Goal: Information Seeking & Learning: Learn about a topic

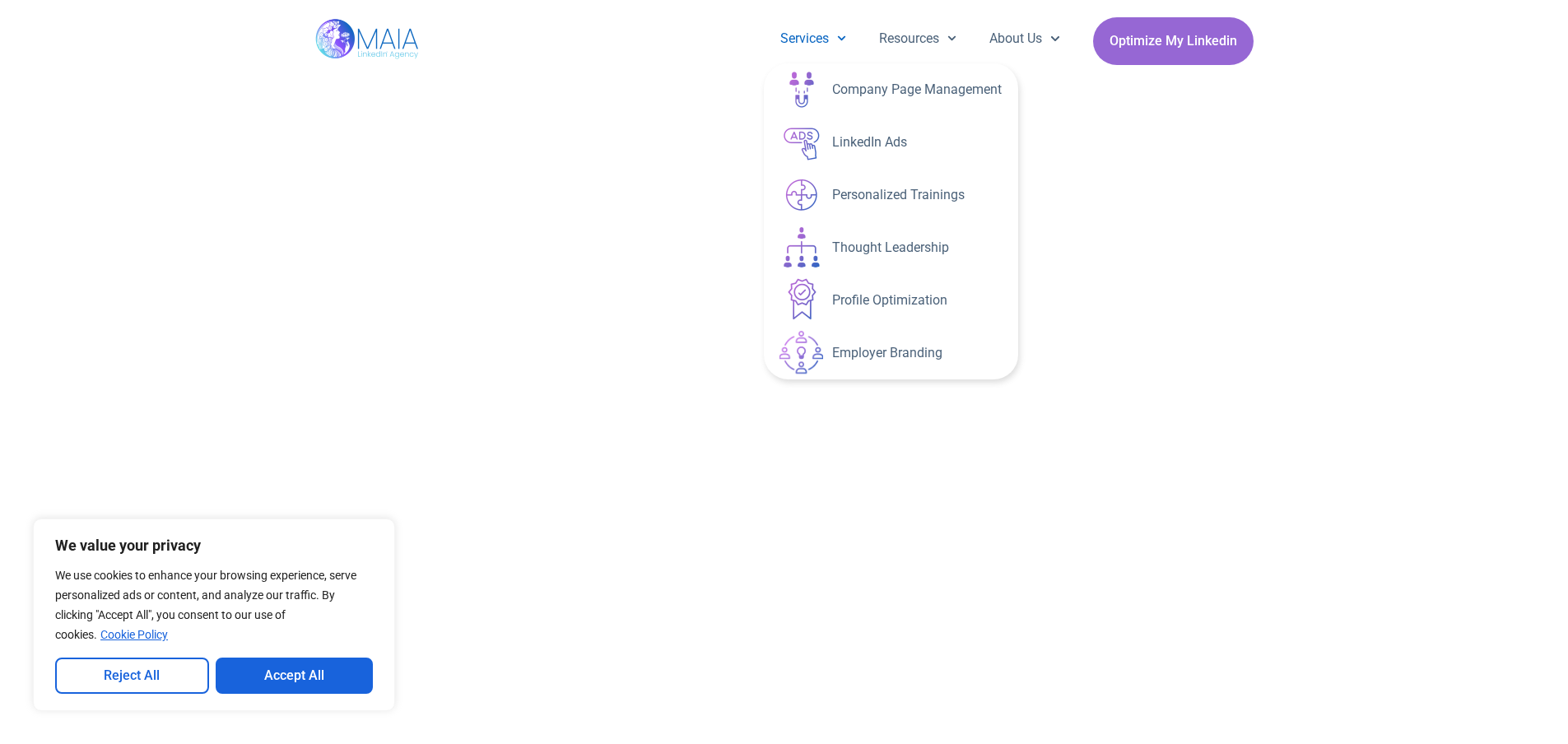
click at [414, 43] on img at bounding box center [368, 41] width 106 height 82
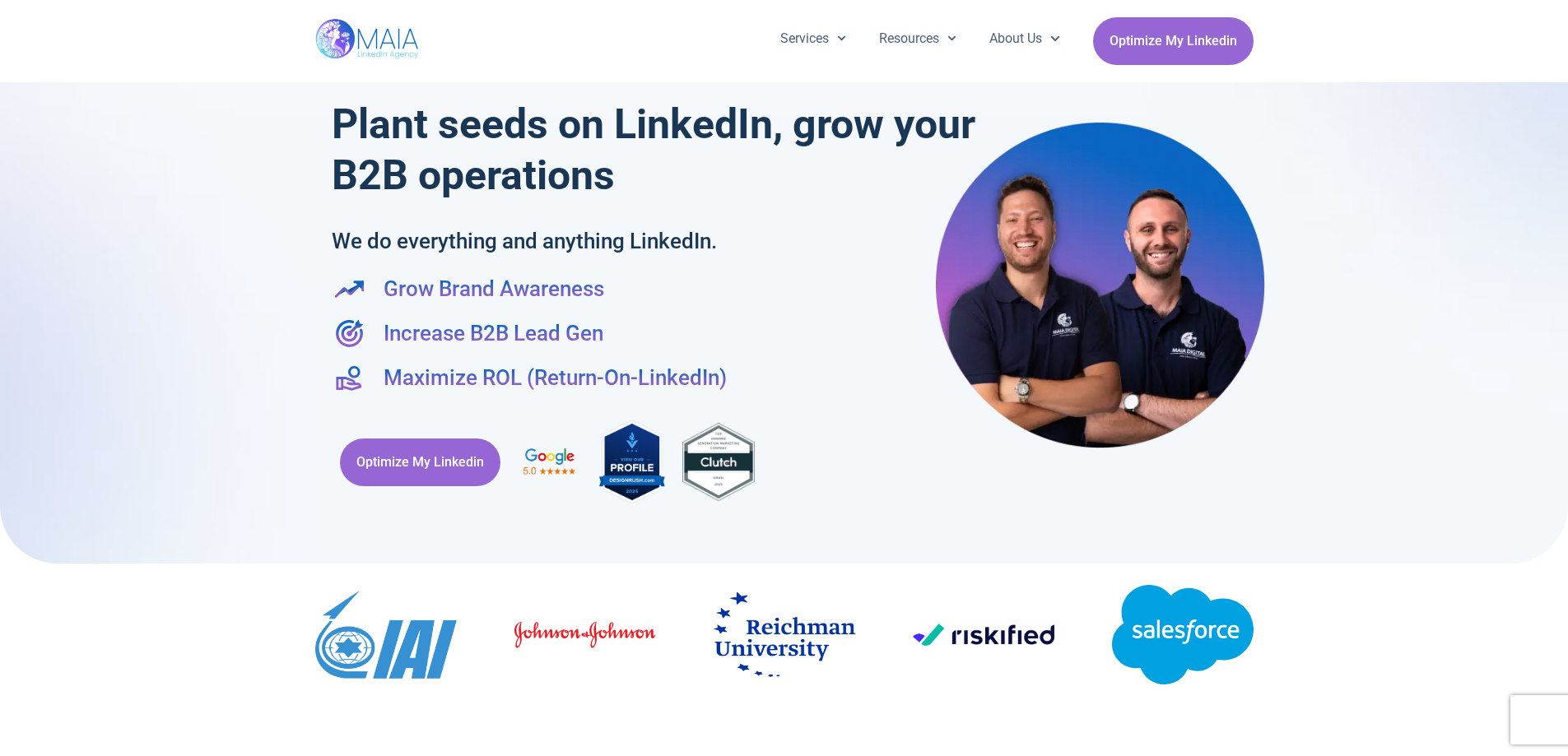
drag, startPoint x: 890, startPoint y: 635, endPoint x: 470, endPoint y: 625, distance: 420.1
click at [470, 625] on div "Image Carousel" at bounding box center [784, 637] width 938 height 147
click at [1204, 490] on div "Optimize My Linkedin" at bounding box center [784, 462] width 905 height 104
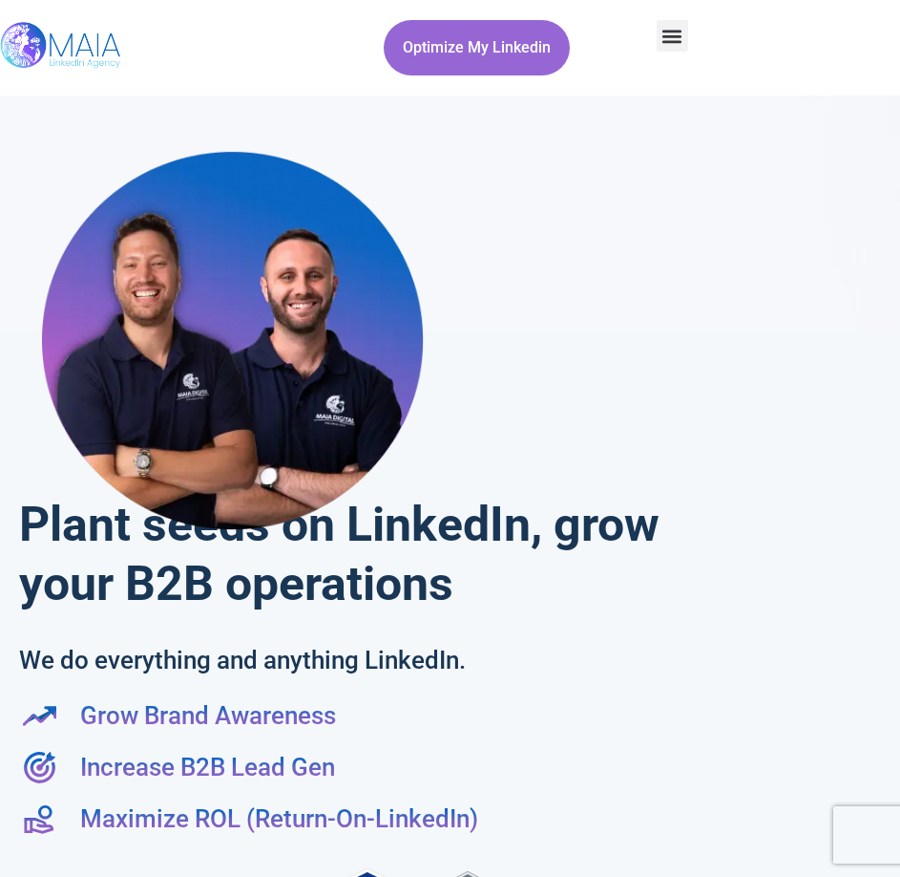
drag, startPoint x: 622, startPoint y: 312, endPoint x: 560, endPoint y: 187, distance: 139.6
click at [560, 187] on div "Plant seeds on LinkedIn, grow your B2B operations We do everything and anything…" at bounding box center [450, 546] width 881 height 882
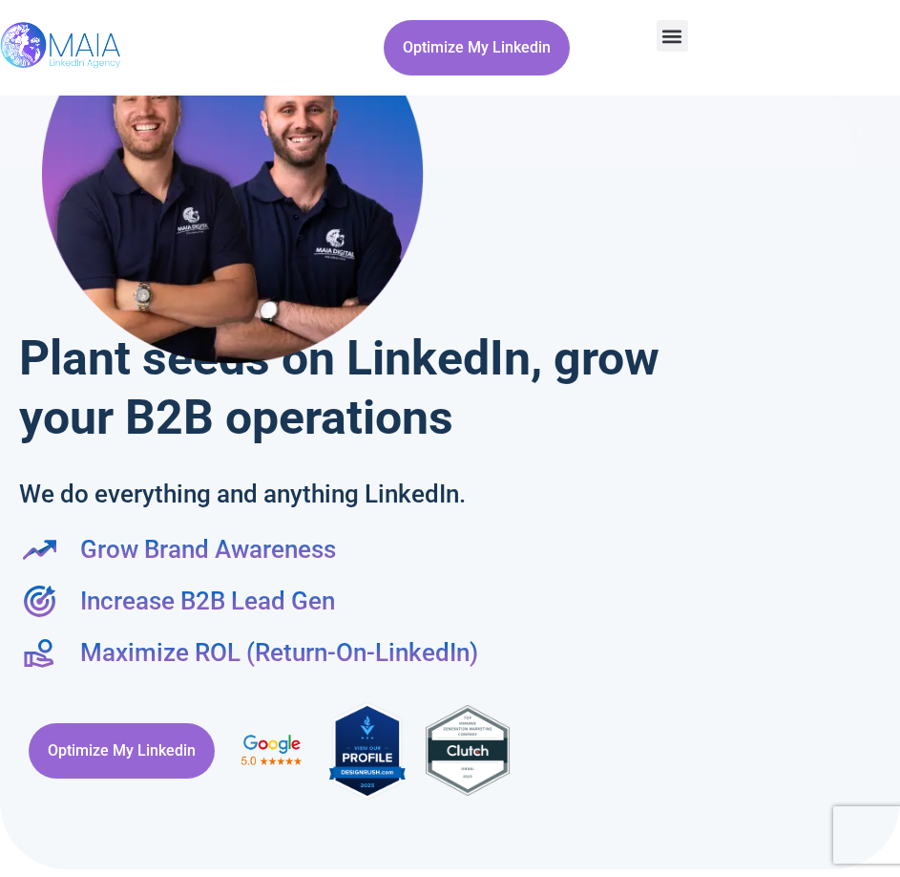
scroll to position [191, 0]
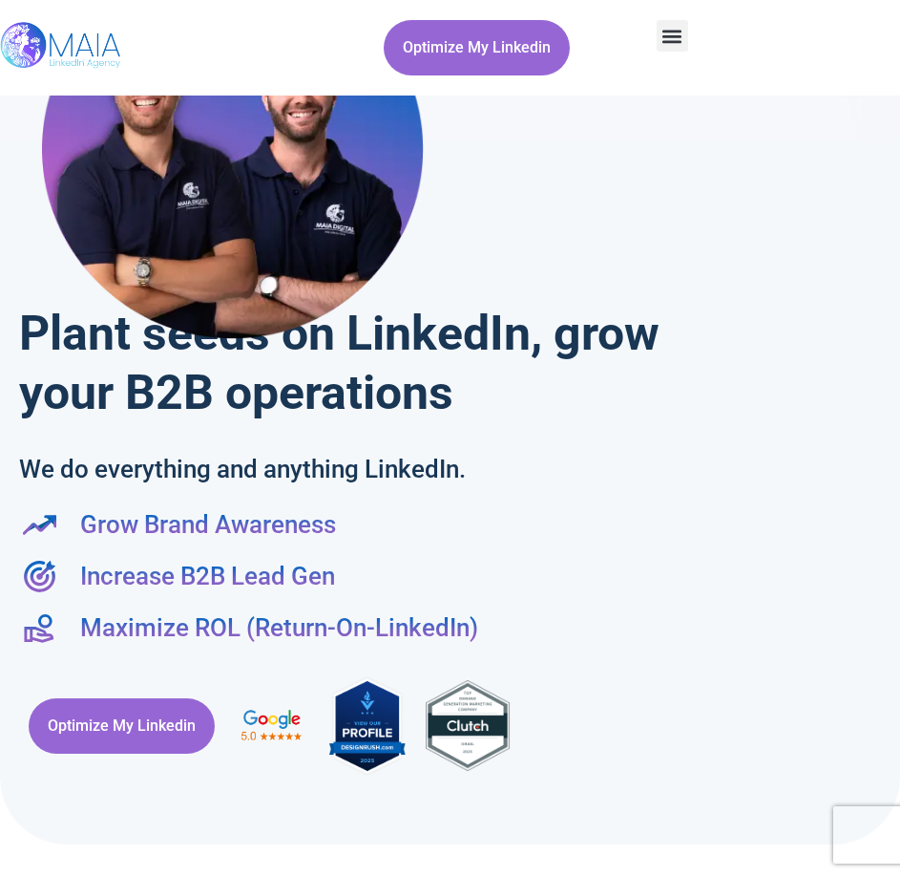
click at [121, 359] on h1 "Plant seeds on LinkedIn, grow your B2B operations" at bounding box center [363, 363] width 689 height 118
click at [123, 359] on h1 "Plant seeds on LinkedIn, grow your B2B operations" at bounding box center [363, 363] width 689 height 118
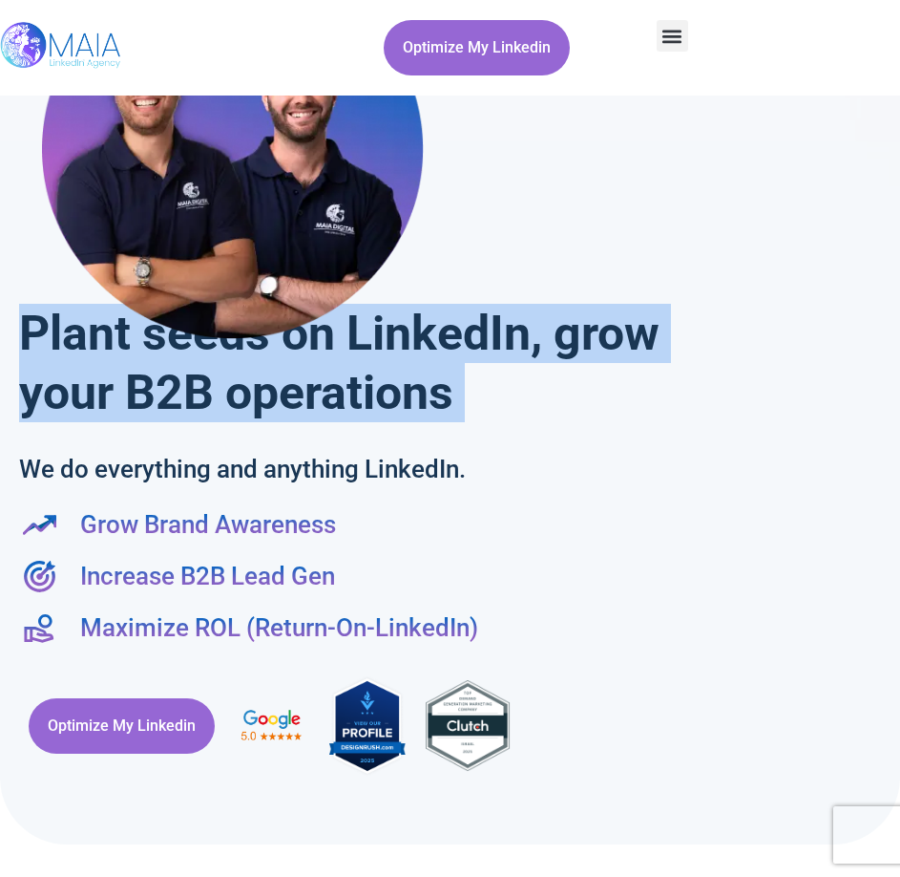
click at [124, 359] on h1 "Plant seeds on LinkedIn, grow your B2B operations" at bounding box center [363, 363] width 689 height 118
drag, startPoint x: 490, startPoint y: 349, endPoint x: 567, endPoint y: 388, distance: 86.3
click at [567, 388] on h1 "Plant seeds on LinkedIn, grow your B2B operations" at bounding box center [363, 363] width 689 height 118
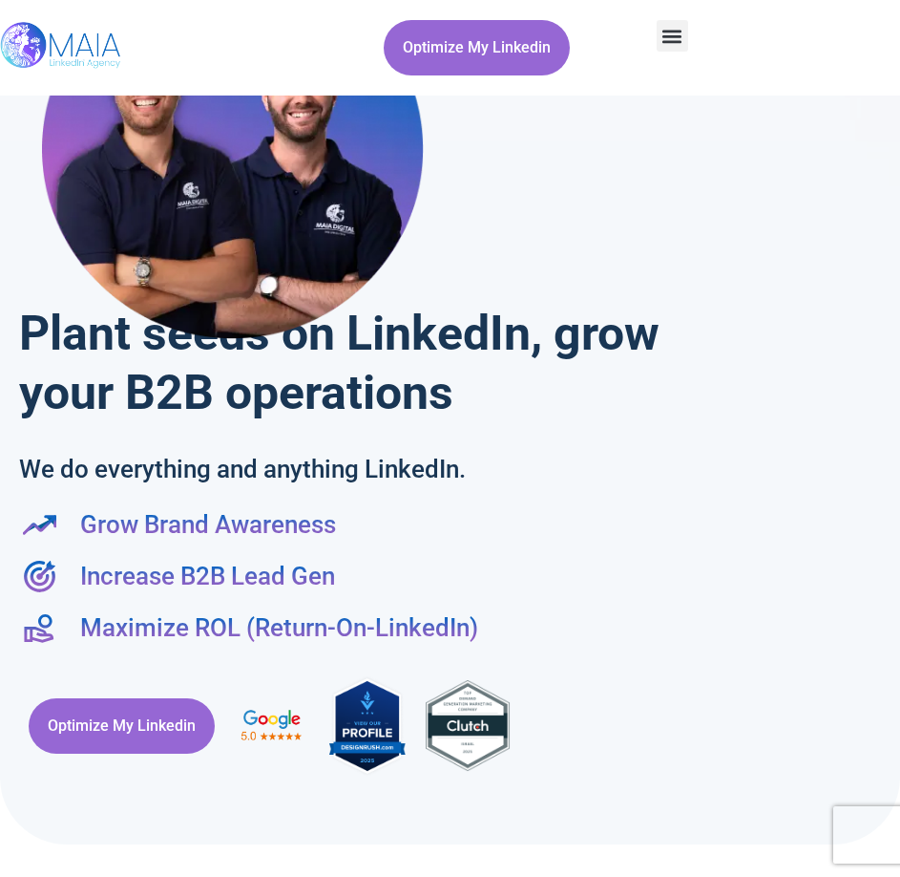
click at [99, 470] on h2 "We do everything and anything LinkedIn." at bounding box center [284, 469] width 531 height 36
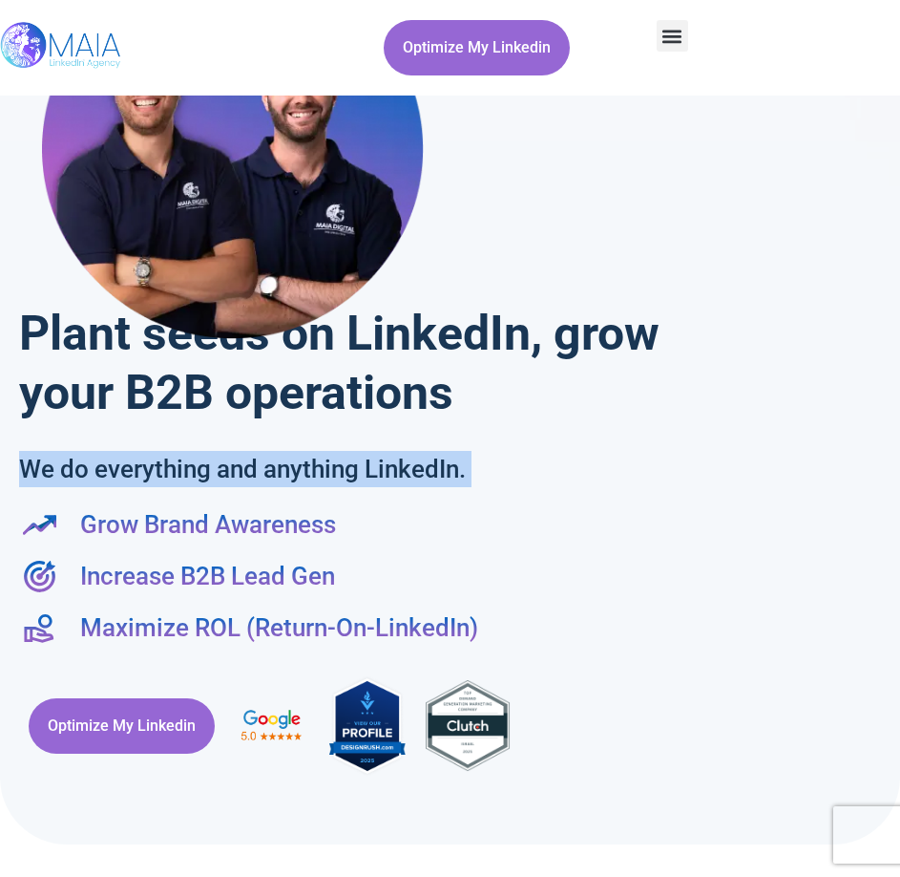
click at [99, 470] on h2 "We do everything and anything LinkedIn." at bounding box center [284, 469] width 531 height 36
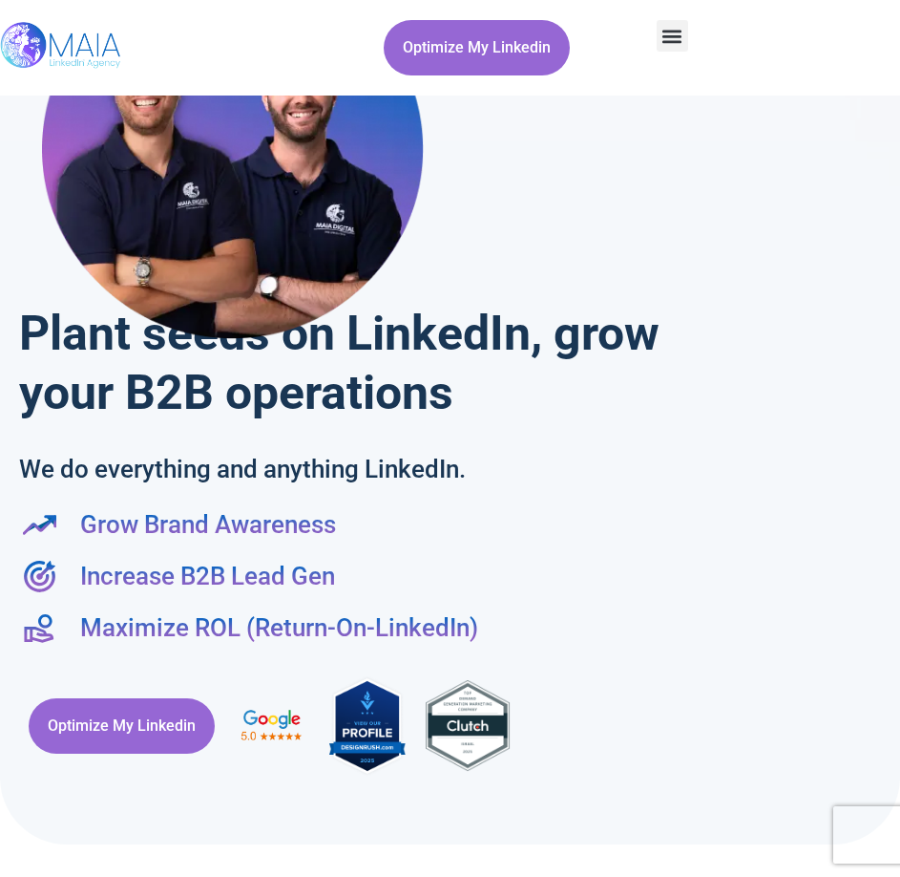
click at [606, 457] on div "Plant seeds on LinkedIn, grow your B2B operations We do everything and anything…" at bounding box center [450, 355] width 881 height 882
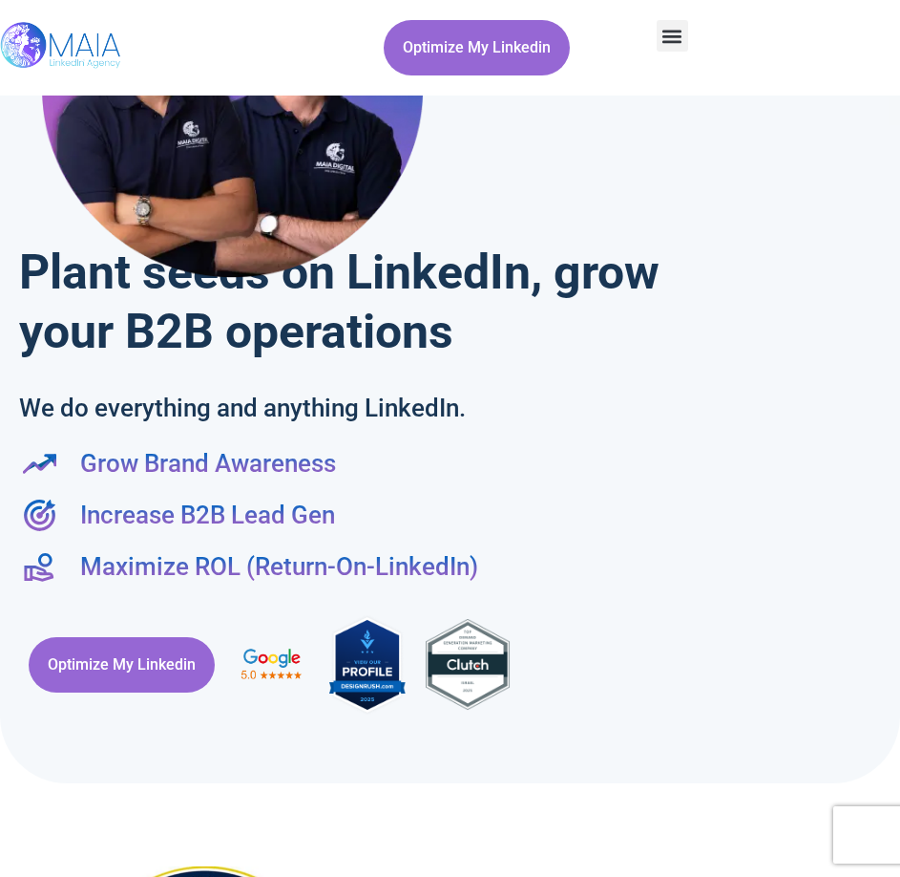
scroll to position [286, 0]
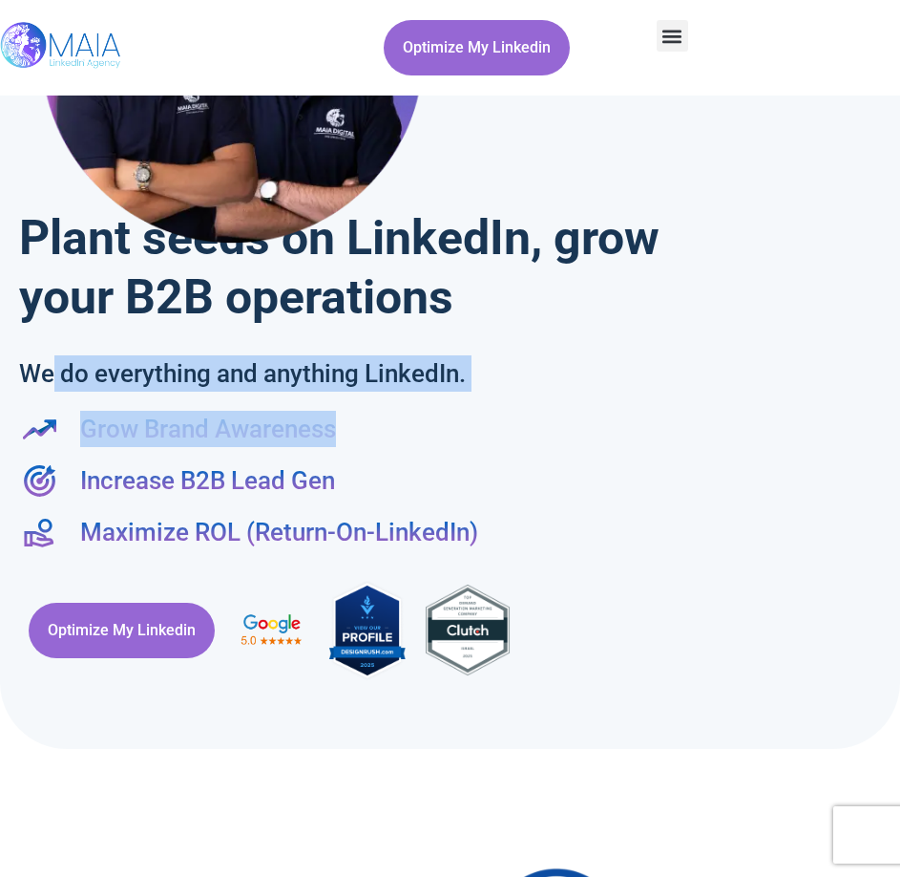
drag, startPoint x: 338, startPoint y: 429, endPoint x: 55, endPoint y: 409, distance: 283.3
click at [55, 409] on div "Plant seeds on LinkedIn, grow your B2B operations We do everything and anything…" at bounding box center [450, 260] width 881 height 882
click at [469, 427] on li "Grow Brand Awareness" at bounding box center [450, 433] width 862 height 44
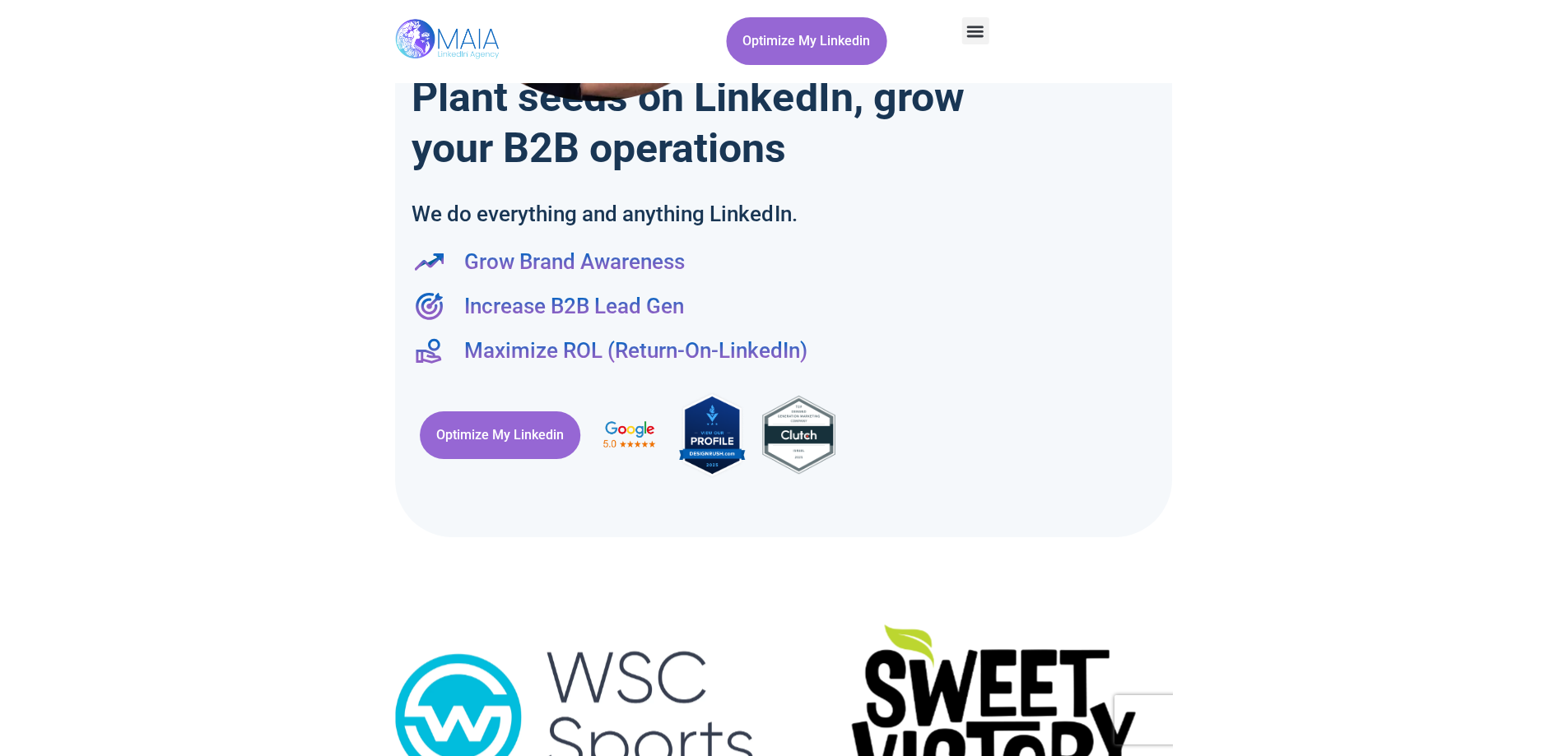
scroll to position [329, 0]
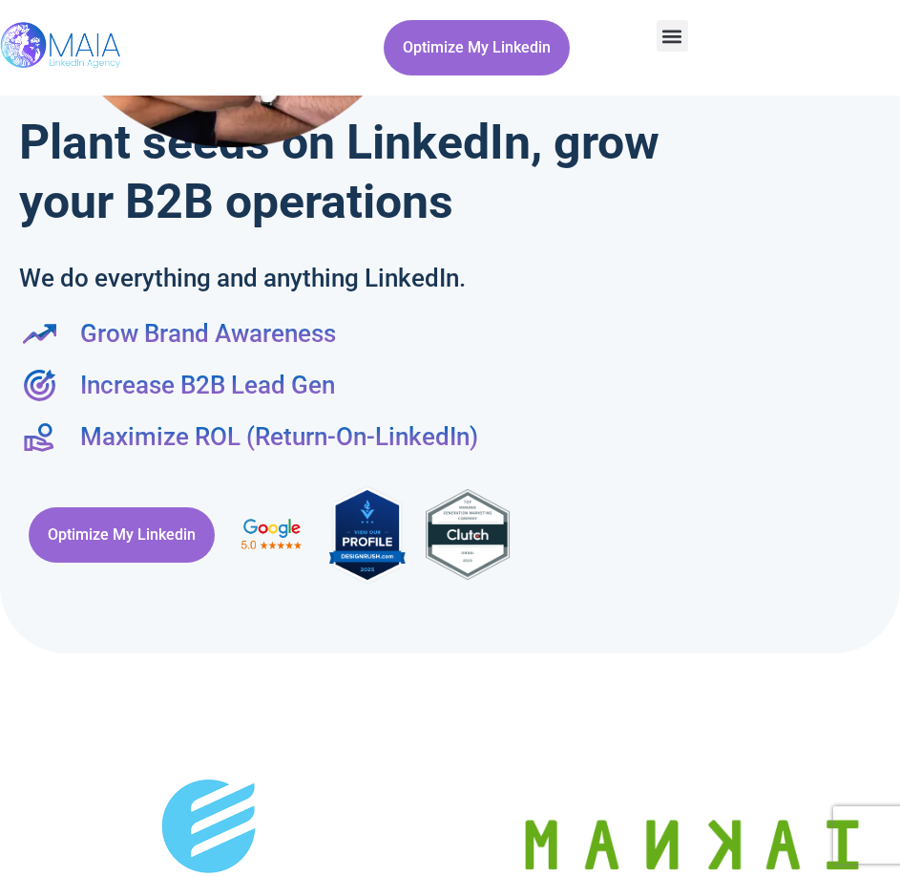
click at [486, 535] on img at bounding box center [468, 534] width 86 height 93
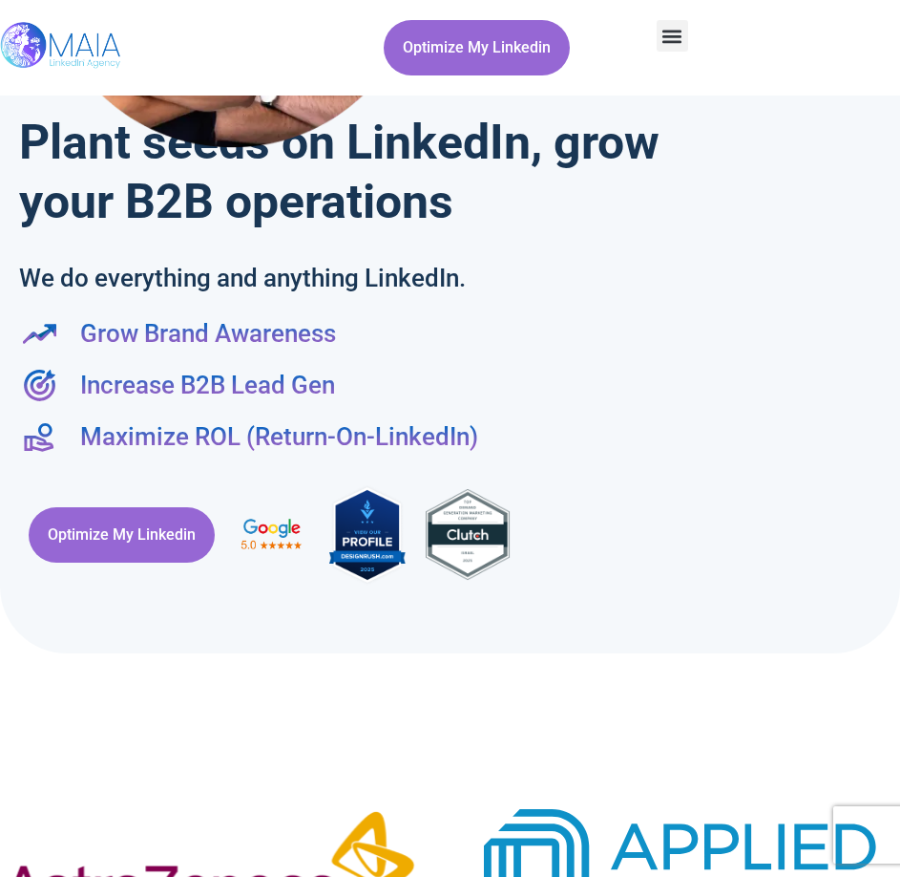
drag, startPoint x: 614, startPoint y: 472, endPoint x: 517, endPoint y: 501, distance: 101.8
click at [613, 472] on div "Plant seeds on LinkedIn, grow your B2B operations We do everything and anything…" at bounding box center [450, 164] width 881 height 882
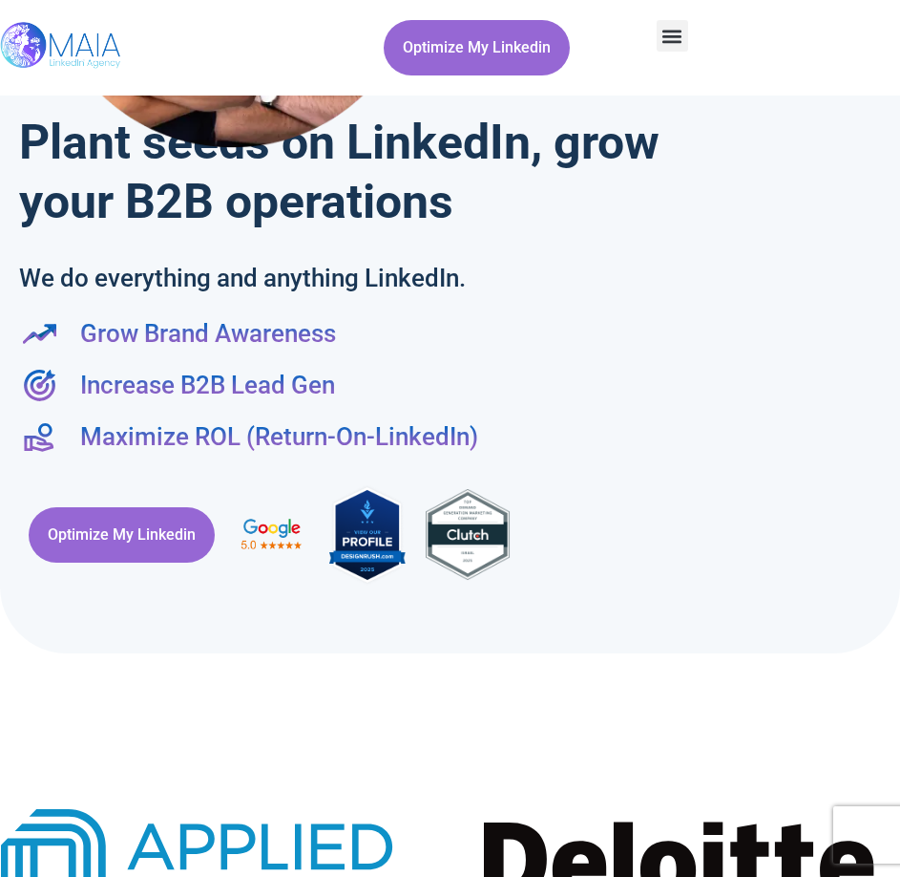
click at [381, 520] on img at bounding box center [367, 534] width 76 height 102
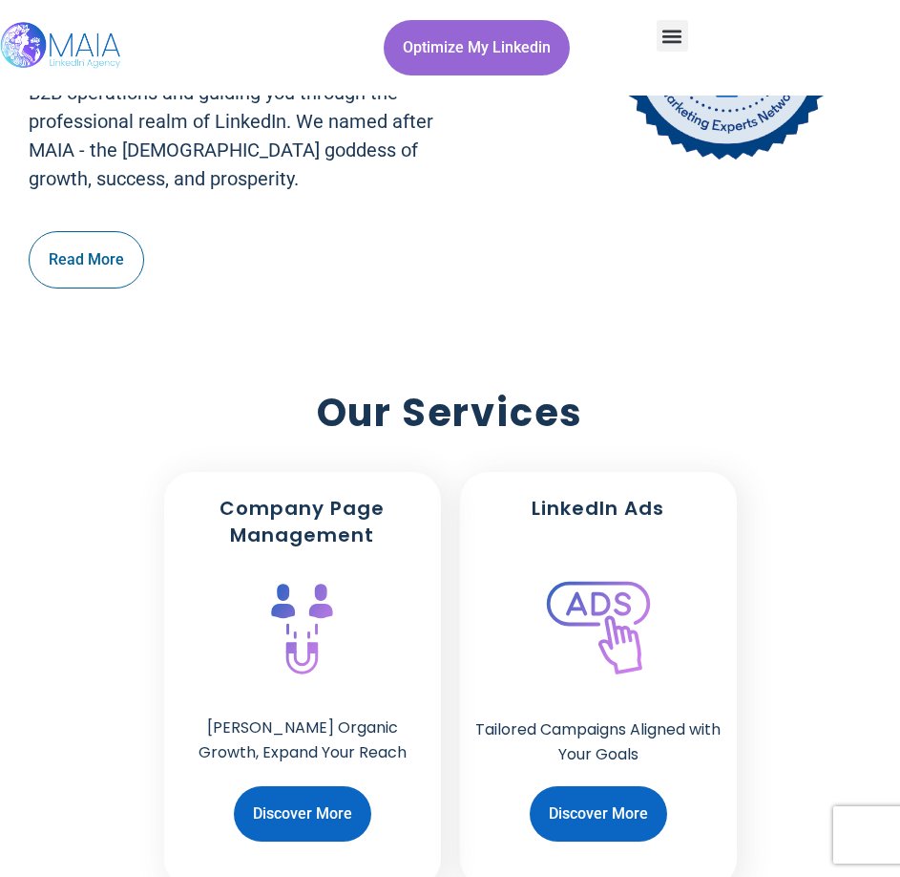
scroll to position [1337, 0]
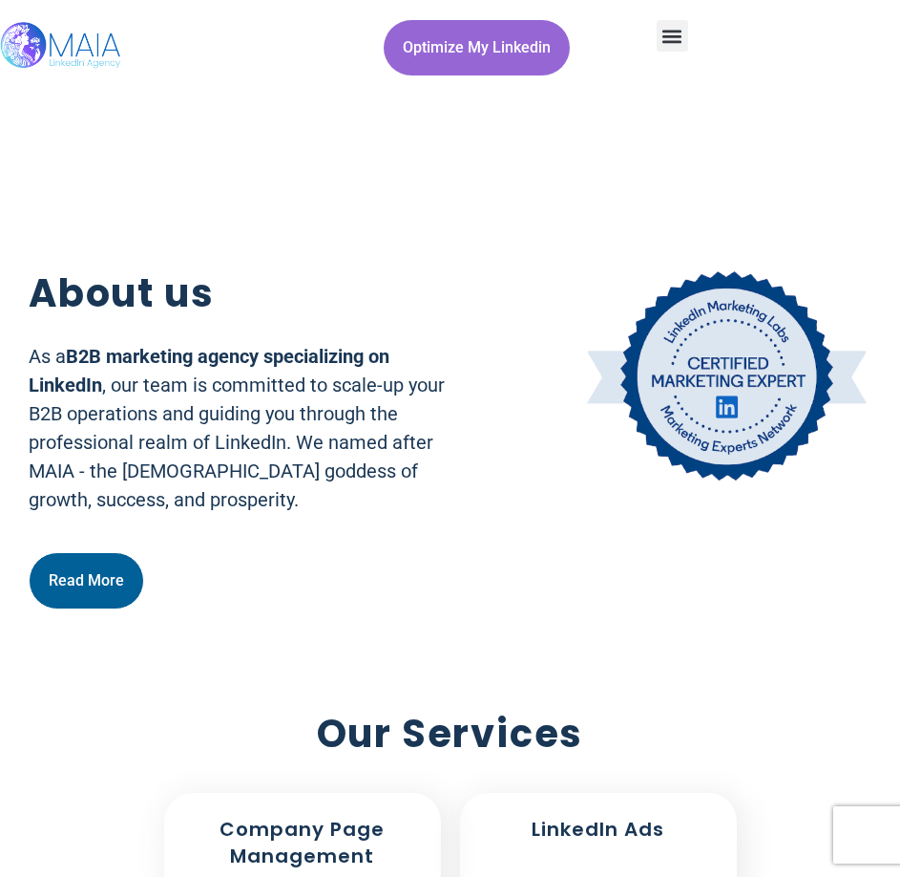
click at [103, 562] on span "Read More" at bounding box center [86, 580] width 75 height 36
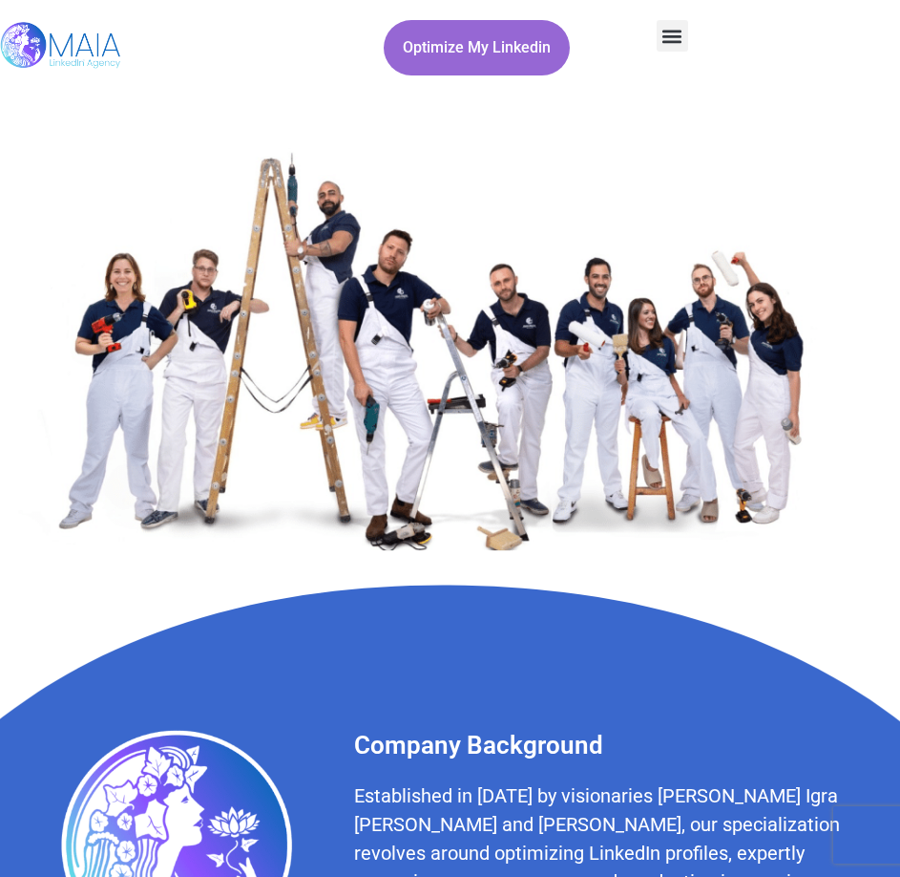
scroll to position [955, 0]
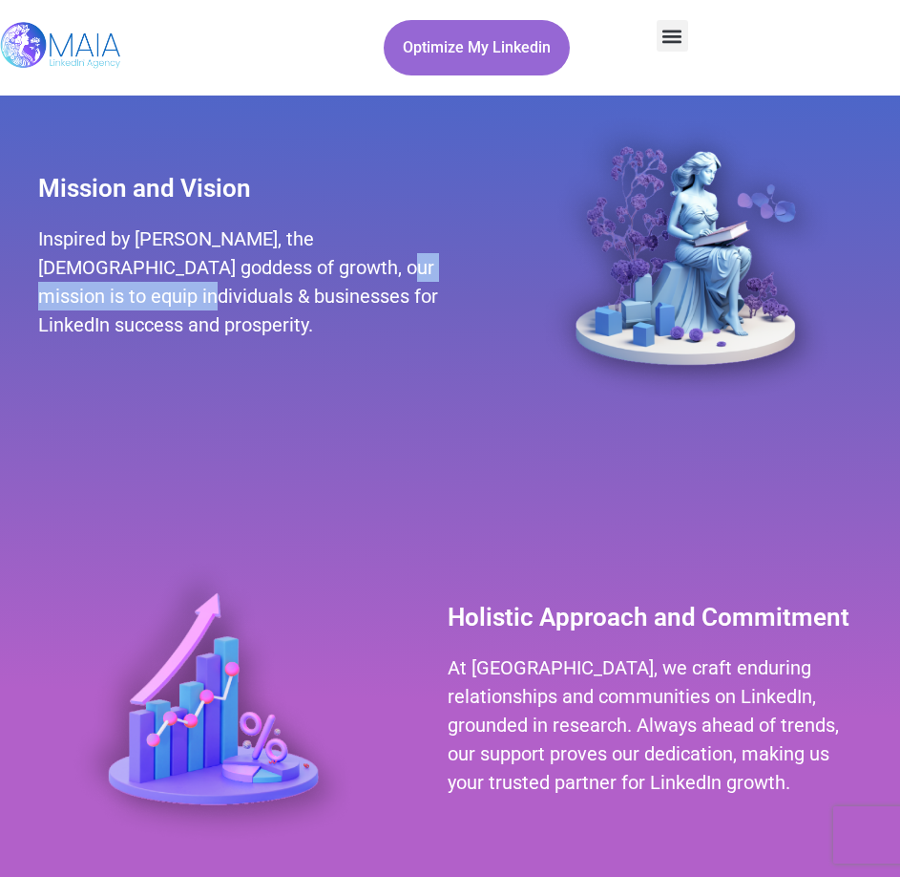
drag, startPoint x: 191, startPoint y: 276, endPoint x: 407, endPoint y: 284, distance: 215.9
click at [407, 284] on h2 "Inspired by [PERSON_NAME], the [DEMOGRAPHIC_DATA] goddess of growth, our missio…" at bounding box center [257, 281] width 439 height 115
click at [406, 285] on h2 "Inspired by [PERSON_NAME], the [DEMOGRAPHIC_DATA] goddess of growth, our missio…" at bounding box center [257, 281] width 439 height 115
drag, startPoint x: 153, startPoint y: 276, endPoint x: 411, endPoint y: 289, distance: 258.1
click at [411, 289] on h2 "Inspired by MAIA, the Greek goddess of growth, our mission is to equip individu…" at bounding box center [257, 281] width 439 height 115
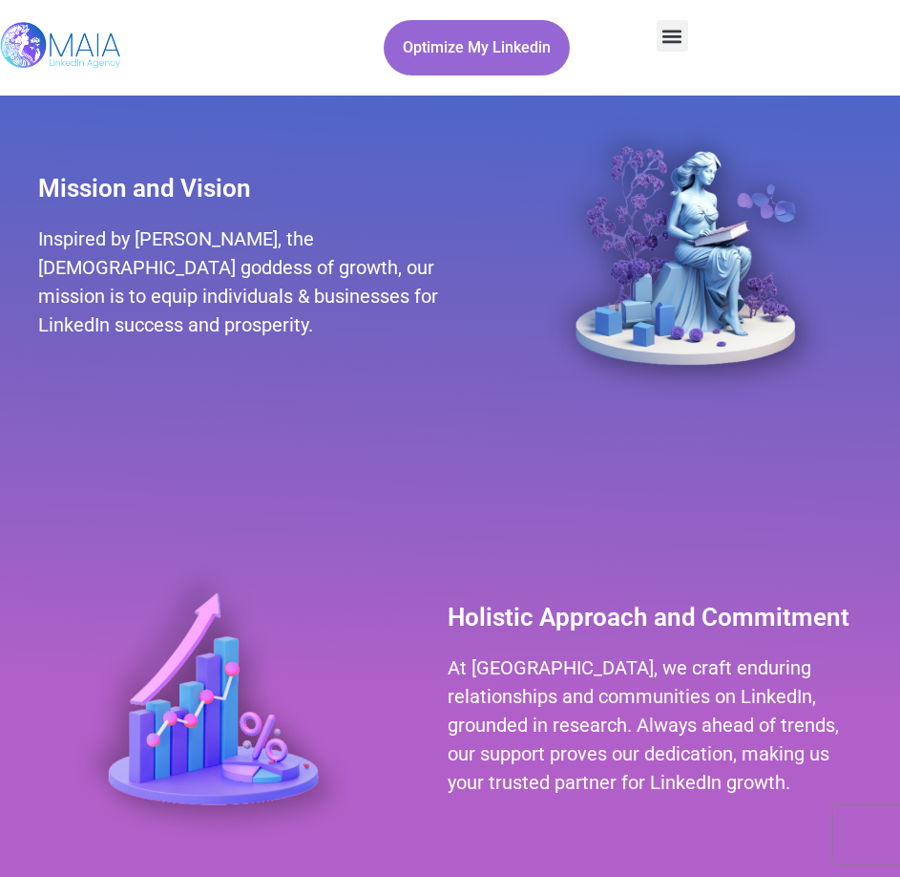
click at [370, 308] on h2 "Inspired by MAIA, the Greek goddess of growth, our mission is to equip individu…" at bounding box center [257, 281] width 439 height 115
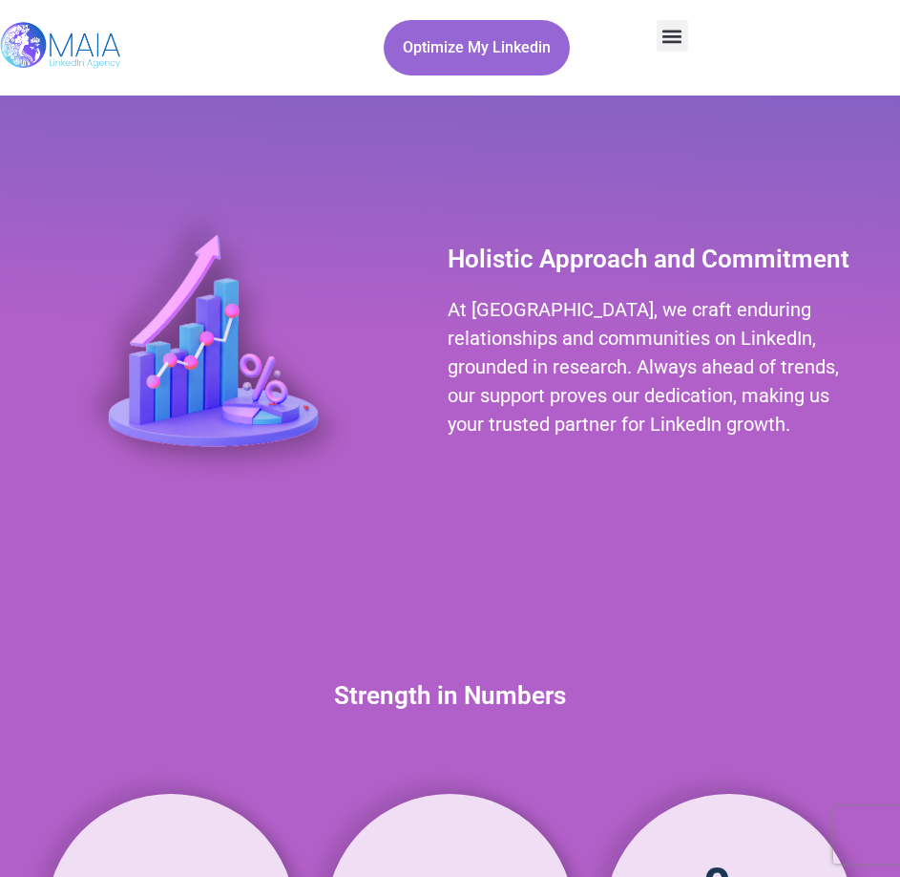
scroll to position [1337, 0]
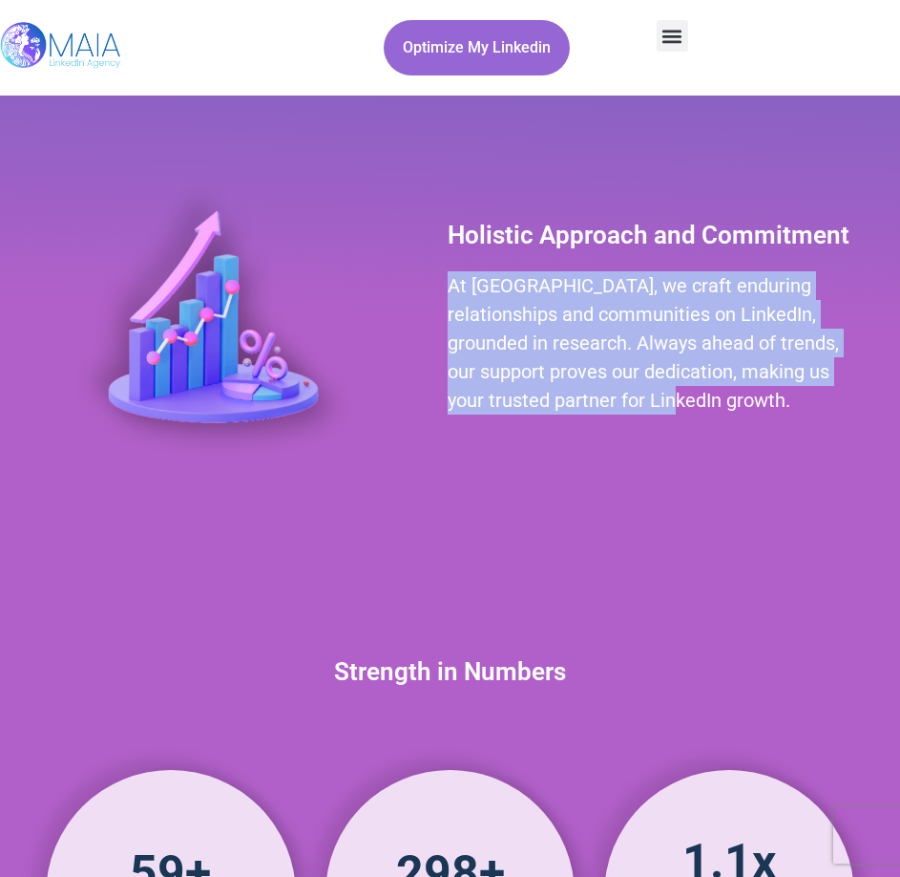
drag, startPoint x: 494, startPoint y: 306, endPoint x: 801, endPoint y: 426, distance: 330.2
click at [801, 426] on div "Holistic Approach and Commitment At MAIA, we craft enduring relationships and c…" at bounding box center [450, 316] width 862 height 427
click at [781, 421] on div "Holistic Approach and Commitment At MAIA, we craft enduring relationships and c…" at bounding box center [654, 316] width 433 height 216
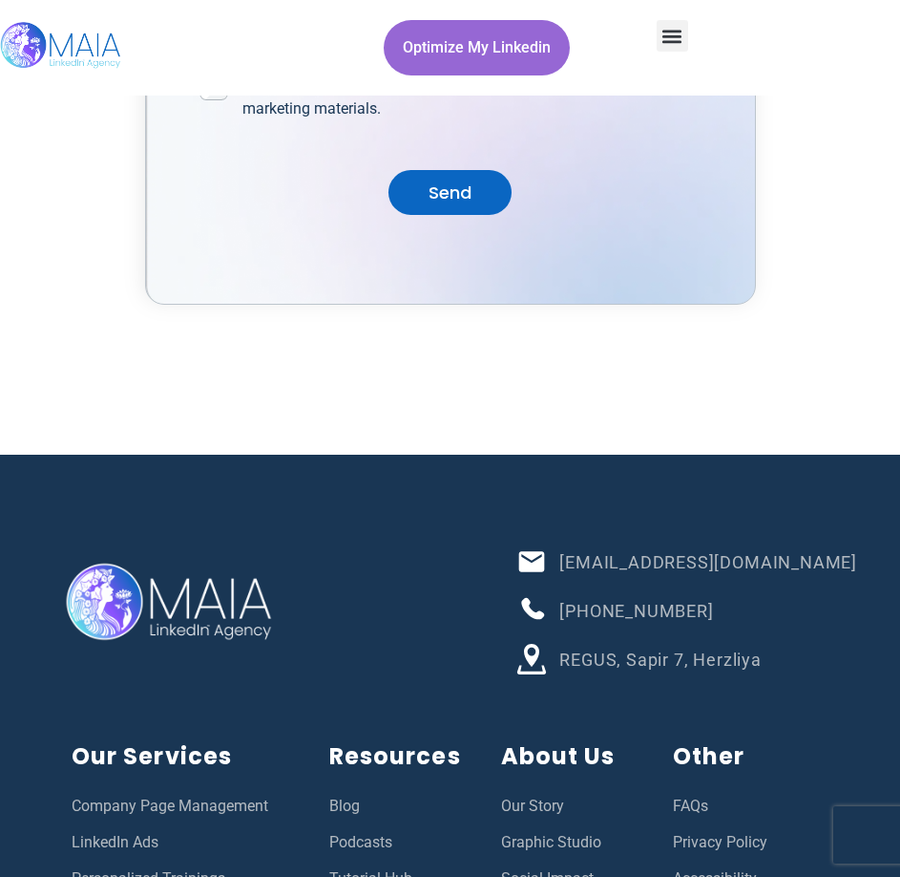
scroll to position [6960, 0]
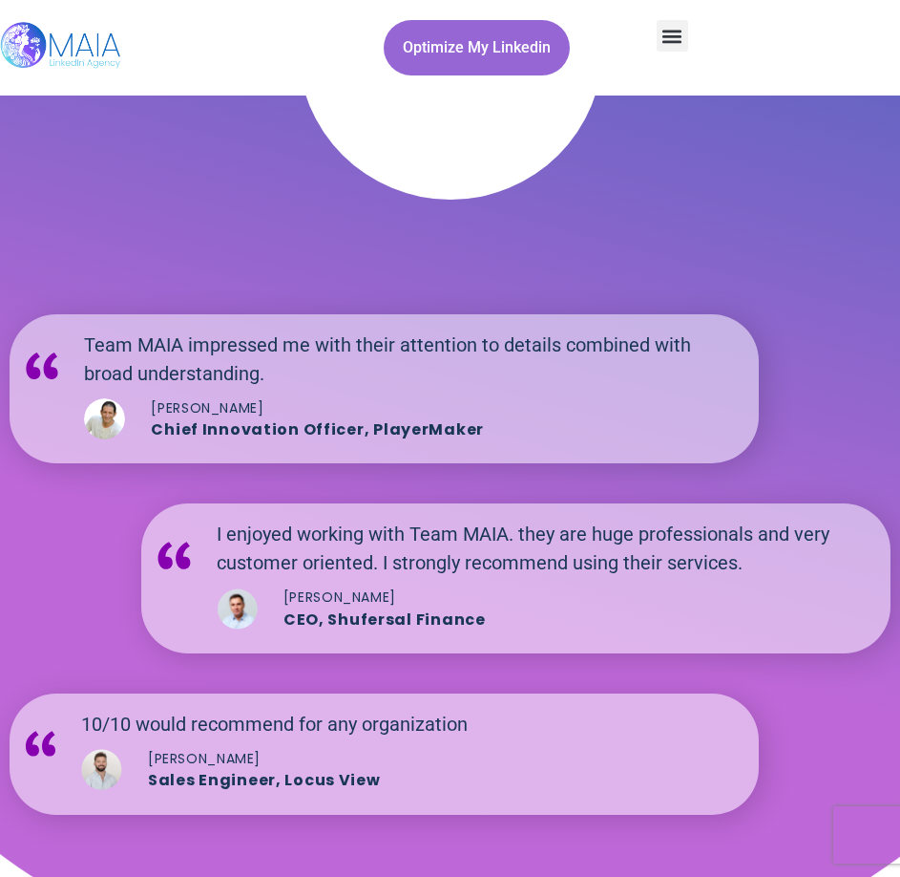
scroll to position [4774, 0]
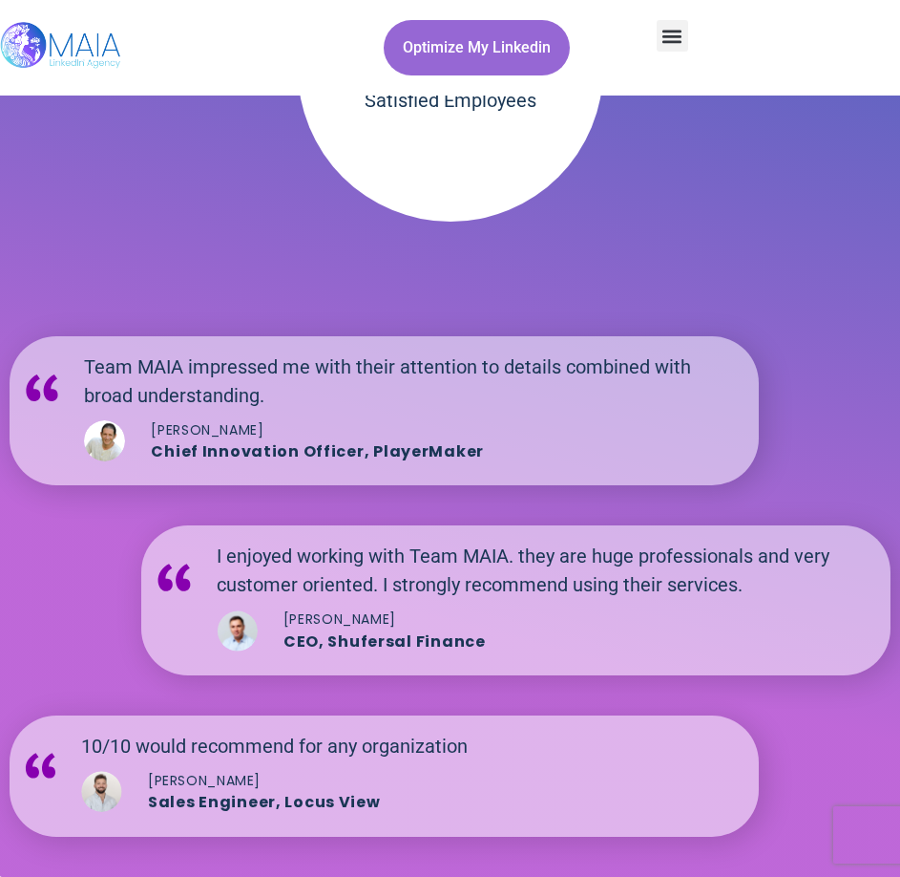
click at [158, 355] on h2 "Team MAIA impressed me with their attention to details combined with broad unde…" at bounding box center [412, 380] width 656 height 57
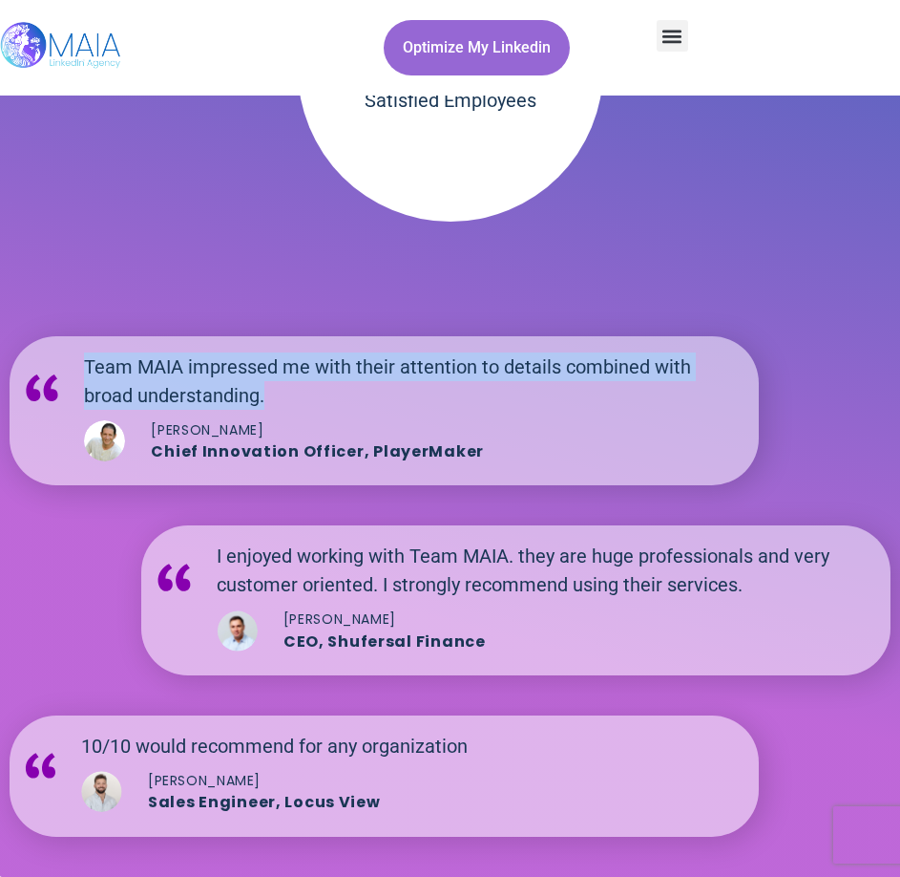
click at [158, 355] on h2 "Team MAIA impressed me with their attention to details combined with broad unde…" at bounding box center [412, 380] width 656 height 57
click at [310, 386] on h2 "Team MAIA impressed me with their attention to details combined with broad unde…" at bounding box center [412, 380] width 656 height 57
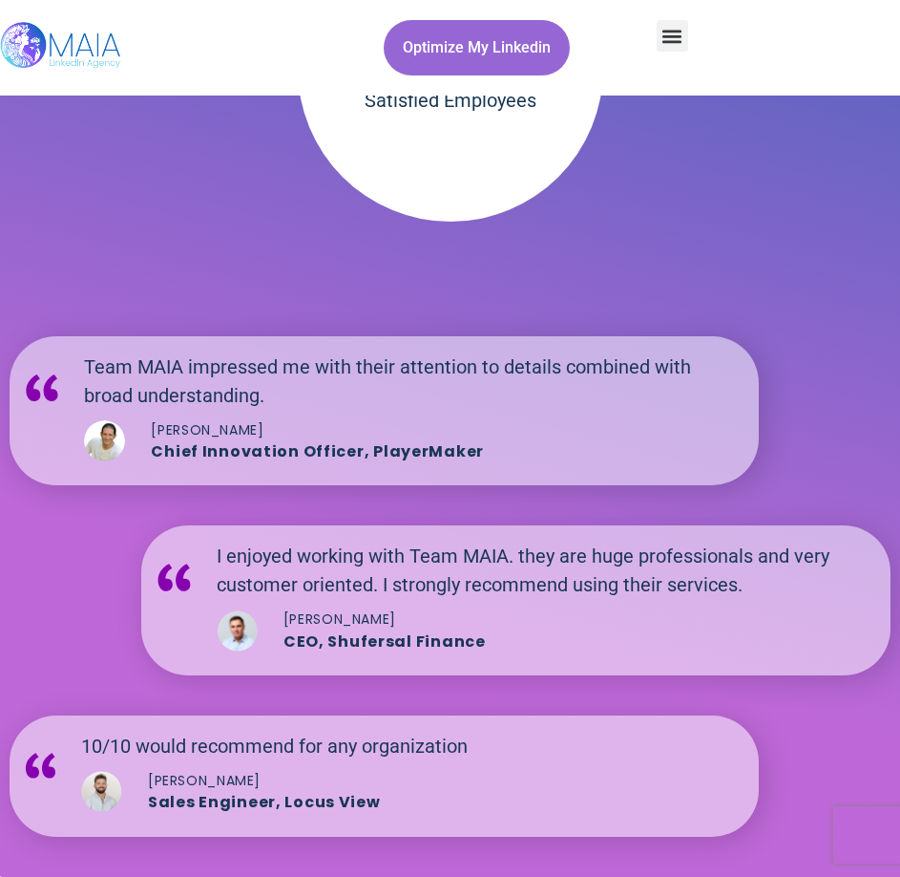
click at [394, 454] on p "Chief Innovation Officer, PlayerMaker​" at bounding box center [445, 452] width 589 height 24
click at [523, 402] on h2 "Team MAIA impressed me with their attention to details combined with broad unde…" at bounding box center [412, 380] width 656 height 57
drag, startPoint x: 434, startPoint y: 641, endPoint x: 342, endPoint y: 634, distance: 92.9
click at [311, 641] on p "CEO, Shufersal Finance​" at bounding box center [578, 642] width 589 height 24
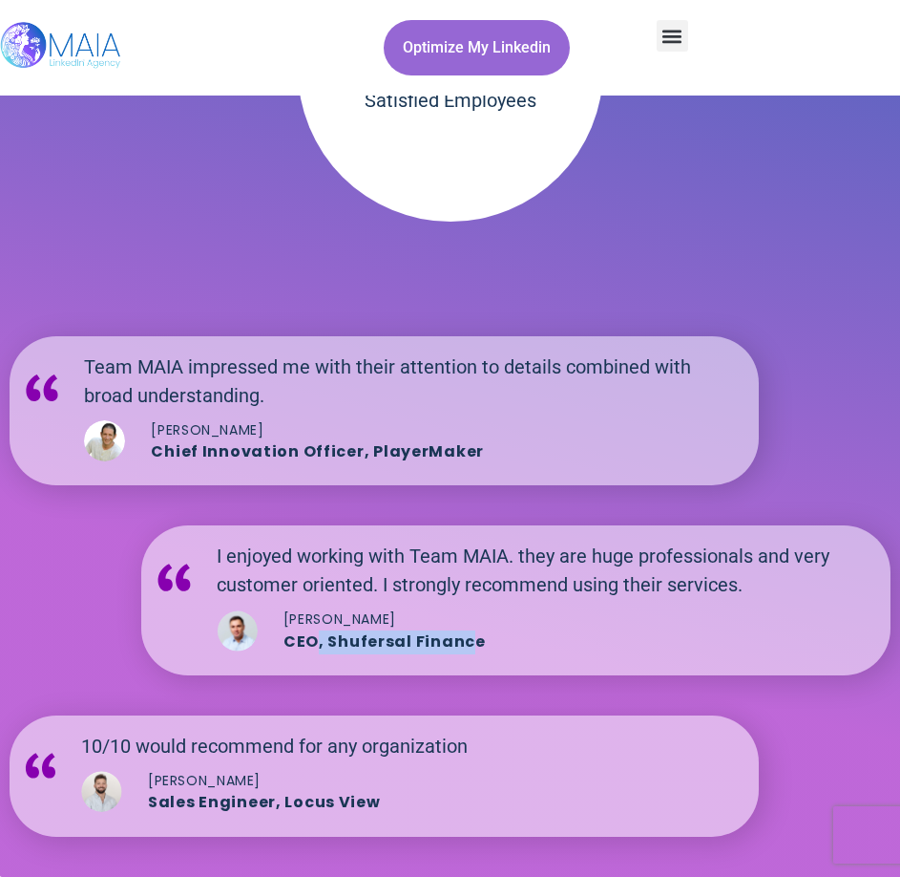
click at [470, 614] on h5 "Shimon Chadad" at bounding box center [578, 619] width 589 height 20
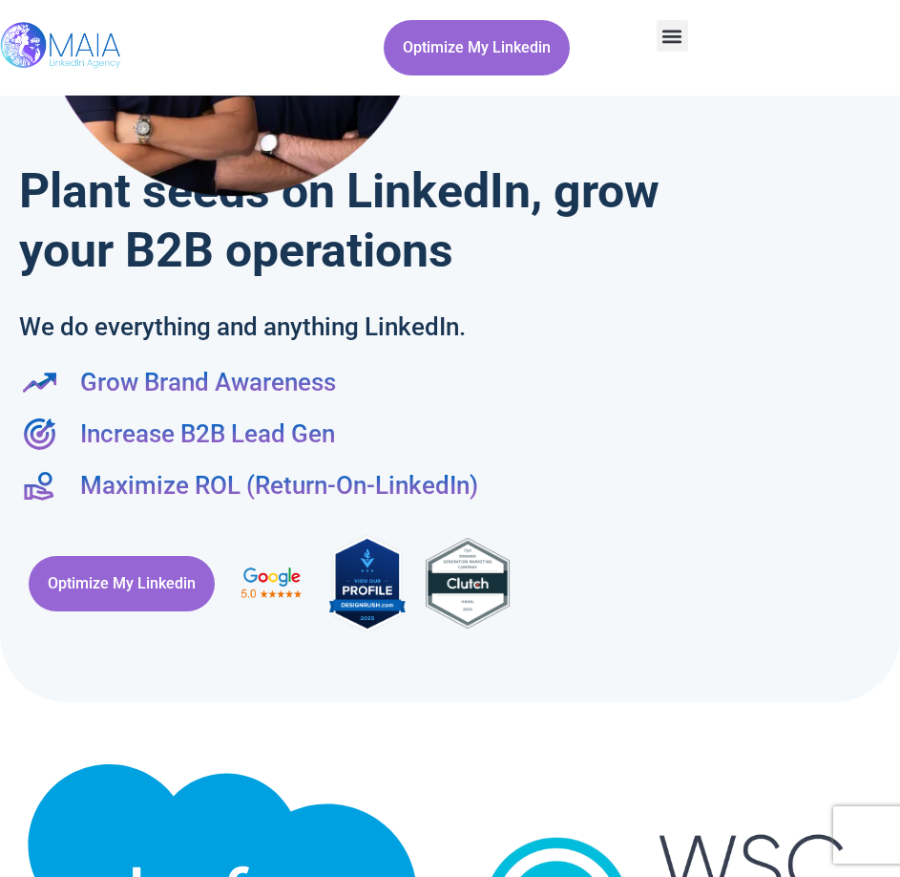
scroll to position [286, 0]
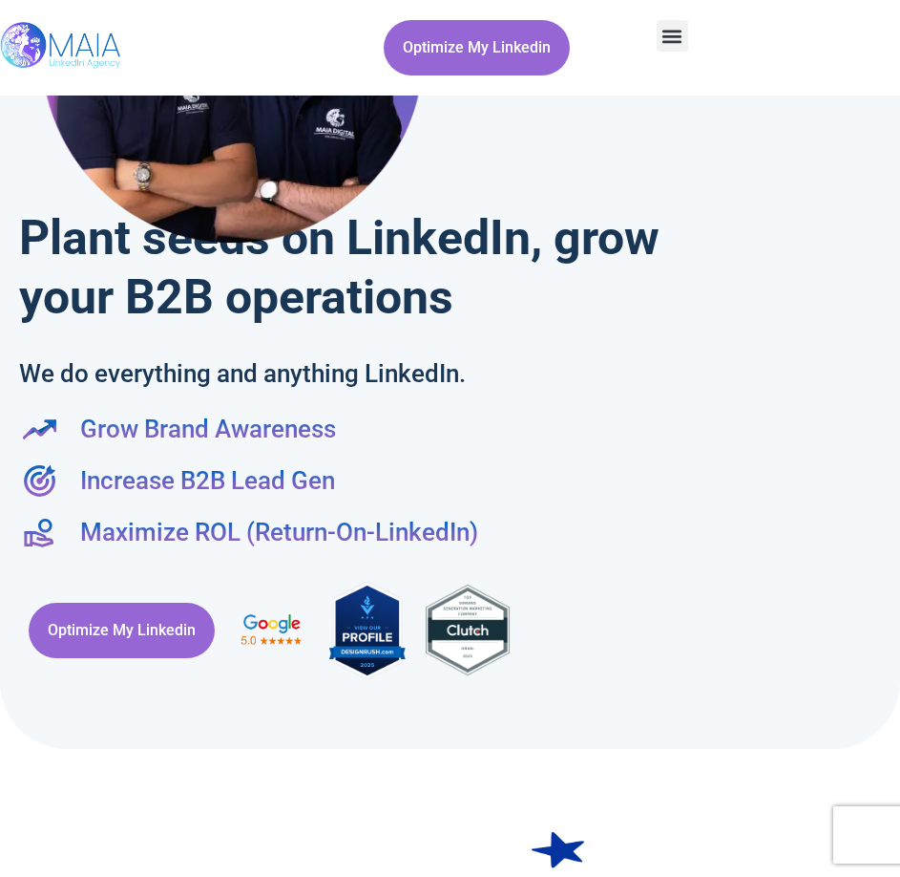
click at [515, 557] on div "Plant seeds on LinkedIn, grow your B2B operations We do everything and anything…" at bounding box center [450, 260] width 881 height 882
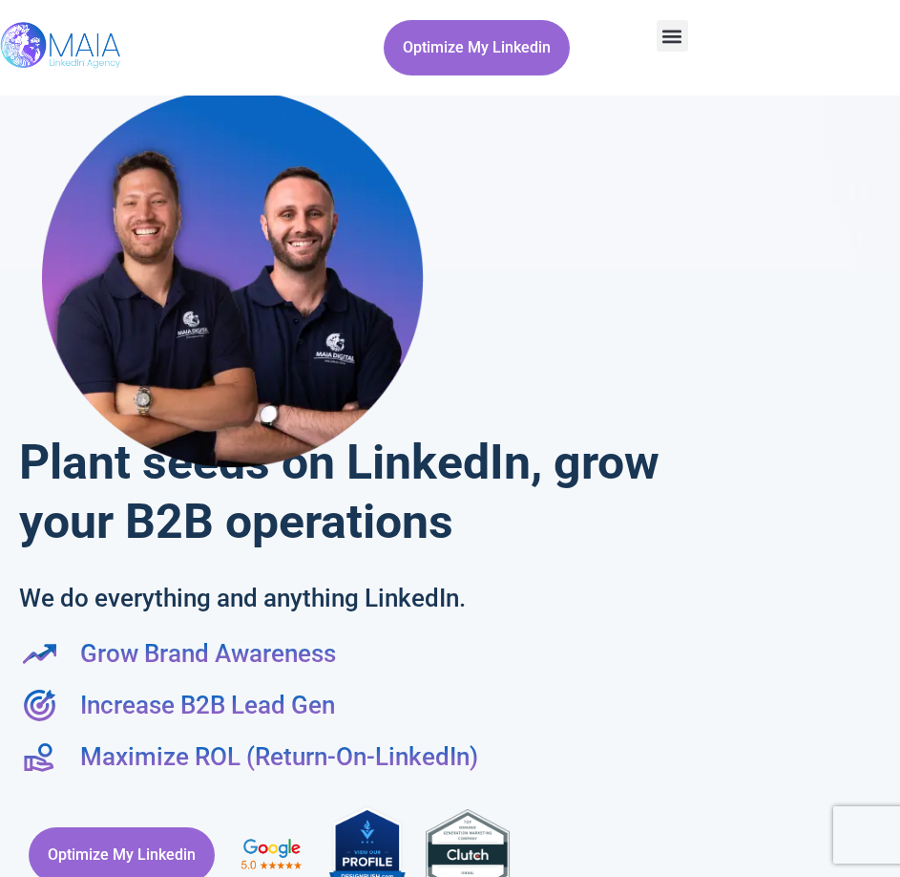
scroll to position [95, 0]
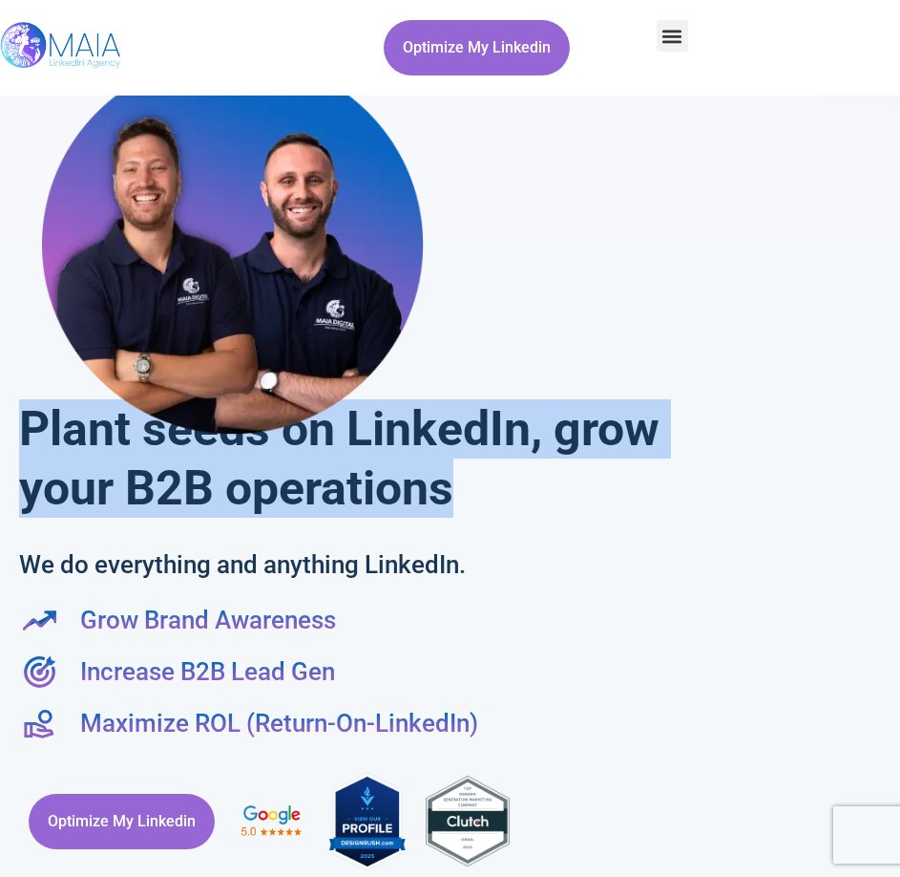
drag, startPoint x: 232, startPoint y: 493, endPoint x: 10, endPoint y: 435, distance: 229.7
click at [10, 435] on div "Plant seeds on LinkedIn, grow your B2B operations We do everything and anything…" at bounding box center [450, 451] width 881 height 882
copy h1 "Plant seeds on LinkedIn, grow your B2B operations"
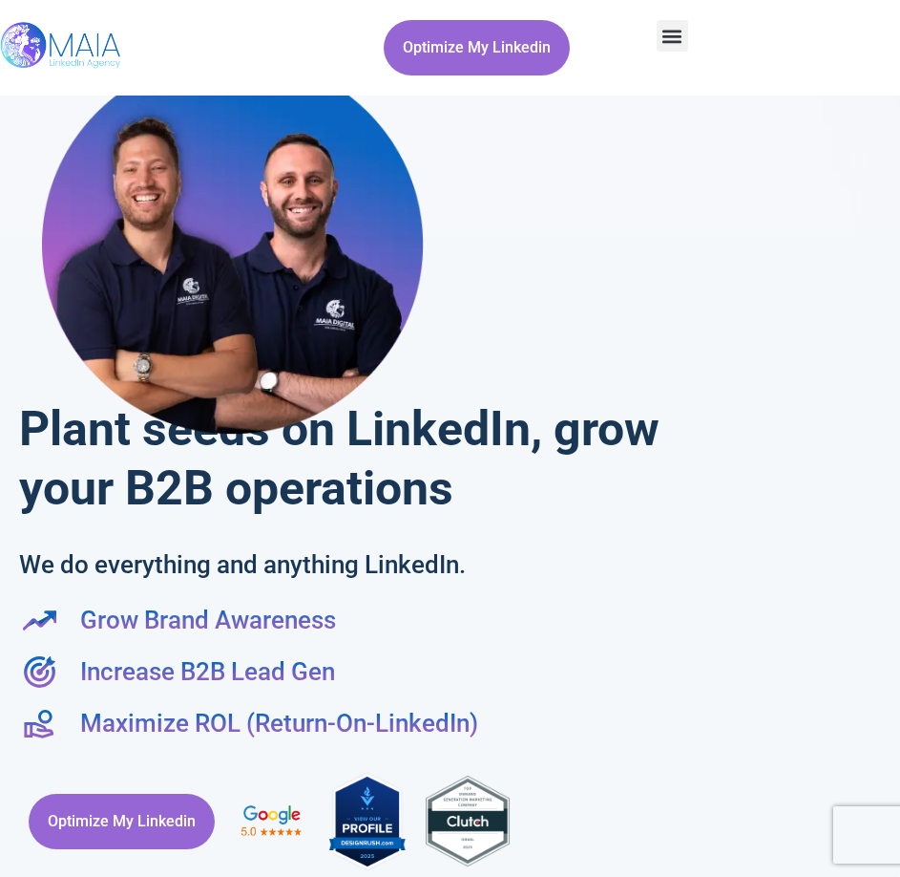
click at [159, 544] on div "We do everything and anything LinkedIn." at bounding box center [284, 560] width 531 height 84
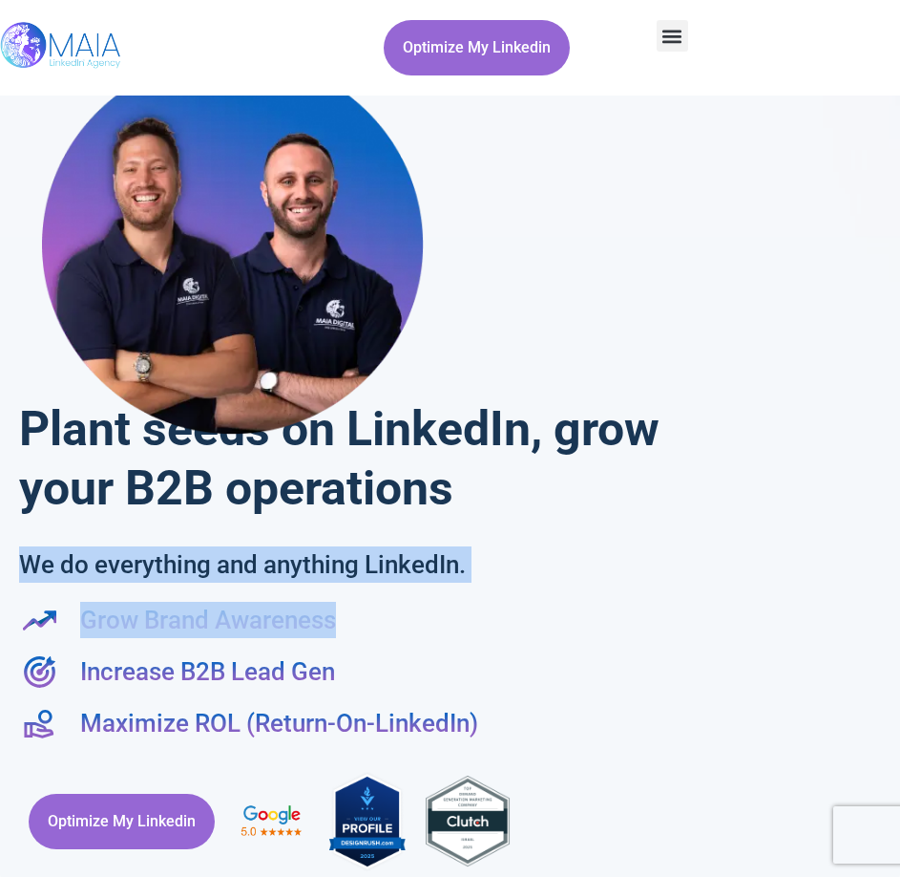
drag, startPoint x: 17, startPoint y: 567, endPoint x: 624, endPoint y: 602, distance: 608.2
click at [624, 602] on div "Plant seeds on LinkedIn, grow your B2B operations We do everything and anything…" at bounding box center [450, 451] width 881 height 882
click at [599, 570] on div "Plant seeds on LinkedIn, grow your B2B operations We do everything and anything…" at bounding box center [450, 451] width 881 height 882
click at [411, 519] on div "We do everything and anything LinkedIn." at bounding box center [284, 560] width 531 height 84
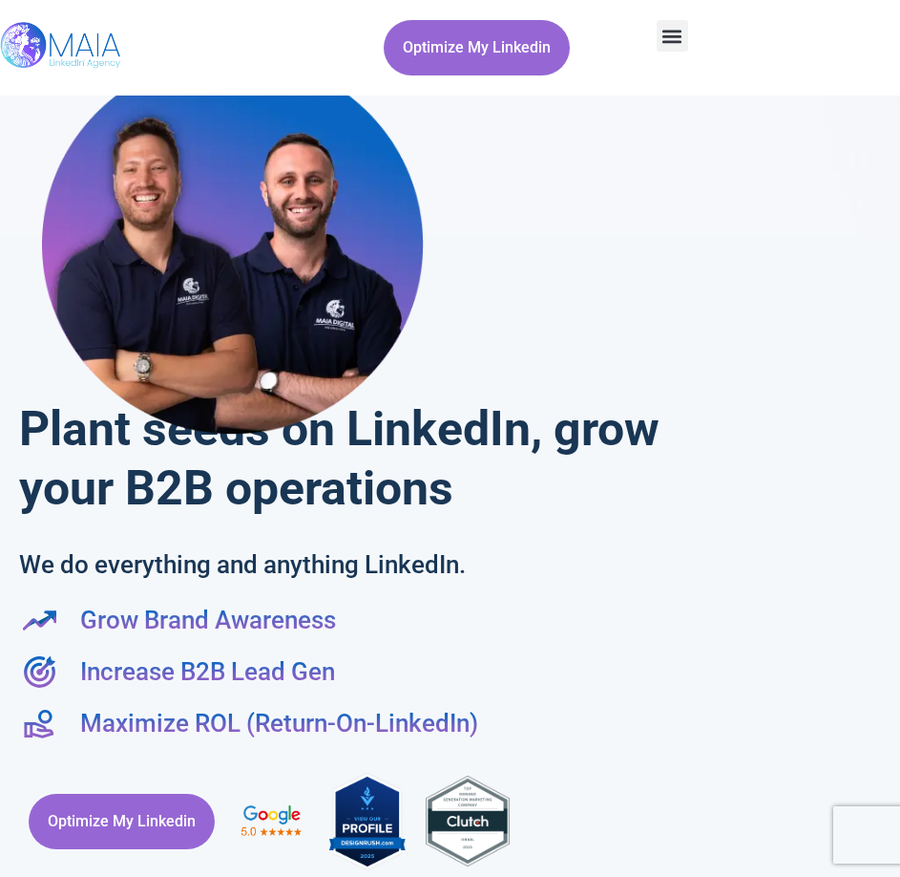
click at [118, 635] on span "Grow Brand Awareness" at bounding box center [205, 620] width 261 height 36
click at [122, 622] on span "Grow Brand Awareness" at bounding box center [205, 620] width 261 height 36
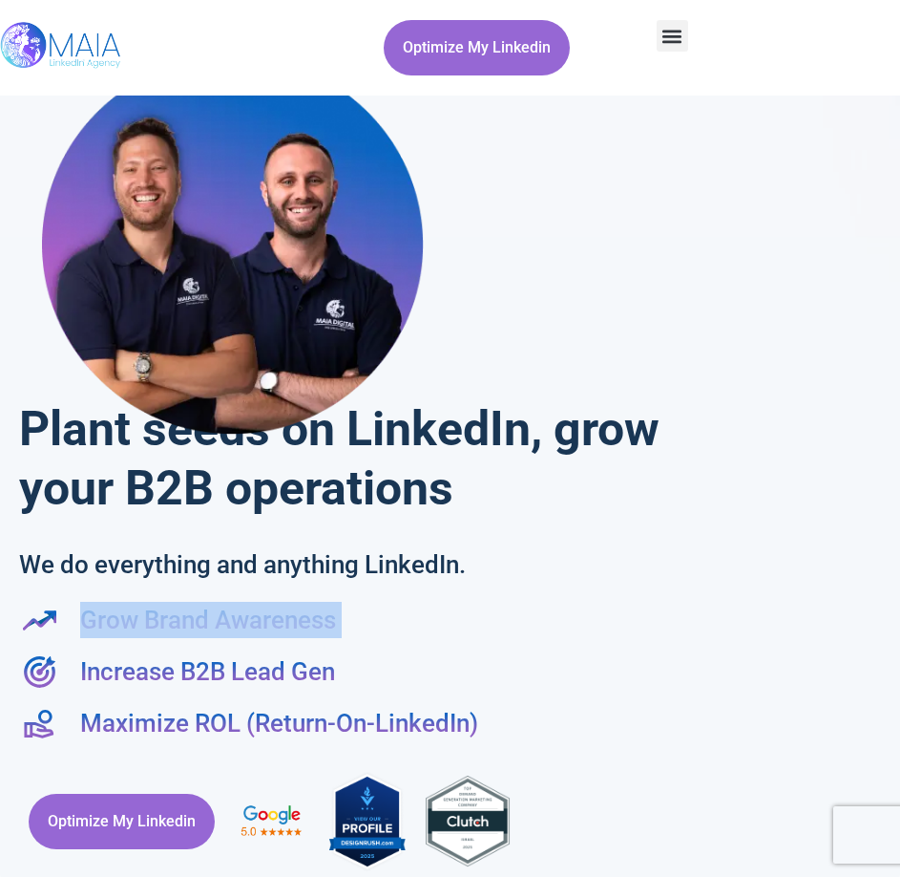
click at [123, 622] on span "Grow Brand Awareness" at bounding box center [205, 620] width 261 height 36
copy ul "Grow Brand Awareness"
click at [238, 667] on span "Increase B2B Lead Gen" at bounding box center [205, 671] width 260 height 36
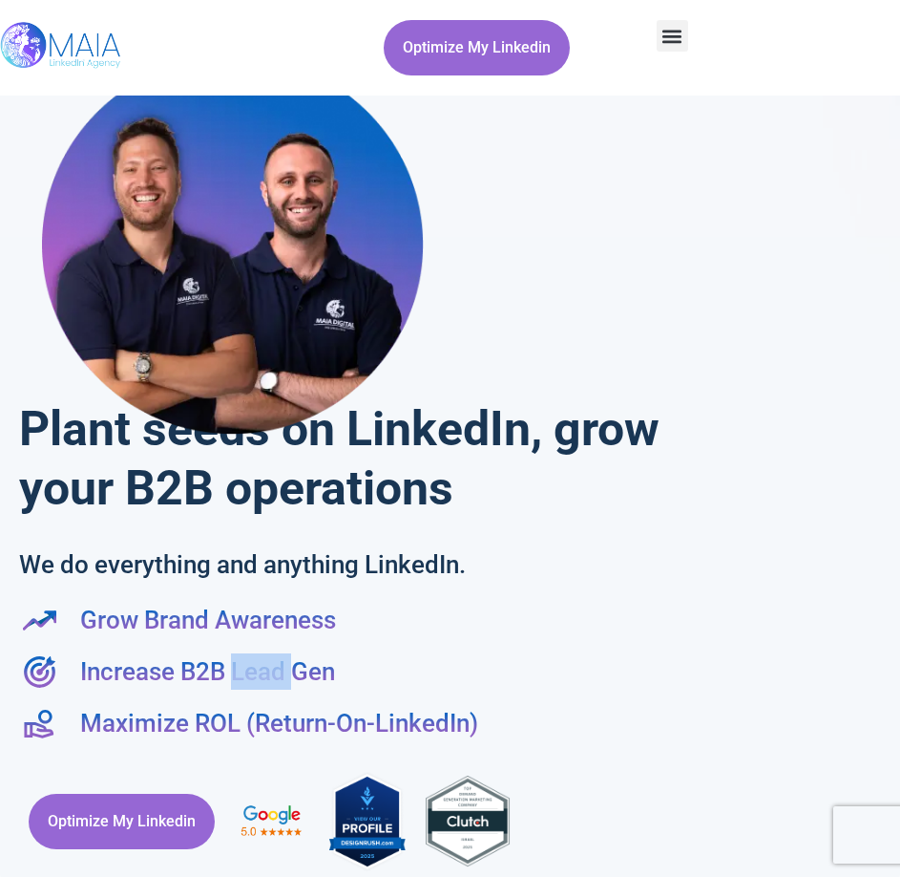
click at [238, 667] on span "Increase B2B Lead Gen" at bounding box center [205, 671] width 260 height 36
click at [238, 666] on span "Increase B2B Lead Gen" at bounding box center [205, 671] width 260 height 36
copy ul "Increase B2B Lead Gen"
click at [288, 729] on span "Maximize ROL (Return-On-LinkedIn)" at bounding box center [276, 723] width 403 height 36
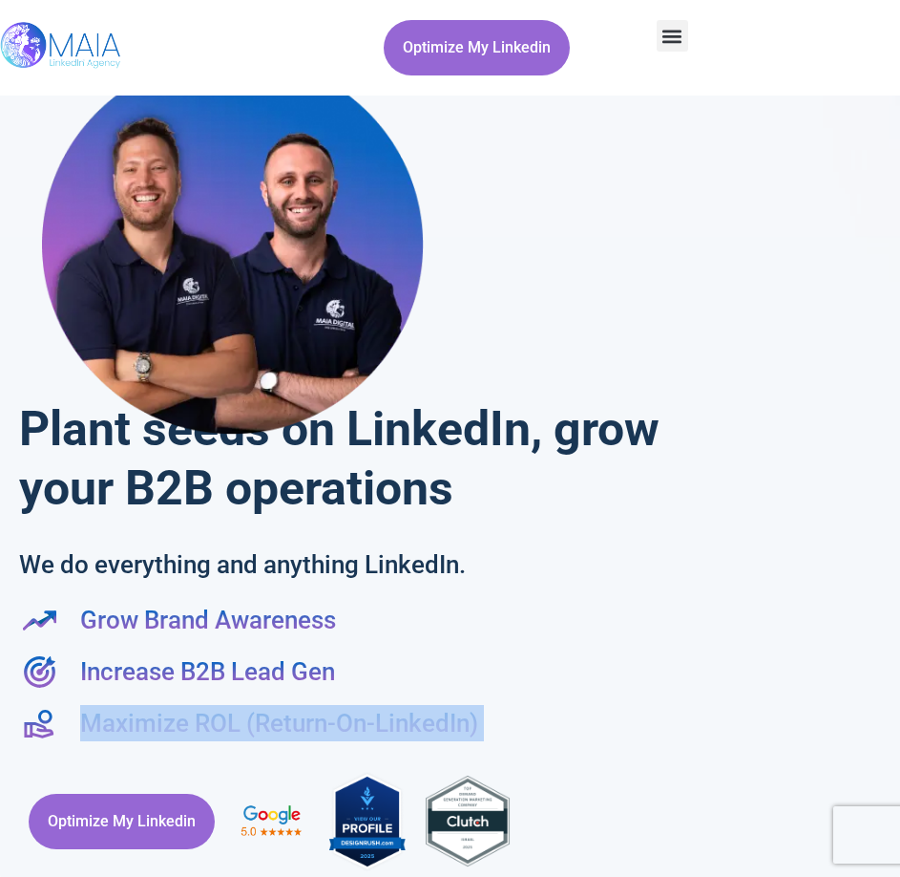
click at [288, 729] on span "Maximize ROL (Return-On-LinkedIn)" at bounding box center [276, 723] width 403 height 36
copy div "Maximize ROL (Return-On-LinkedIn)"
click at [505, 660] on li "Increase B2B Lead Gen" at bounding box center [450, 675] width 862 height 44
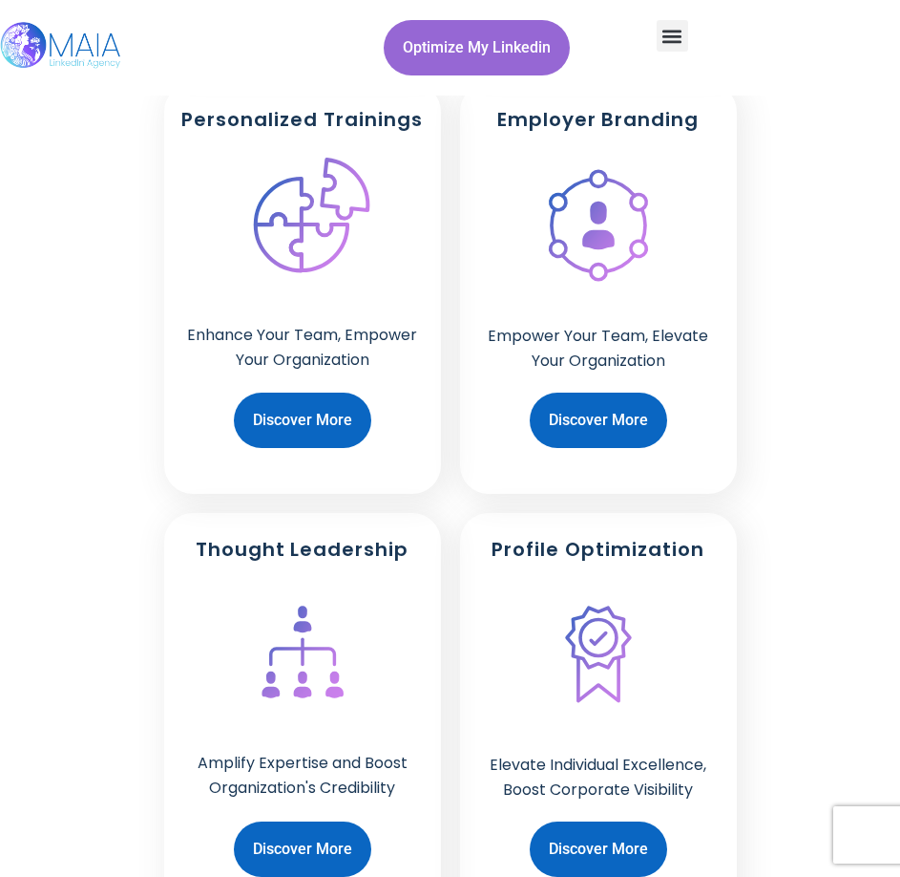
scroll to position [2673, 0]
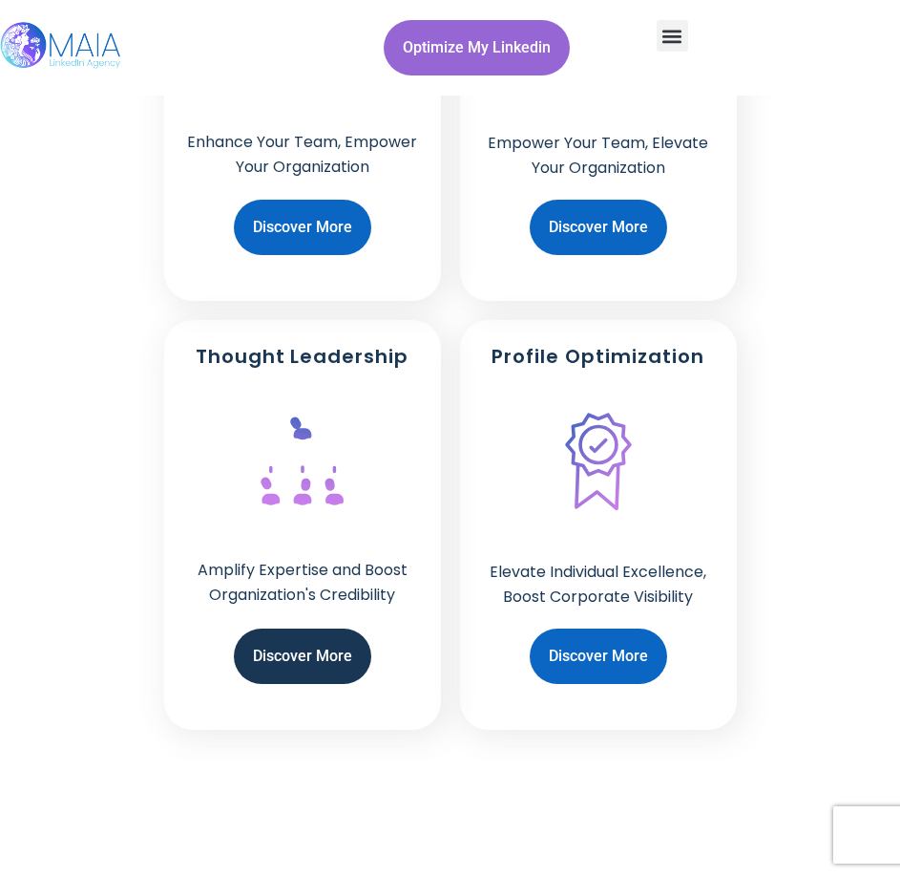
click at [295, 656] on span "Discover More" at bounding box center [302, 656] width 99 height 36
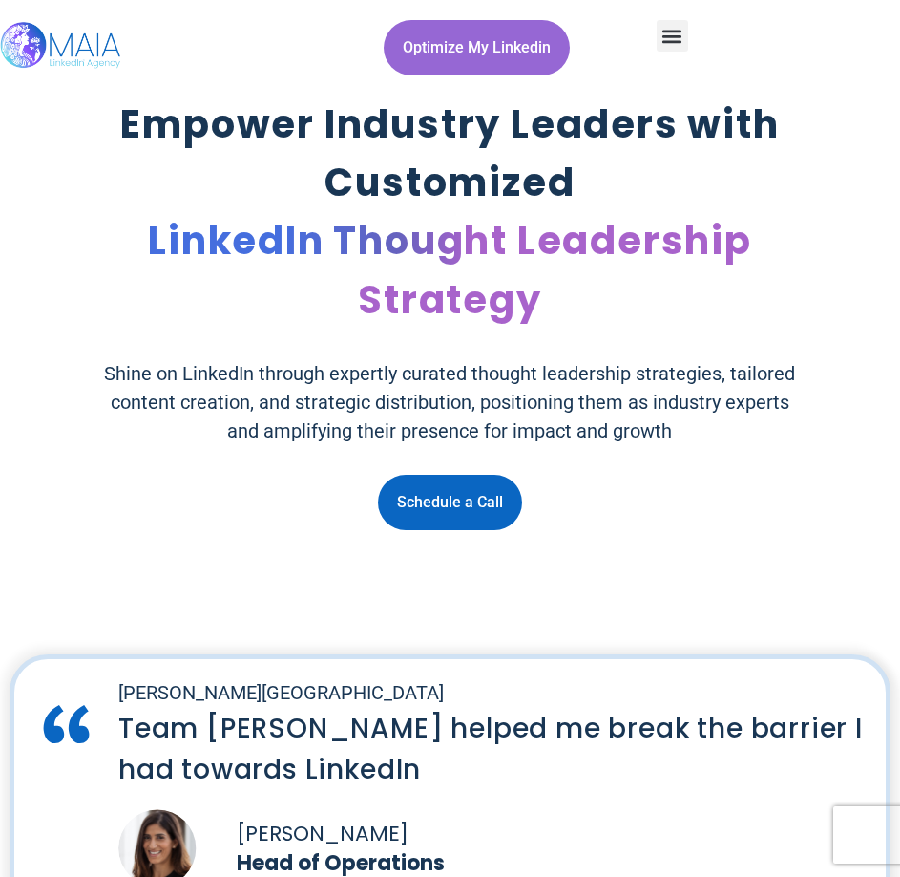
click at [442, 302] on span "LinkedIn Thought Leadership Strategy" at bounding box center [450, 270] width 604 height 112
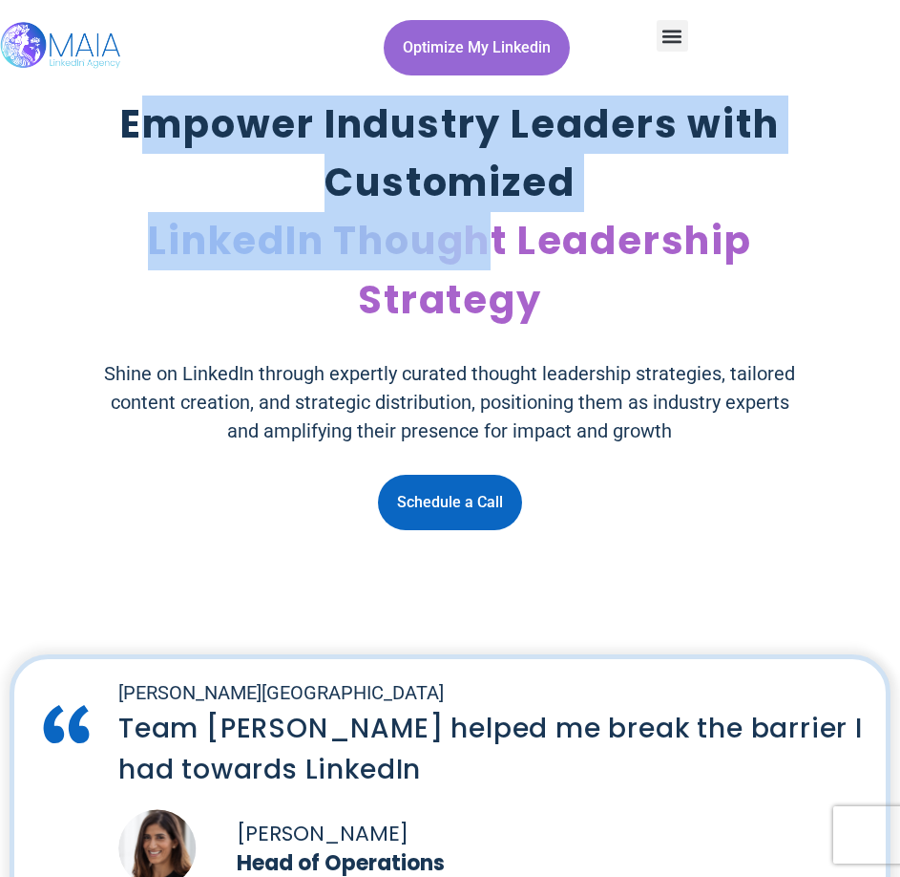
drag, startPoint x: 172, startPoint y: 137, endPoint x: 473, endPoint y: 251, distance: 321.5
click at [473, 251] on h1 "Empower Industry Leaders with Customized LinkedIn Thought Leadership Strategy" at bounding box center [450, 212] width 765 height 234
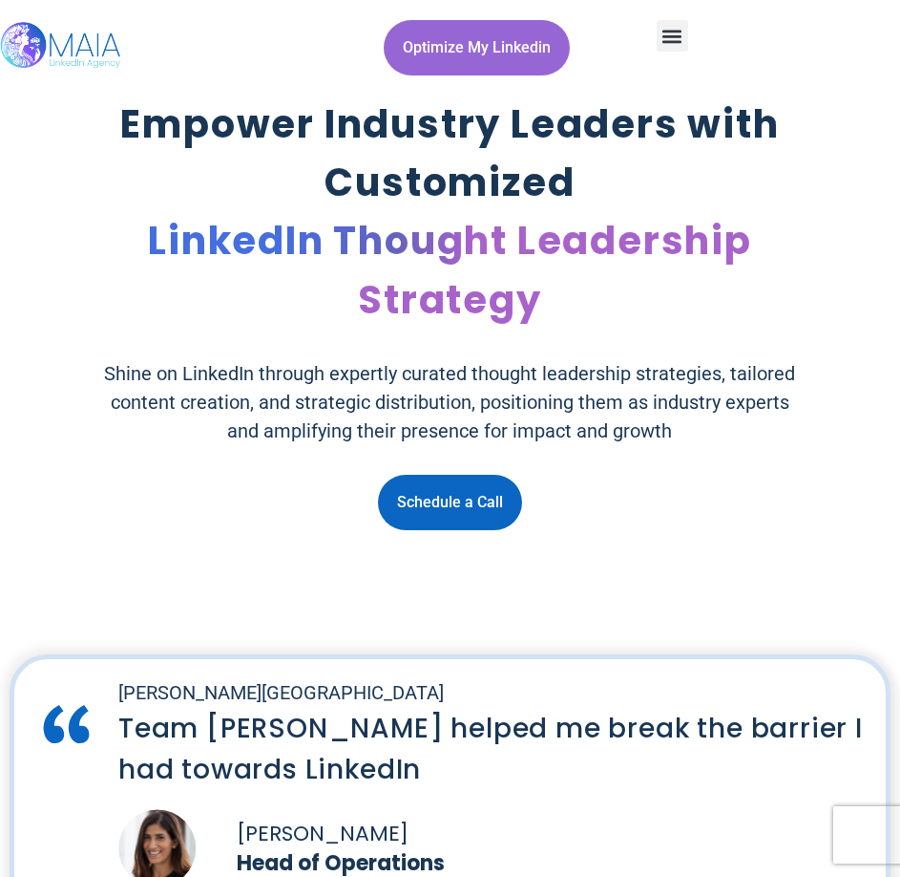
click at [90, 109] on h1 "Empower Industry Leaders with Customized LinkedIn Thought Leadership Strategy" at bounding box center [450, 212] width 765 height 234
drag, startPoint x: 94, startPoint y: 115, endPoint x: 580, endPoint y: 342, distance: 536.5
click at [580, 342] on div "Empower Industry Leaders with Customized LinkedIn Thought Leadership Strategy S…" at bounding box center [450, 312] width 841 height 434
copy h1 "Empower Industry Leaders with Customized LinkedIn Thought Leadership Strategy"
click at [281, 393] on p "Shine on LinkedIn through expertly curated thought leadership strategies, tailo…" at bounding box center [450, 402] width 708 height 86
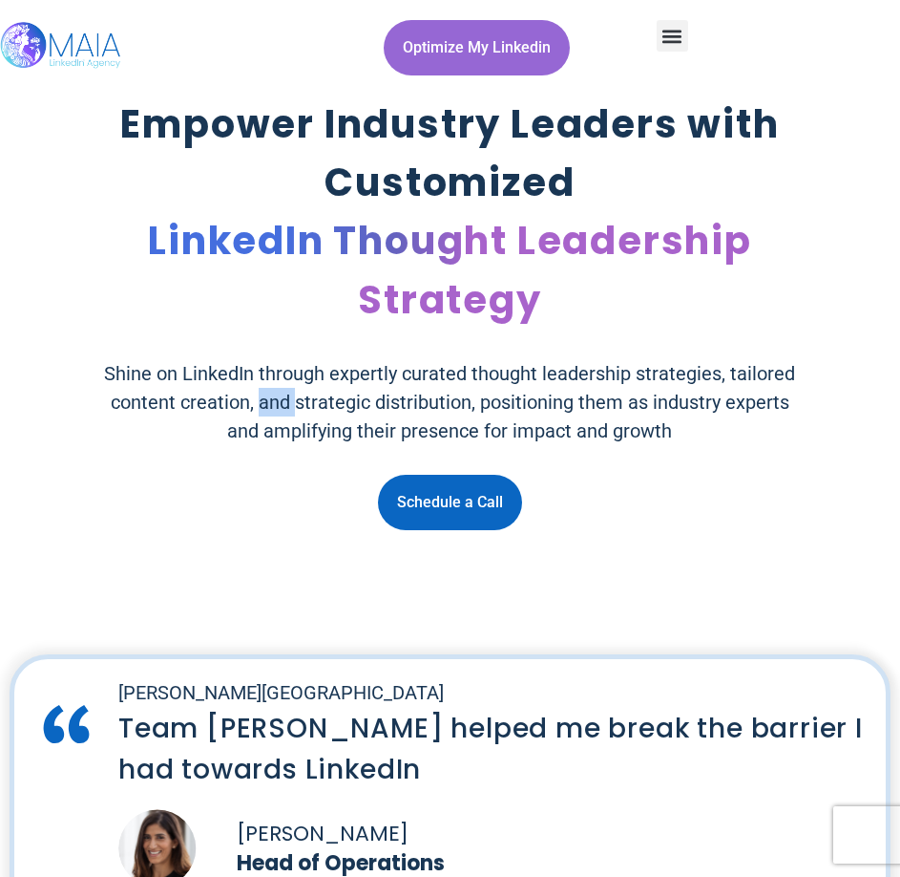
click at [281, 393] on p "Shine on LinkedIn through expertly curated thought leadership strategies, tailo…" at bounding box center [450, 402] width 708 height 86
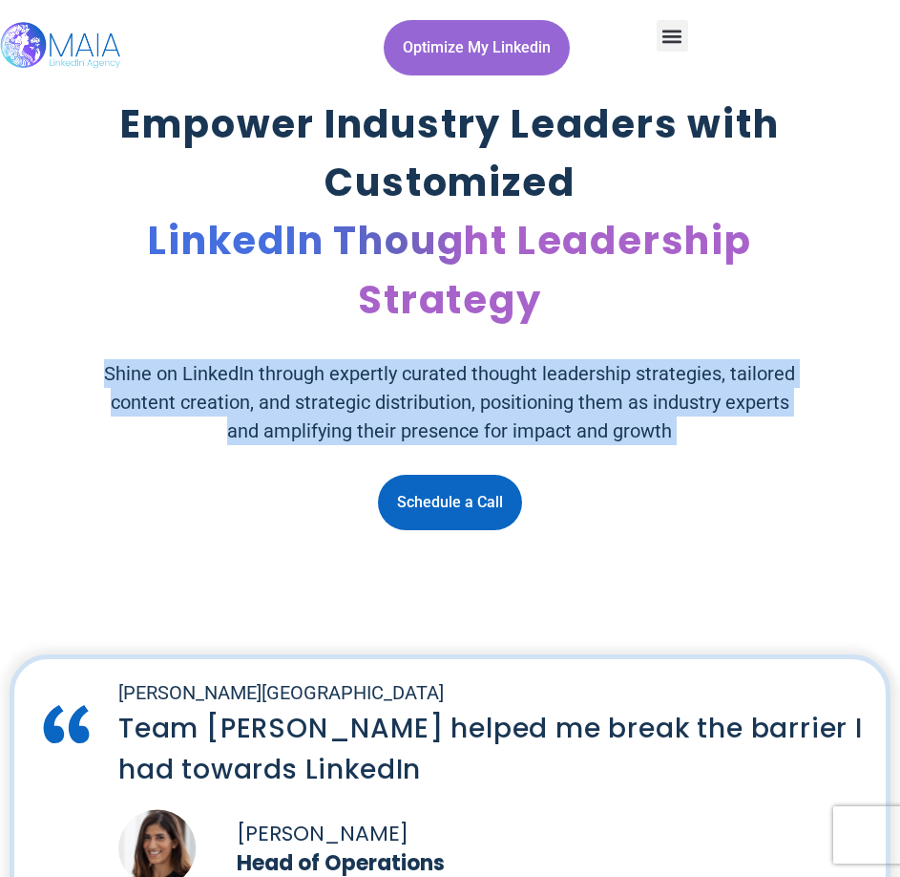
click at [281, 393] on p "Shine on LinkedIn through expertly curated thought leadership strategies, tailo…" at bounding box center [450, 402] width 708 height 86
click at [240, 419] on p "Shine on LinkedIn through expertly curated thought leadership strategies, tailo…" at bounding box center [450, 402] width 708 height 86
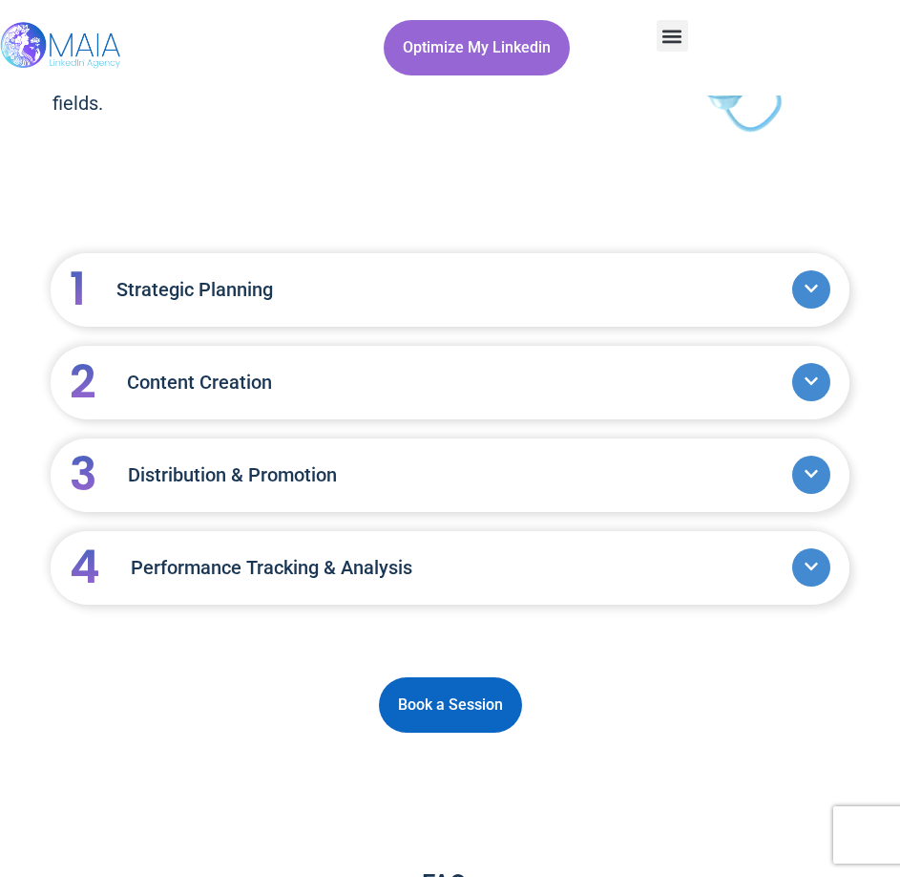
scroll to position [2196, 0]
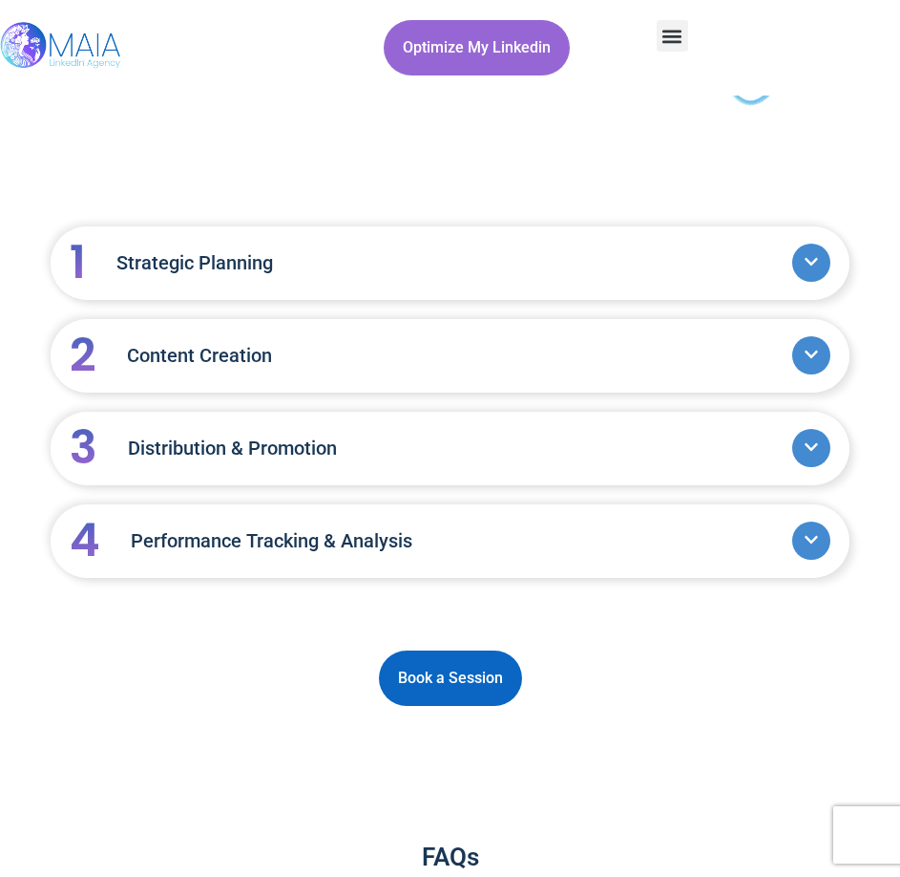
click at [441, 261] on link "1 Strategic Planning" at bounding box center [431, 263] width 723 height 82
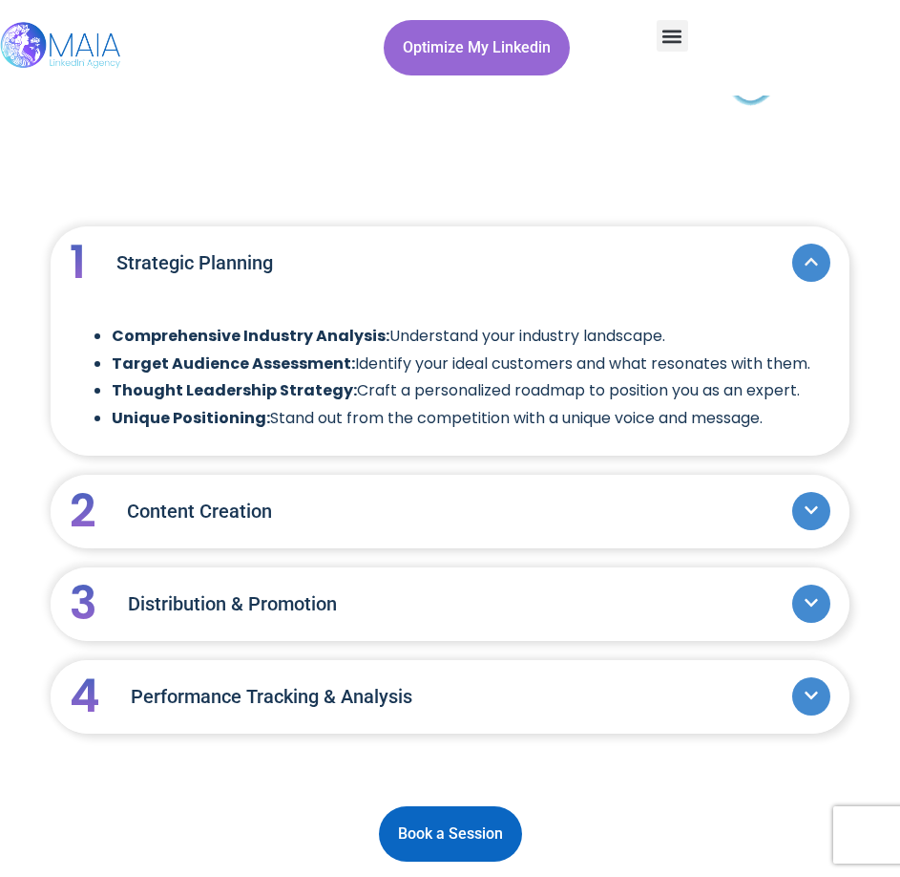
click at [441, 261] on link "1 Strategic Planning" at bounding box center [431, 263] width 723 height 82
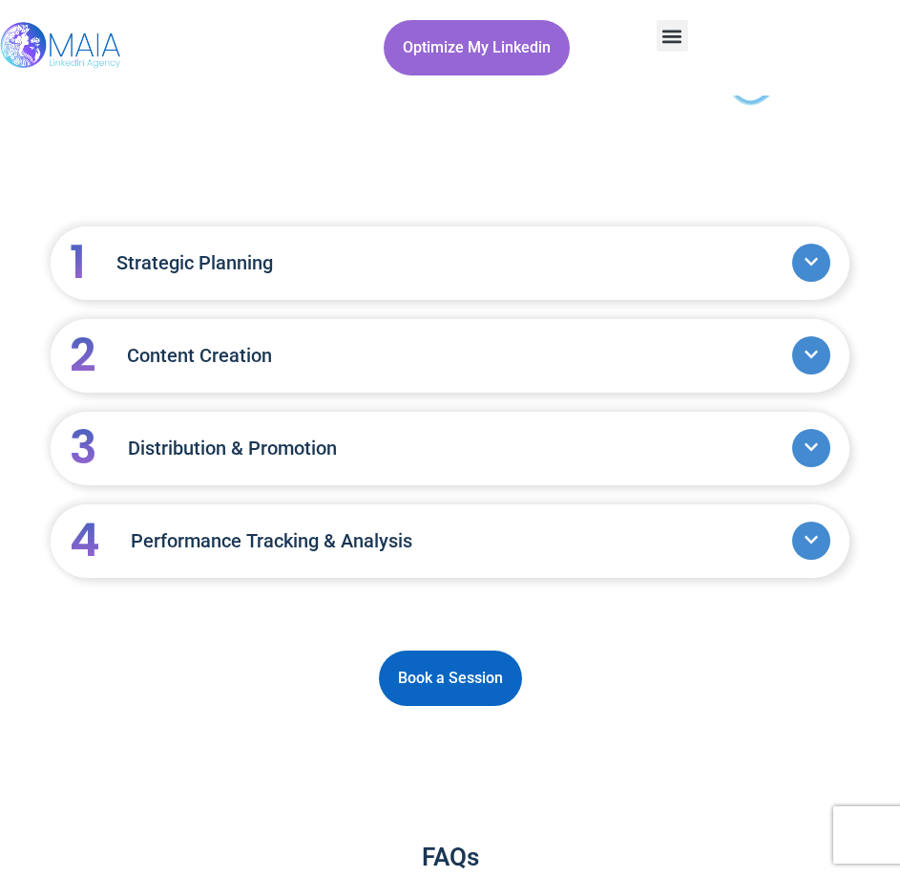
click at [419, 343] on link "2 Content Creation" at bounding box center [431, 355] width 723 height 82
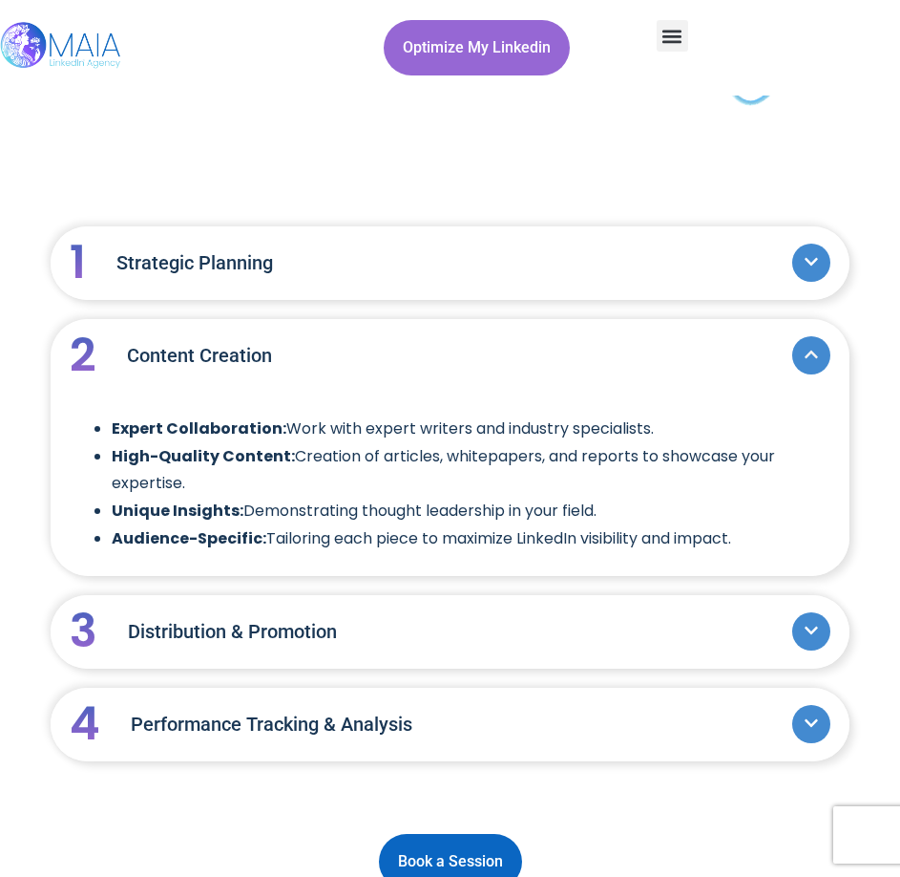
click at [419, 343] on link "2 Content Creation" at bounding box center [431, 355] width 723 height 82
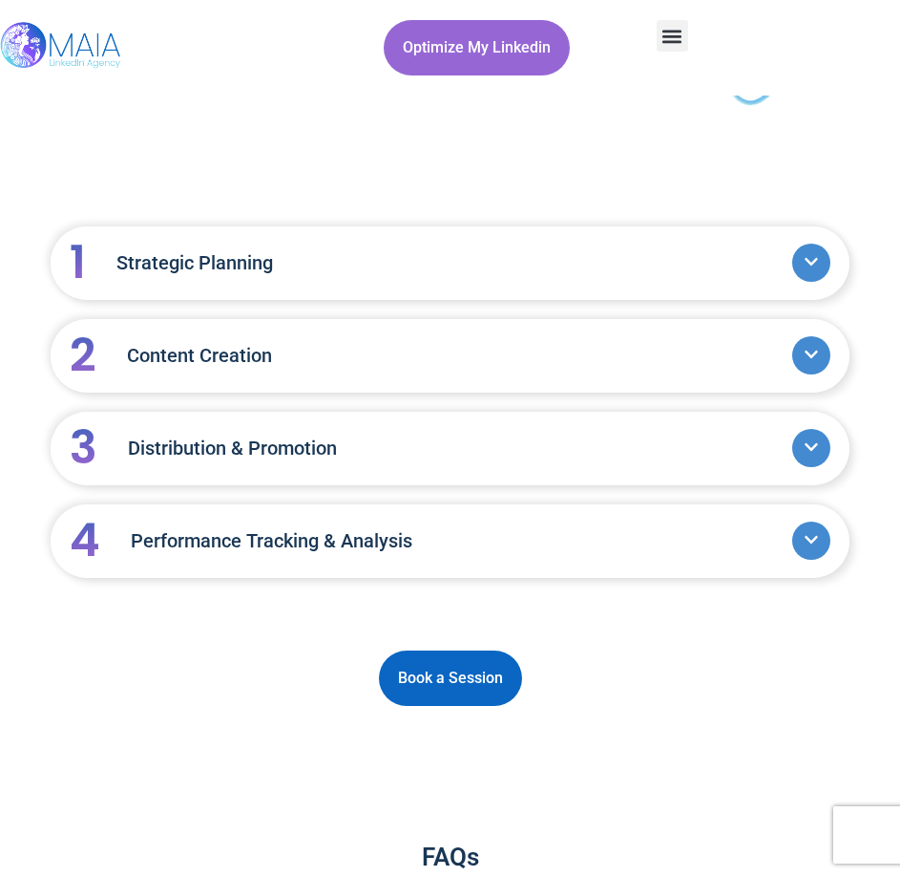
click at [373, 429] on link "3 Distribution & Promotion" at bounding box center [431, 448] width 723 height 82
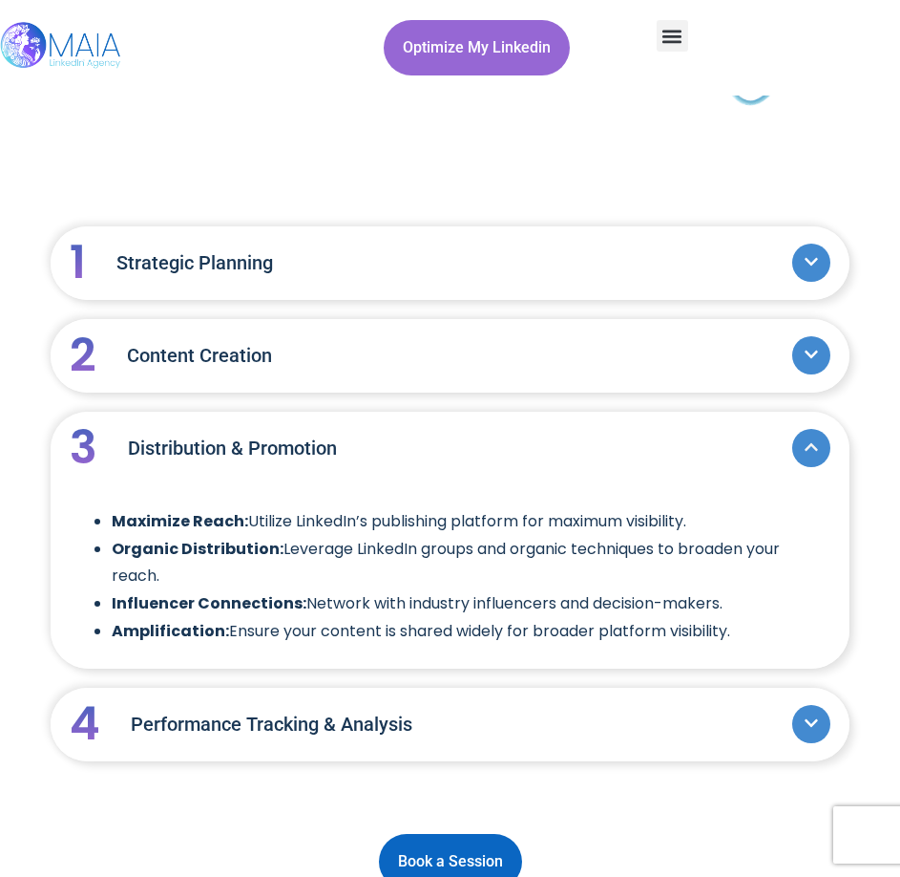
click at [320, 468] on link "3 Distribution & Promotion" at bounding box center [431, 448] width 723 height 82
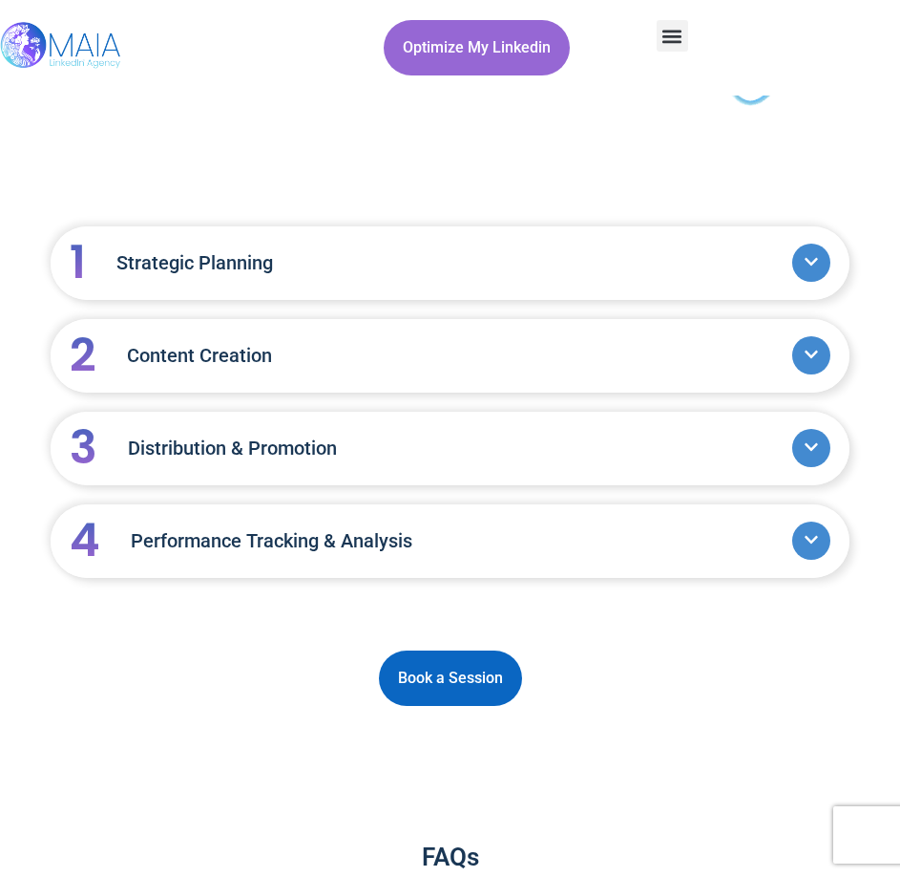
click at [306, 562] on link "4 Performance Tracking & Analysis" at bounding box center [431, 540] width 723 height 82
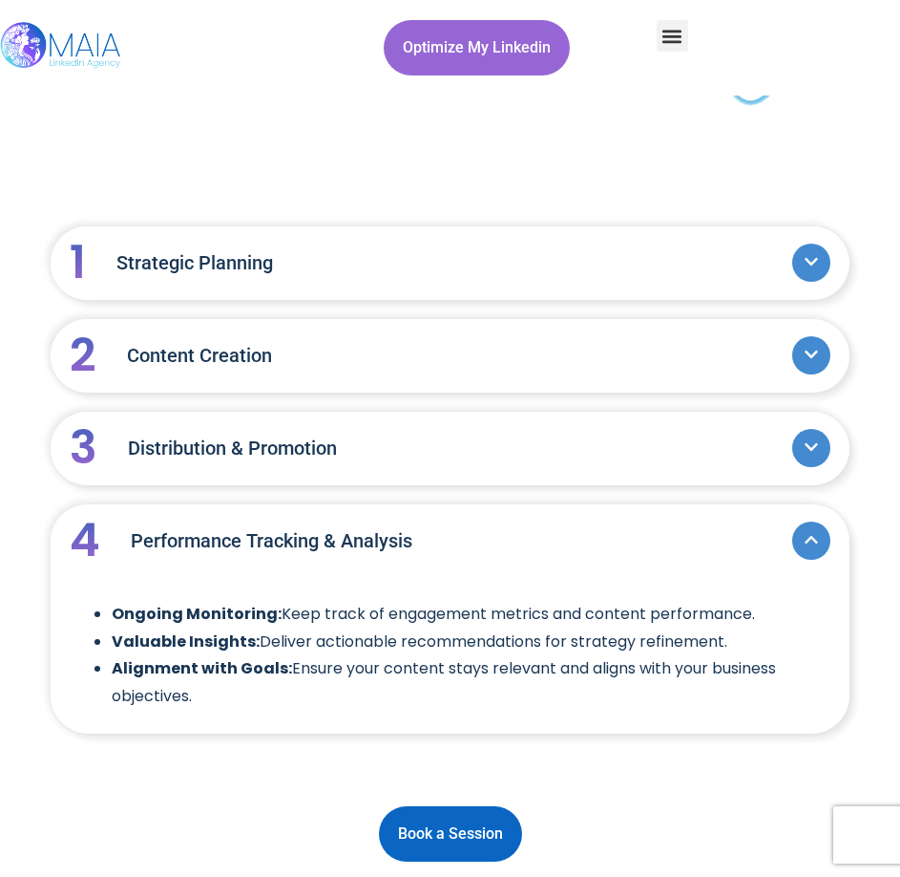
click at [385, 555] on link "4 Performance Tracking & Analysis" at bounding box center [431, 540] width 723 height 82
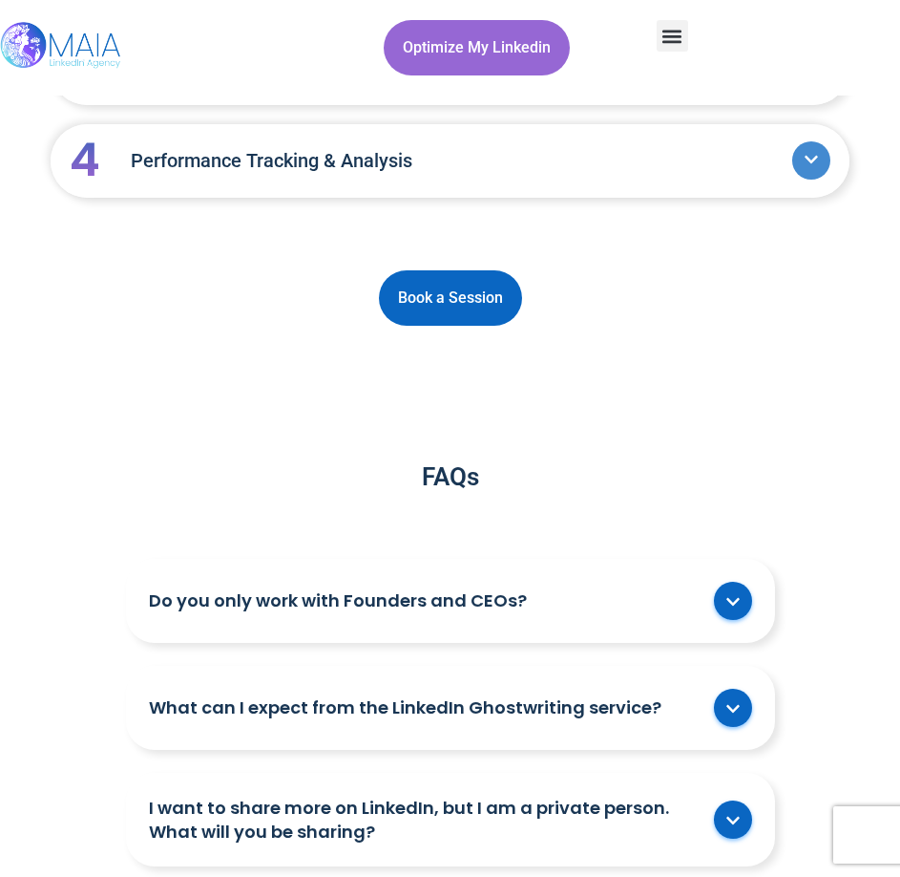
scroll to position [2578, 0]
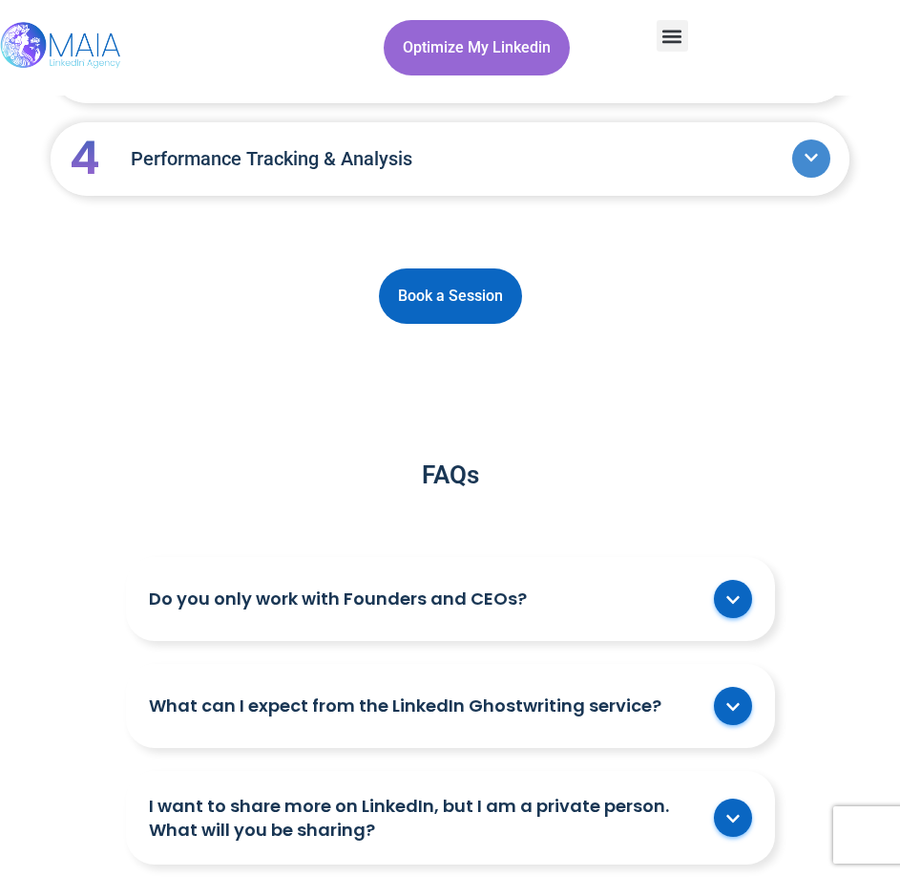
click at [718, 598] on span at bounding box center [733, 599] width 38 height 38
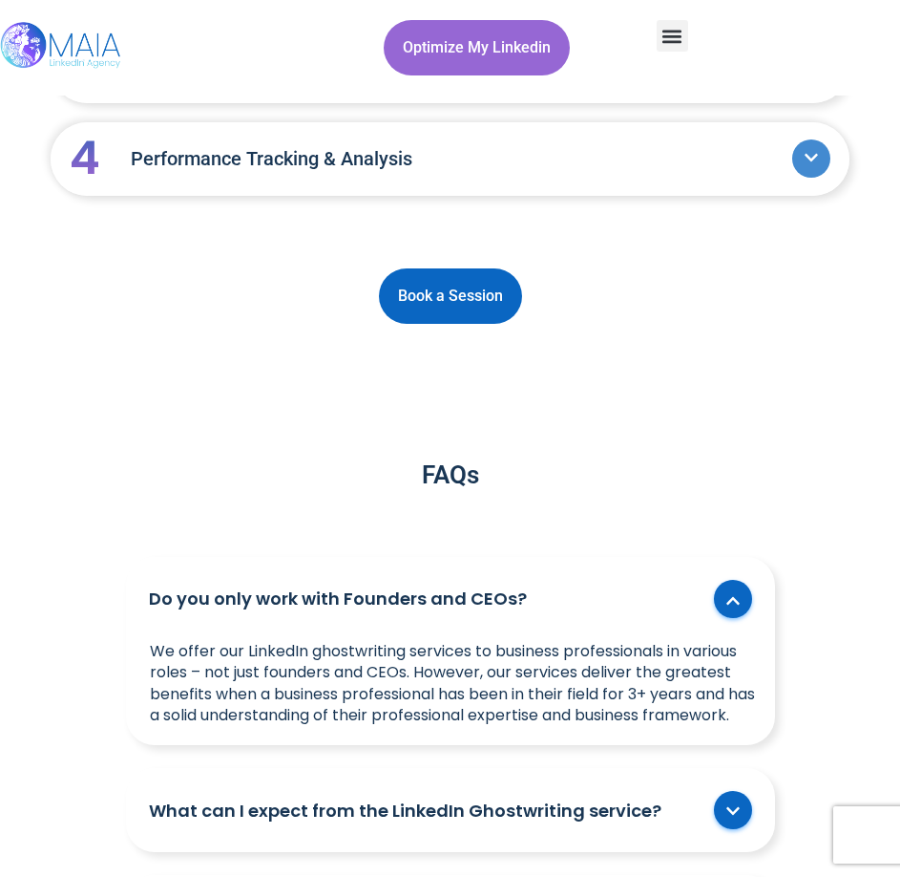
click at [479, 674] on div "We offer our LinkedIn ghostwriting services to business professionals in variou…" at bounding box center [450, 693] width 649 height 105
click at [476, 674] on div "We offer our LinkedIn ghostwriting services to business professionals in variou…" at bounding box center [450, 693] width 649 height 105
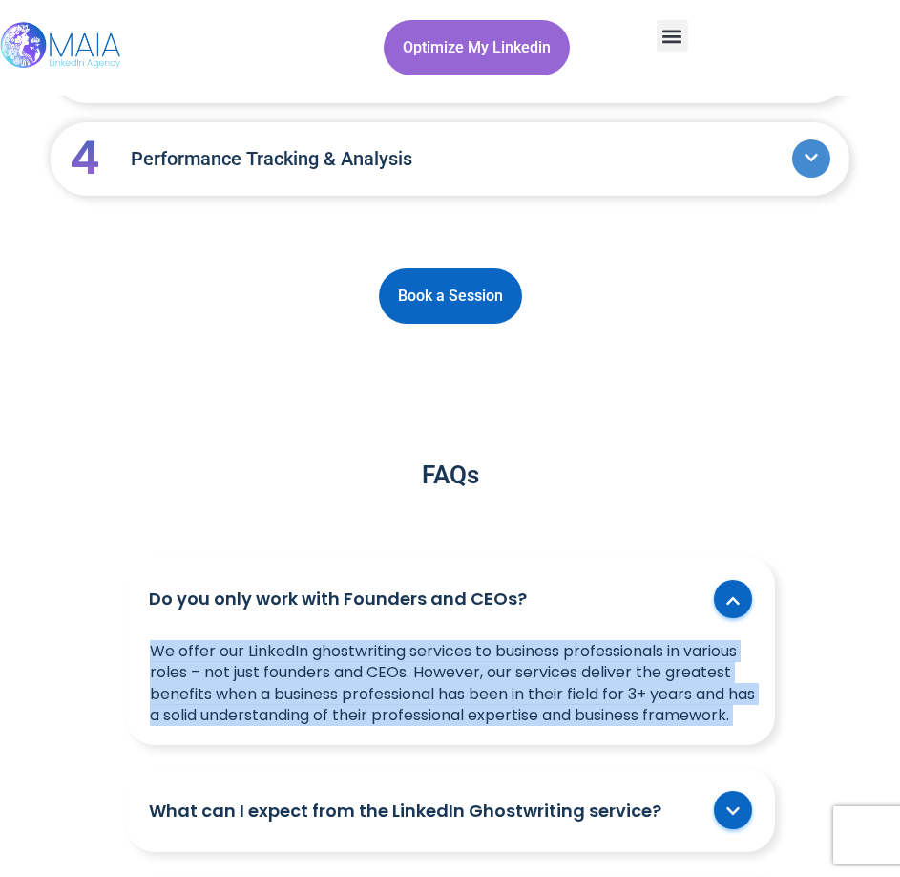
click at [478, 677] on div "We offer our LinkedIn ghostwriting services to business professionals in variou…" at bounding box center [450, 693] width 649 height 105
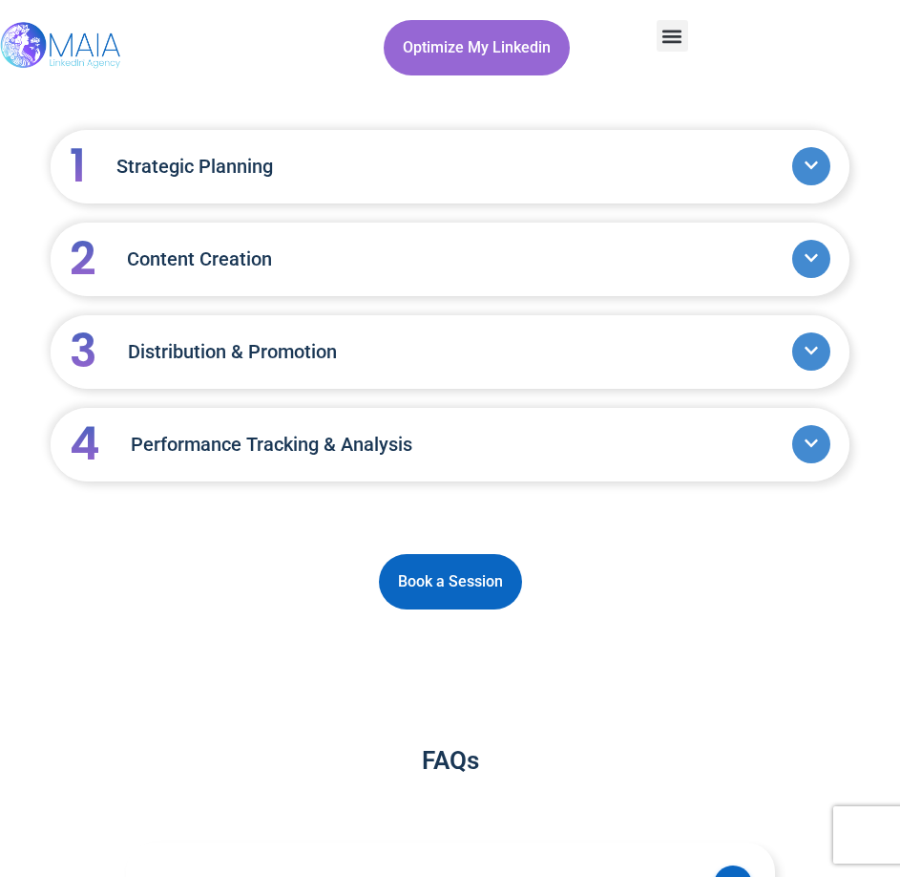
scroll to position [2292, 0]
click at [702, 659] on div "Empower Industry Leaders with Customized LinkedIn Thought Leadership Strategy S…" at bounding box center [450, 244] width 900 height 4881
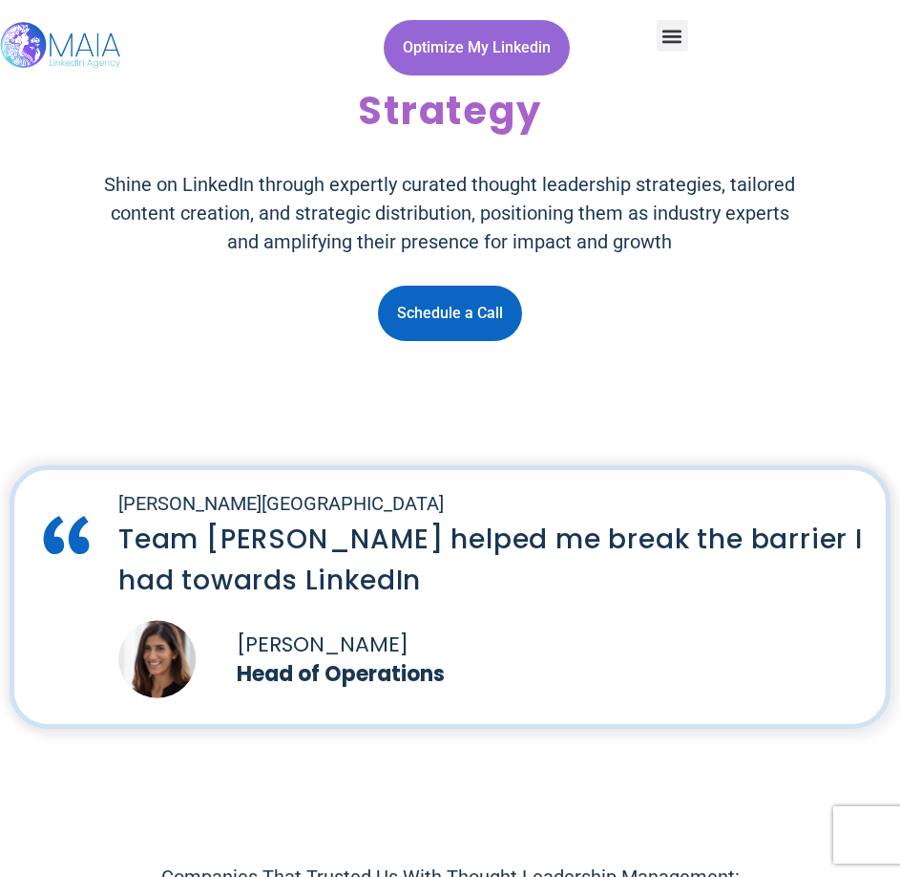
scroll to position [0, 0]
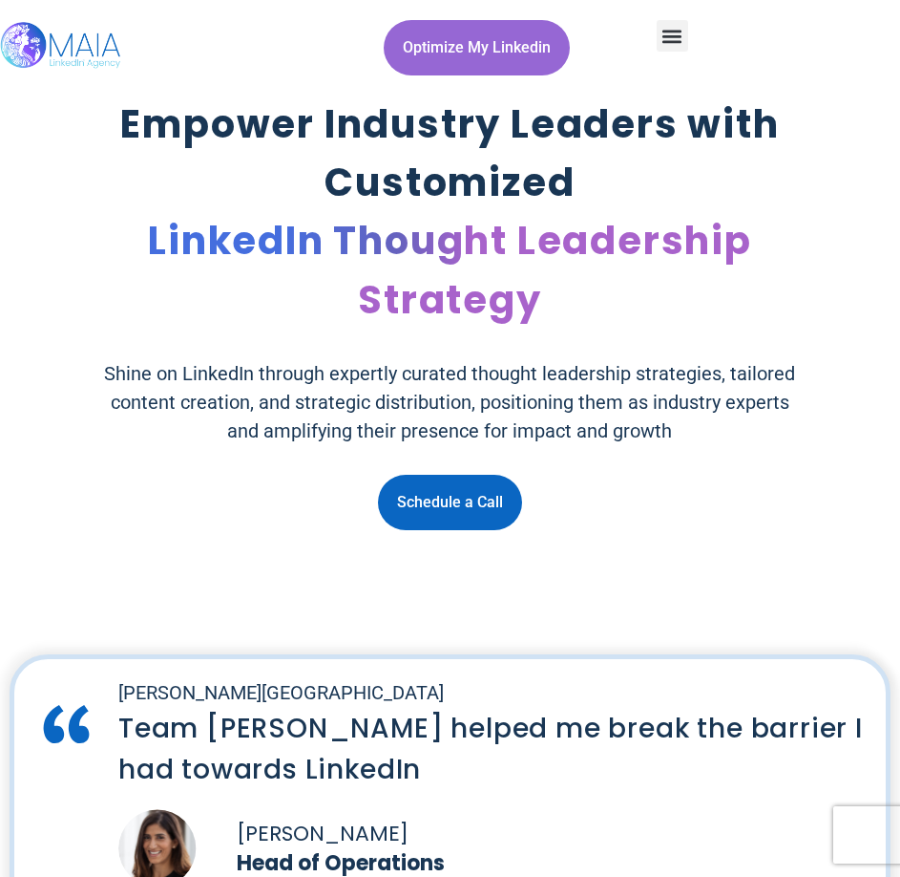
click at [462, 420] on p "Shine on LinkedIn through expertly curated thought leadership strategies, tailo…" at bounding box center [450, 402] width 708 height 86
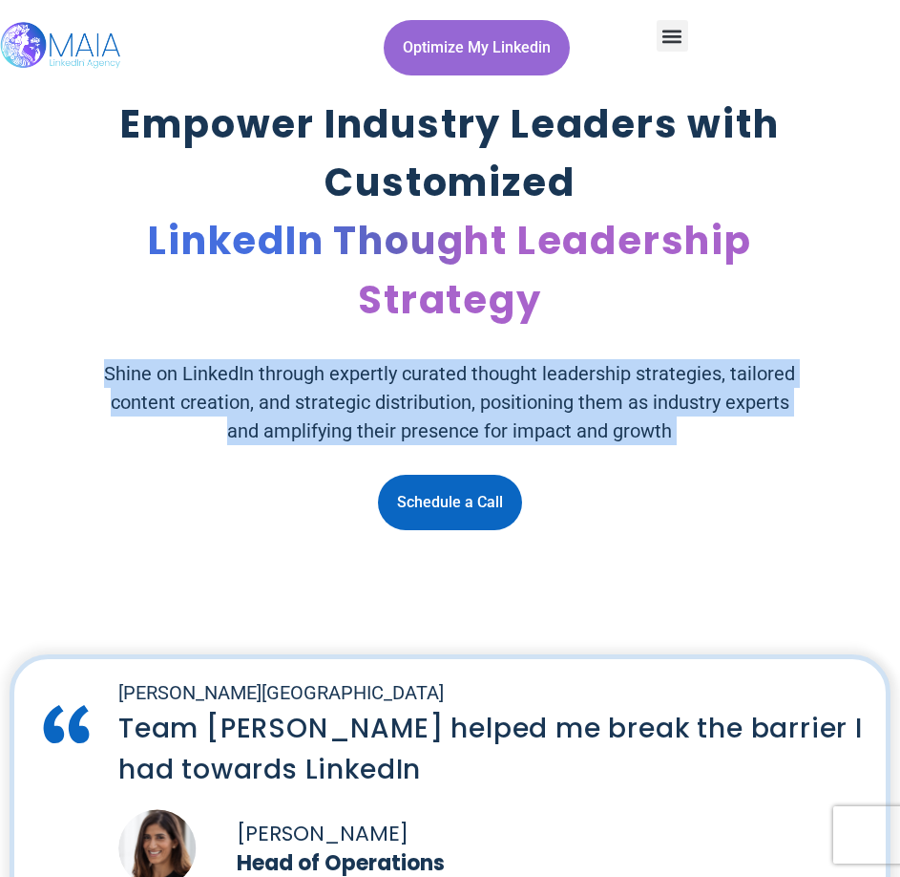
click at [463, 419] on p "Shine on LinkedIn through expertly curated thought leadership strategies, tailo…" at bounding box center [450, 402] width 708 height 86
click at [646, 417] on p "Shine on LinkedIn through expertly curated thought leadership strategies, tailo…" at bounding box center [450, 402] width 708 height 86
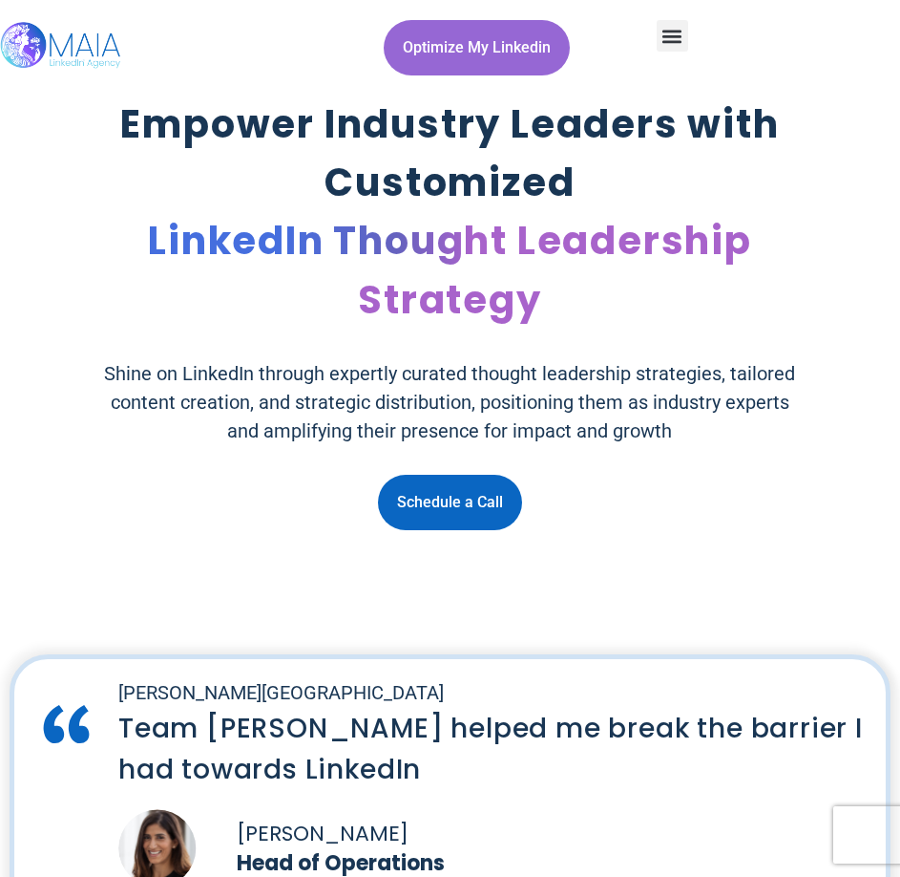
click at [498, 331] on div "Empower Industry Leaders with Customized LinkedIn Thought Leadership Strategy S…" at bounding box center [450, 312] width 841 height 434
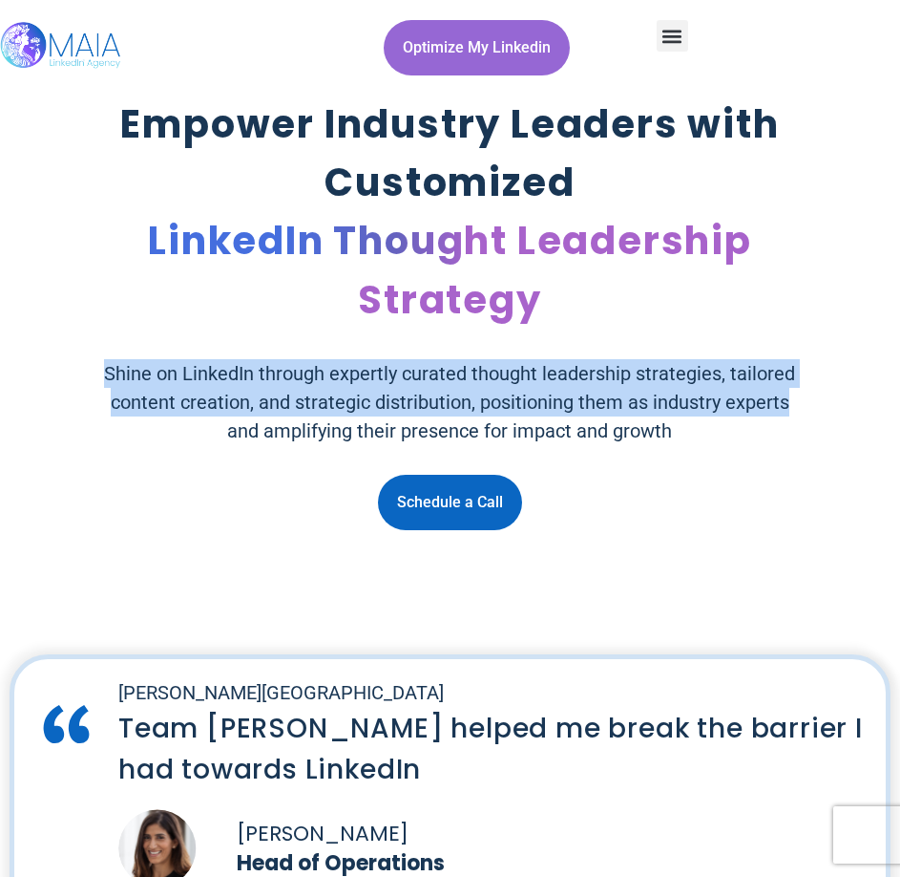
drag, startPoint x: 116, startPoint y: 377, endPoint x: 772, endPoint y: 397, distance: 657.2
click at [788, 402] on div "Shine on LinkedIn through expertly curated thought leadership strategies, tailo…" at bounding box center [450, 402] width 765 height 86
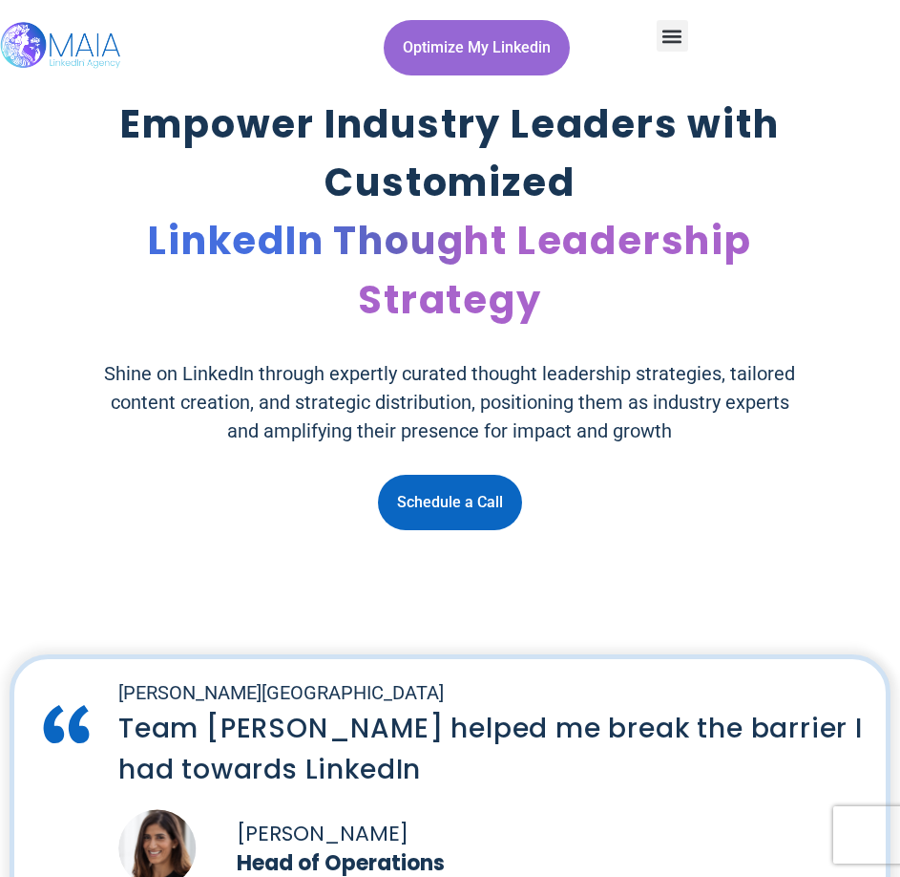
drag, startPoint x: 641, startPoint y: 426, endPoint x: 672, endPoint y: 425, distance: 31.5
click at [643, 426] on p "Shine on LinkedIn through expertly curated thought leadership strategies, tailo…" at bounding box center [450, 402] width 708 height 86
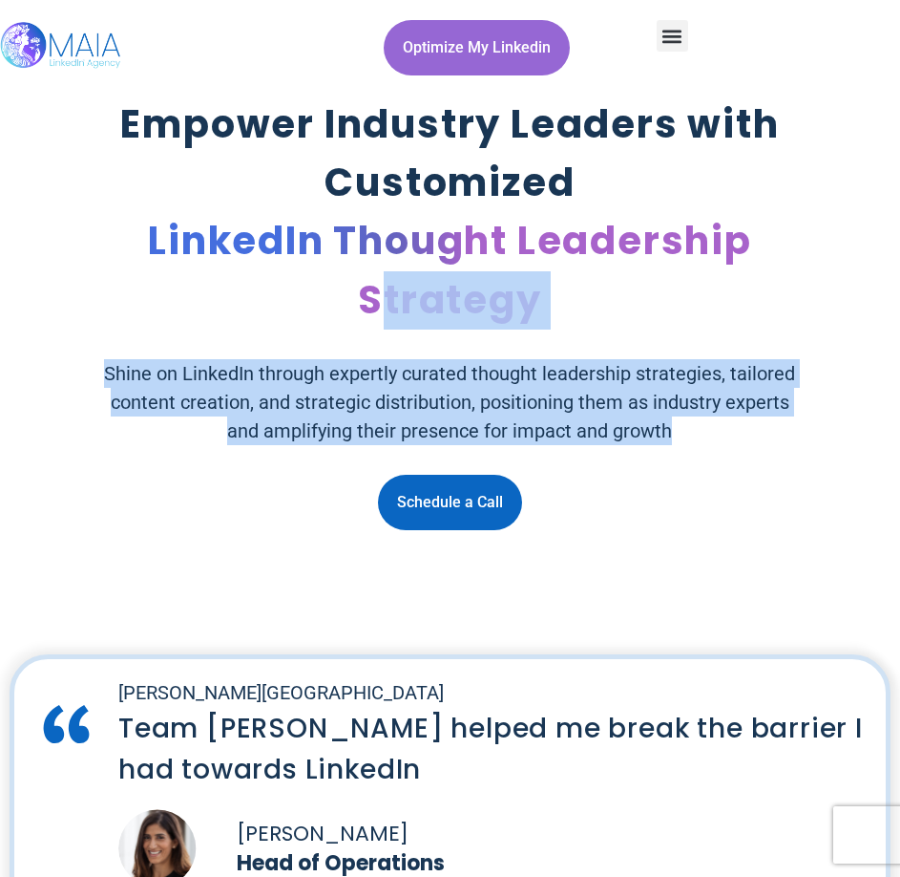
drag, startPoint x: 637, startPoint y: 428, endPoint x: 119, endPoint y: 369, distance: 520.9
click at [42, 335] on div "Empower Industry Leaders with Customized LinkedIn Thought Leadership Strategy S…" at bounding box center [450, 312] width 841 height 434
click at [324, 386] on p "Shine on LinkedIn through expertly curated thought leadership strategies, tailo…" at bounding box center [450, 402] width 708 height 86
click at [118, 387] on p "Shine on LinkedIn through expertly curated thought leadership strategies, tailo…" at bounding box center [450, 402] width 708 height 86
drag, startPoint x: 95, startPoint y: 370, endPoint x: 603, endPoint y: 393, distance: 508.5
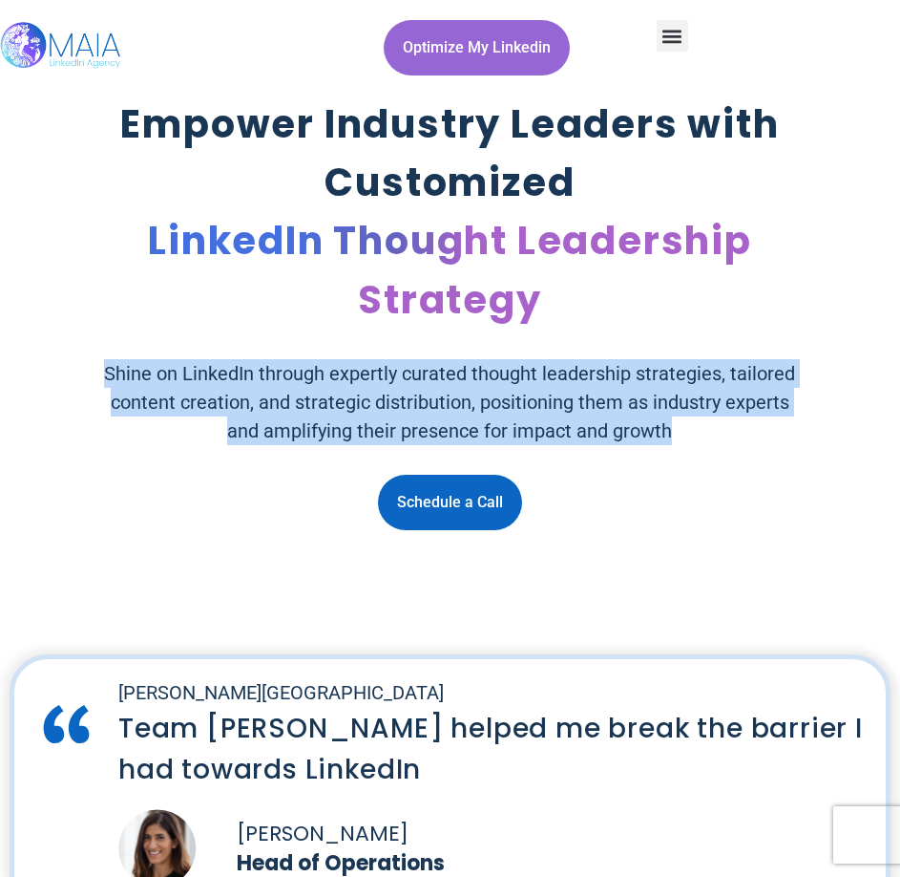
click at [695, 427] on div "Shine on LinkedIn through expertly curated thought leadership strategies, tailo…" at bounding box center [450, 402] width 765 height 86
copy p "Shine on LinkedIn through expertly curated thought leadership strategies, tailo…"
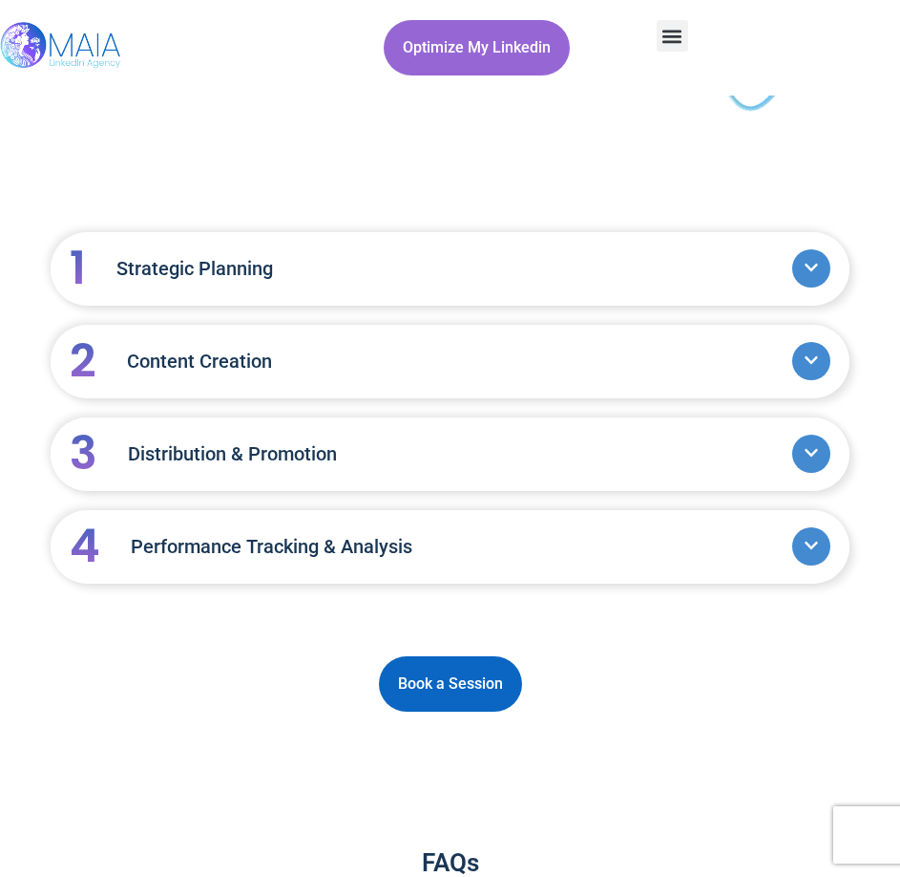
scroll to position [2196, 0]
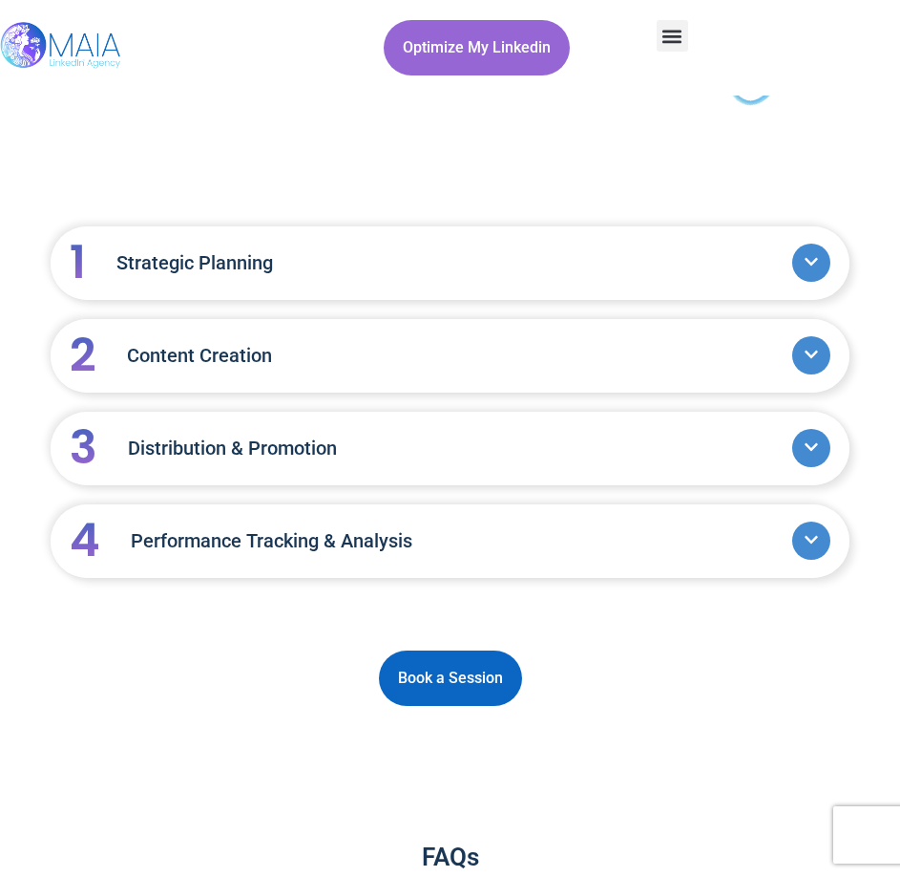
click at [828, 262] on span at bounding box center [812, 262] width 38 height 38
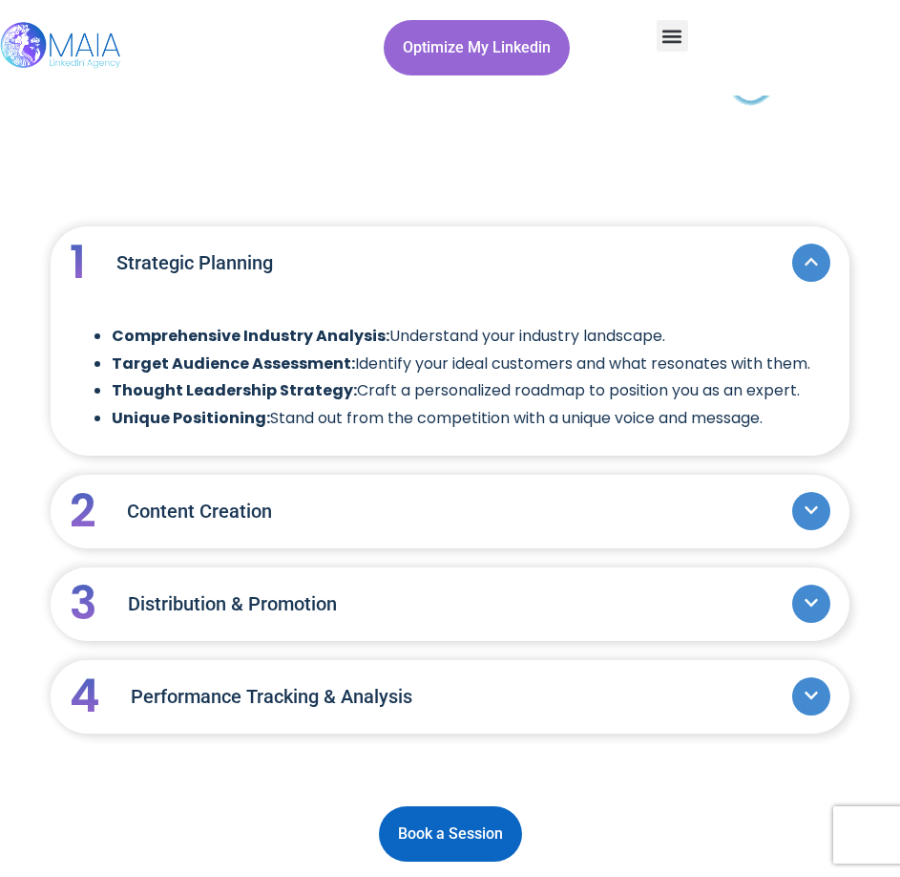
click at [644, 771] on div "Accordion Title Accordion Content 1 Strategic Planning Comprehensive Industry A…" at bounding box center [450, 534] width 799 height 673
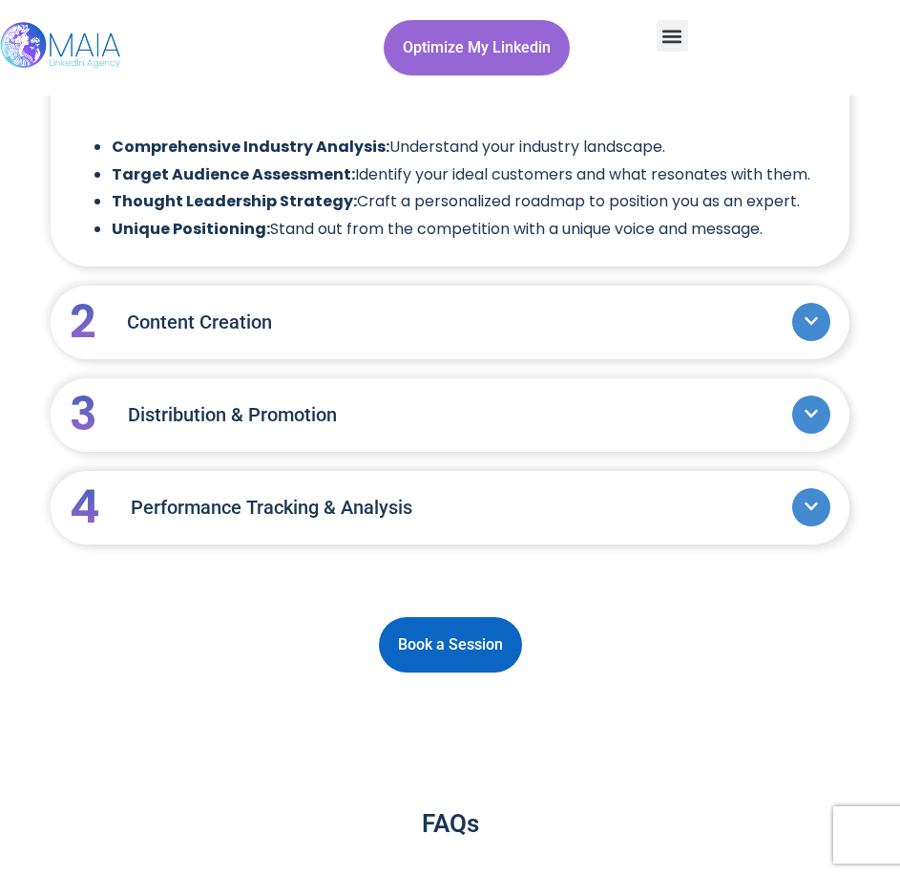
scroll to position [2387, 0]
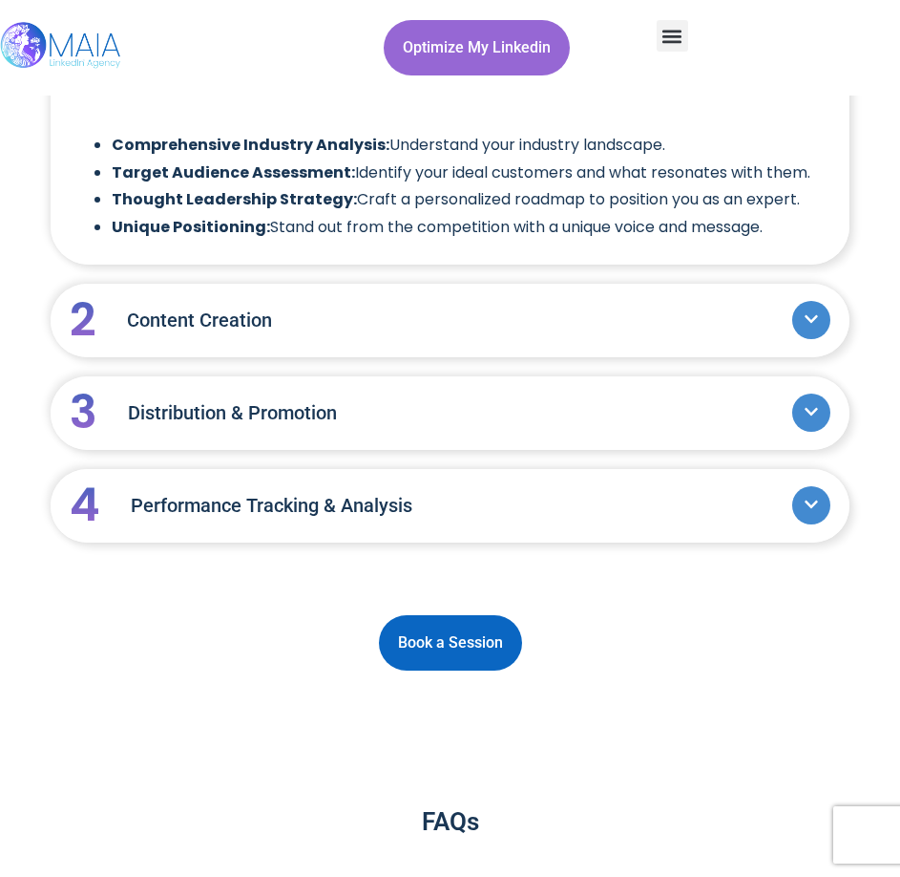
click at [670, 533] on link "4 Performance Tracking & Analysis" at bounding box center [431, 505] width 723 height 82
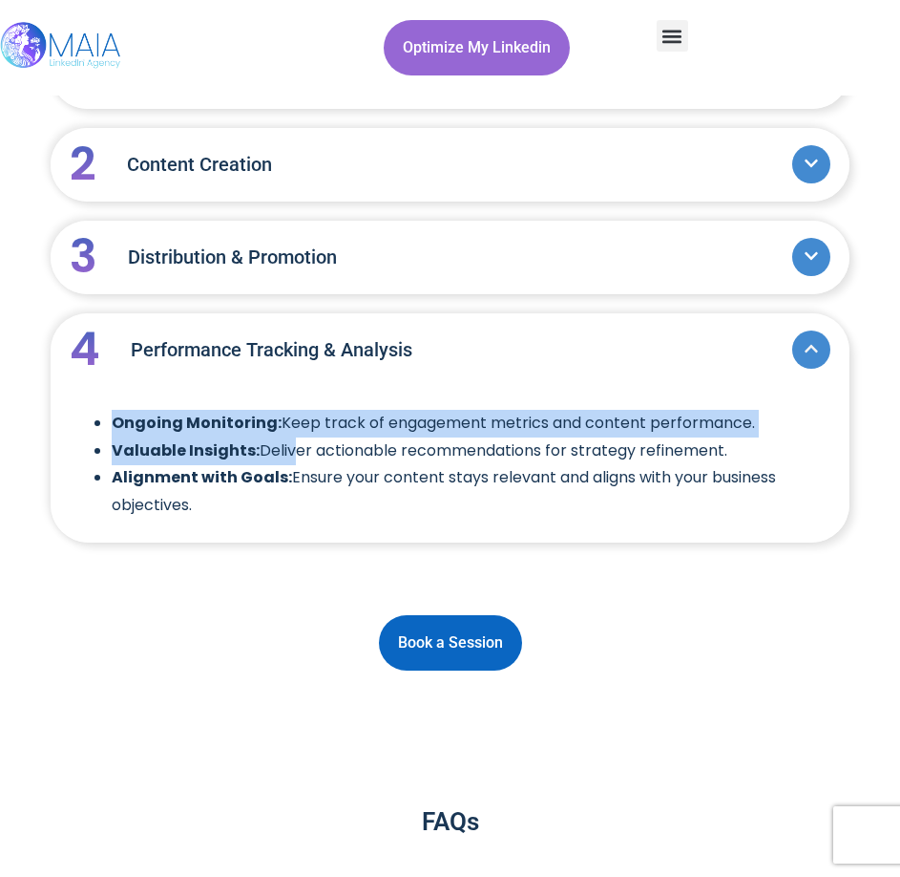
drag, startPoint x: 117, startPoint y: 420, endPoint x: 292, endPoint y: 454, distance: 178.1
click at [291, 454] on ul "Ongoing Monitoring: Keep track of engagement metrics and content performance. V…" at bounding box center [450, 465] width 753 height 110
click at [292, 454] on li "Valuable Insights: Deliver actionable recommendations for strategy refinement." at bounding box center [469, 451] width 715 height 28
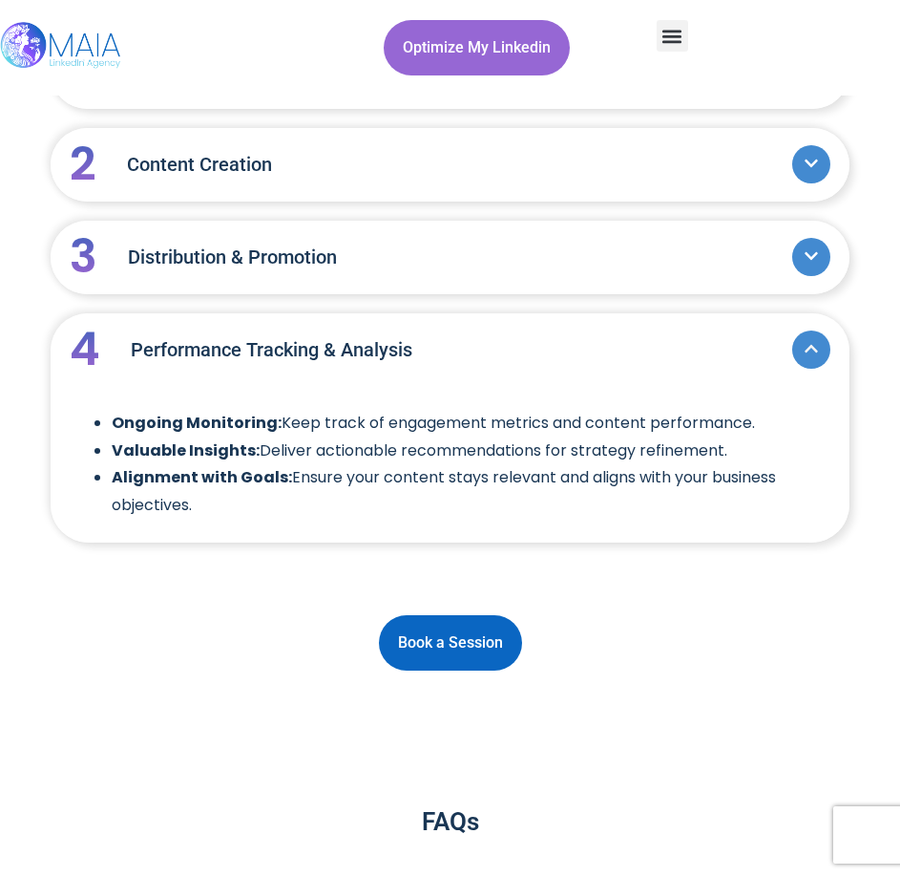
click at [312, 570] on div "Accordion Title Accordion Content 1 Strategic Planning Comprehensive Industry A…" at bounding box center [450, 343] width 799 height 673
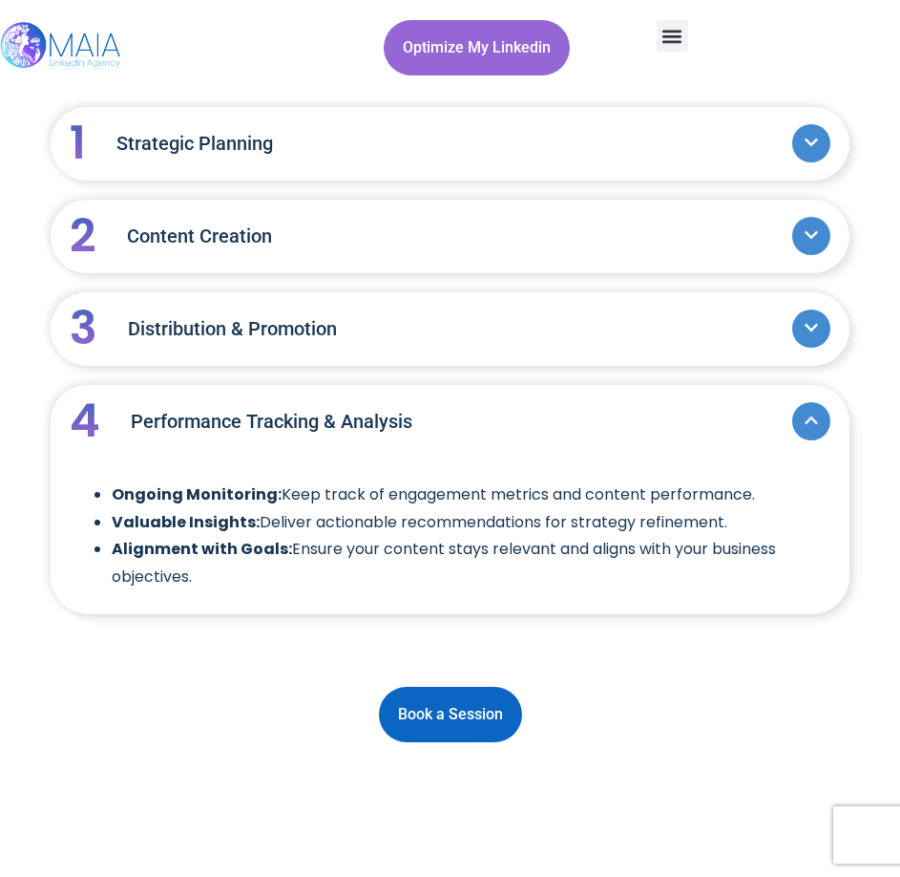
scroll to position [2196, 0]
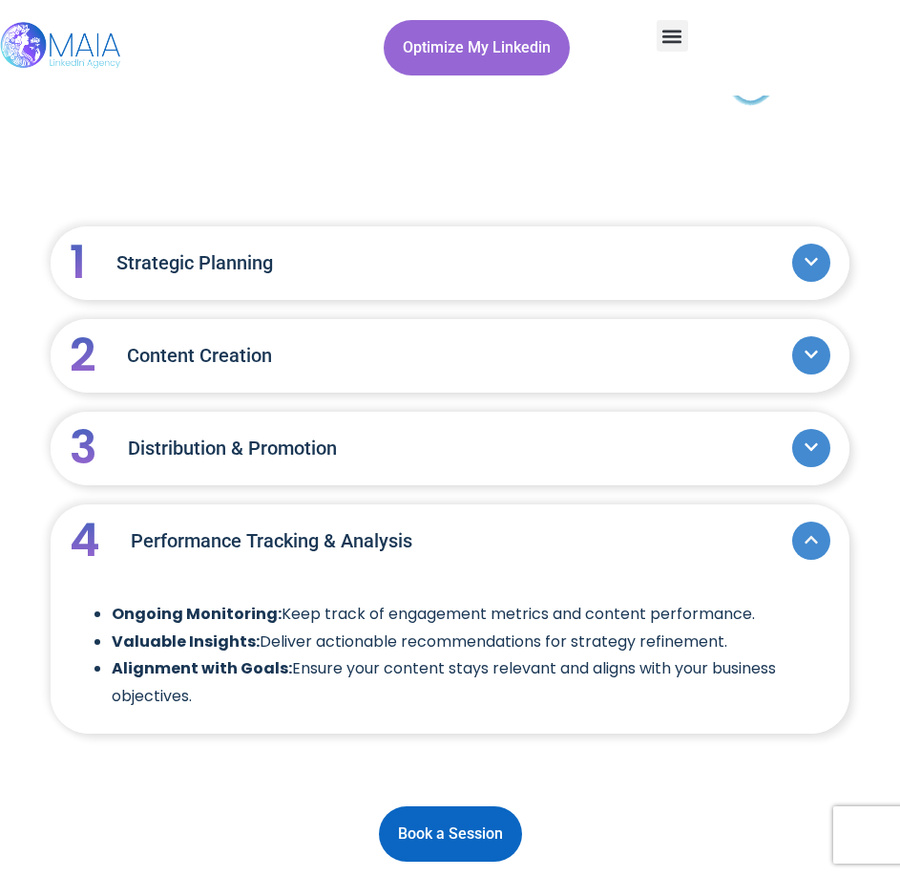
click at [478, 466] on link "3 Distribution & Promotion" at bounding box center [431, 448] width 723 height 82
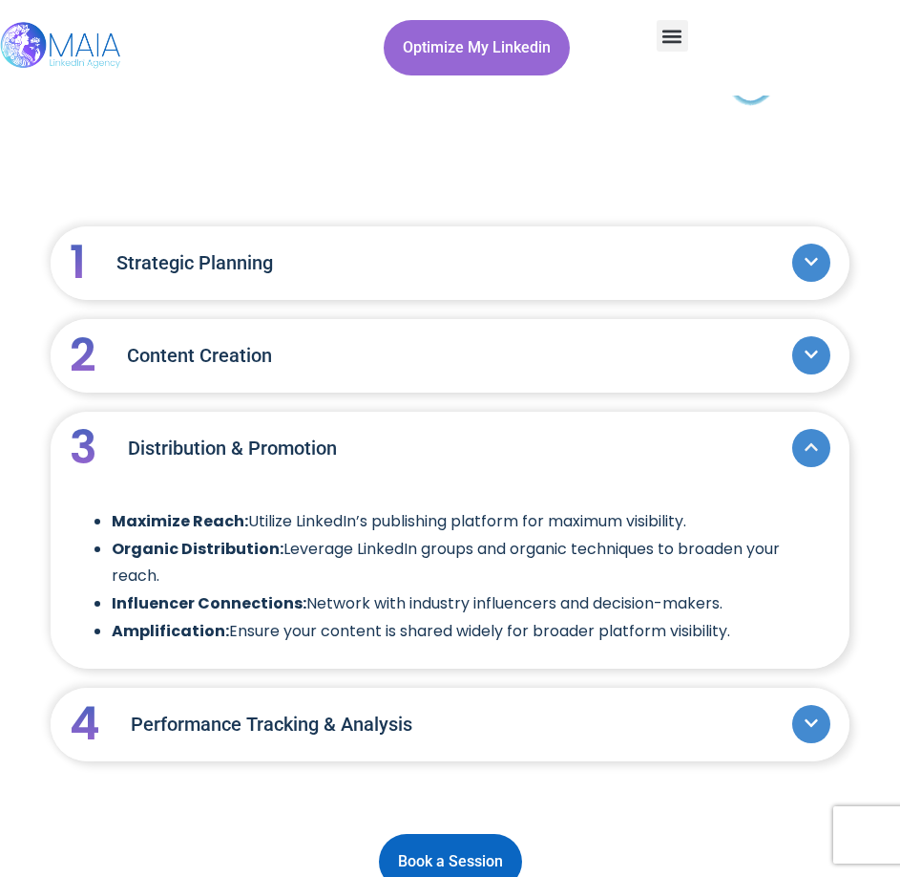
click at [462, 399] on div "Accordion Title Accordion Content 1 Strategic Planning Comprehensive Industry A…" at bounding box center [450, 493] width 799 height 535
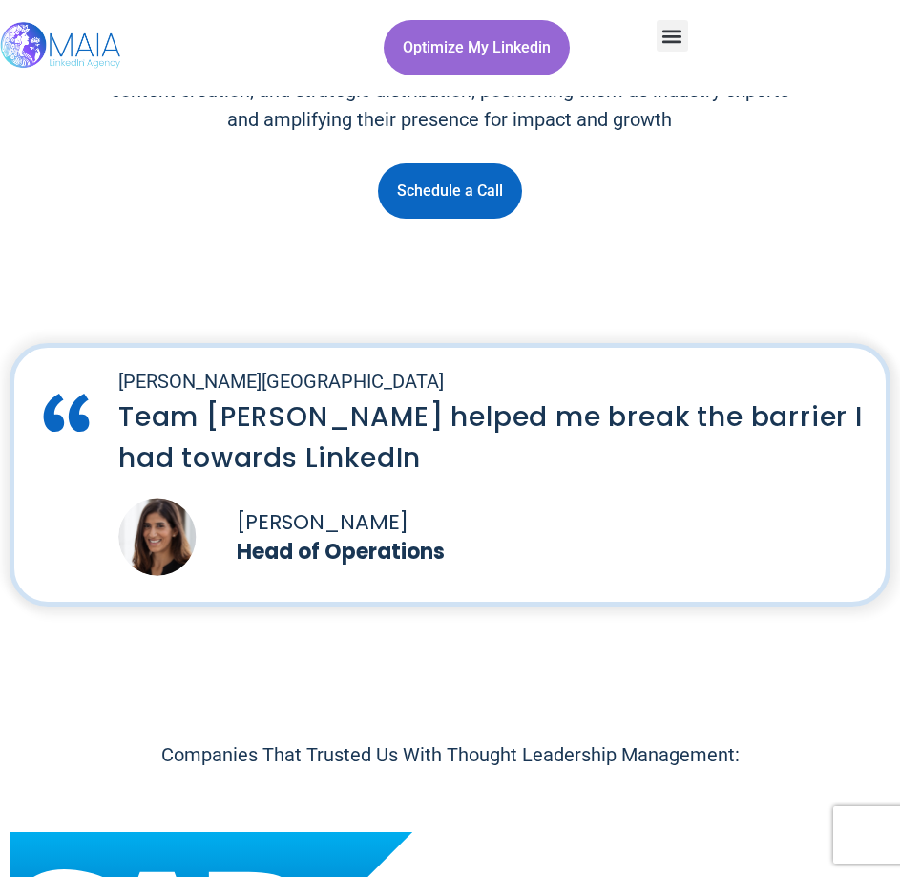
scroll to position [0, 0]
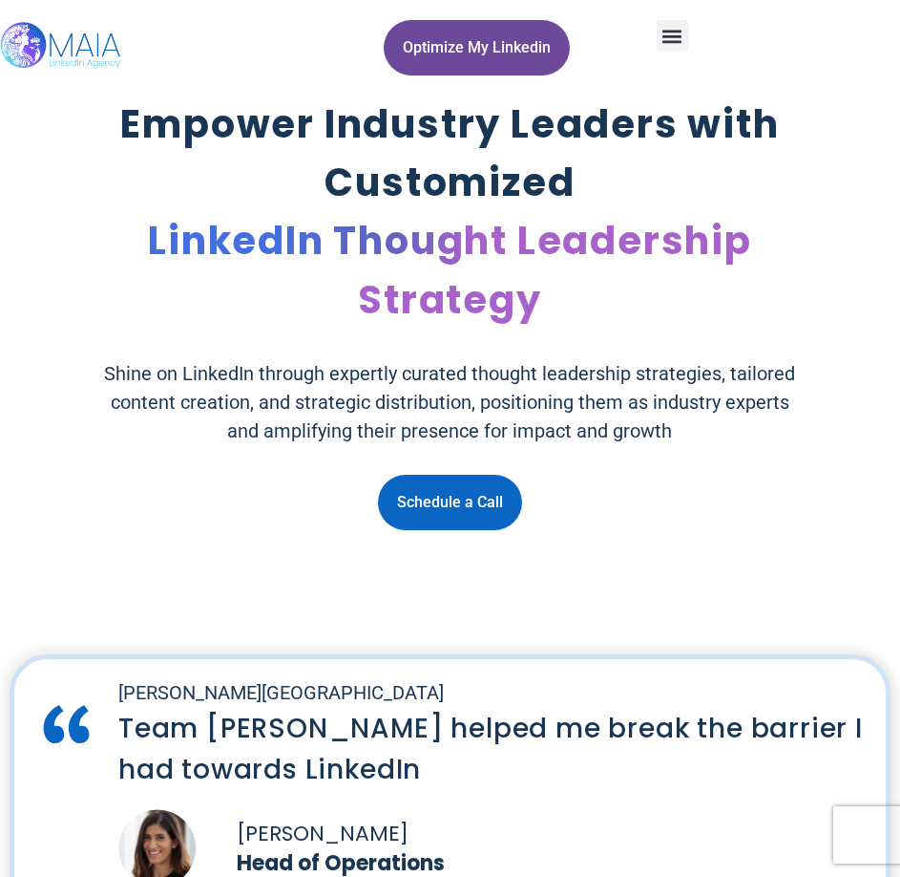
click at [429, 65] on span "Optimize My Linkedin" at bounding box center [477, 48] width 148 height 36
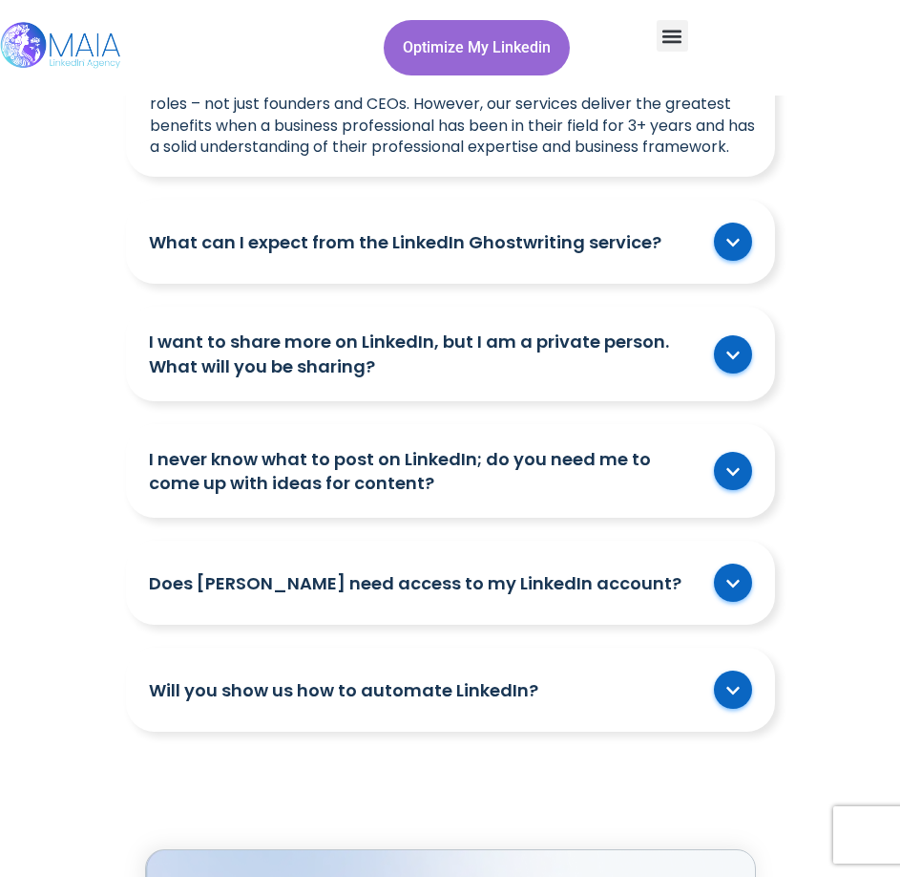
scroll to position [2661, 0]
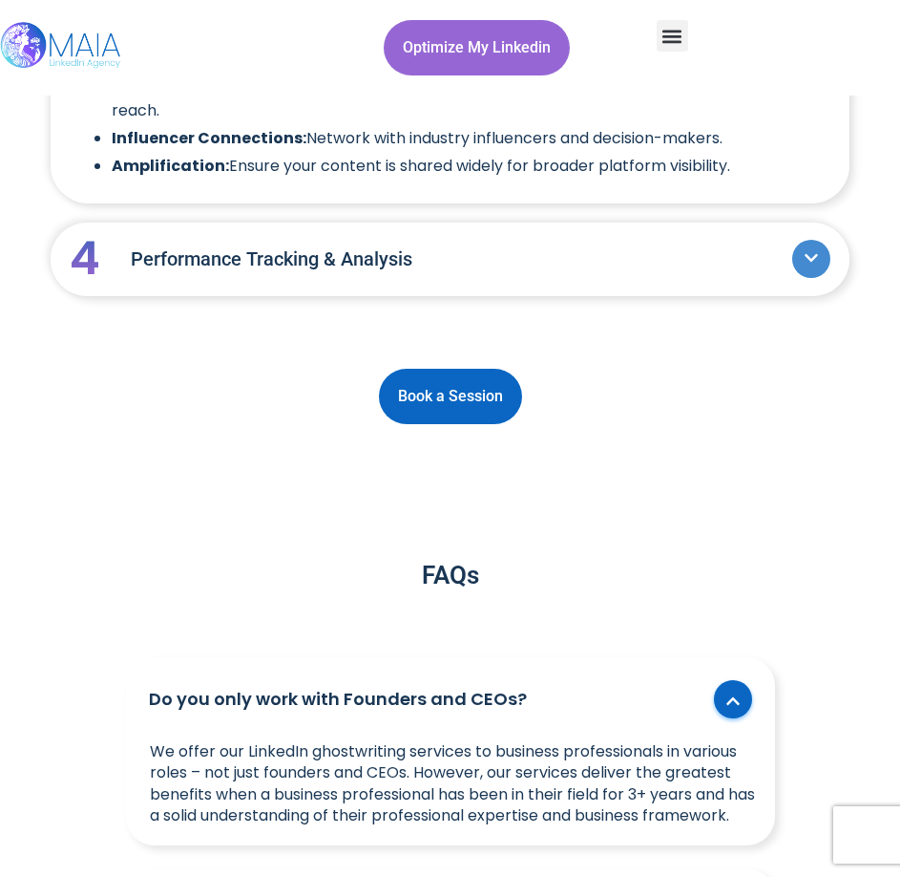
click at [58, 68] on img at bounding box center [61, 47] width 123 height 95
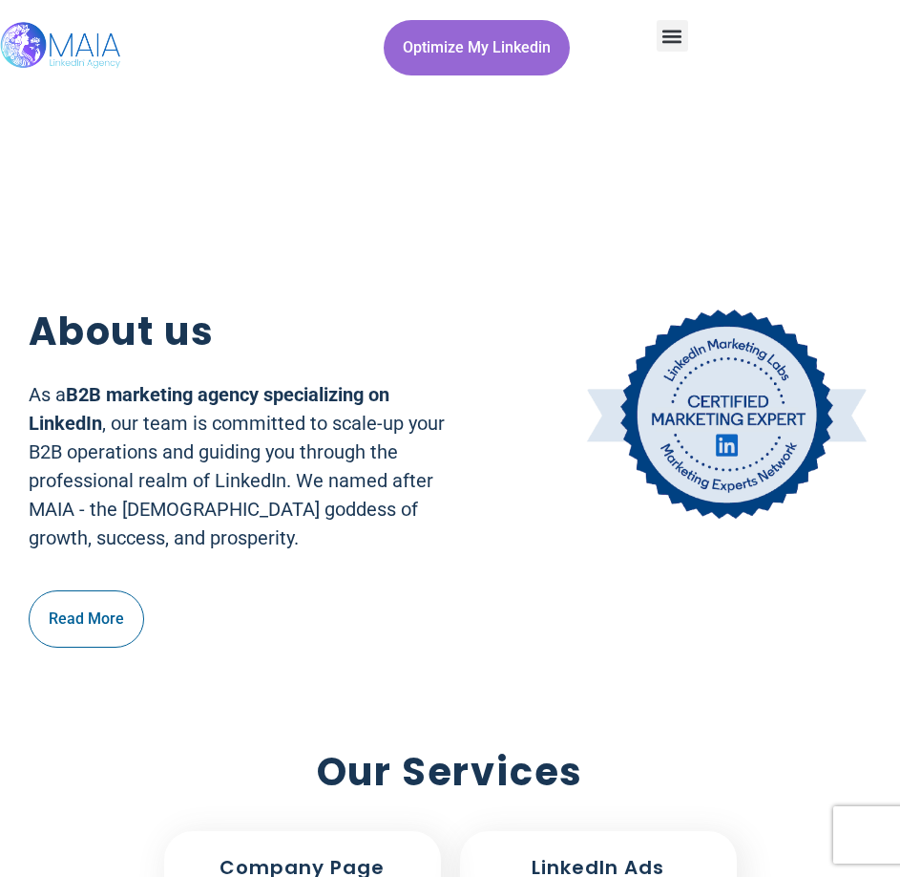
scroll to position [1432, 0]
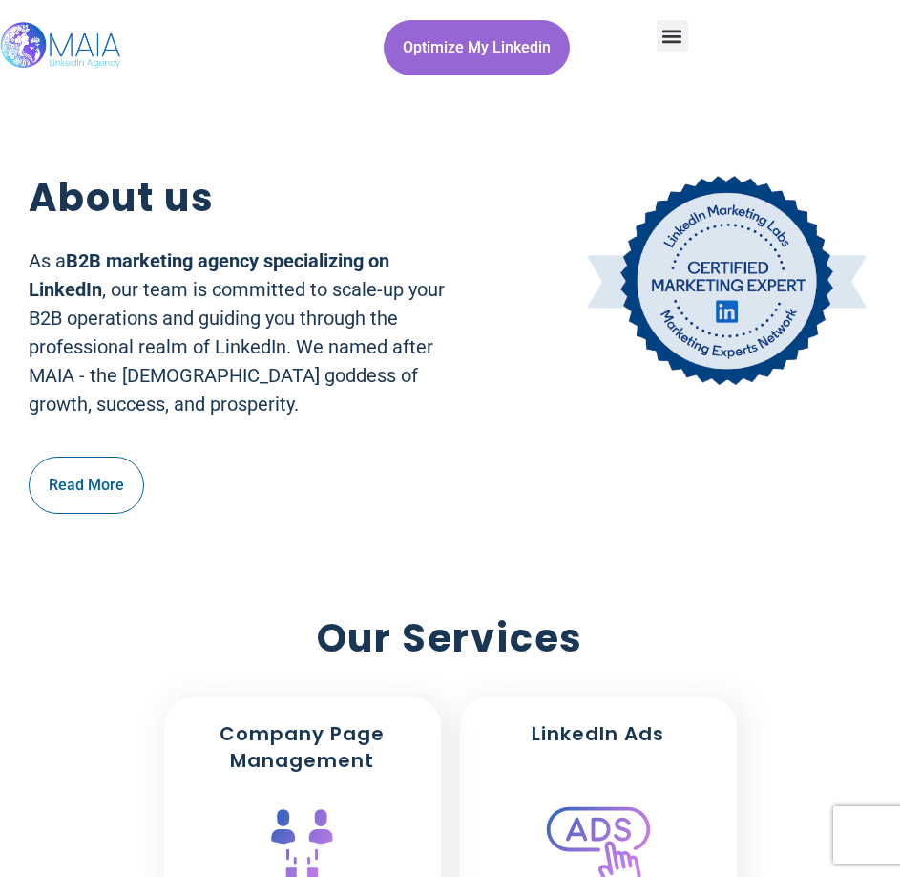
click at [198, 266] on b "B2B marketing agency specializing on LinkedIn" at bounding box center [209, 275] width 361 height 52
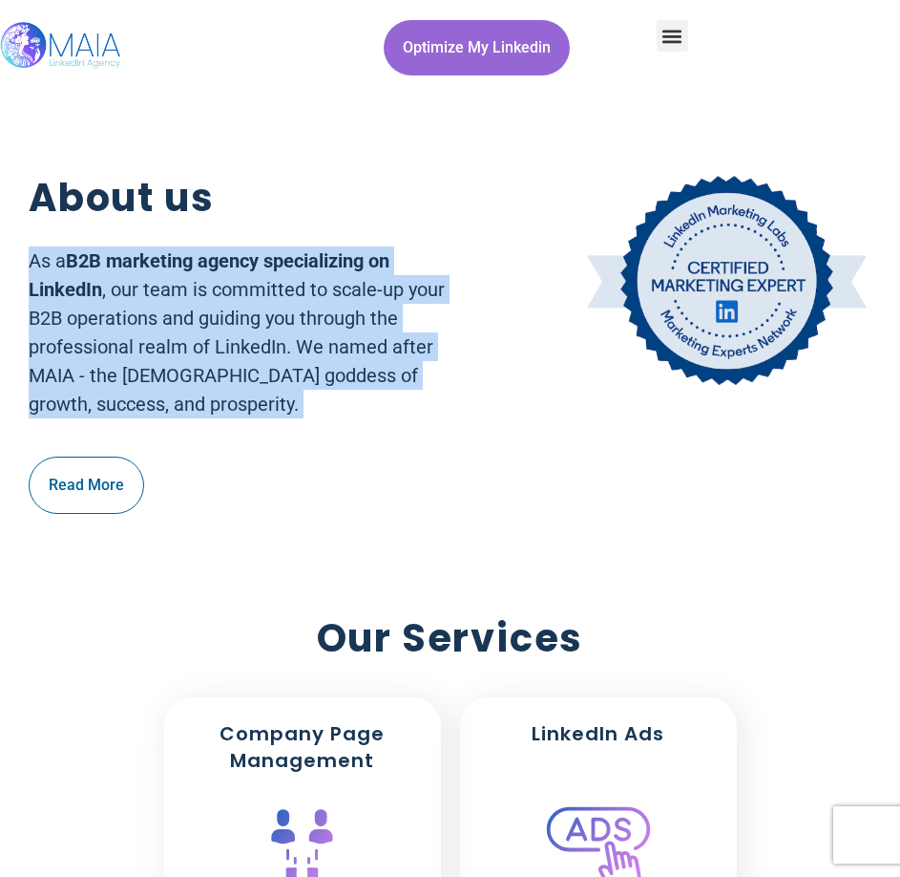
click at [198, 266] on b "B2B marketing agency specializing on LinkedIn" at bounding box center [209, 275] width 361 height 52
click at [245, 307] on p "As a B2B marketing agency specializing on LinkedIn , our team is committed to s…" at bounding box center [248, 332] width 438 height 172
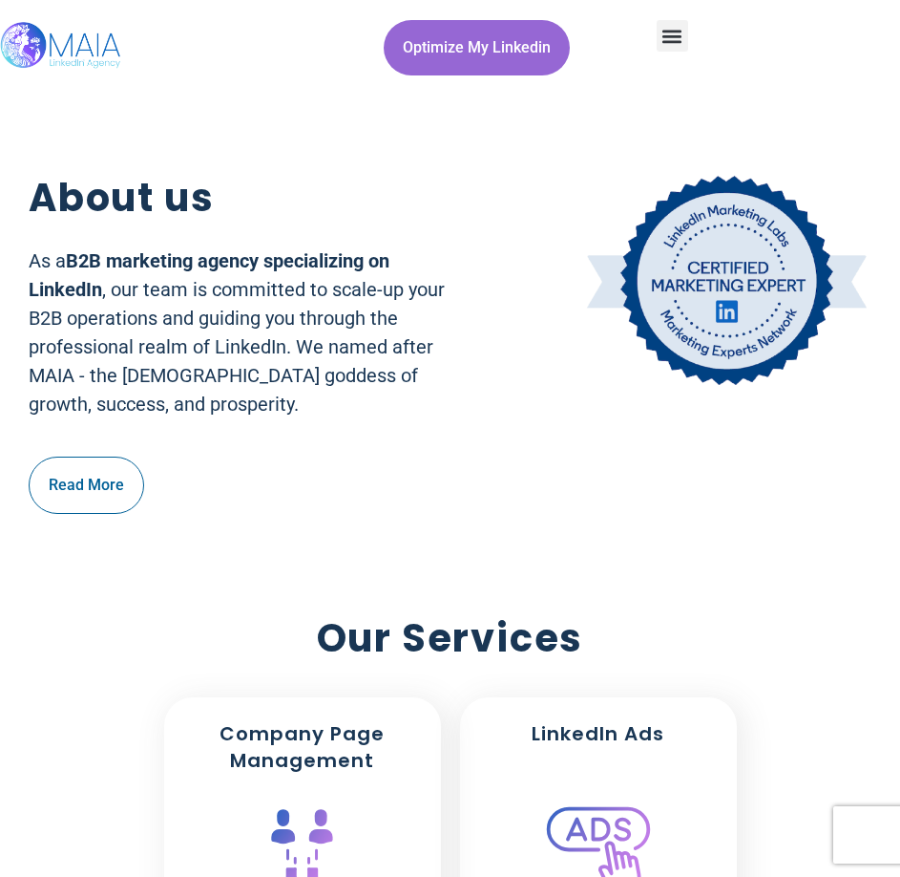
click at [159, 345] on p "As a B2B marketing agency specializing on LinkedIn , our team is committed to s…" at bounding box center [248, 332] width 438 height 172
drag, startPoint x: 365, startPoint y: 493, endPoint x: 374, endPoint y: 514, distance: 23.1
click at [366, 501] on div "Read More" at bounding box center [248, 484] width 438 height 57
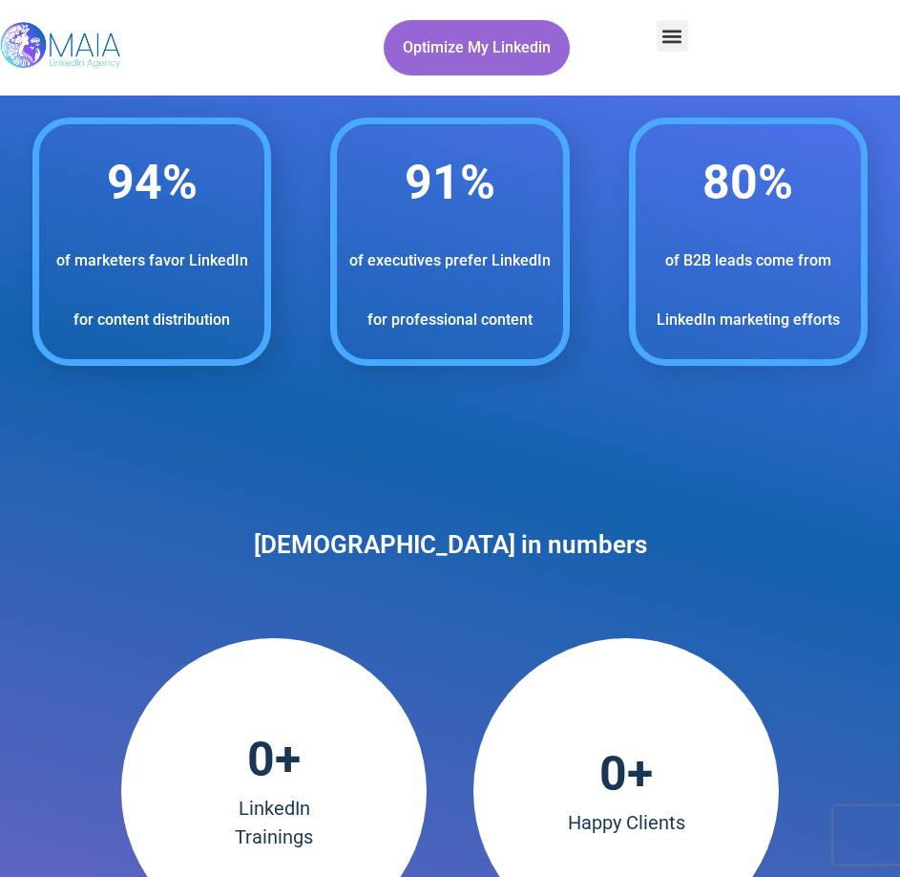
scroll to position [3915, 0]
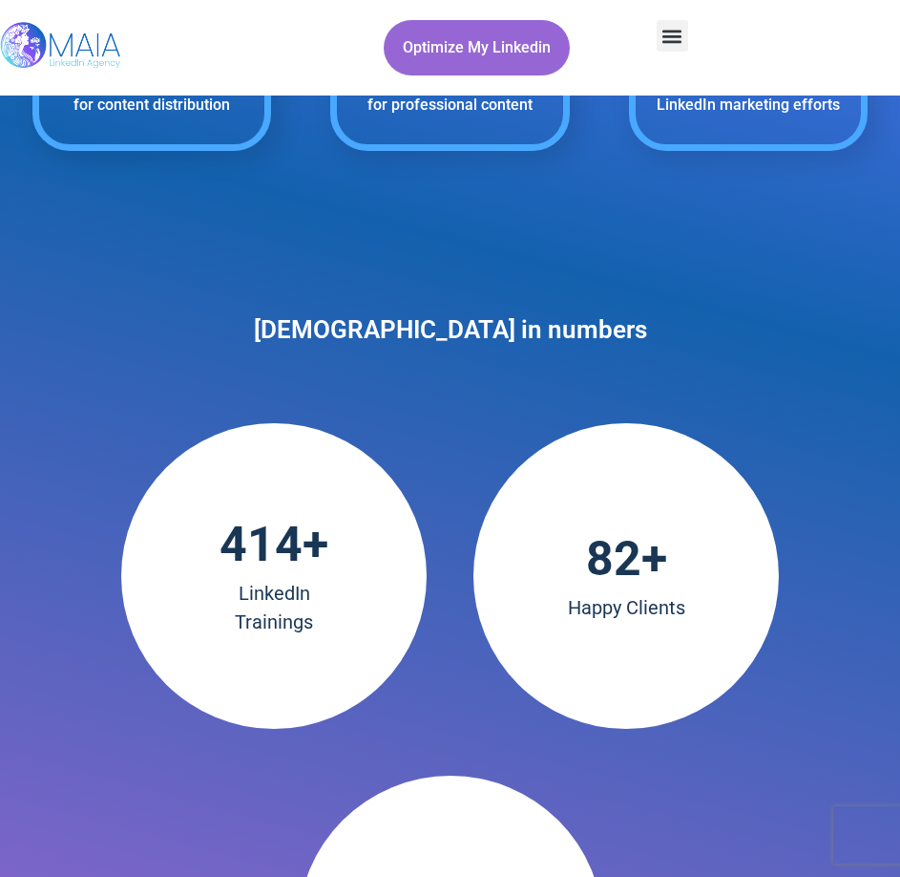
click at [431, 336] on h2 "MAIA in numbers" at bounding box center [450, 329] width 900 height 34
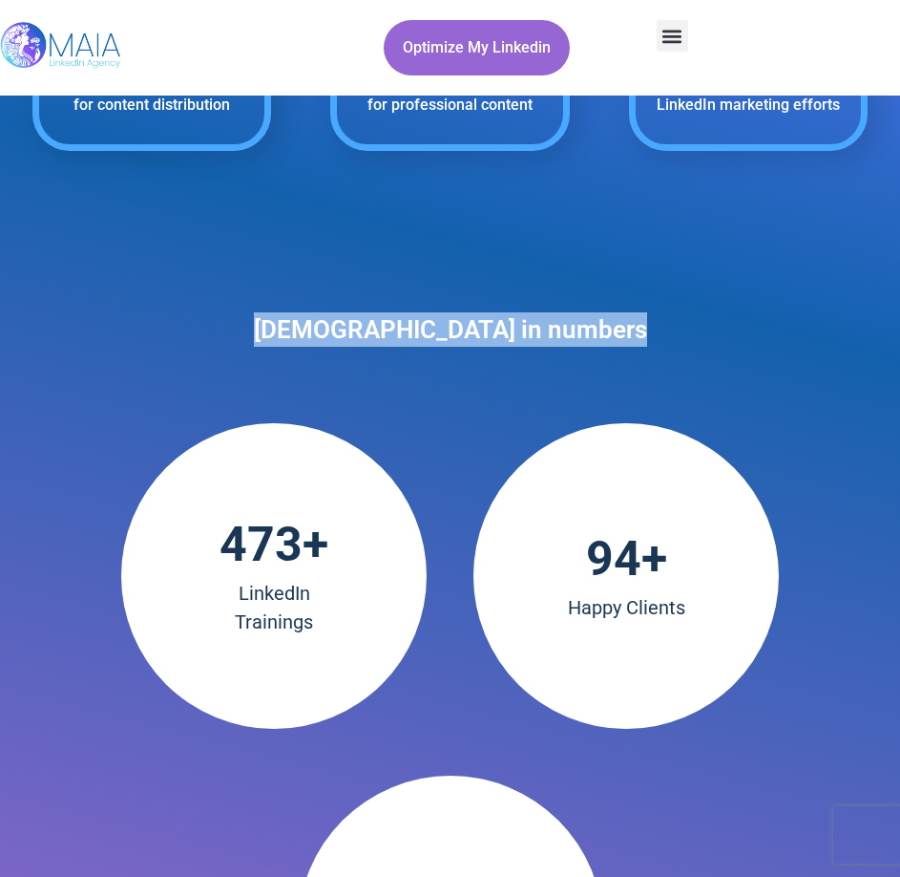
click at [431, 336] on h2 "MAIA in numbers" at bounding box center [450, 329] width 900 height 34
click at [569, 332] on h2 "MAIA in numbers" at bounding box center [450, 329] width 900 height 34
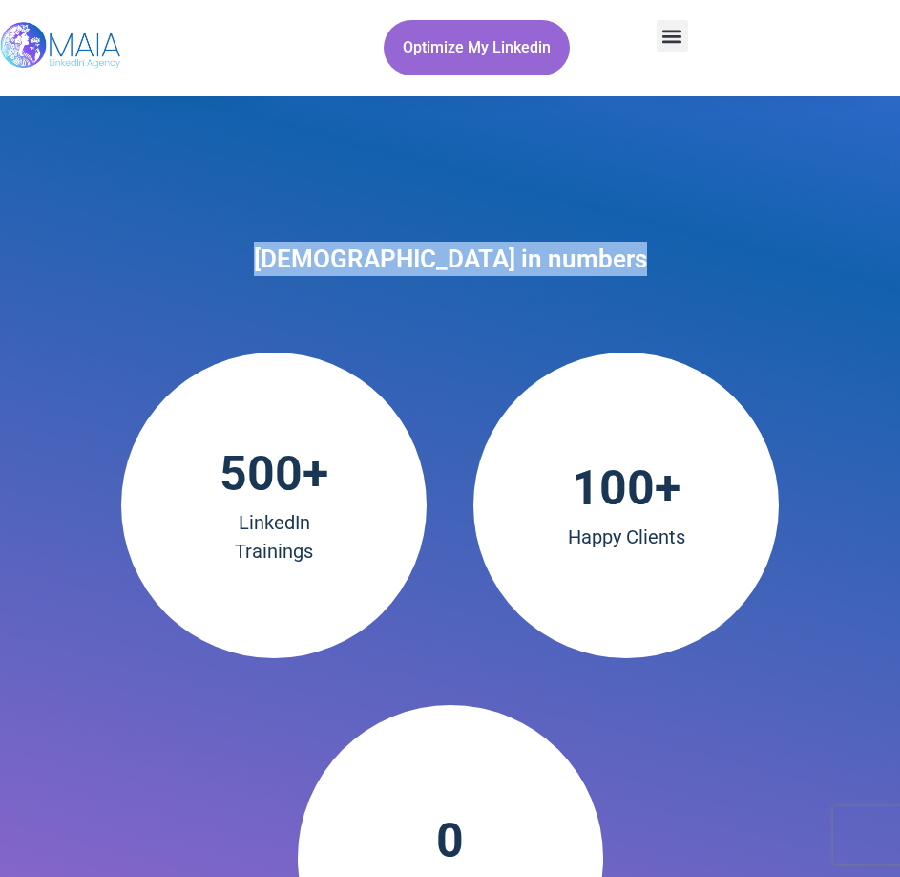
scroll to position [4201, 0]
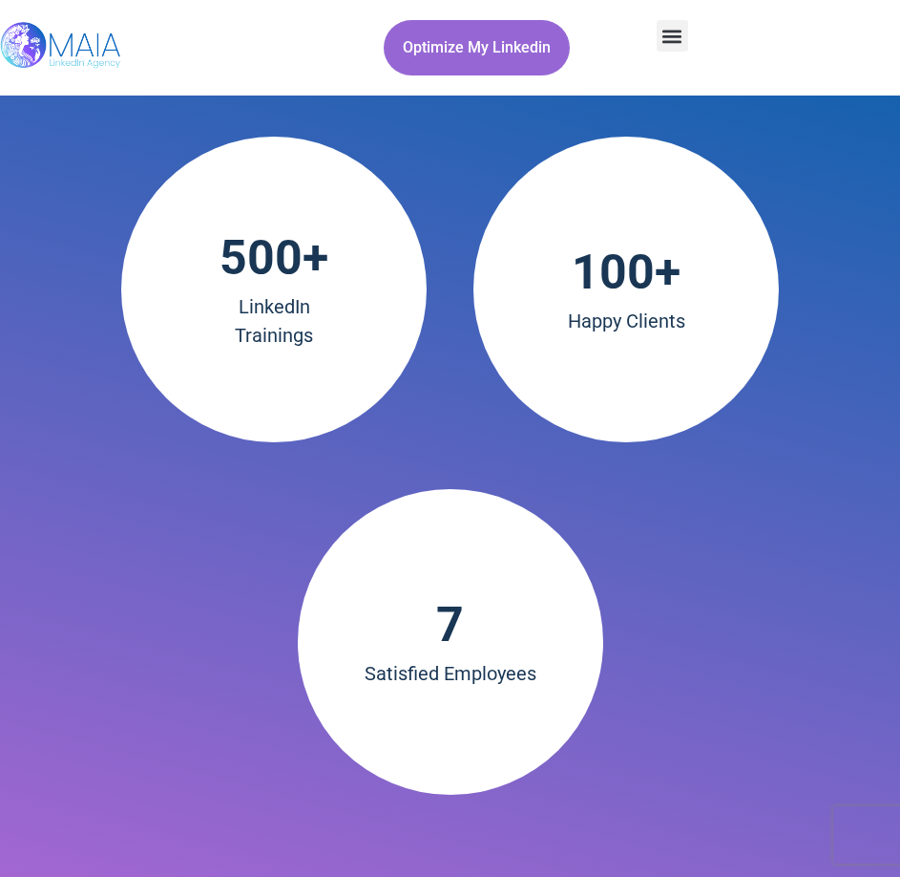
click at [269, 268] on span "500" at bounding box center [261, 257] width 83 height 59
click at [619, 287] on span "100" at bounding box center [613, 272] width 83 height 59
click at [620, 287] on span "100" at bounding box center [613, 272] width 83 height 59
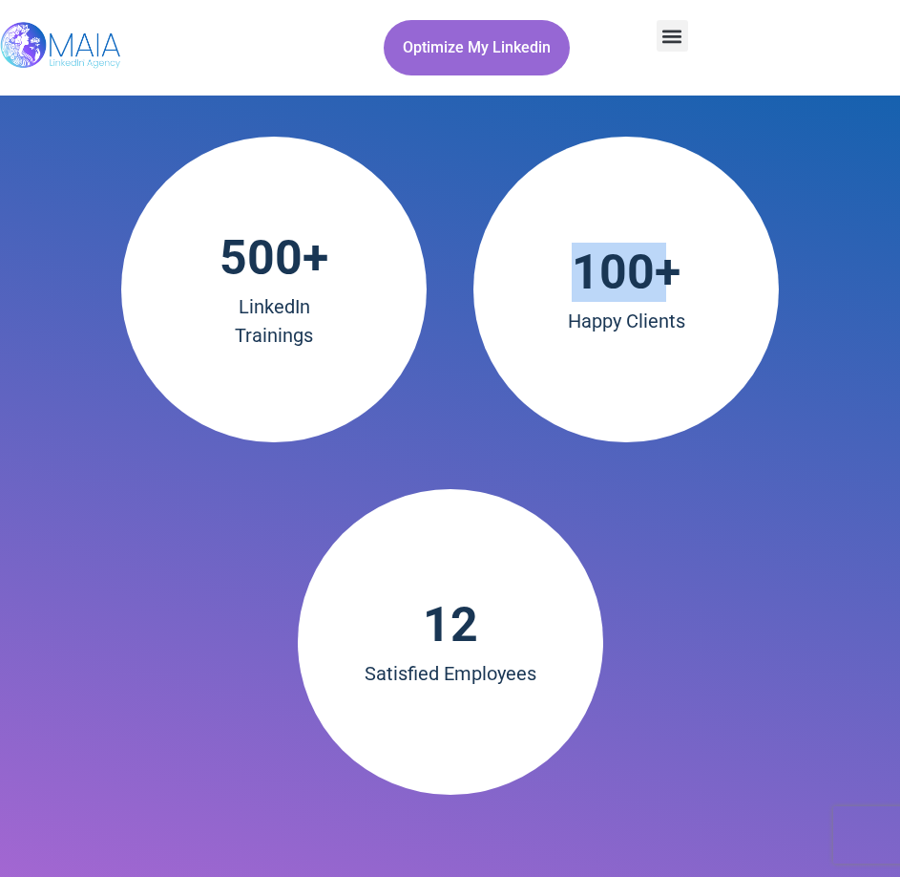
click at [620, 287] on span "100" at bounding box center [613, 272] width 83 height 59
click at [688, 448] on div "500 + LinkedIn Trainings 100 + Happy Clients 12 Satisfied Employees" at bounding box center [450, 465] width 853 height 677
click at [469, 629] on span "12" at bounding box center [450, 624] width 55 height 59
click at [467, 629] on span "12" at bounding box center [450, 624] width 55 height 59
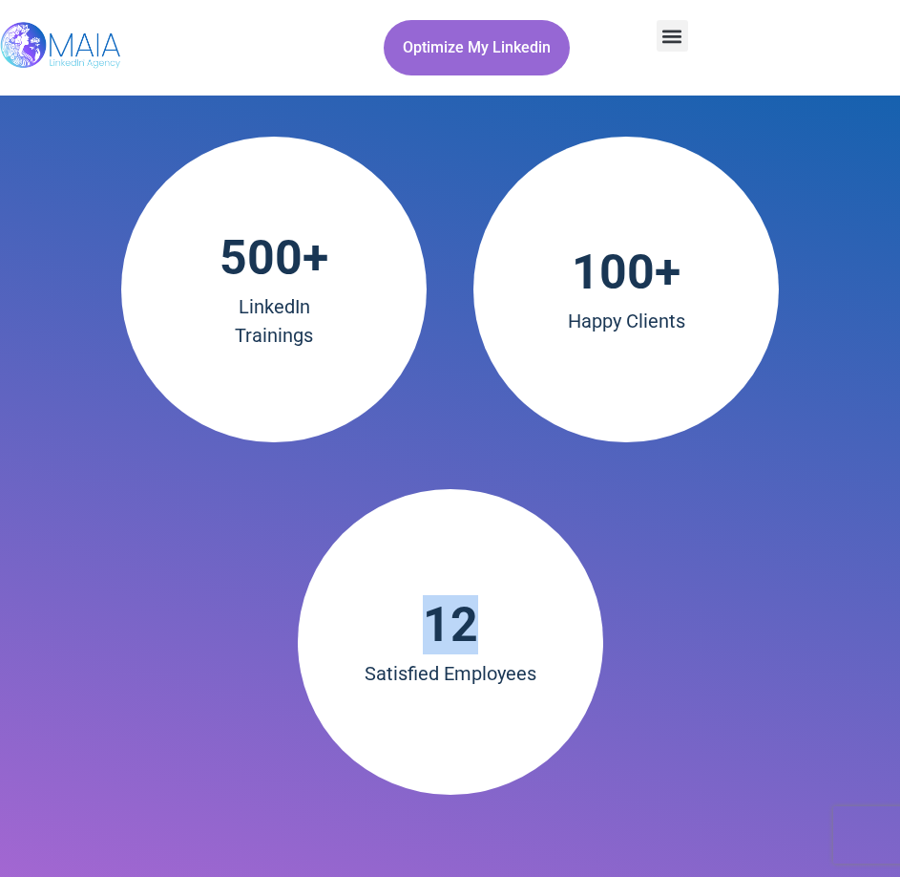
click at [648, 640] on div "500 + LinkedIn Trainings 100 + Happy Clients 12 Satisfied Employees" at bounding box center [450, 465] width 853 height 677
click at [466, 595] on span "12" at bounding box center [450, 624] width 55 height 59
click at [563, 600] on span at bounding box center [536, 624] width 116 height 59
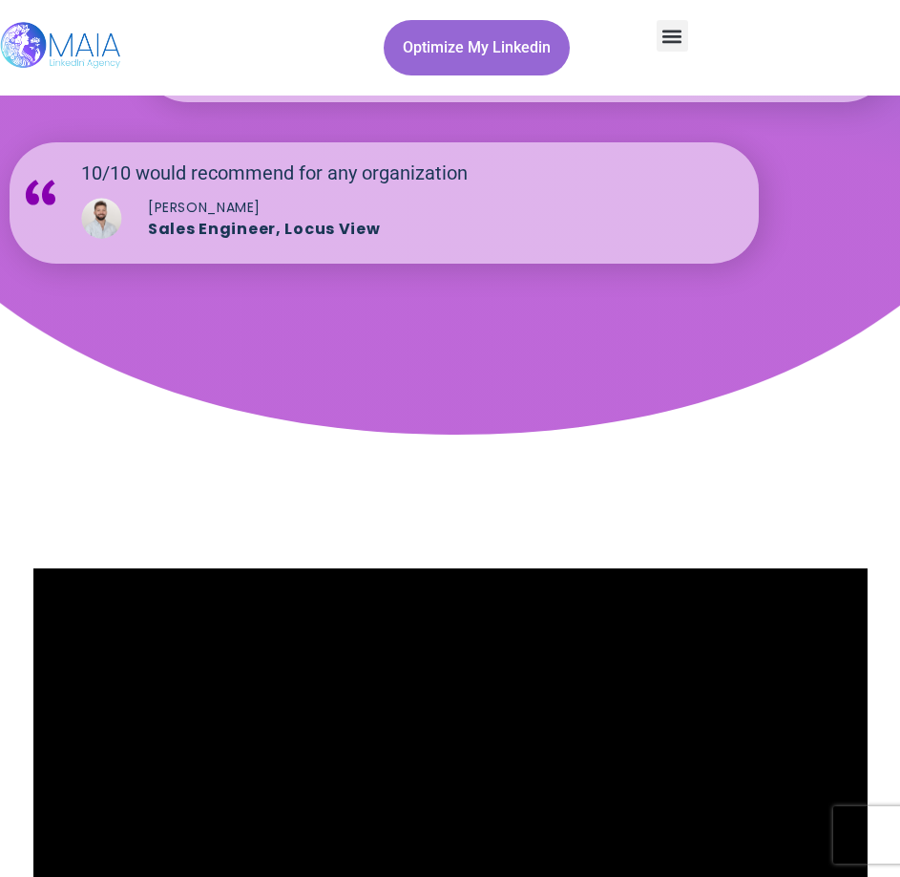
scroll to position [6015, 0]
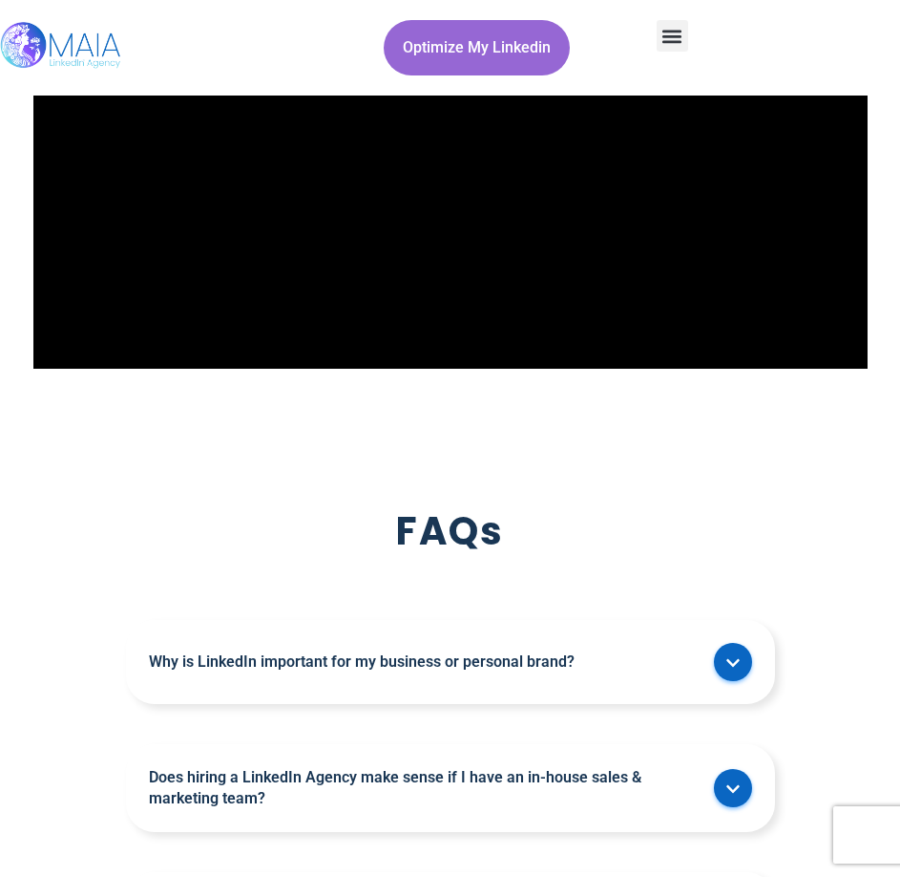
click at [475, 658] on link "Why is LinkedIn important for my business or personal brand?" at bounding box center [427, 661] width 556 height 21
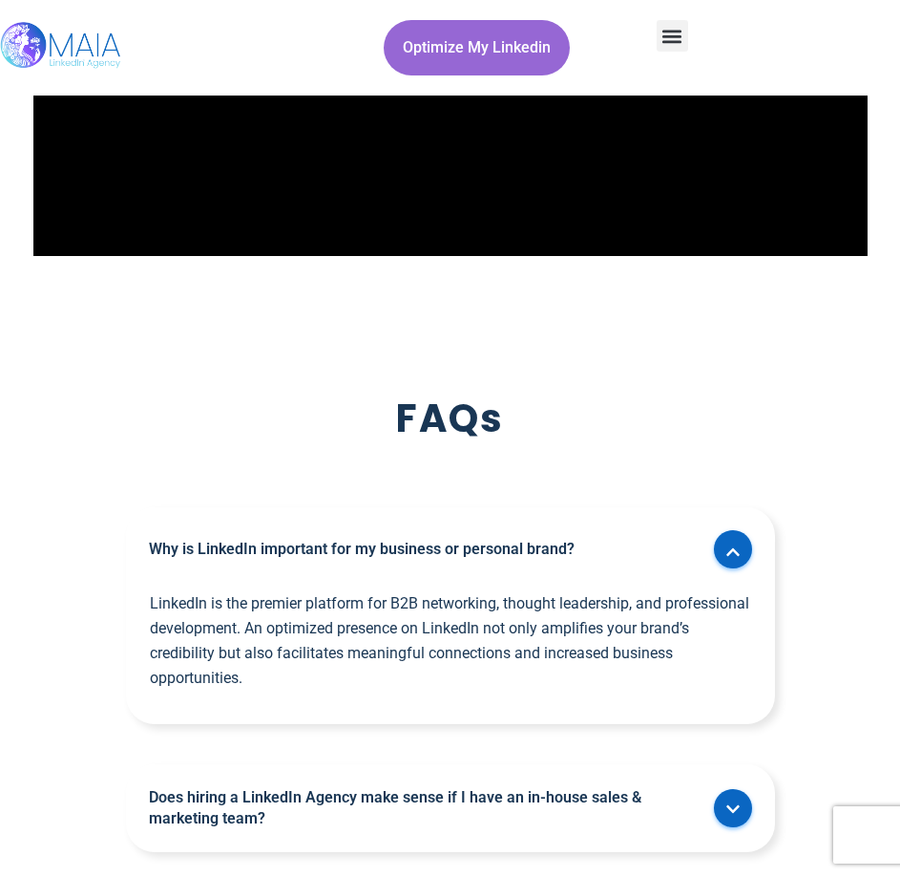
scroll to position [6302, 0]
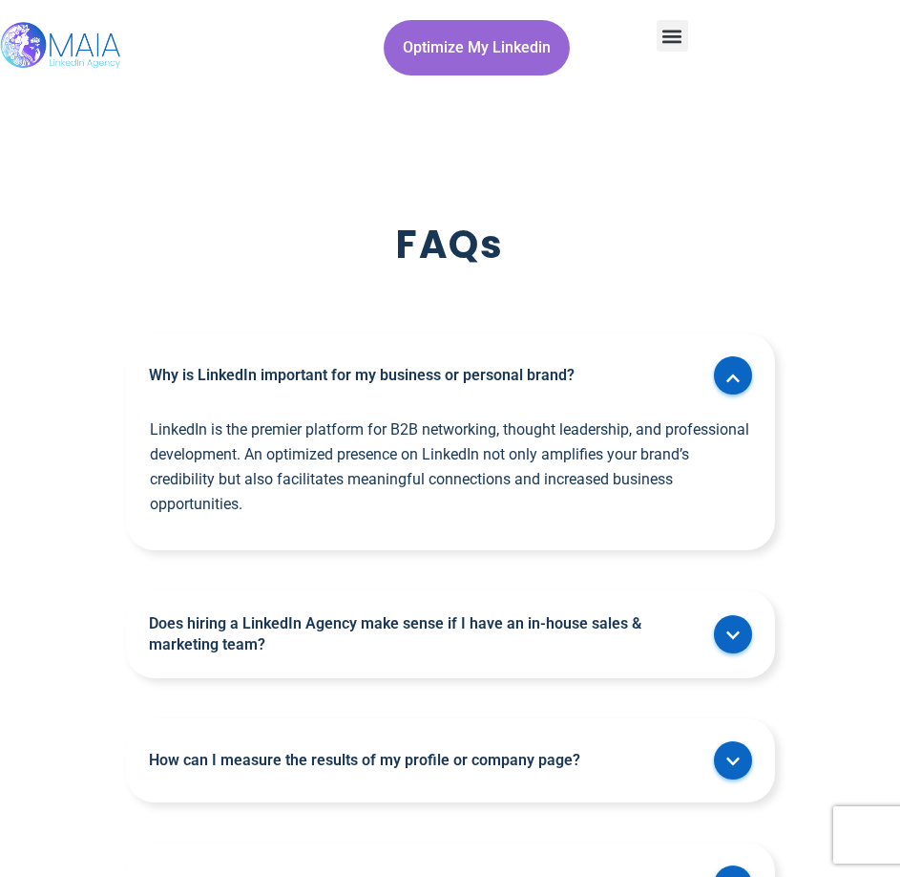
click at [300, 456] on p "LinkedIn is the premier platform for B2B networking, thought leadership, and pr…" at bounding box center [453, 466] width 606 height 99
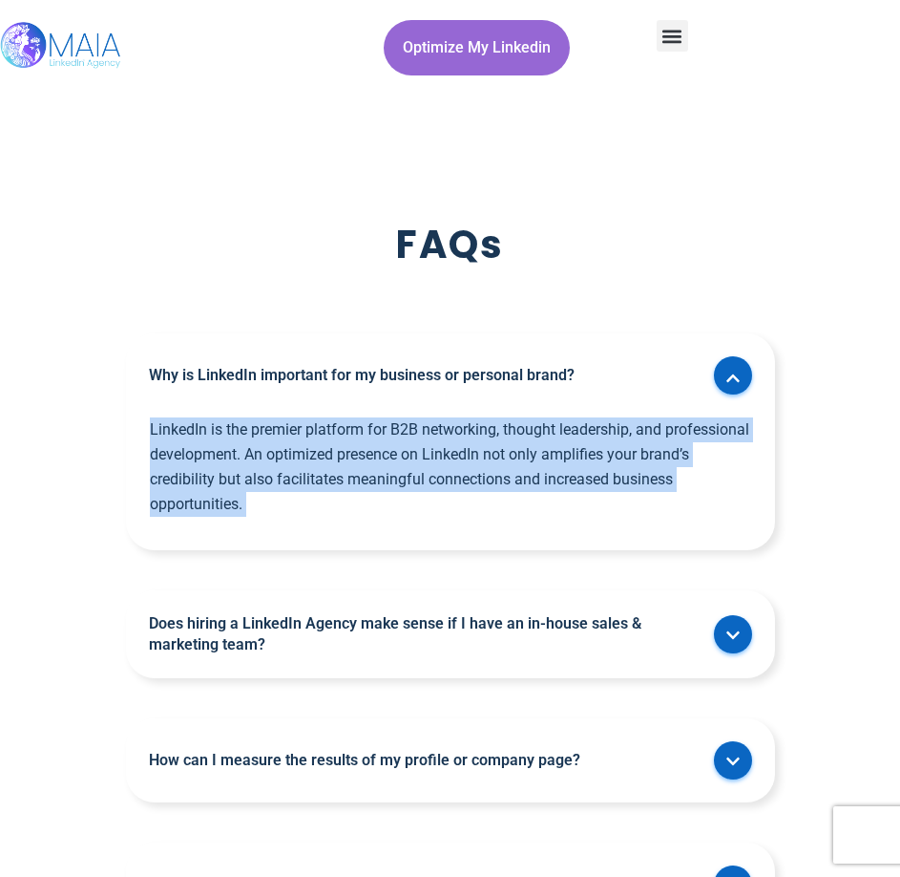
click at [301, 455] on p "LinkedIn is the premier platform for B2B networking, thought leadership, and pr…" at bounding box center [453, 466] width 606 height 99
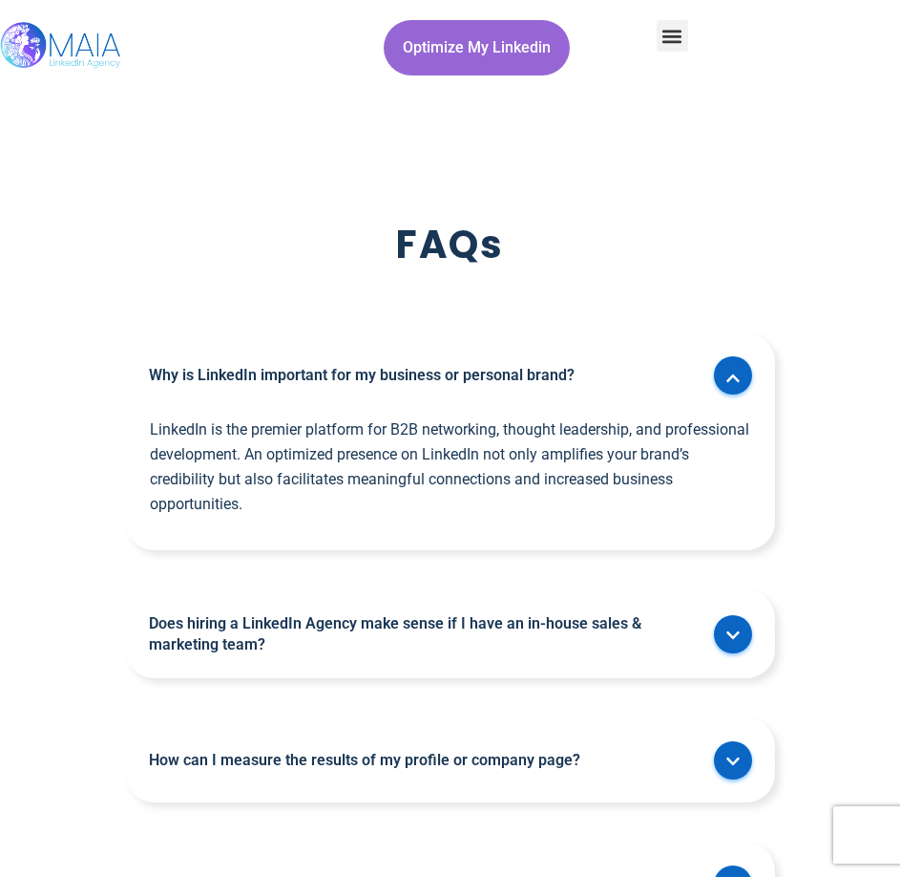
click at [513, 595] on div "Does hiring a LinkedIn Agency make sense if I have an in-house sales & marketin…" at bounding box center [450, 634] width 649 height 88
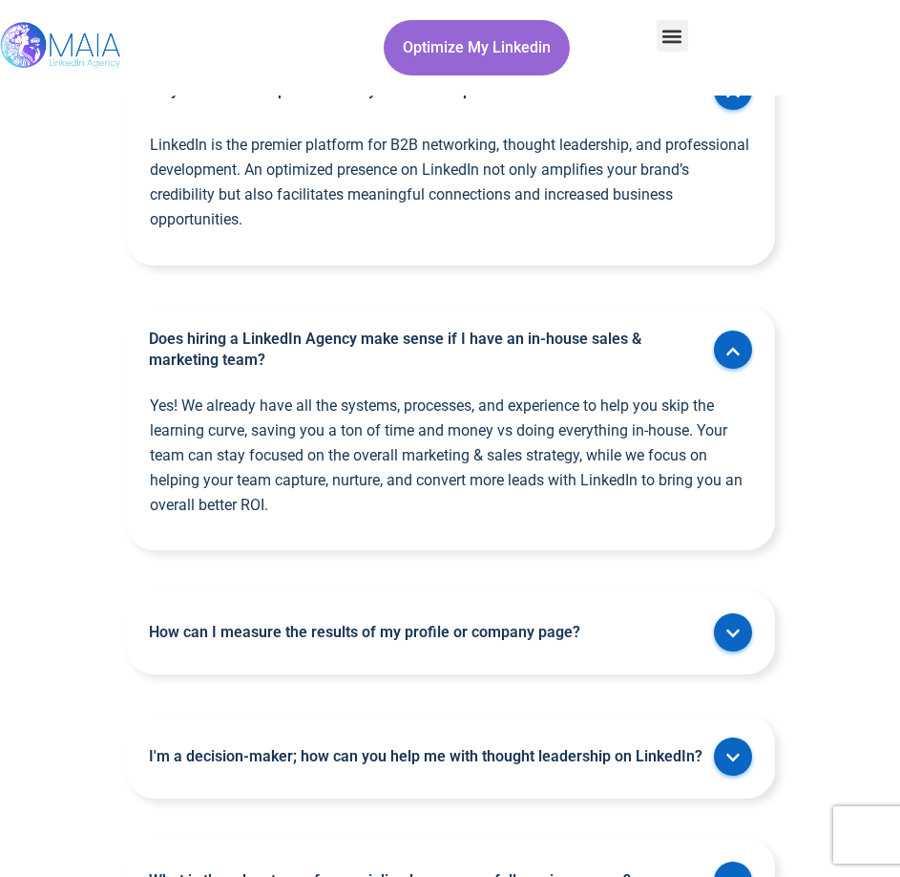
scroll to position [6588, 0]
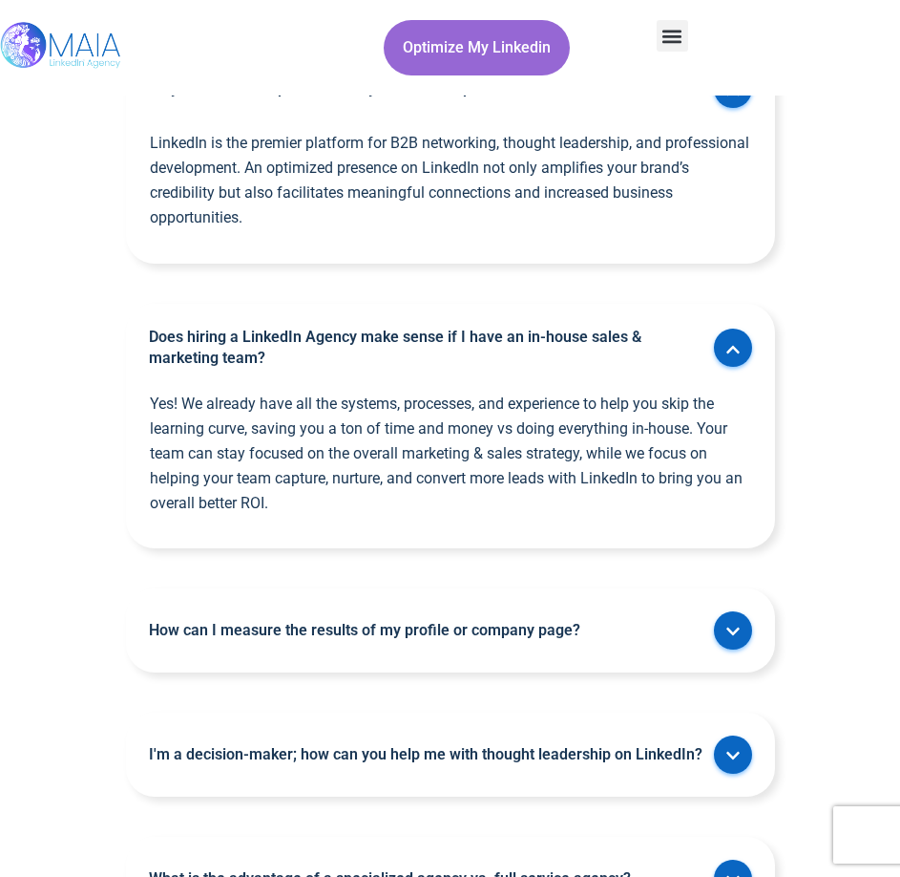
click at [402, 445] on p "Yes! We already have all the systems, processes, and experience to help you ski…" at bounding box center [453, 453] width 606 height 124
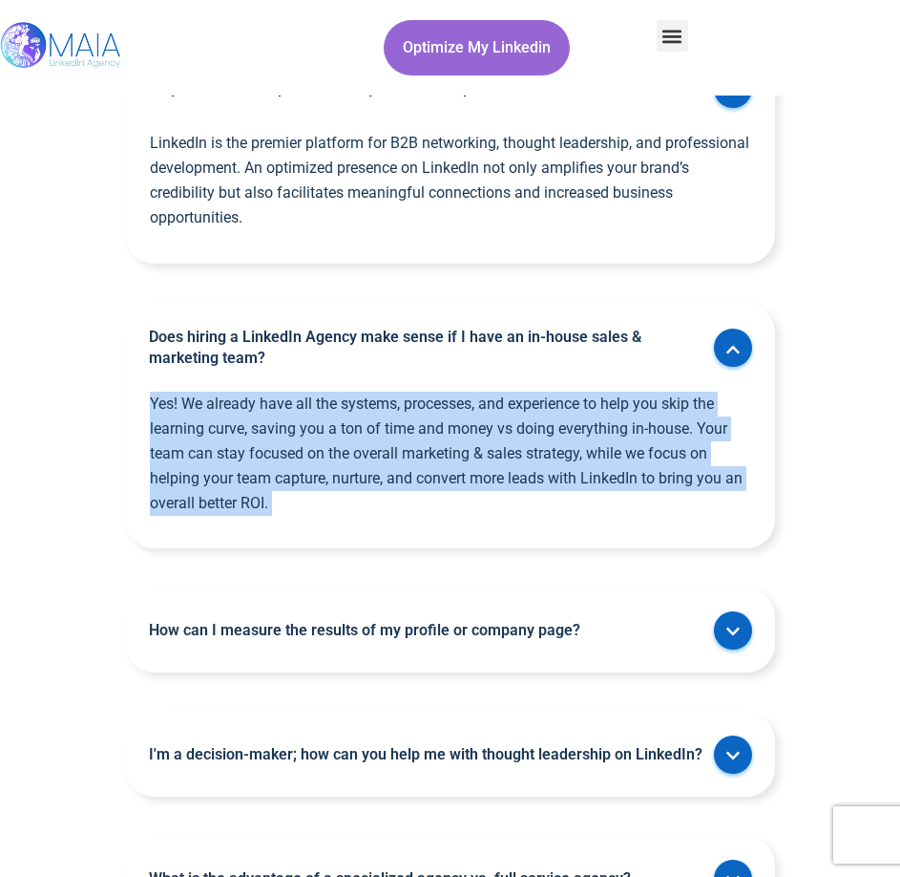
click at [402, 445] on p "Yes! We already have all the systems, processes, and experience to help you ski…" at bounding box center [453, 453] width 606 height 124
click at [431, 400] on p "Yes! We already have all the systems, processes, and experience to help you ski…" at bounding box center [453, 453] width 606 height 124
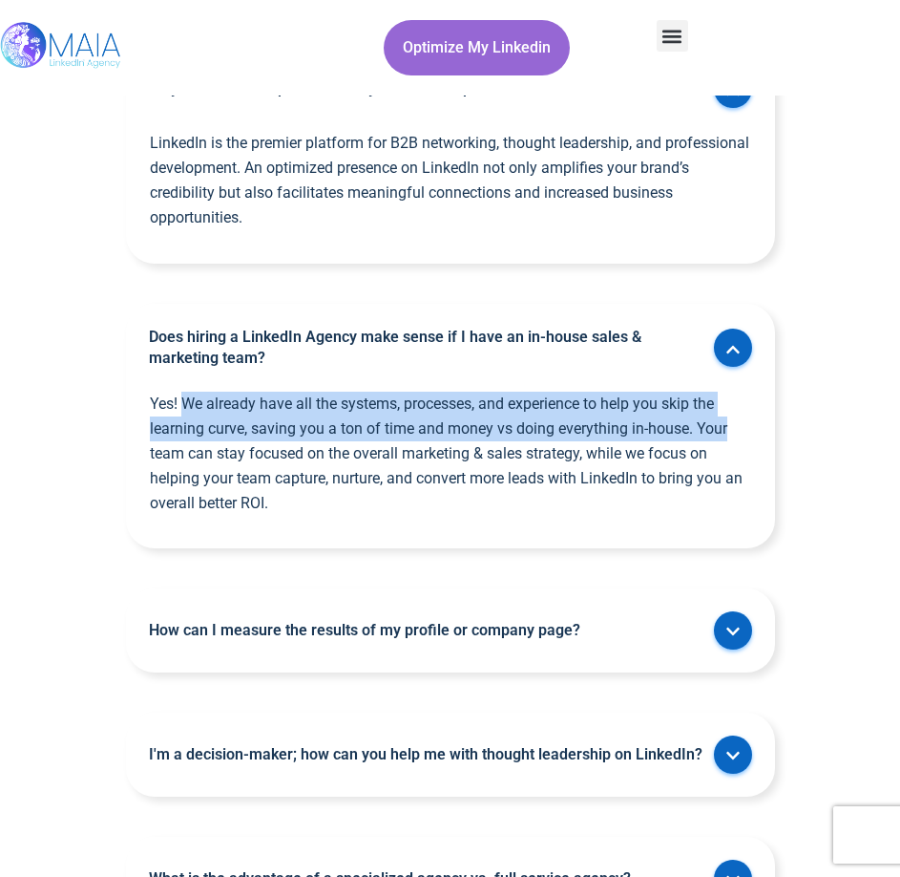
drag, startPoint x: 211, startPoint y: 411, endPoint x: 737, endPoint y: 412, distance: 526.1
click at [737, 412] on p "Yes! We already have all the systems, processes, and experience to help you ski…" at bounding box center [453, 453] width 606 height 124
click at [675, 407] on p "Yes! We already have all the systems, processes, and experience to help you ski…" at bounding box center [453, 453] width 606 height 124
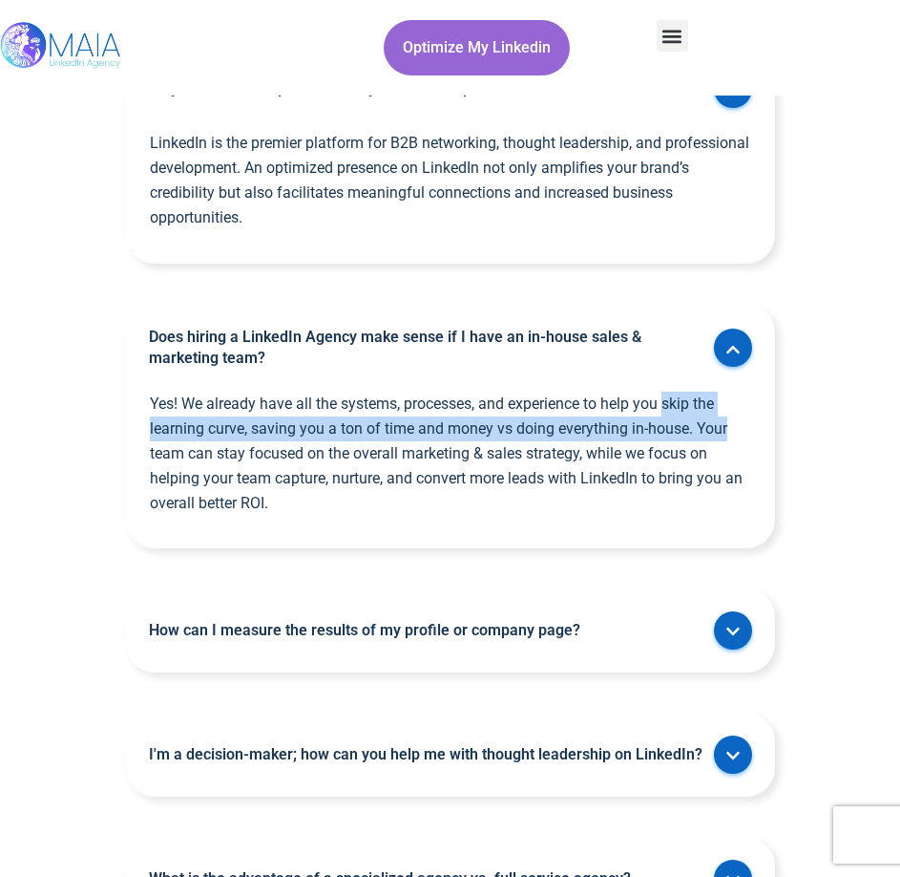
drag, startPoint x: 661, startPoint y: 399, endPoint x: 731, endPoint y: 413, distance: 72.1
click at [731, 413] on p "Yes! We already have all the systems, processes, and experience to help you ski…" at bounding box center [453, 453] width 606 height 124
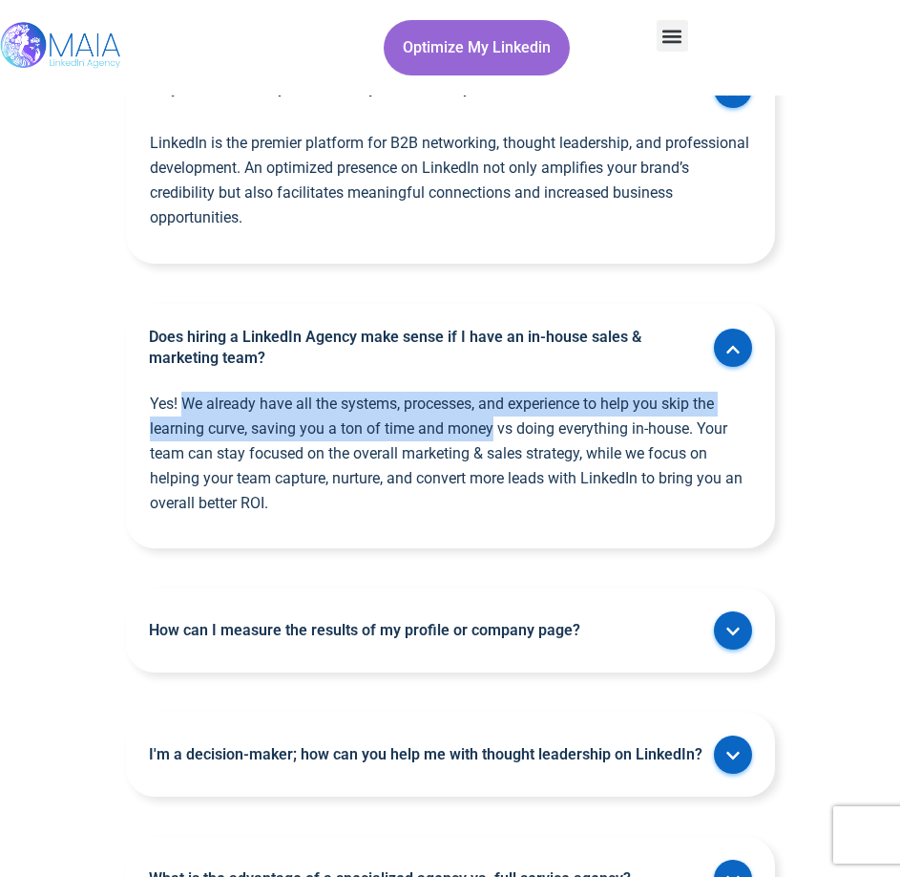
drag, startPoint x: 180, startPoint y: 400, endPoint x: 493, endPoint y: 423, distance: 314.0
click at [493, 423] on p "Yes! We already have all the systems, processes, and experience to help you ski…" at bounding box center [453, 453] width 606 height 124
copy p "We already have all the systems, processes, and experience to help you skip the…"
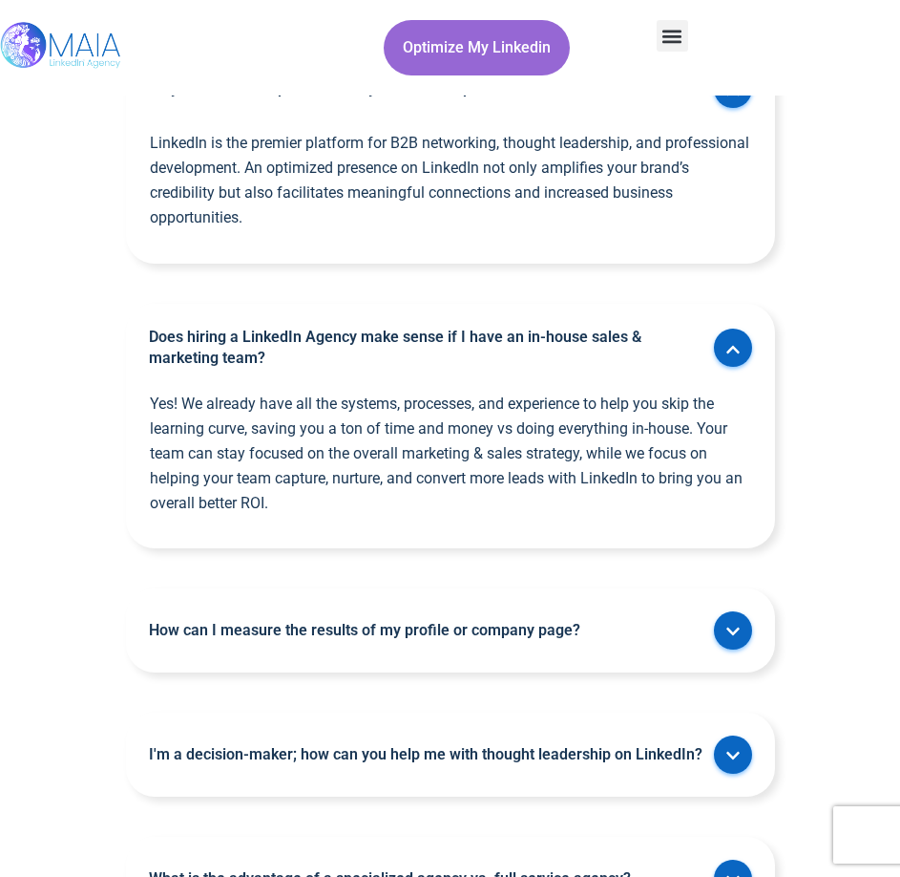
click at [479, 463] on p "Yes! We already have all the systems, processes, and experience to help you ski…" at bounding box center [453, 453] width 606 height 124
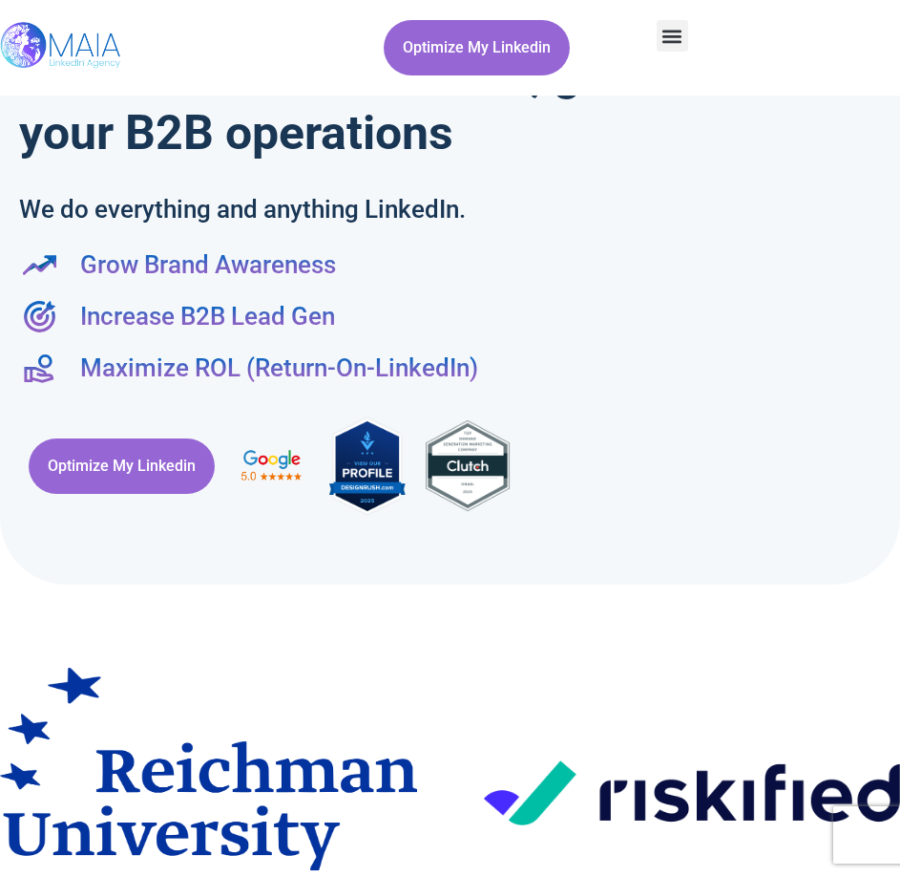
scroll to position [343, 0]
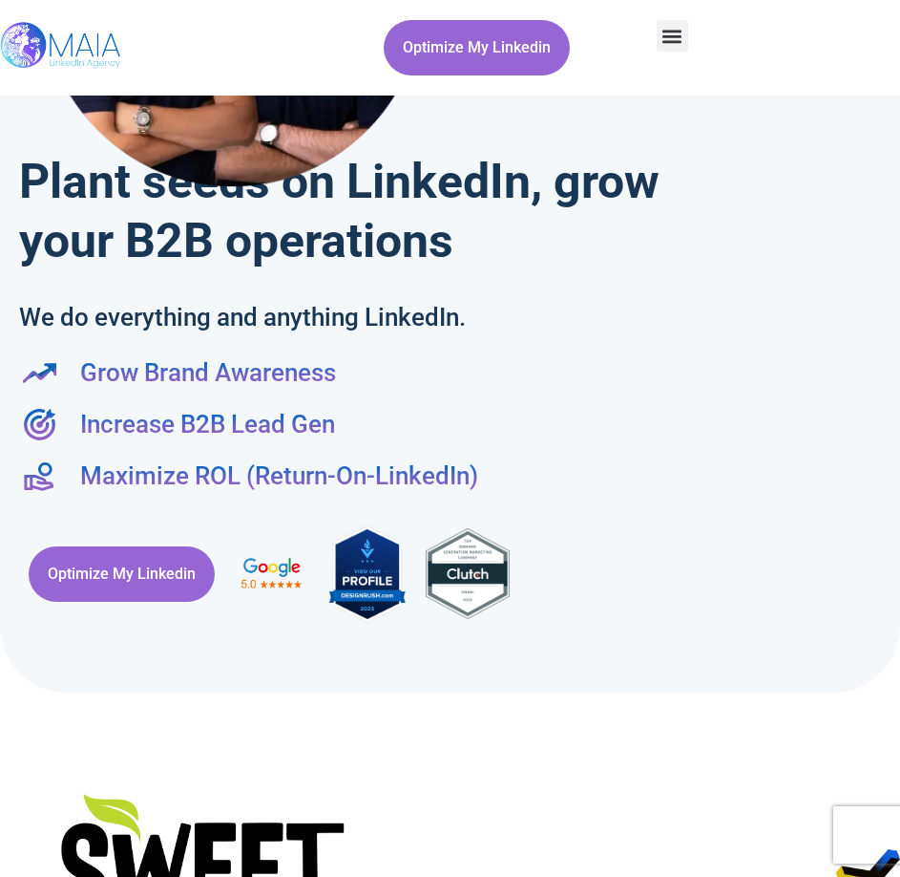
click at [302, 583] on img at bounding box center [272, 574] width 76 height 48
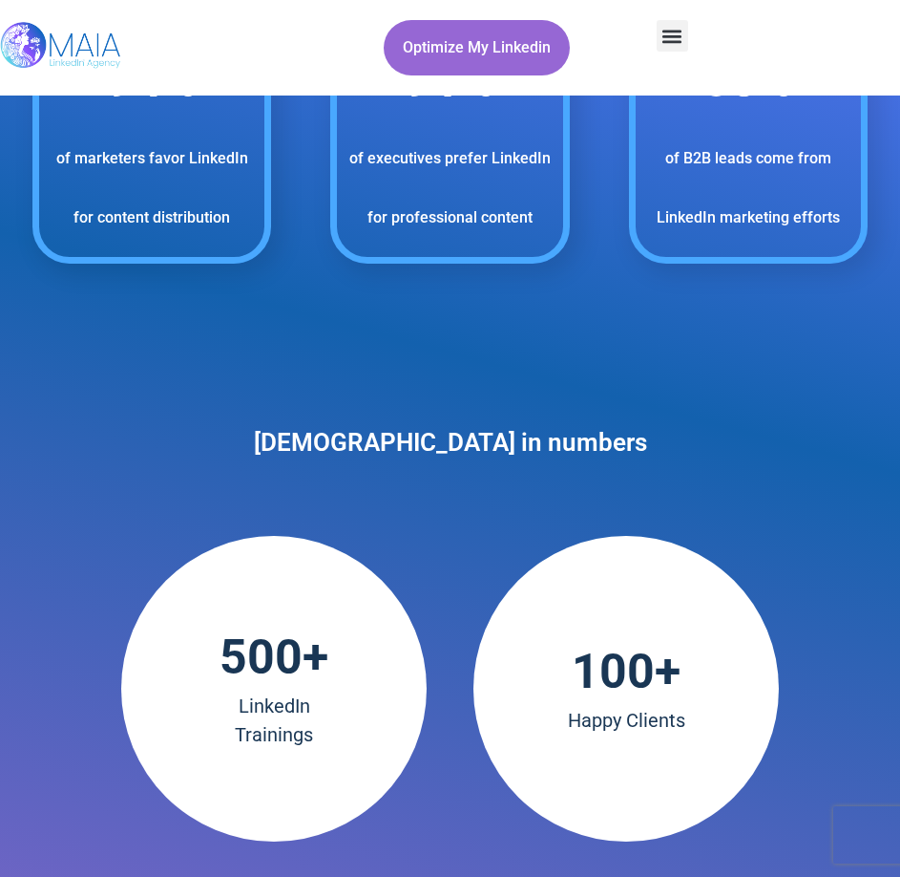
scroll to position [3794, 0]
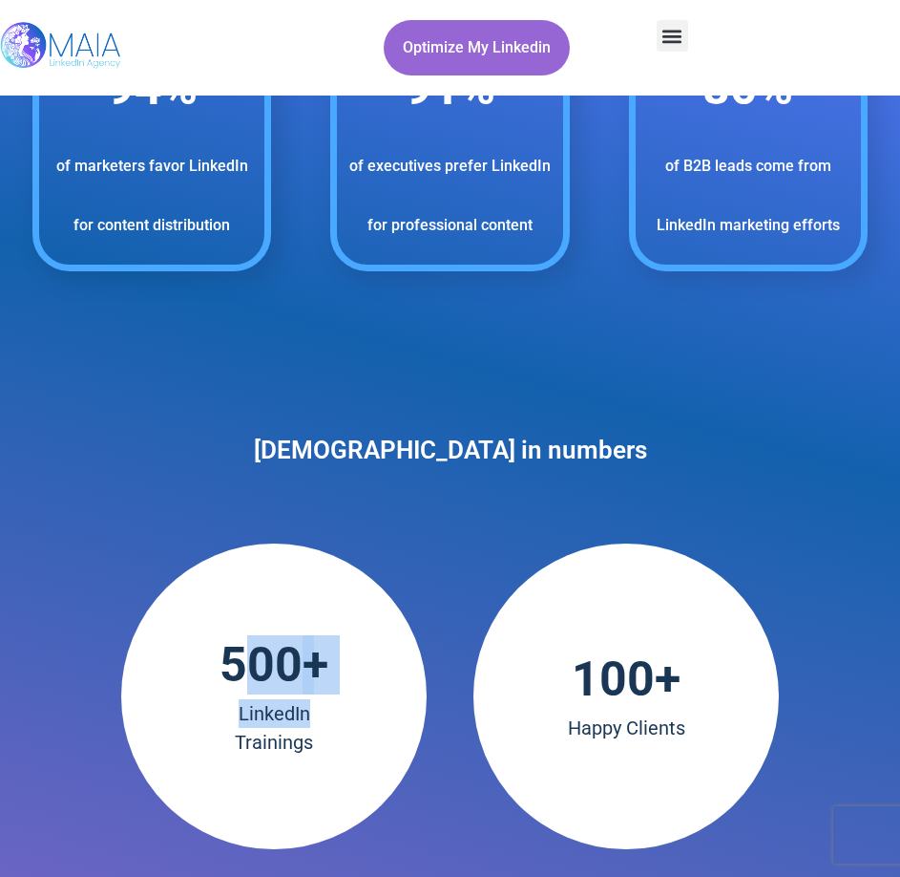
drag, startPoint x: 273, startPoint y: 645, endPoint x: 375, endPoint y: 710, distance: 121.1
click at [375, 709] on div "500 + LinkedIn Trainings" at bounding box center [274, 696] width 306 height 306
click at [361, 710] on h2 "LinkedIn Trainings" at bounding box center [274, 727] width 286 height 57
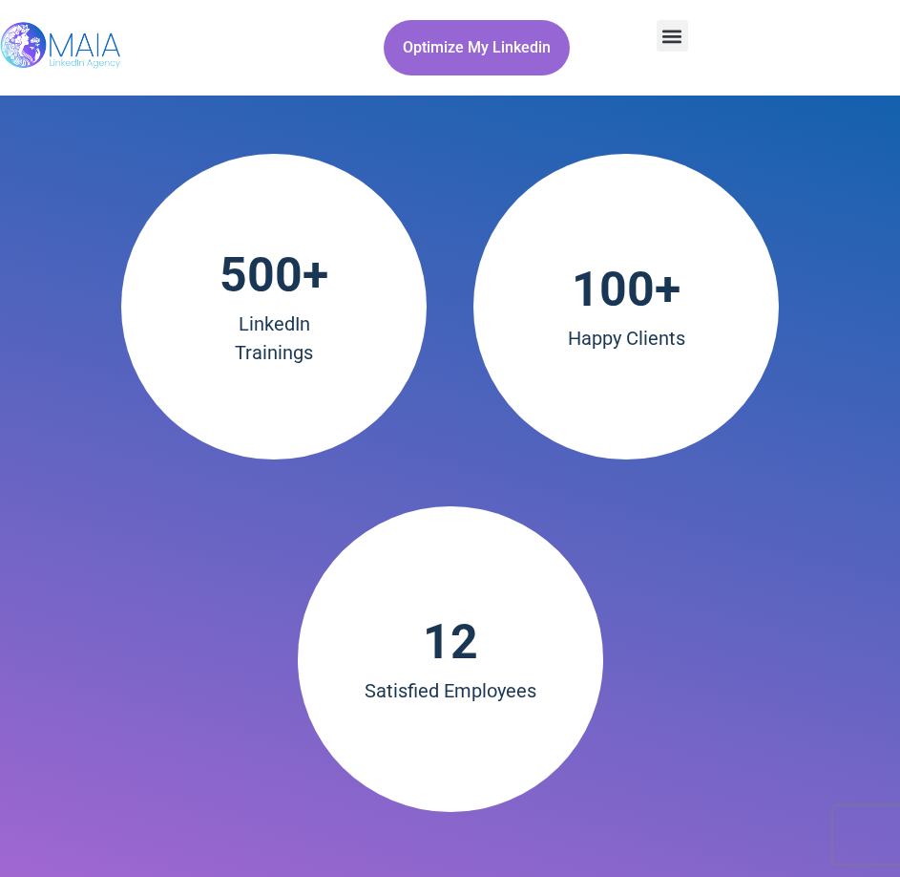
scroll to position [4176, 0]
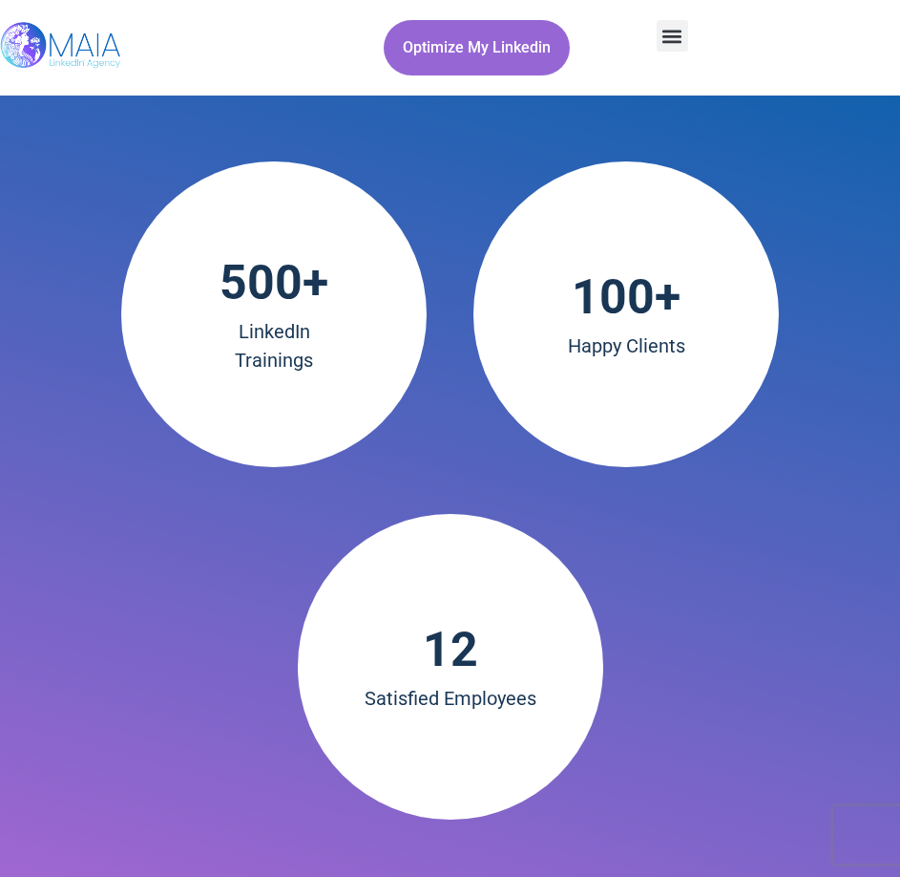
click at [645, 298] on span "100" at bounding box center [613, 296] width 83 height 59
click at [645, 297] on span "100" at bounding box center [613, 296] width 83 height 59
click at [668, 364] on div "100 + Happy Clients" at bounding box center [627, 314] width 306 height 306
click at [498, 537] on div "12 Satisfied Employees" at bounding box center [451, 667] width 306 height 306
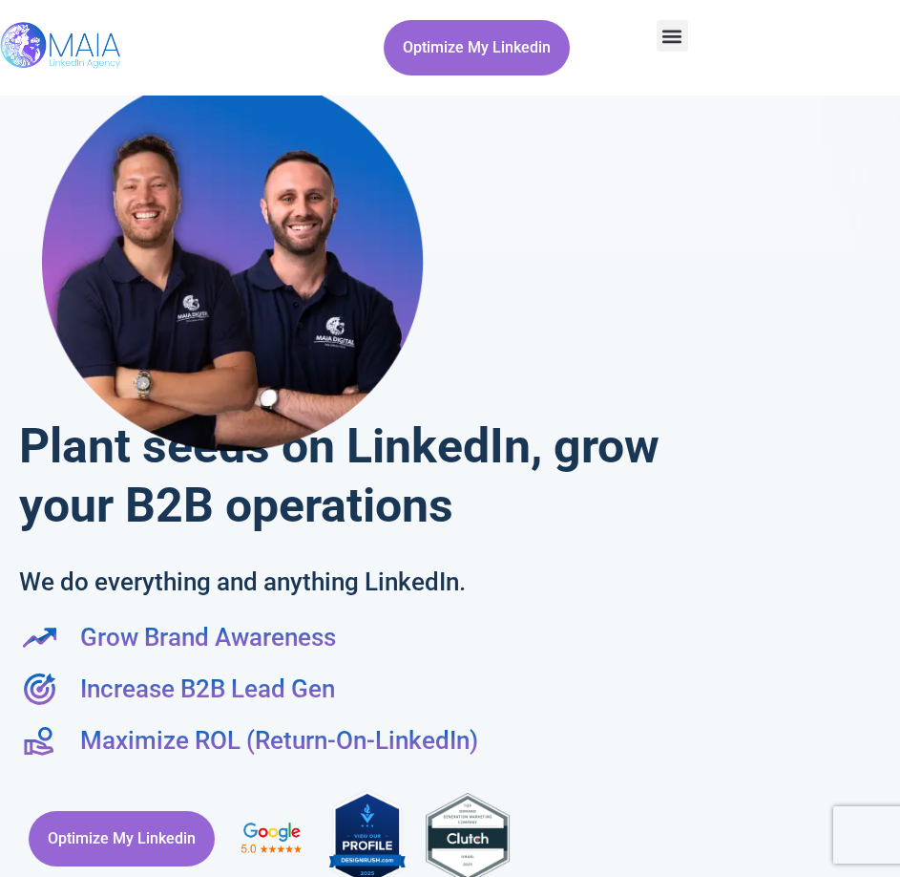
scroll to position [191, 0]
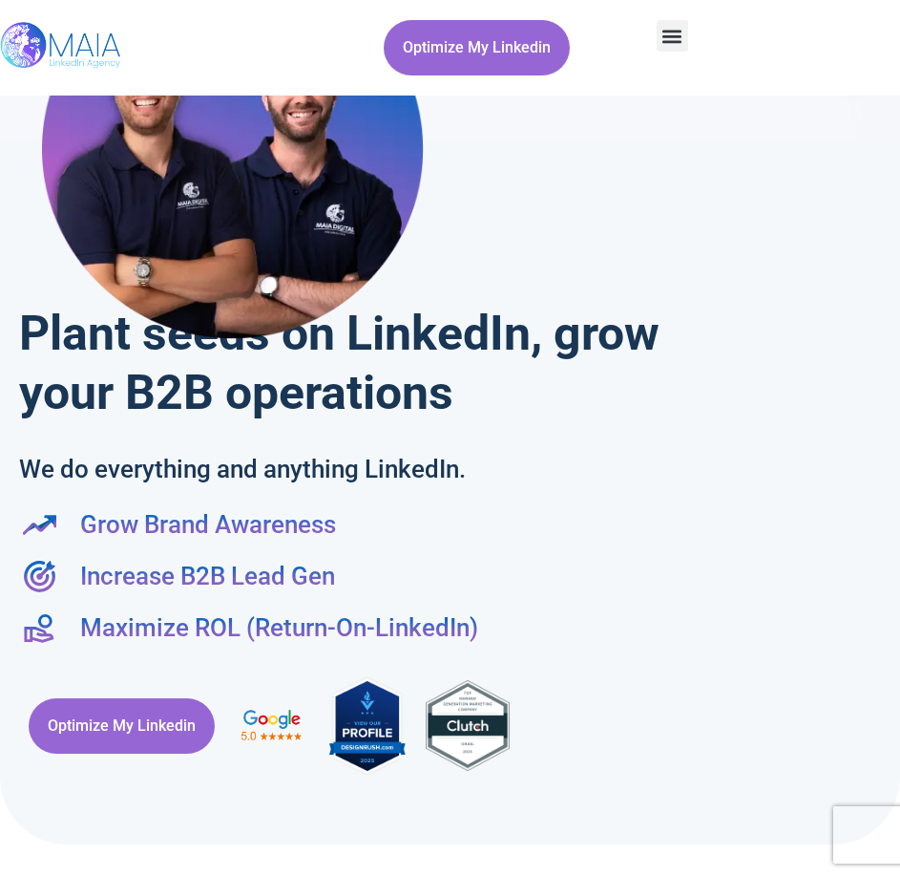
click at [202, 523] on span "Grow Brand Awareness" at bounding box center [205, 524] width 261 height 36
click at [515, 565] on li "Increase B2B Lead Gen" at bounding box center [450, 580] width 862 height 44
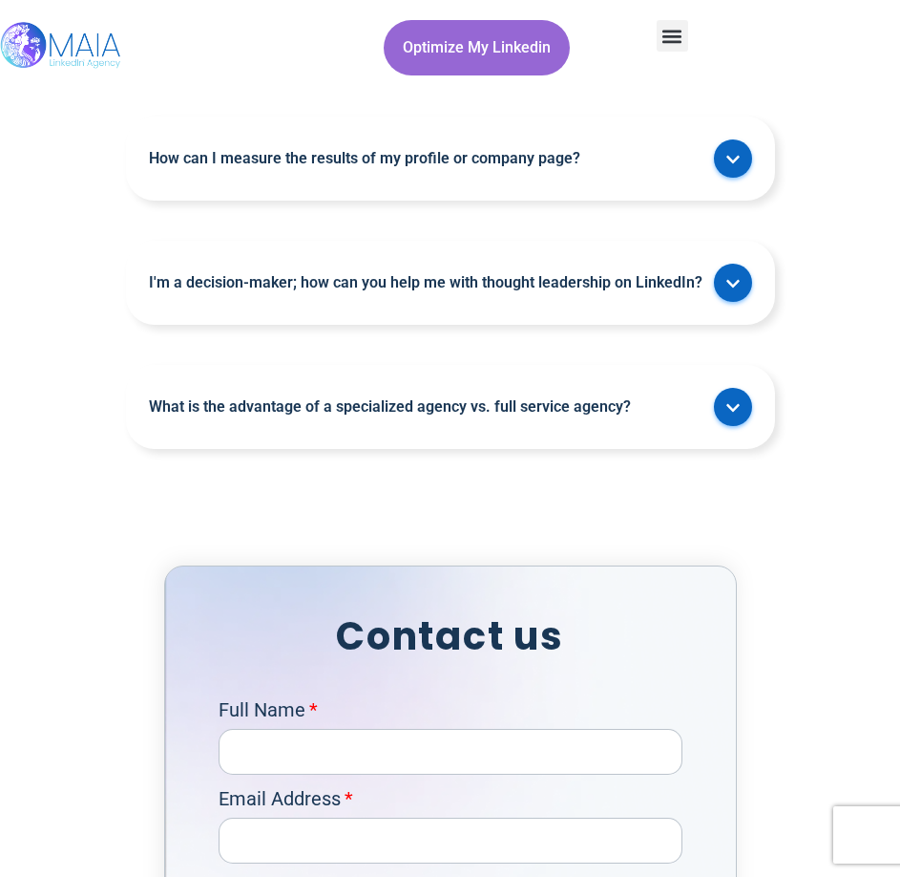
scroll to position [6828, 0]
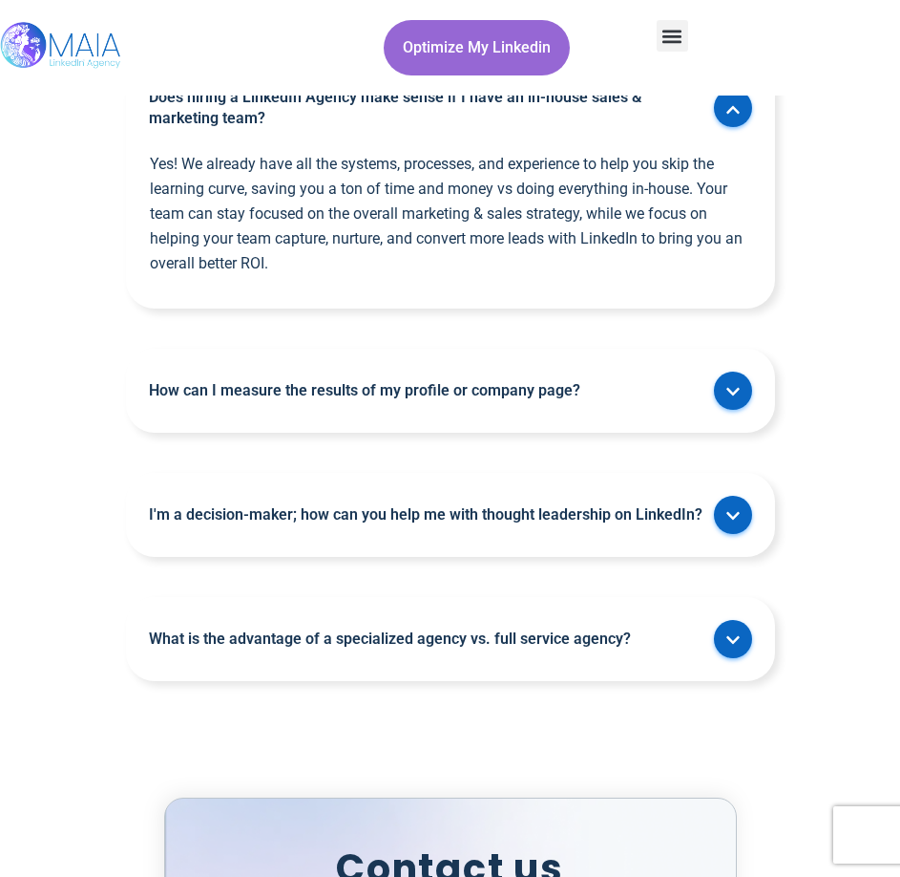
click at [434, 513] on link "I'm a decision-maker; how can you help me with thought leadership on LinkedIn?" at bounding box center [427, 514] width 556 height 21
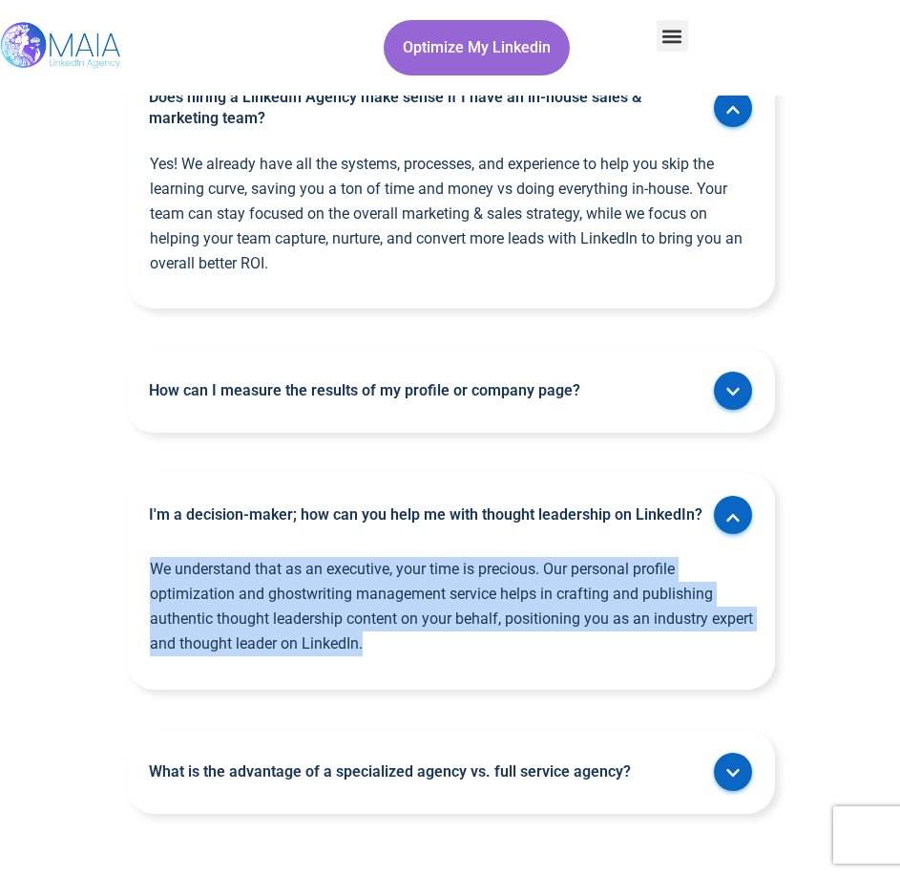
drag, startPoint x: 464, startPoint y: 645, endPoint x: 128, endPoint y: 570, distance: 344.5
click at [121, 571] on div "FAQs Why is LinkedIn important for my business or personal brand? LinkedIn is t…" at bounding box center [450, 251] width 900 height 1142
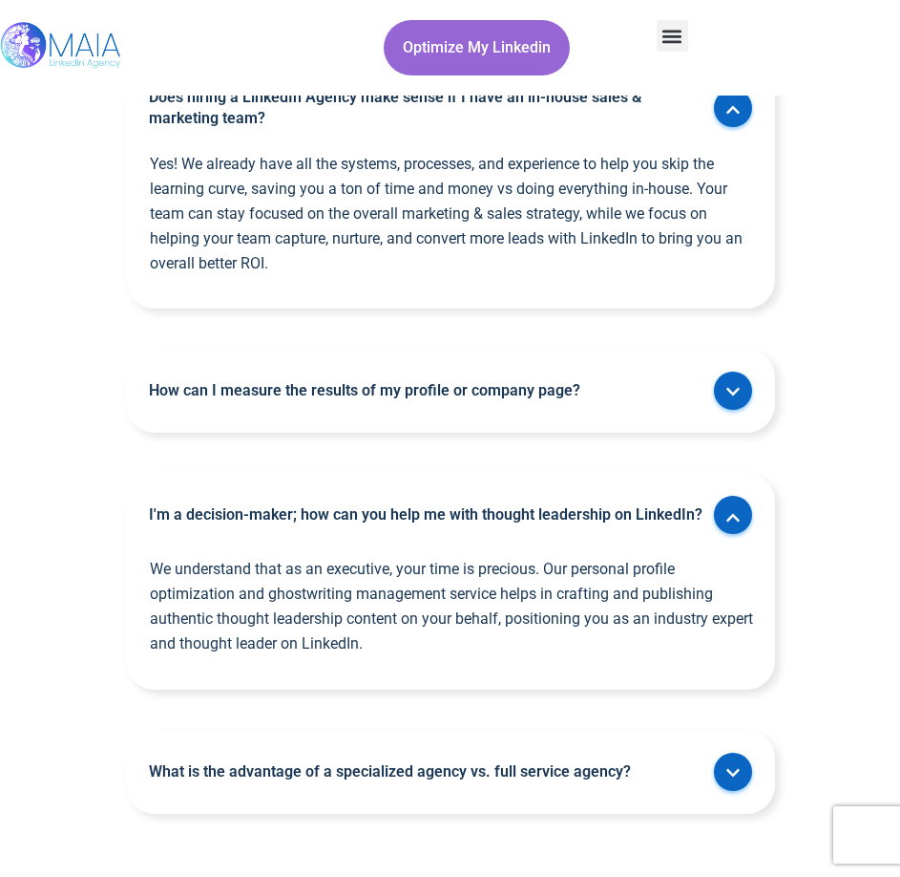
click at [478, 777] on link "What is the advantage of a specialized agency vs. full service agency?" at bounding box center [427, 771] width 556 height 21
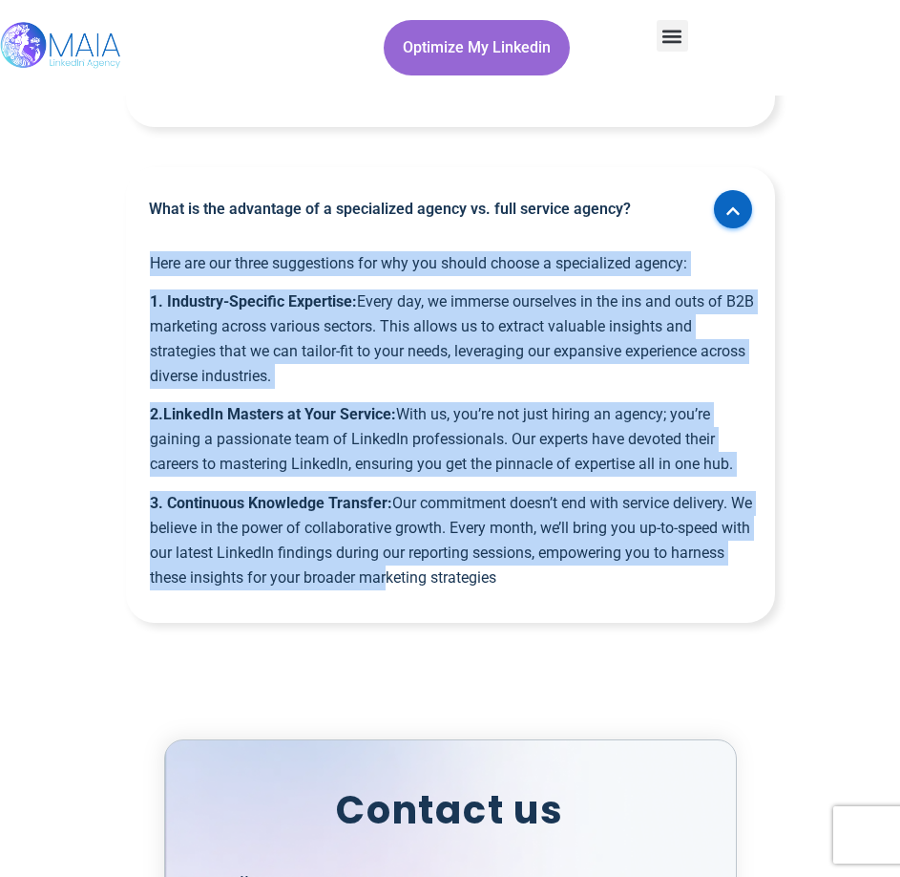
scroll to position [7401, 0]
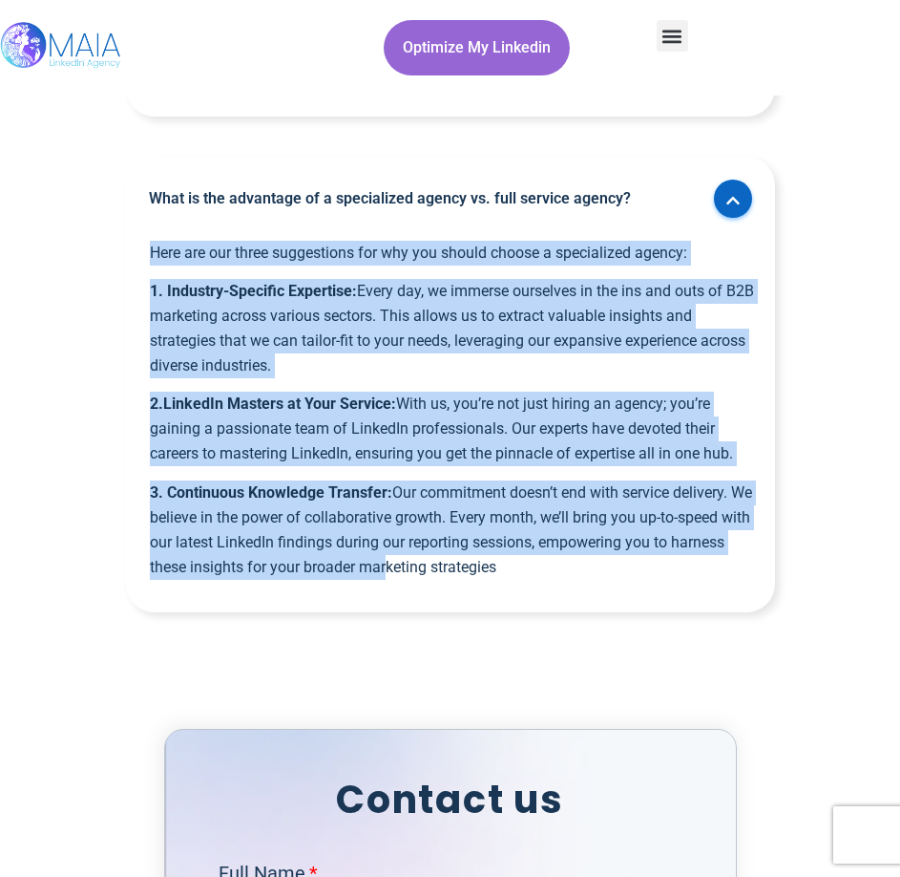
drag, startPoint x: 138, startPoint y: 537, endPoint x: 560, endPoint y: 582, distance: 424.5
click at [560, 582] on div "Here are our three suggestions for why you should choose a specialized agency: …" at bounding box center [450, 427] width 649 height 372
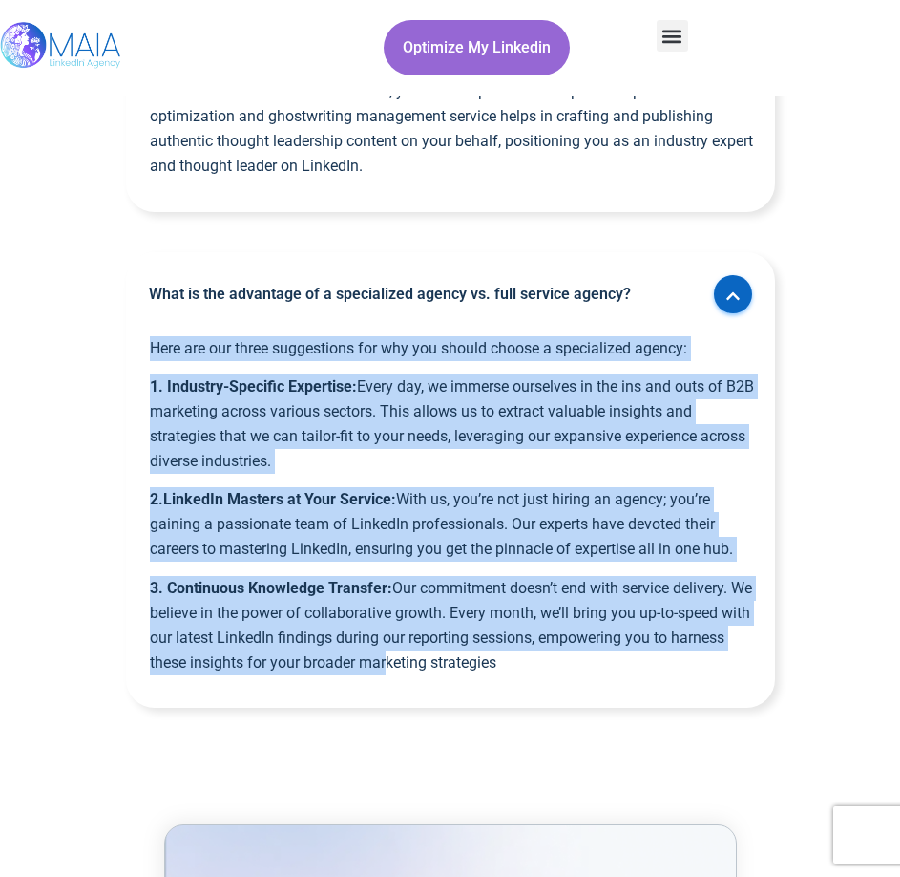
click at [409, 380] on p "1. Industry-Specific Expertise: Every day, we immerse ourselves in the ins and …" at bounding box center [453, 423] width 606 height 99
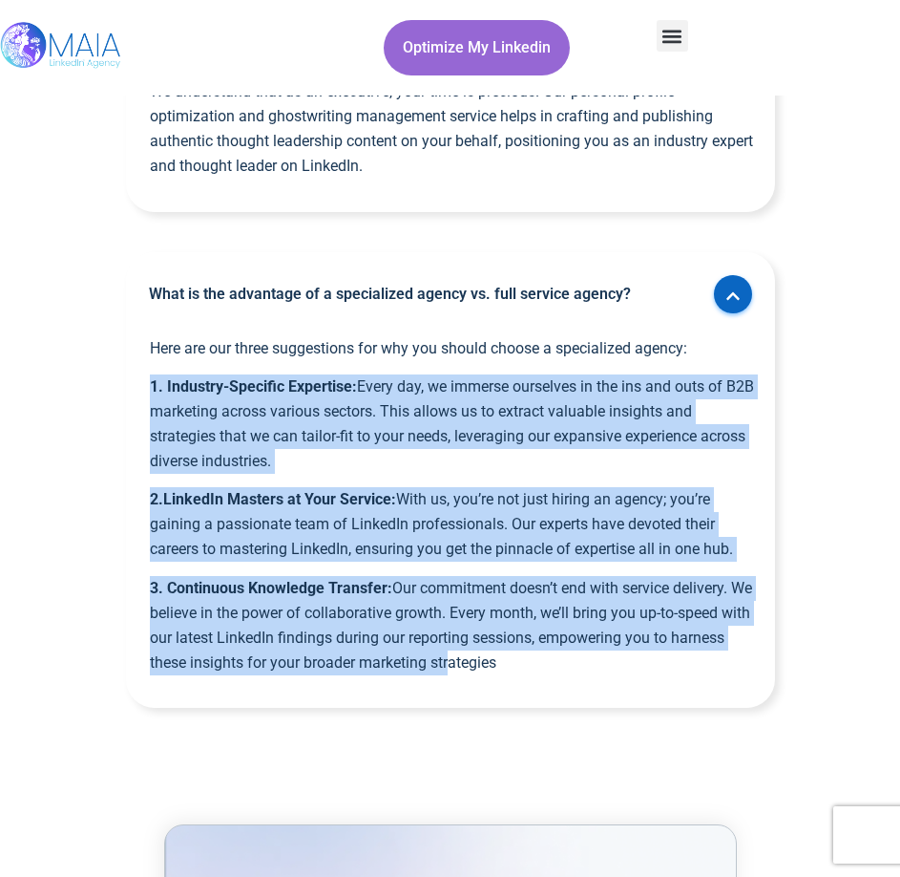
drag, startPoint x: 153, startPoint y: 387, endPoint x: 504, endPoint y: 664, distance: 447.4
click at [504, 664] on div "Here are our three suggestions for why you should choose a specialized agency: …" at bounding box center [450, 522] width 649 height 372
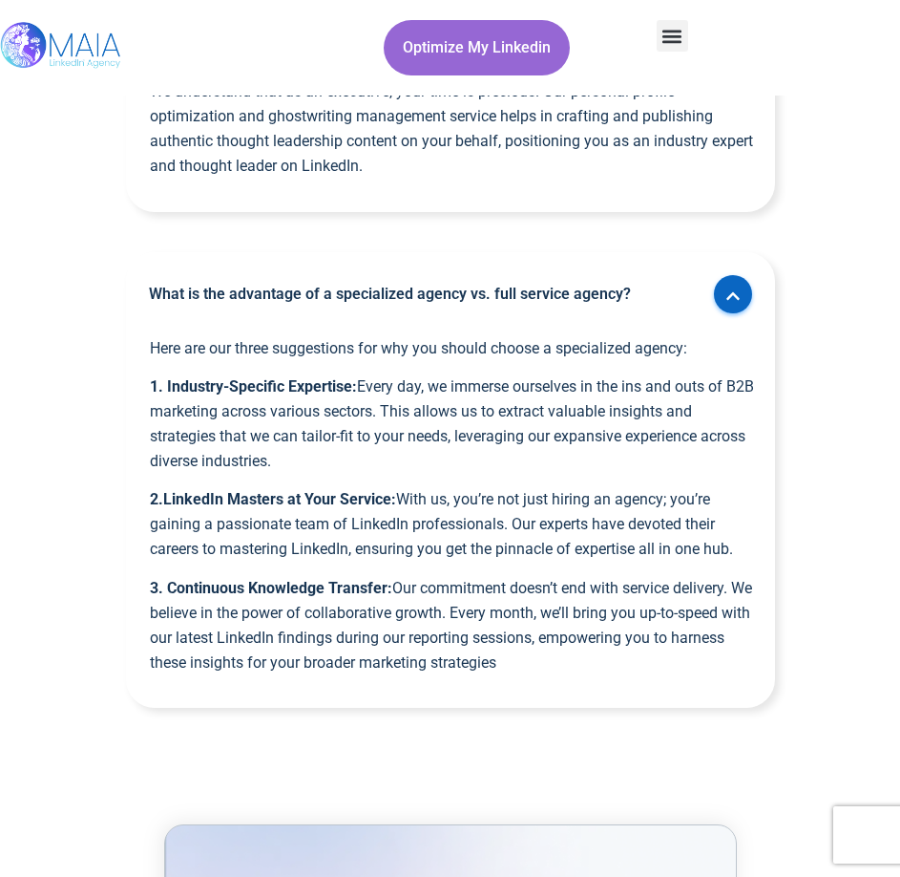
click at [578, 675] on div "Here are our three suggestions for why you should choose a specialized agency: …" at bounding box center [450, 522] width 649 height 372
drag, startPoint x: 457, startPoint y: 660, endPoint x: 129, endPoint y: 389, distance: 425.9
click at [129, 389] on div "Here are our three suggestions for why you should choose a specialized agency: …" at bounding box center [450, 522] width 649 height 372
click at [342, 498] on strong "2.LinkedIn Masters at Your Service:" at bounding box center [273, 499] width 246 height 18
click at [445, 510] on p "2.LinkedIn Masters at Your Service: With us, you’re not just hiring an agency; …" at bounding box center [453, 524] width 606 height 74
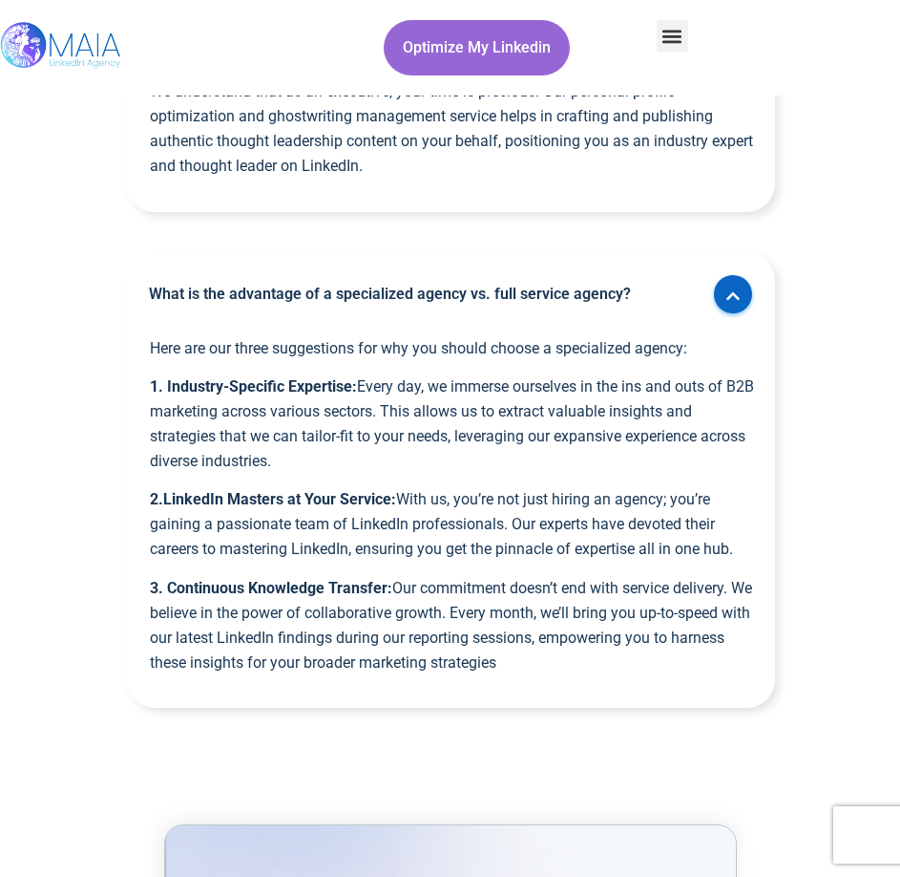
click at [458, 524] on p "2.LinkedIn Masters at Your Service: With us, you’re not just hiring an agency; …" at bounding box center [453, 524] width 606 height 74
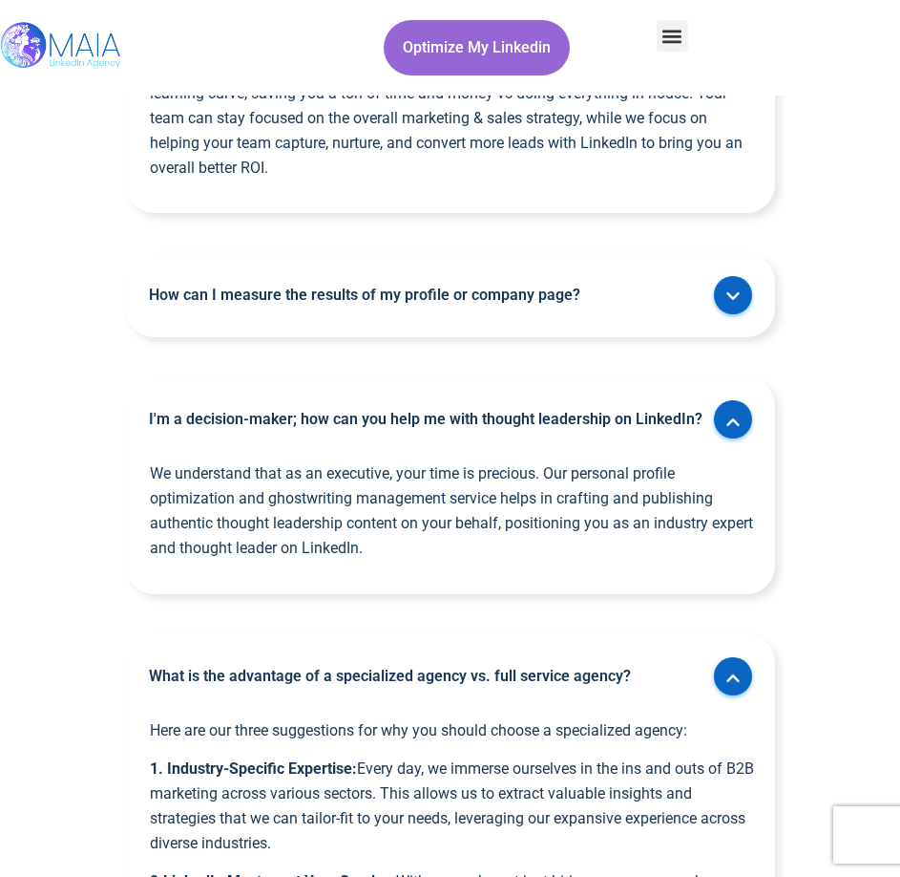
scroll to position [6637, 0]
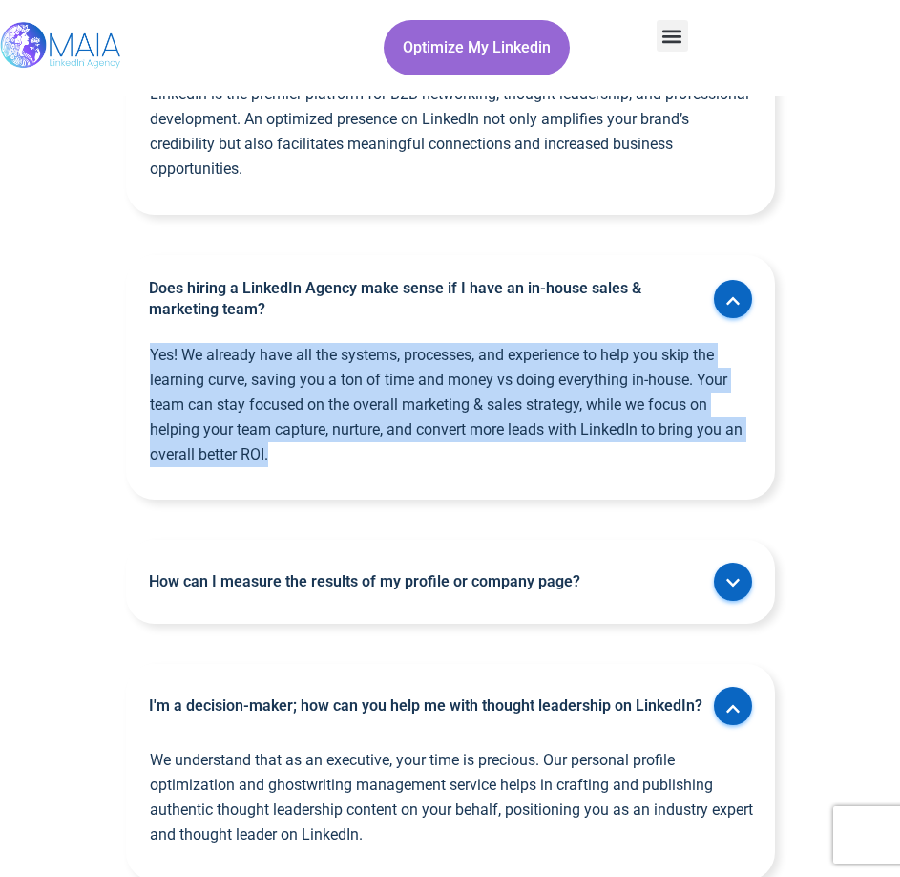
drag, startPoint x: 136, startPoint y: 347, endPoint x: 393, endPoint y: 449, distance: 277.3
click at [393, 449] on div "Yes! We already have all the systems, processes, and experience to help you ski…" at bounding box center [450, 421] width 649 height 157
click at [388, 447] on p "Yes! We already have all the systems, processes, and experience to help you ski…" at bounding box center [453, 405] width 606 height 124
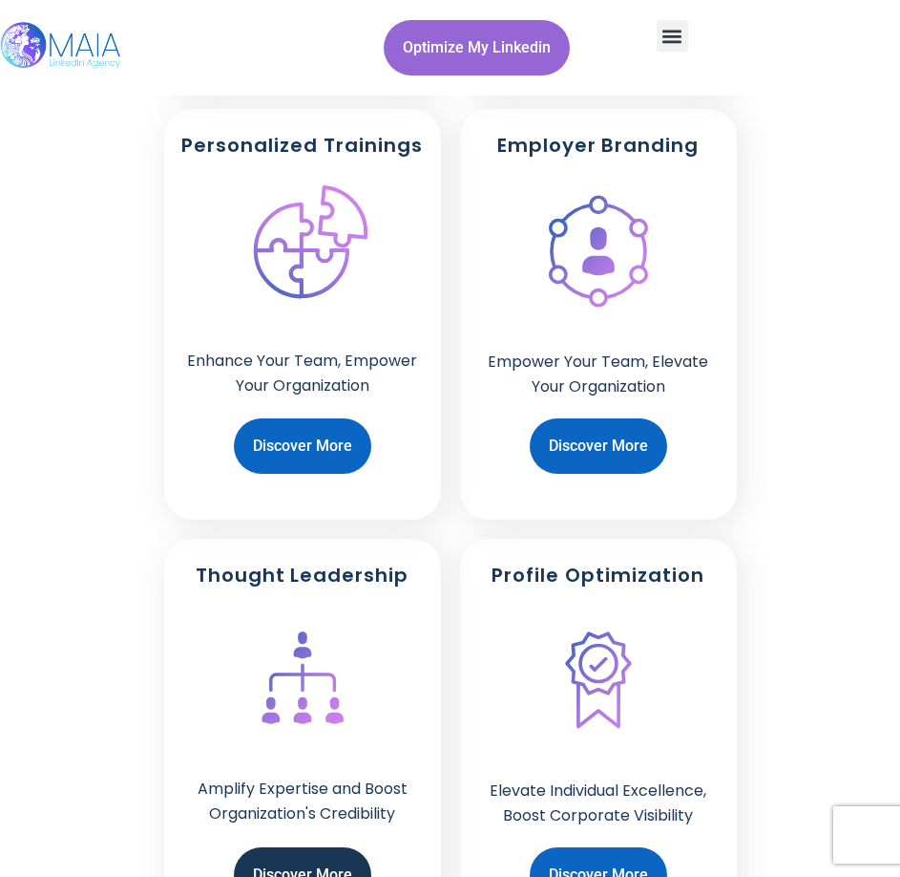
scroll to position [2722, 0]
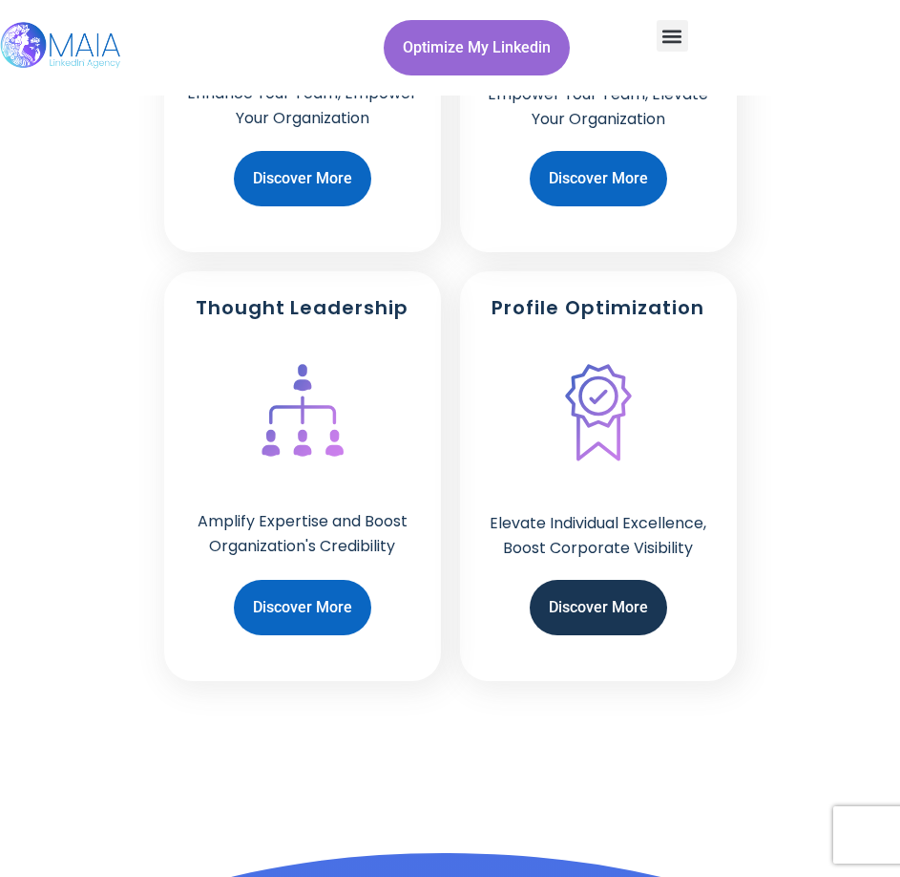
click at [631, 611] on span "Discover More" at bounding box center [598, 607] width 99 height 36
click at [601, 602] on span "Discover More" at bounding box center [598, 607] width 99 height 36
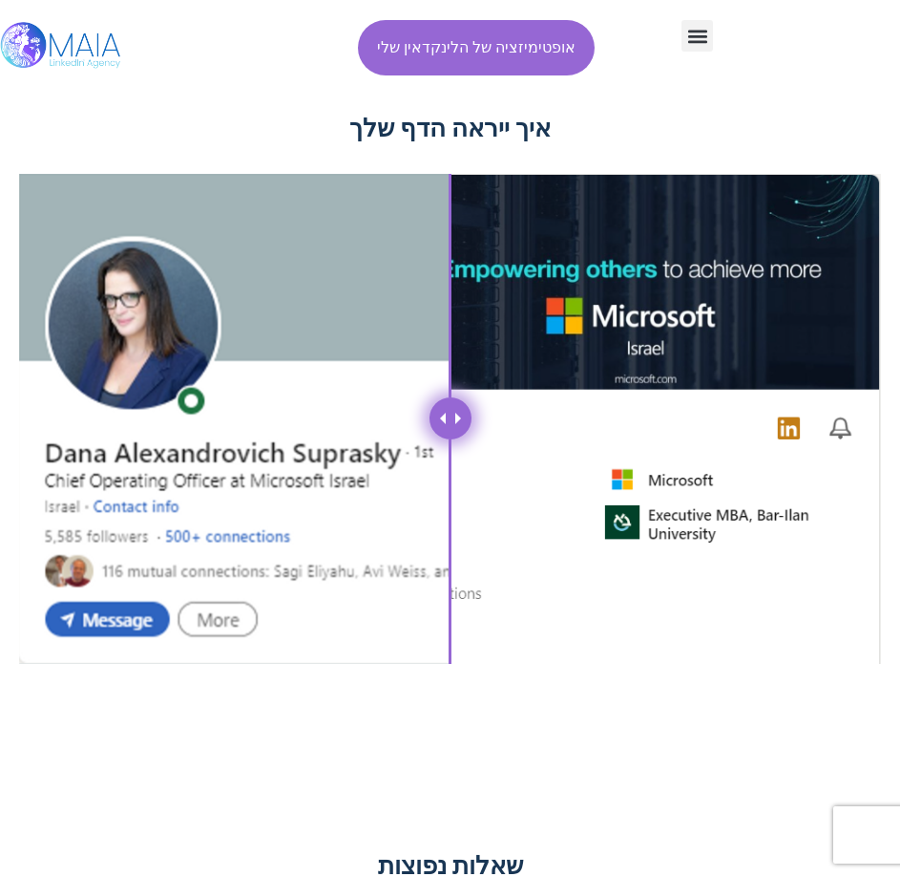
scroll to position [3151, 0]
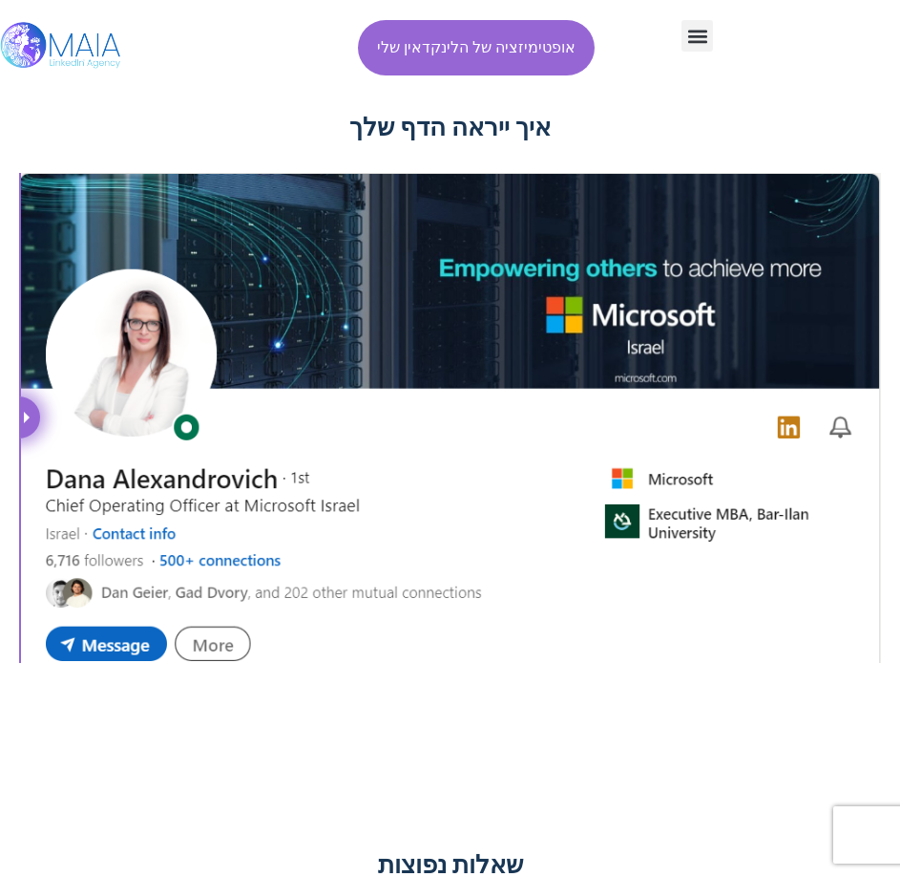
drag, startPoint x: 484, startPoint y: 377, endPoint x: -1, endPoint y: 757, distance: 616.2
click at [0, 757] on html "אנו מעריכים את פרטיותך אנו משתמשים בקובצי Cookie כדי לשפר את חוויית הגלישה שלך,…" at bounding box center [450, 538] width 900 height 7378
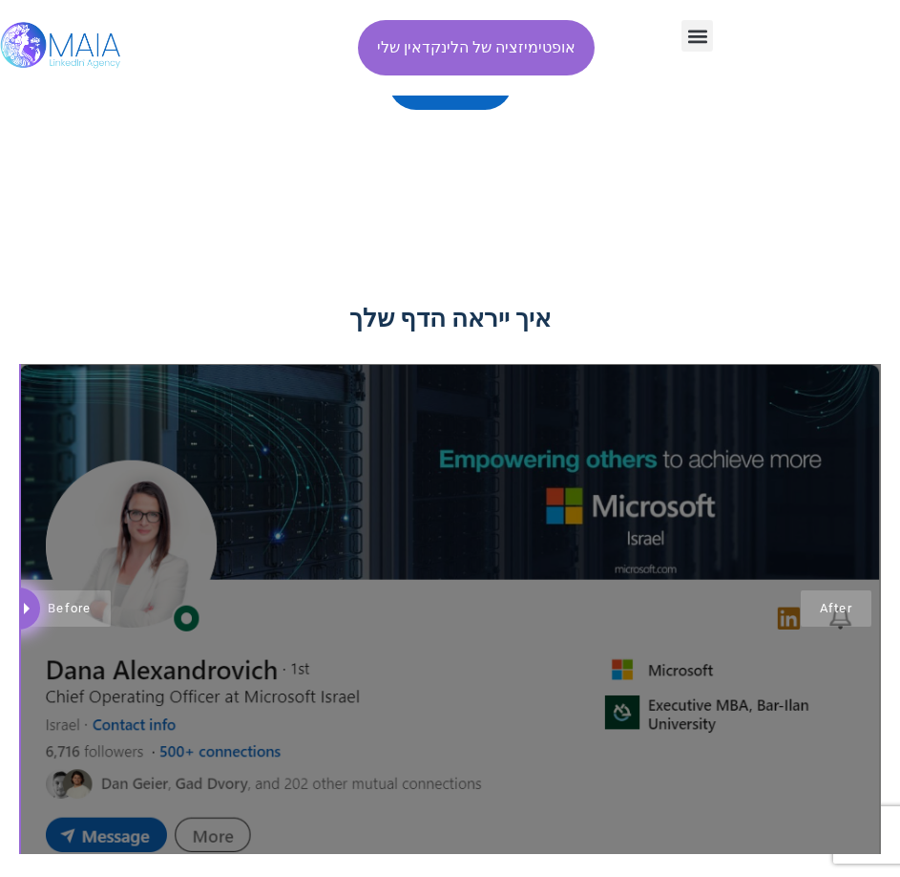
scroll to position [3055, 0]
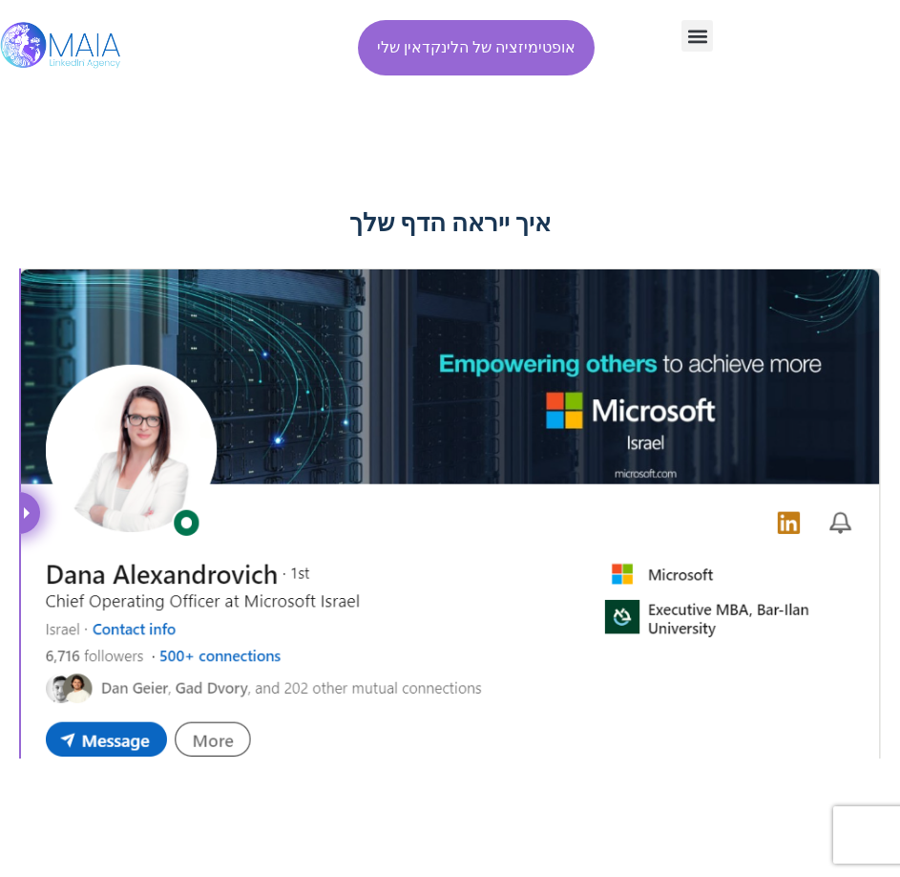
drag, startPoint x: 33, startPoint y: 463, endPoint x: -1, endPoint y: 602, distance: 142.7
click at [0, 602] on html "אנו מעריכים את פרטיותך אנו משתמשים בקובצי Cookie כדי לשפר את חוויית הגלישה שלך,…" at bounding box center [450, 634] width 900 height 7378
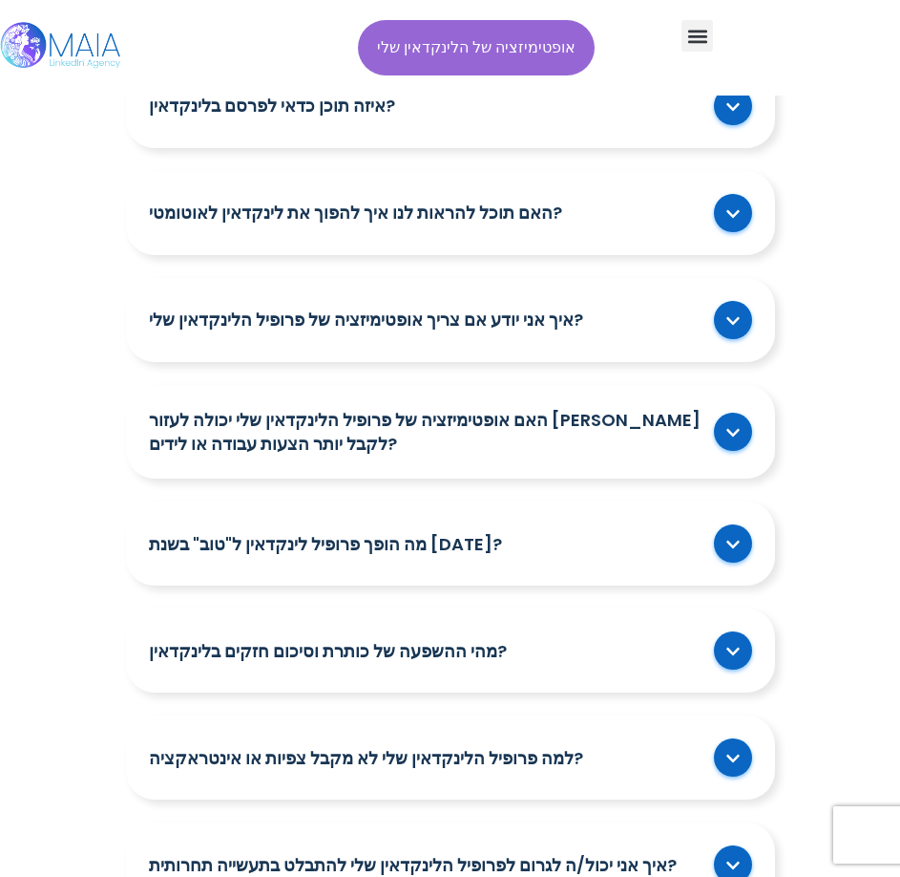
scroll to position [4010, 0]
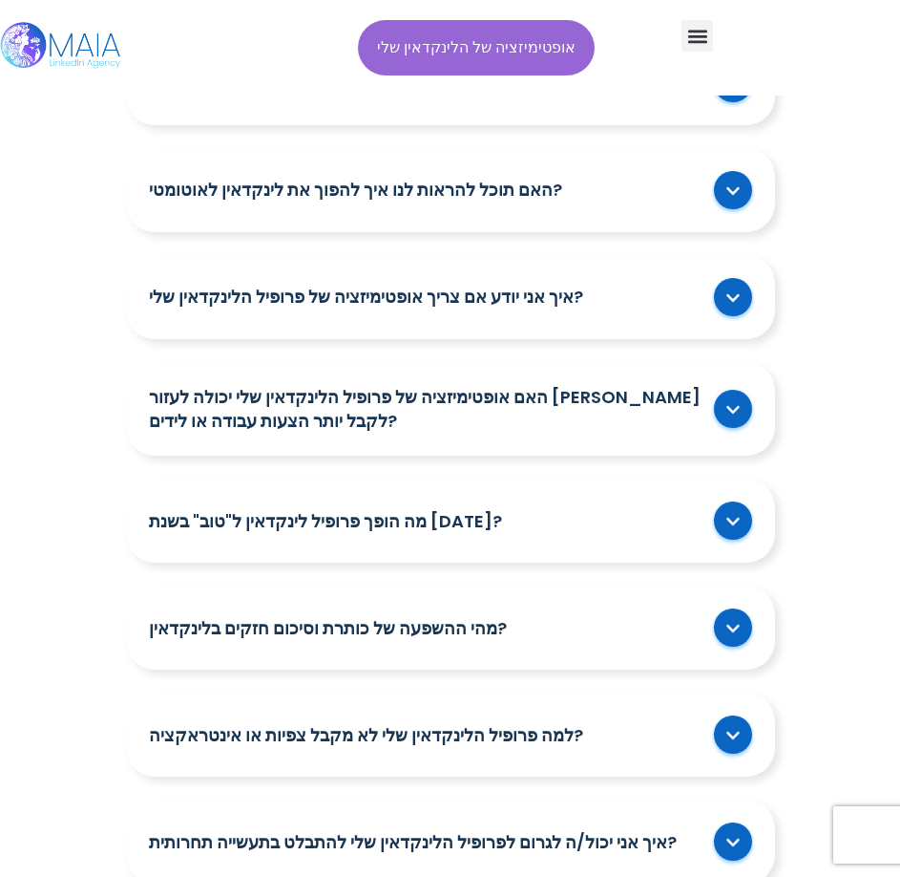
click at [717, 478] on div "מה הופך פרופיל לינקדאין ל"טוב" בשנת [DATE]?" at bounding box center [450, 520] width 649 height 84
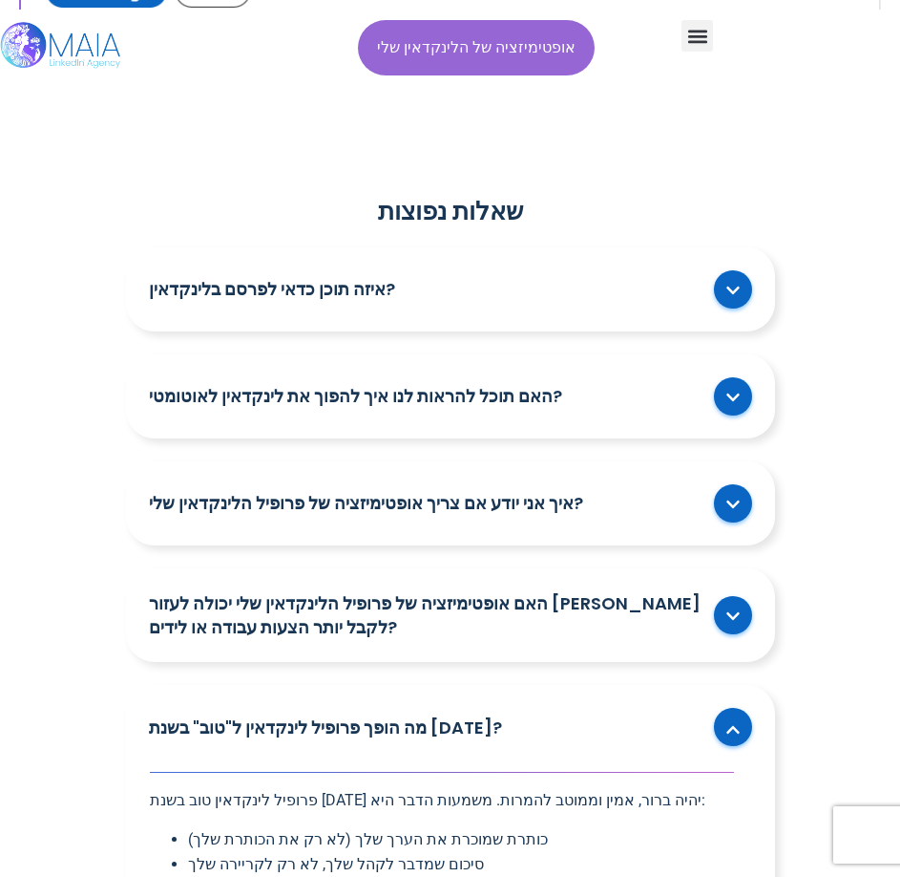
scroll to position [3915, 0]
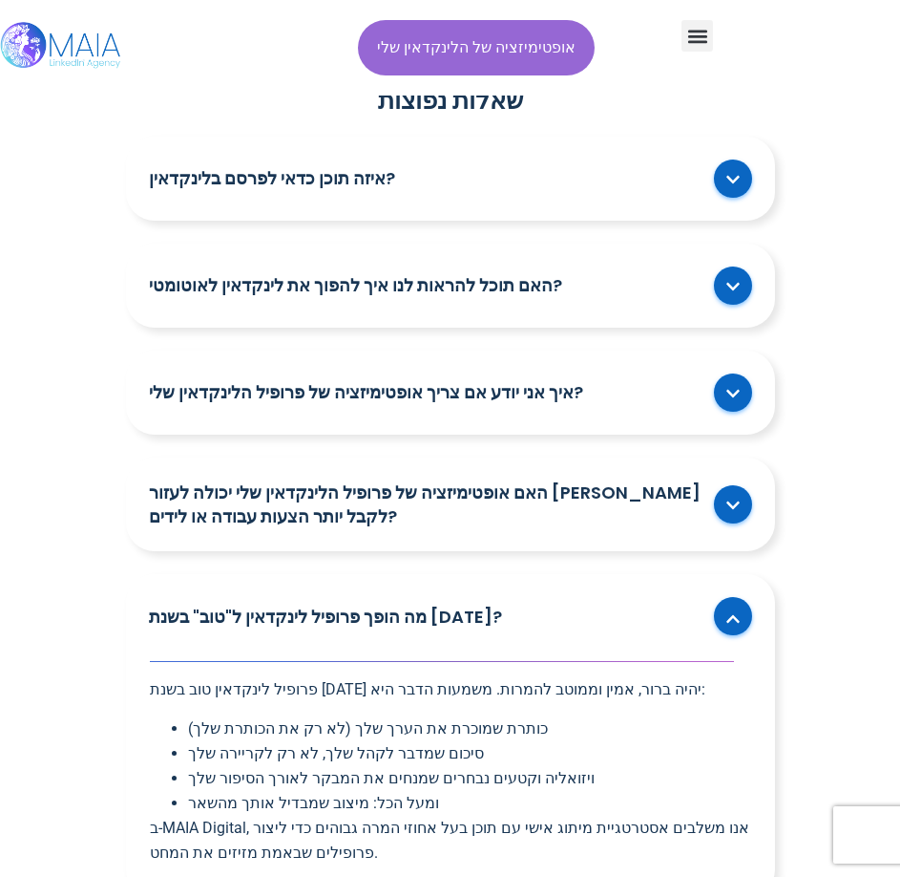
click at [322, 480] on link "האם אופטימיזציה של פרופיל הלינקדאין שלי יכולה לעזור [PERSON_NAME] לקבל יותר הצע…" at bounding box center [427, 504] width 556 height 48
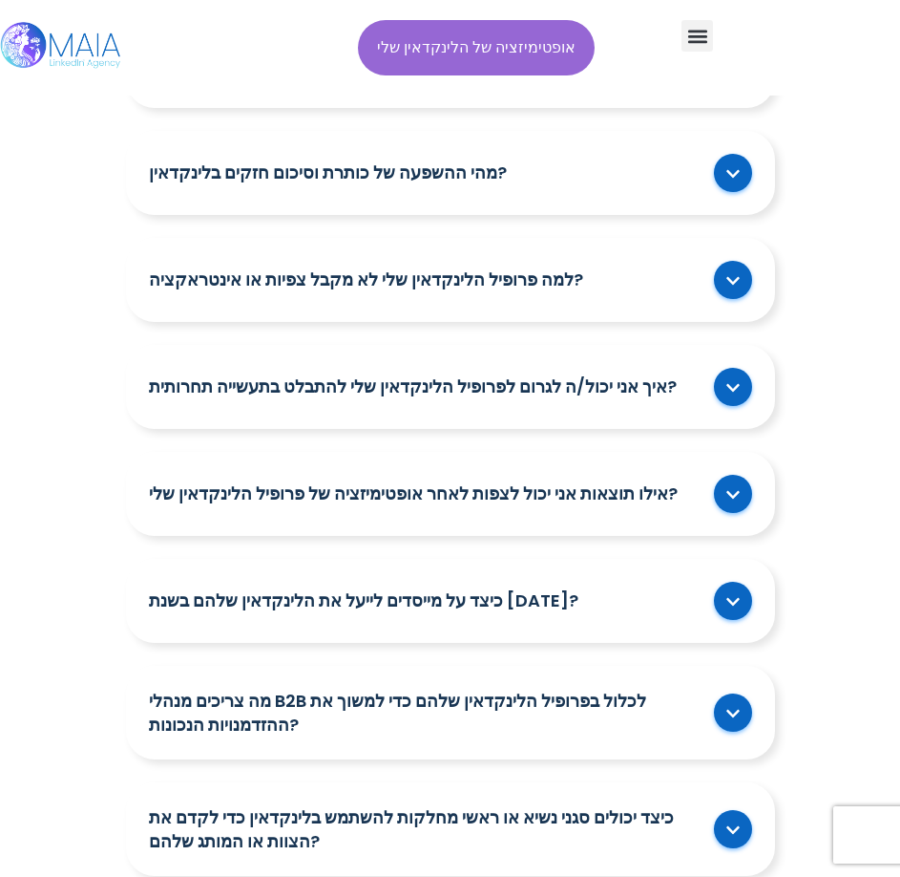
scroll to position [5061, 0]
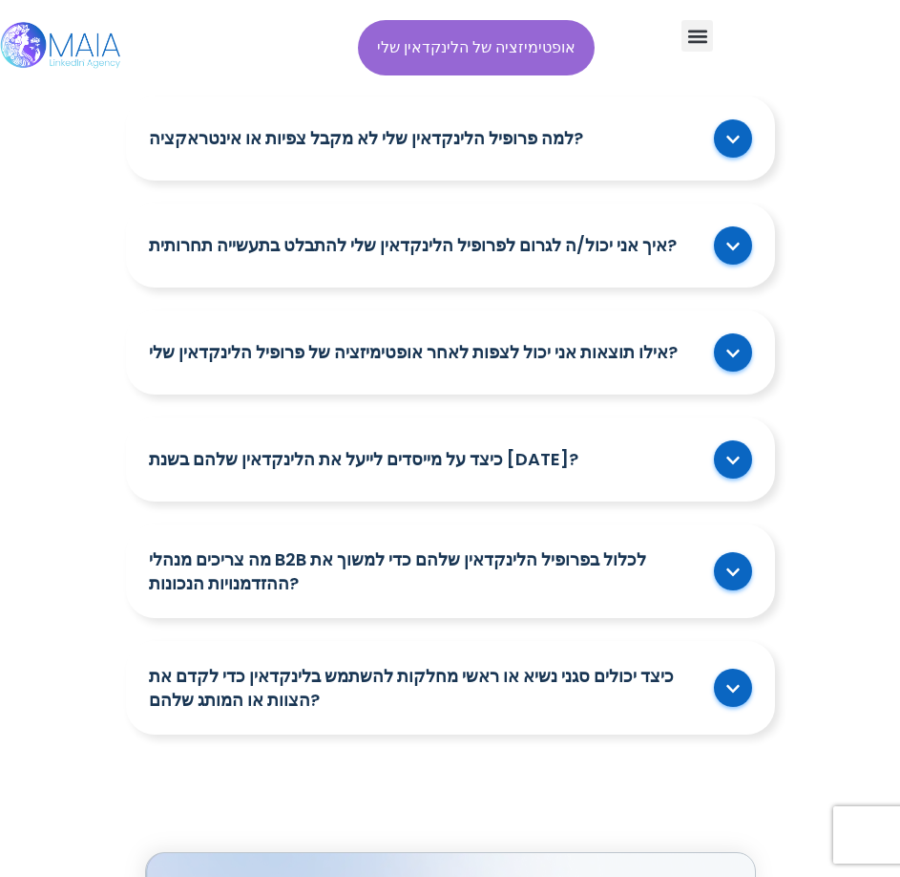
click at [412, 340] on font "אילו תוצאות אני יכול לצפות לאחר אופטימיזציה של פרופיל הלינקדאין שלי?" at bounding box center [413, 352] width 529 height 24
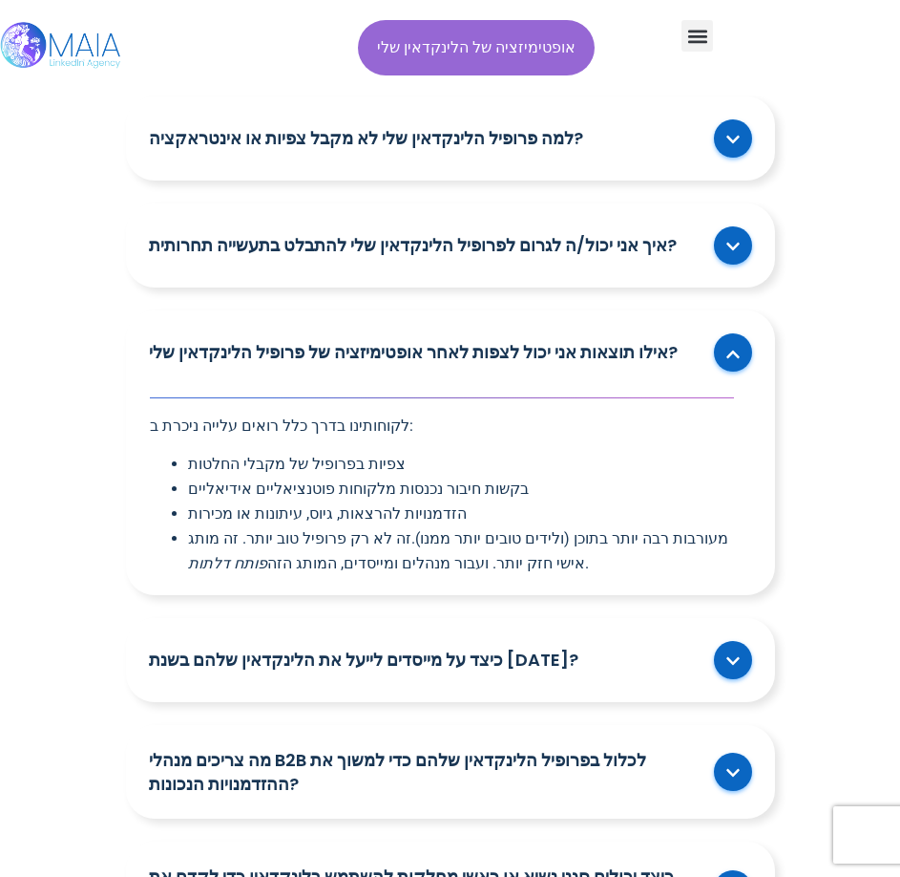
click at [373, 479] on font "בקשות חיבור נכנסות מלקוחות פוטנציאליים אידיאליים" at bounding box center [358, 488] width 341 height 18
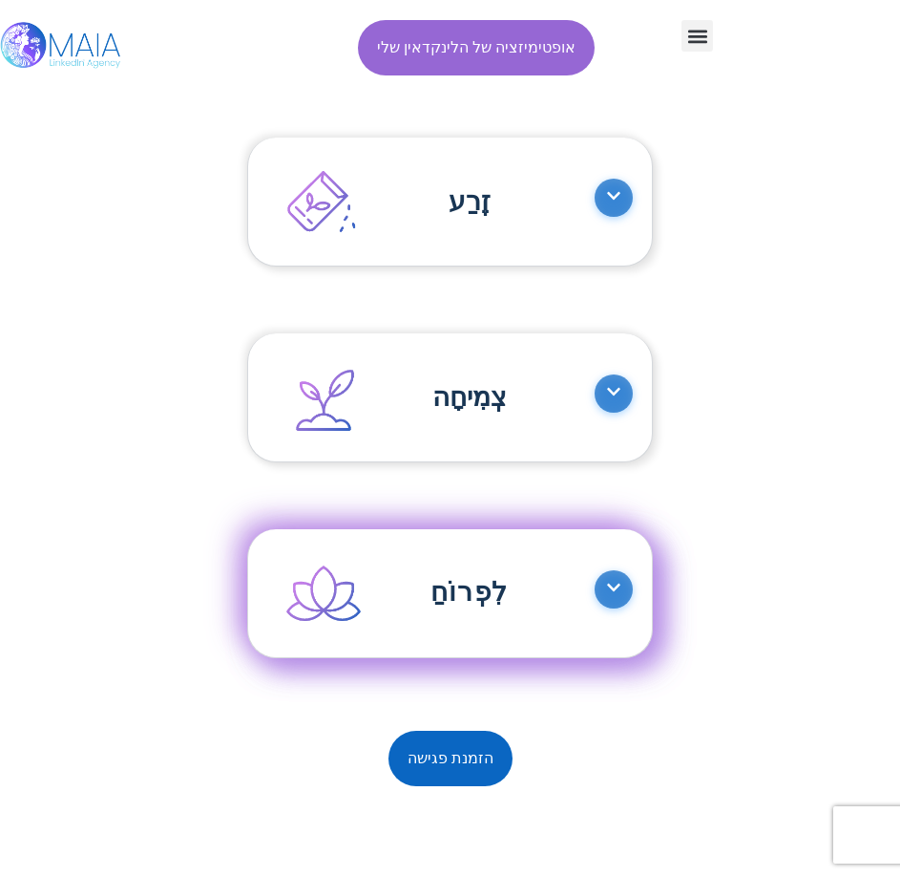
scroll to position [2101, 0]
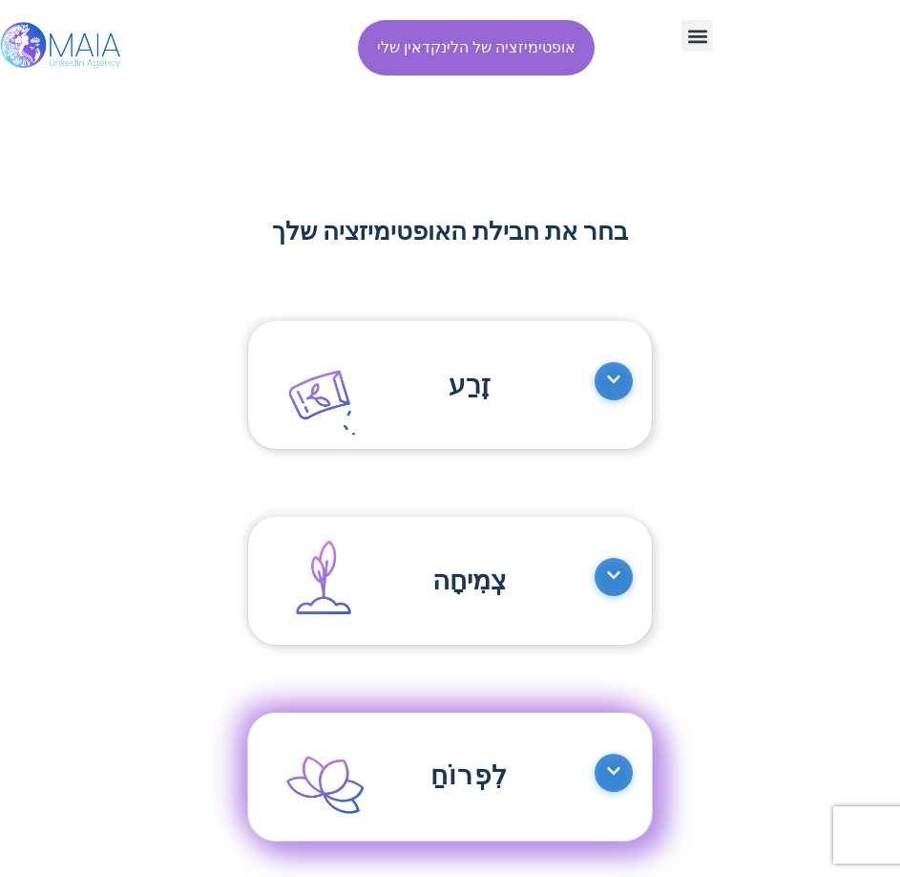
click at [608, 375] on icon at bounding box center [613, 379] width 13 height 8
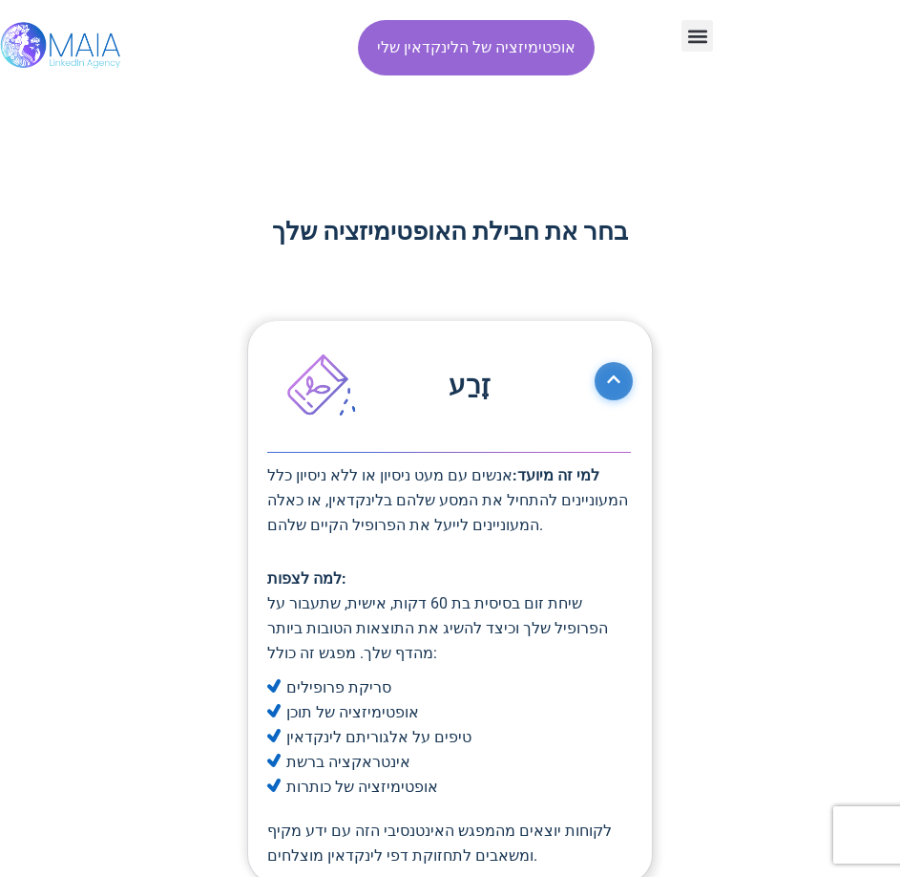
click at [605, 362] on span at bounding box center [614, 381] width 38 height 38
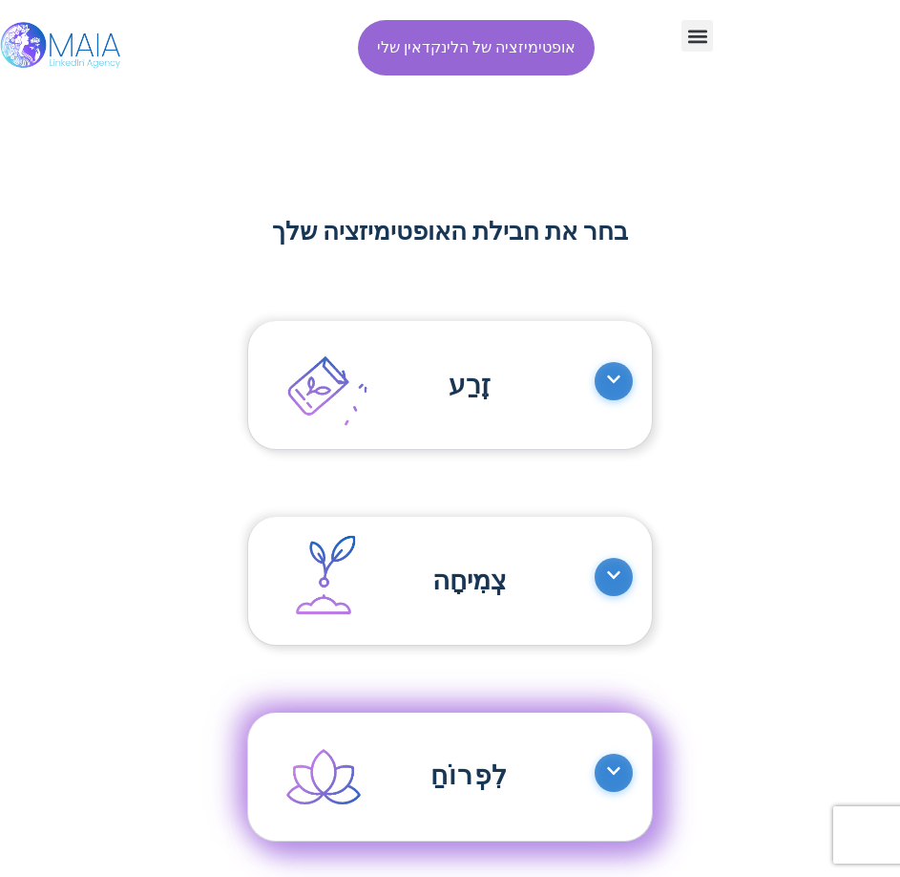
click at [615, 567] on icon at bounding box center [613, 574] width 15 height 15
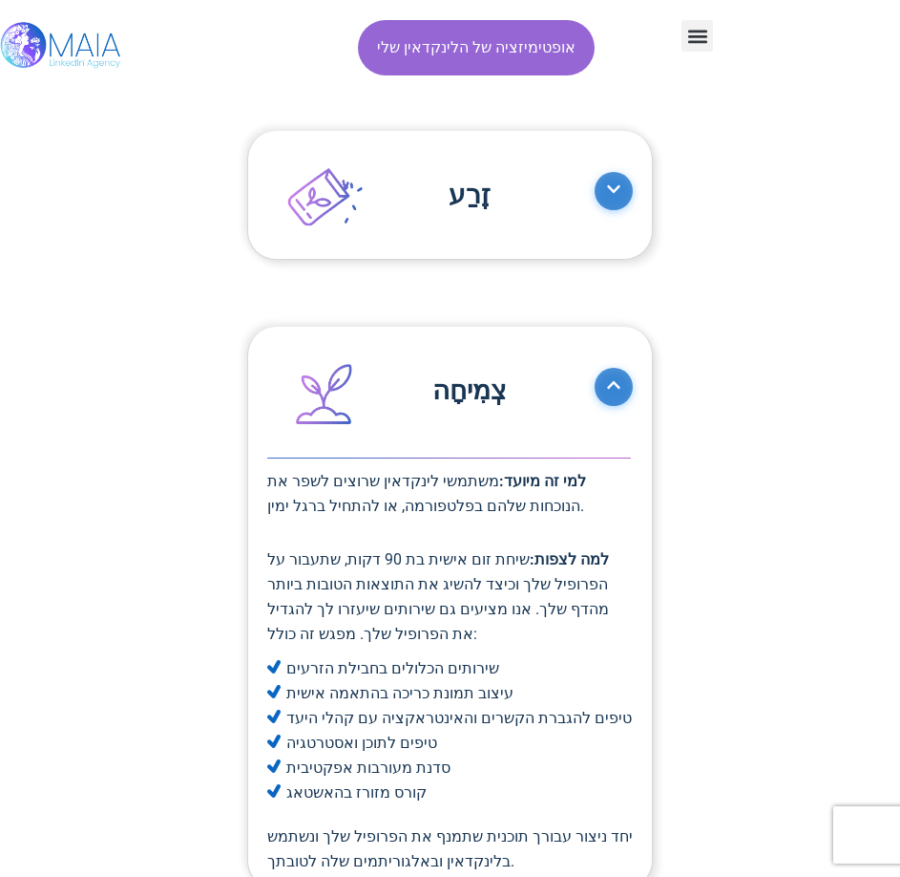
scroll to position [2292, 0]
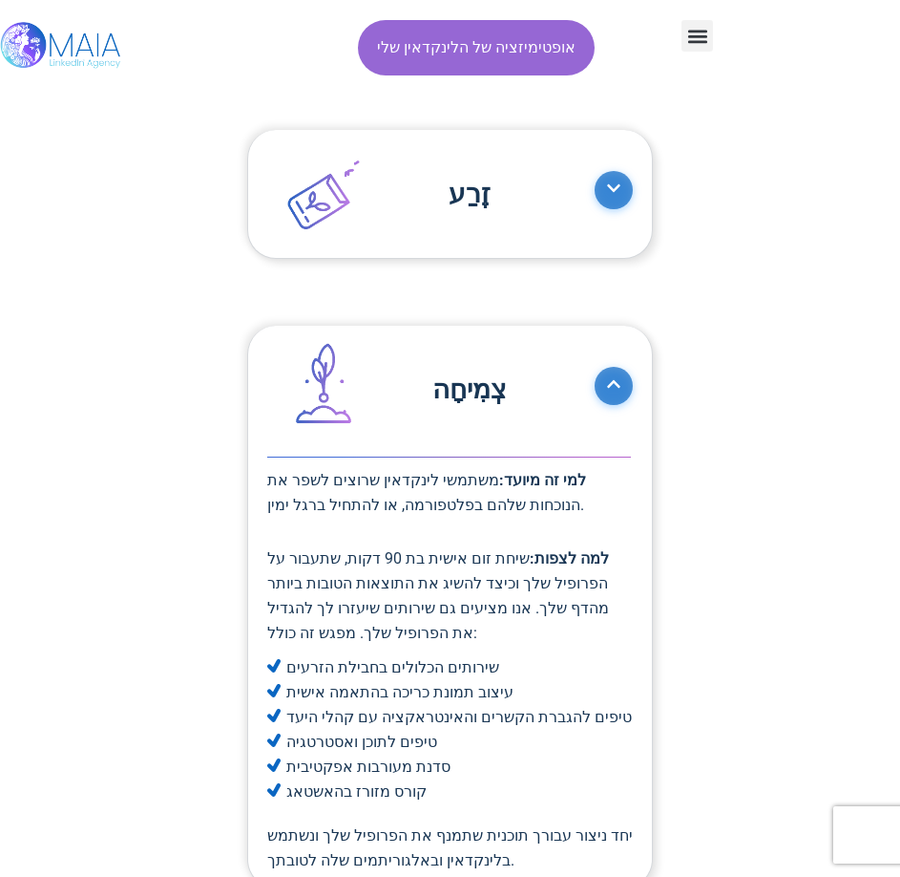
click at [624, 367] on span at bounding box center [614, 386] width 38 height 38
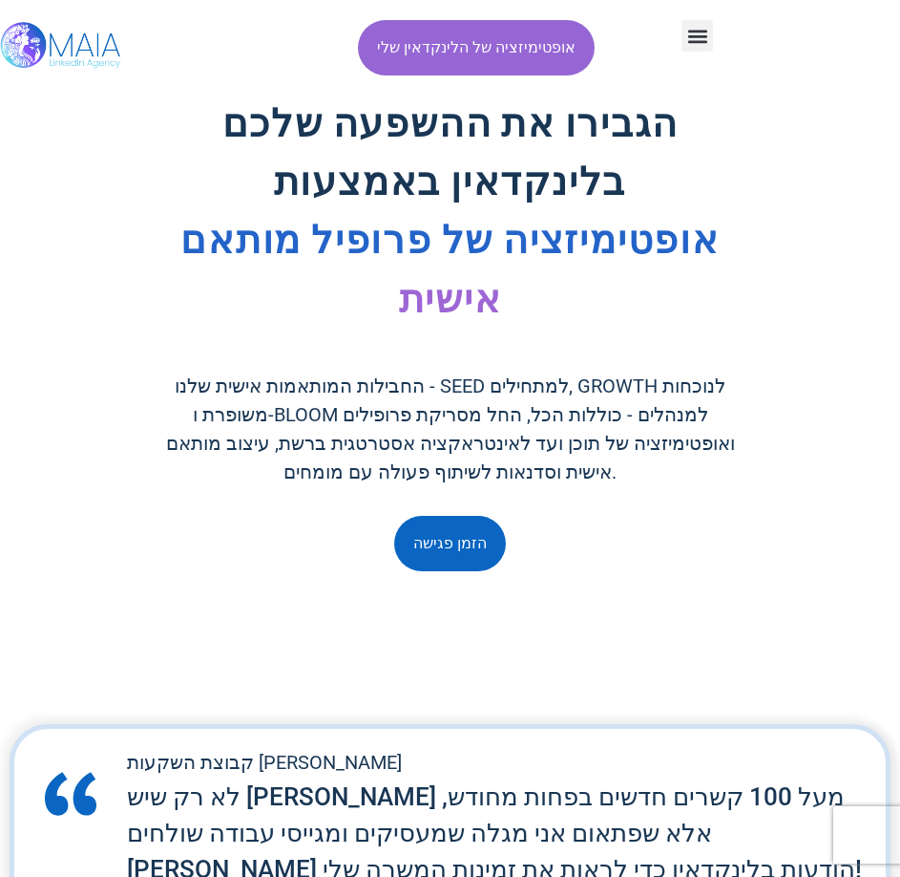
scroll to position [0, 0]
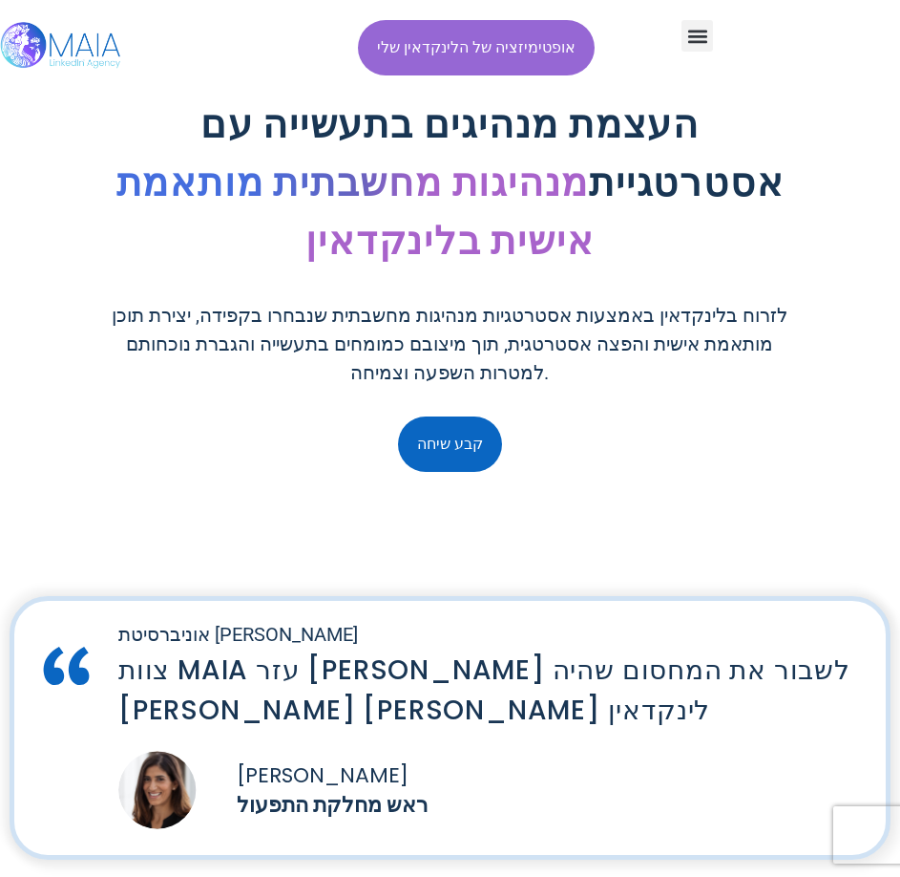
click at [52, 34] on img at bounding box center [61, 47] width 123 height 95
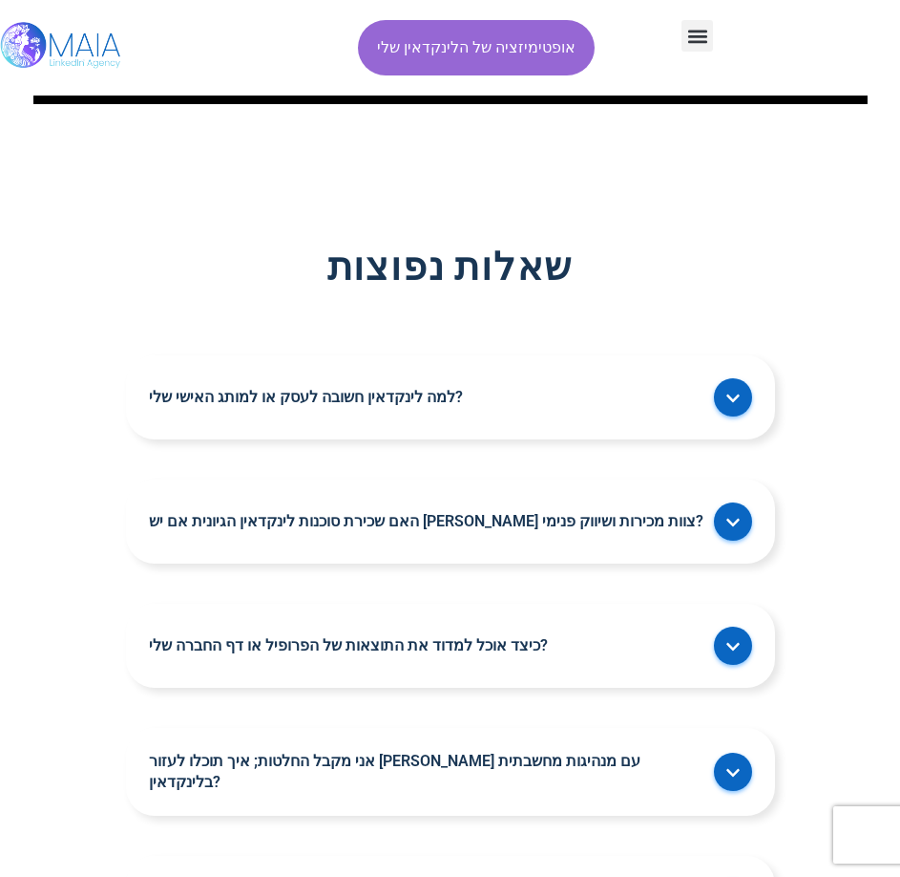
scroll to position [6206, 0]
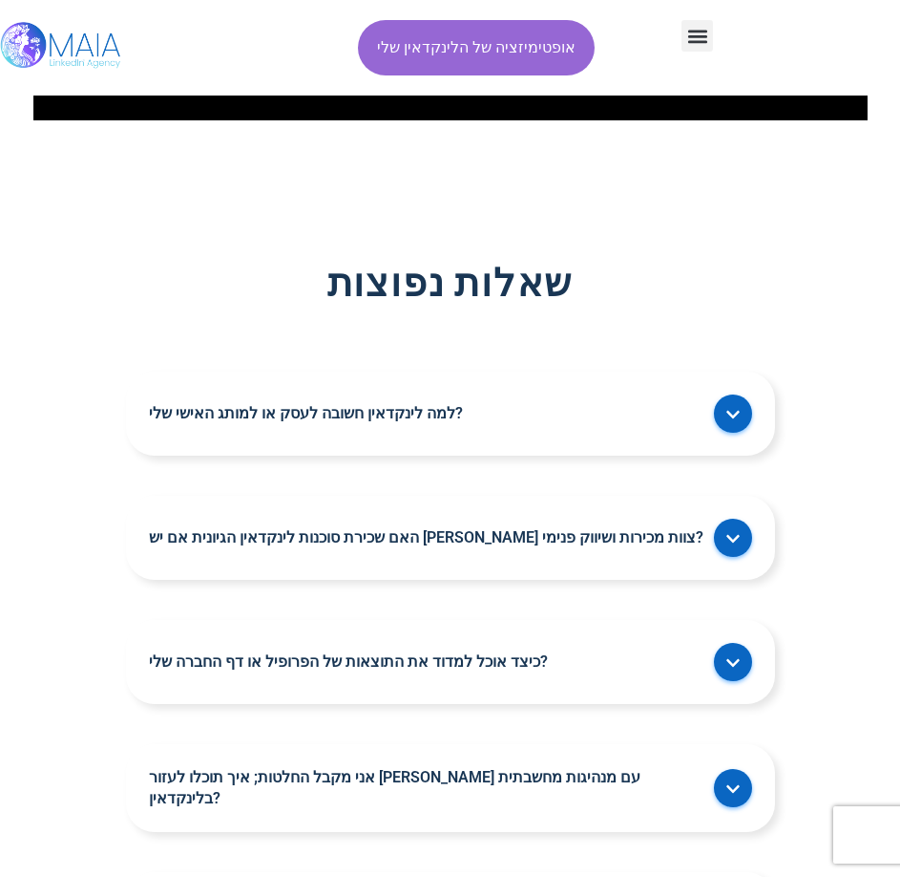
click at [306, 398] on div "למה לינקדאין חשובה לעסק או למותג האישי שלי?" at bounding box center [450, 413] width 649 height 84
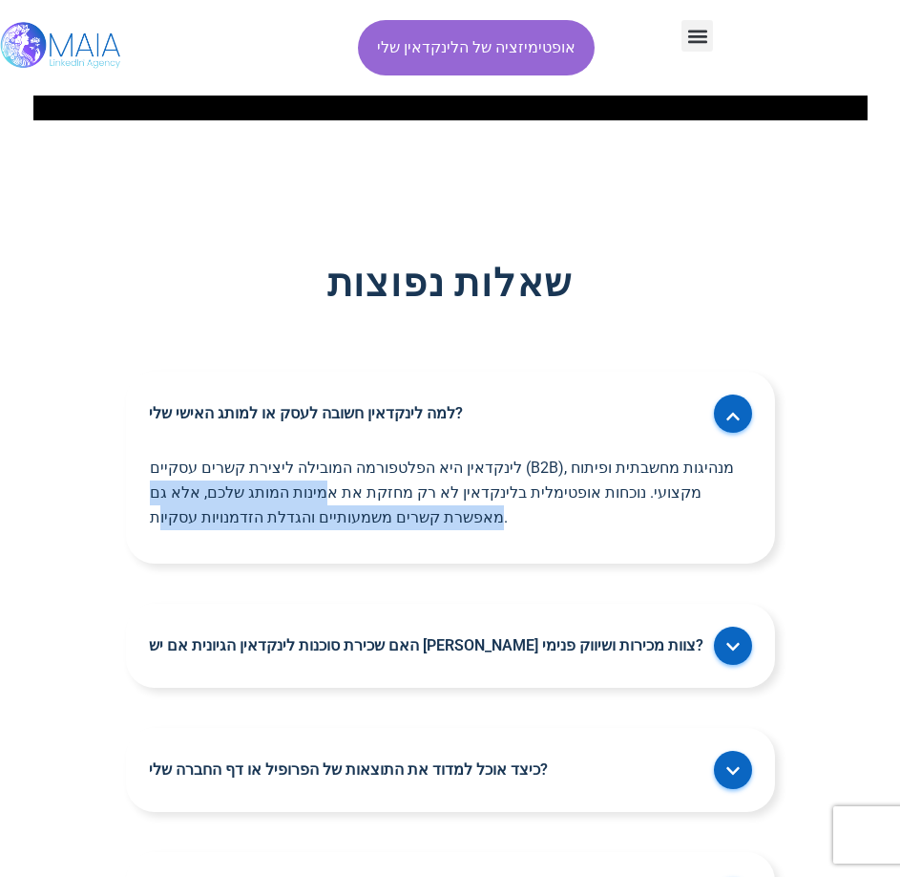
drag, startPoint x: 335, startPoint y: 490, endPoint x: 156, endPoint y: 531, distance: 184.1
click at [156, 531] on div "לינקדאין היא הפלטפורמה המובילה ליצירת קשרים עסקיים (B2B), מנהיגות מחשבתית ופיתו…" at bounding box center [450, 508] width 649 height 107
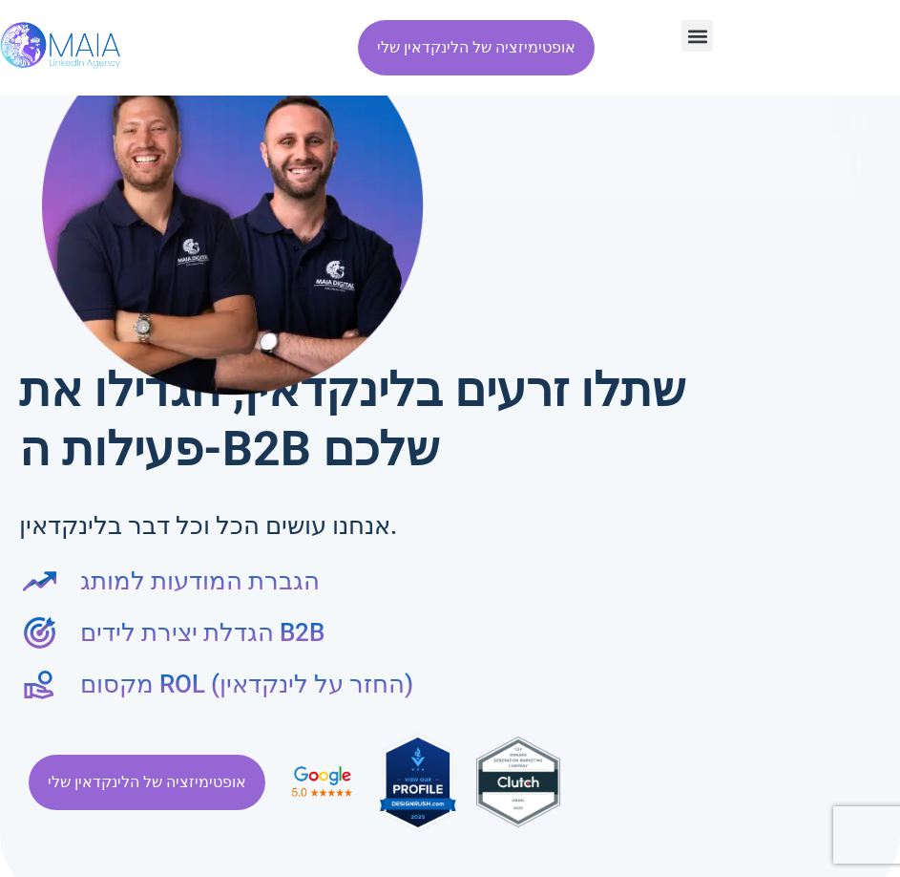
scroll to position [191, 0]
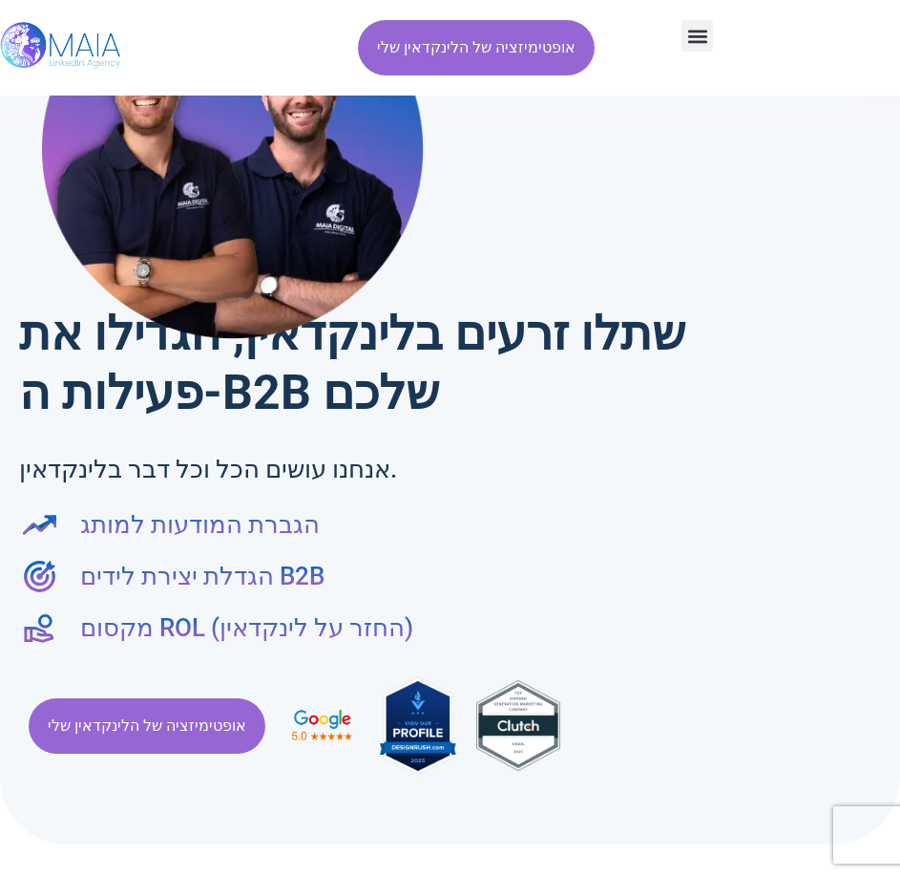
click at [424, 596] on li "הגדלת יצירת לידים B2B" at bounding box center [450, 580] width 862 height 44
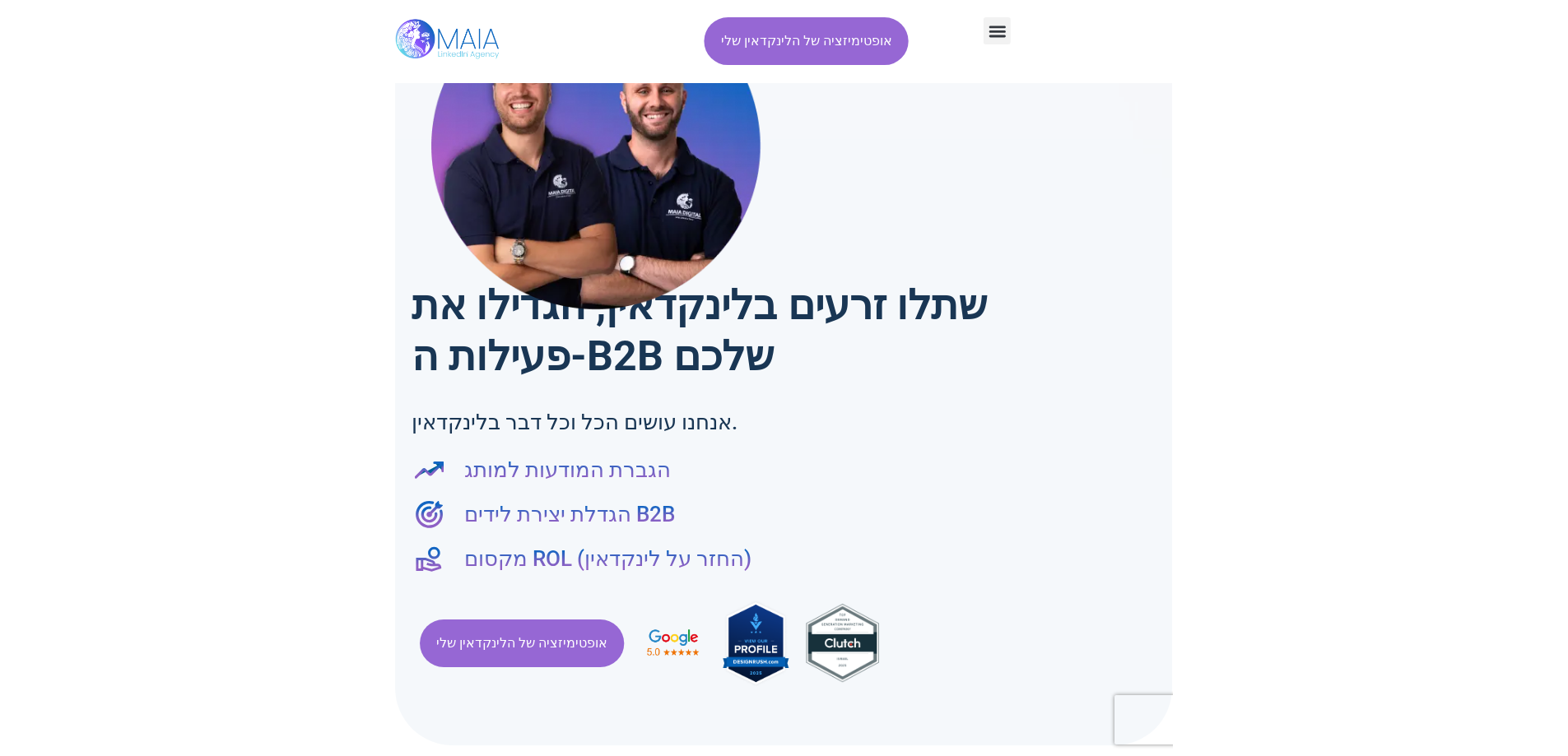
scroll to position [0, 0]
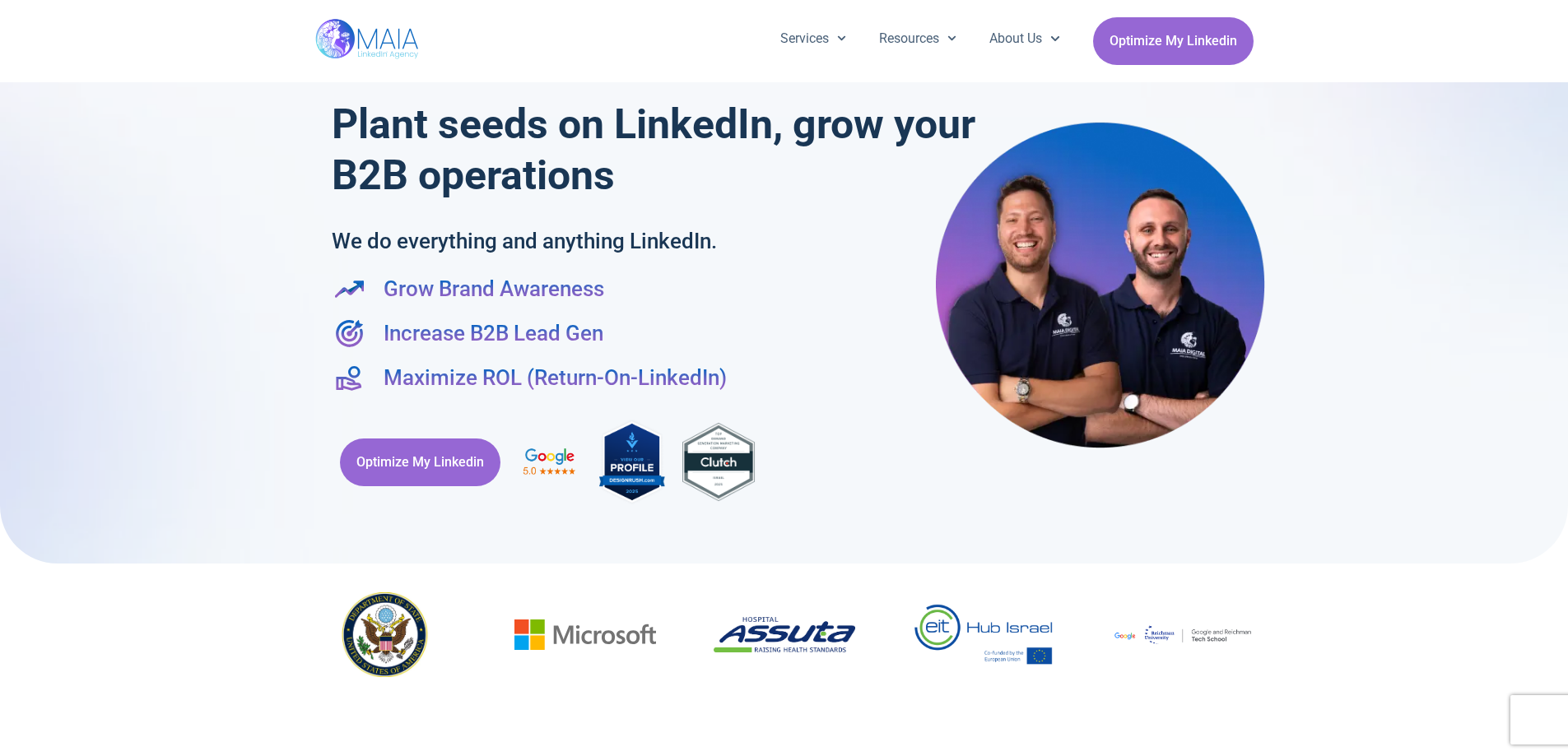
click at [775, 295] on li "Grow Brand Awareness" at bounding box center [784, 292] width 905 height 38
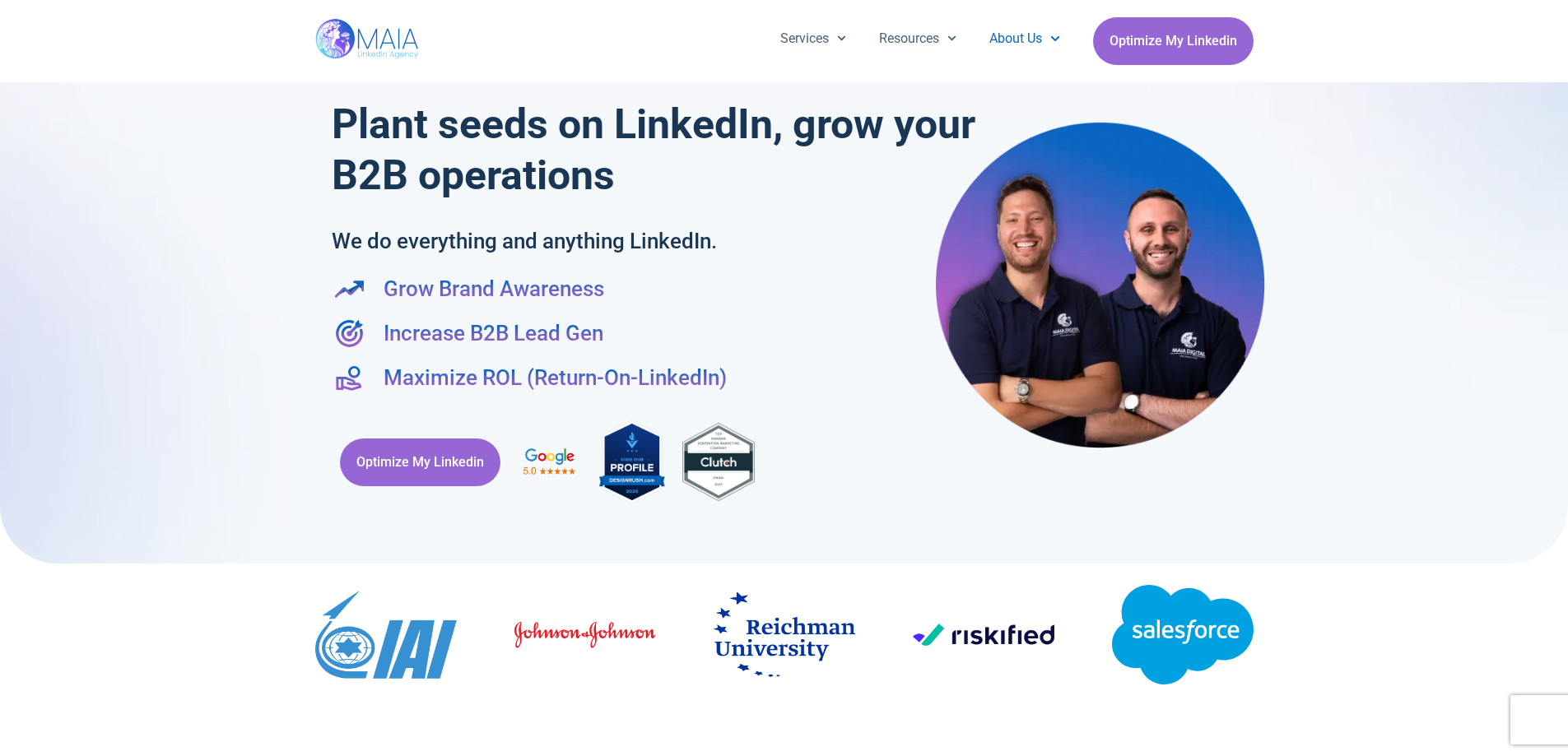
click at [775, 31] on span "Menu" at bounding box center [1051, 39] width 17 height 26
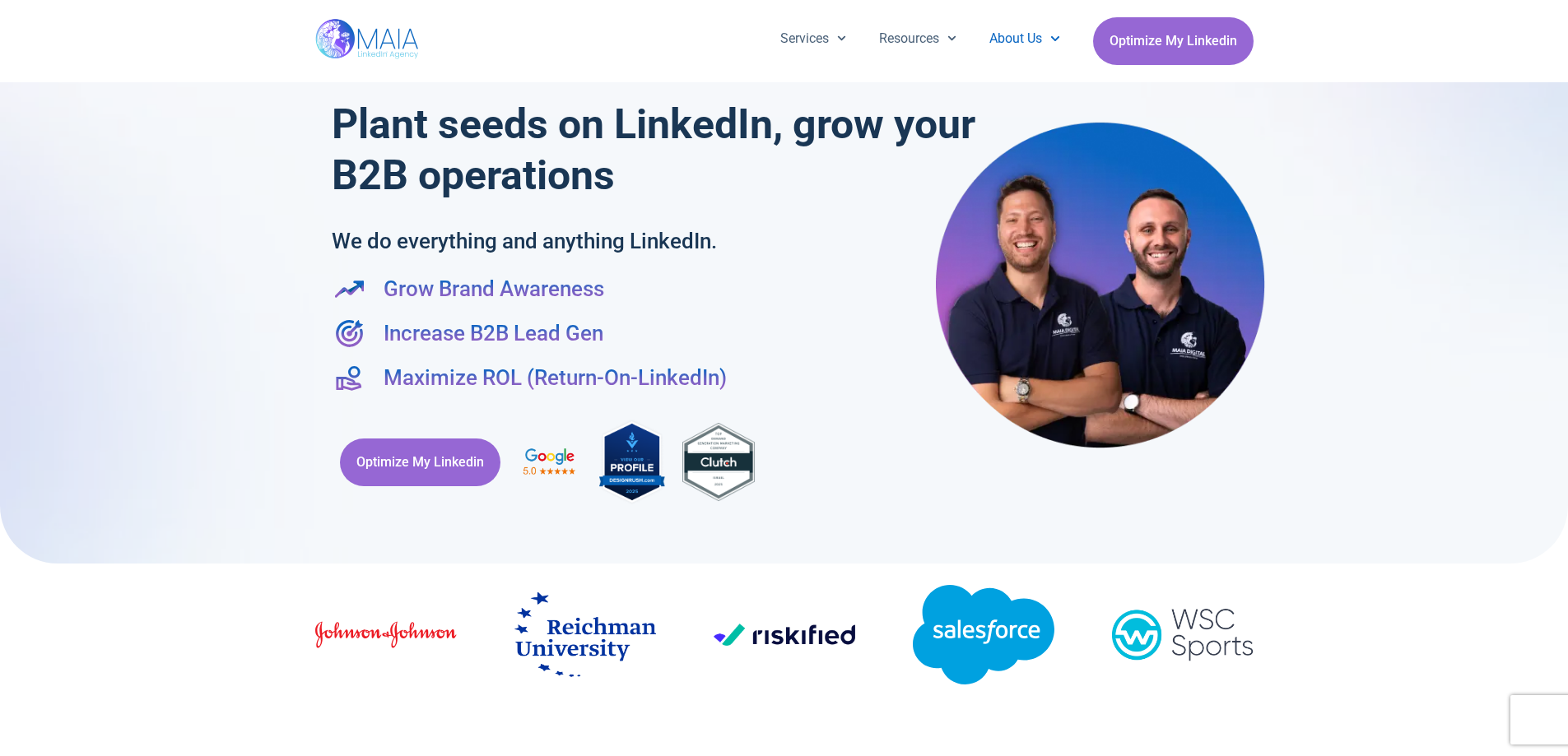
click at [775, 48] on span "Menu" at bounding box center [1051, 39] width 17 height 26
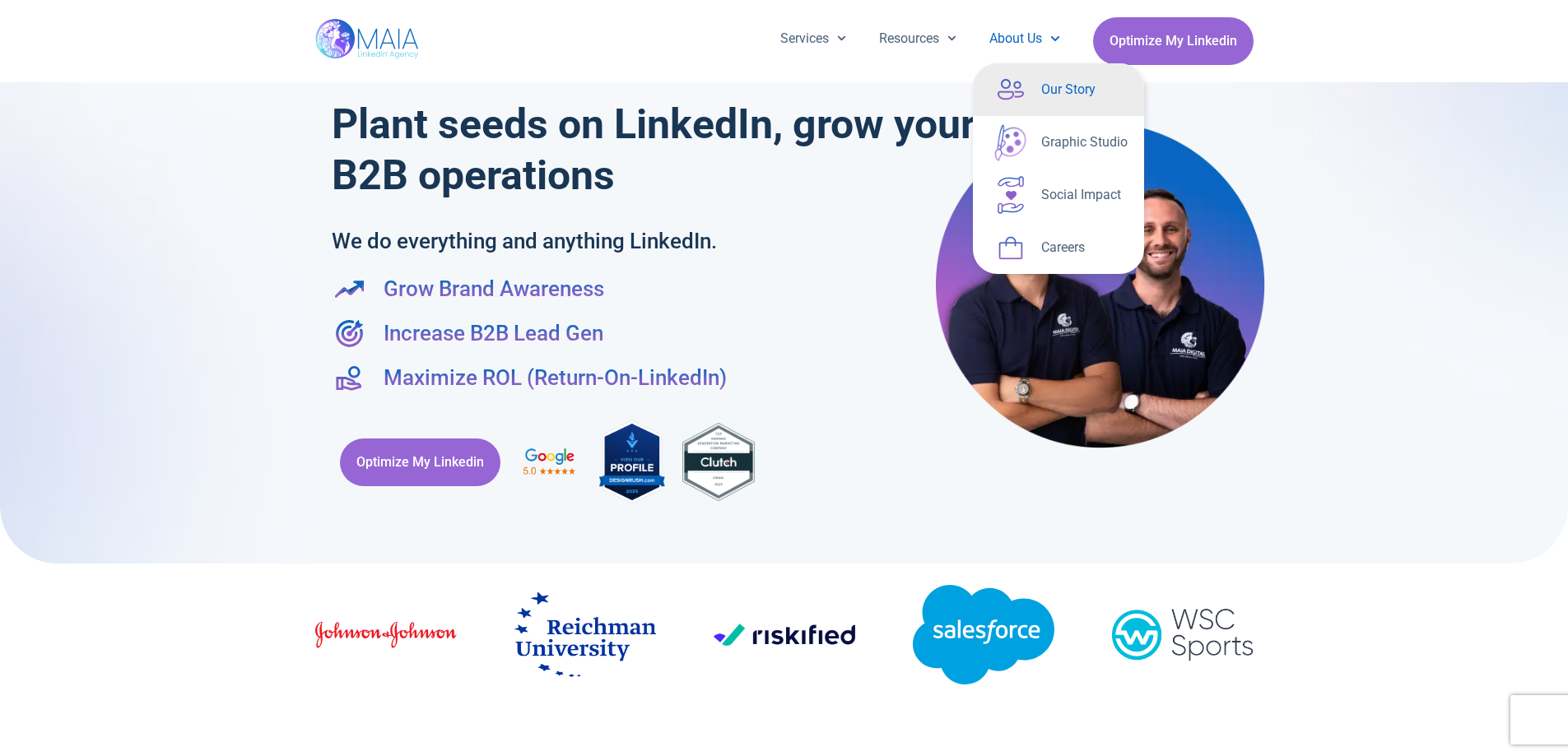
click at [775, 108] on link "Our Story" at bounding box center [1059, 90] width 172 height 53
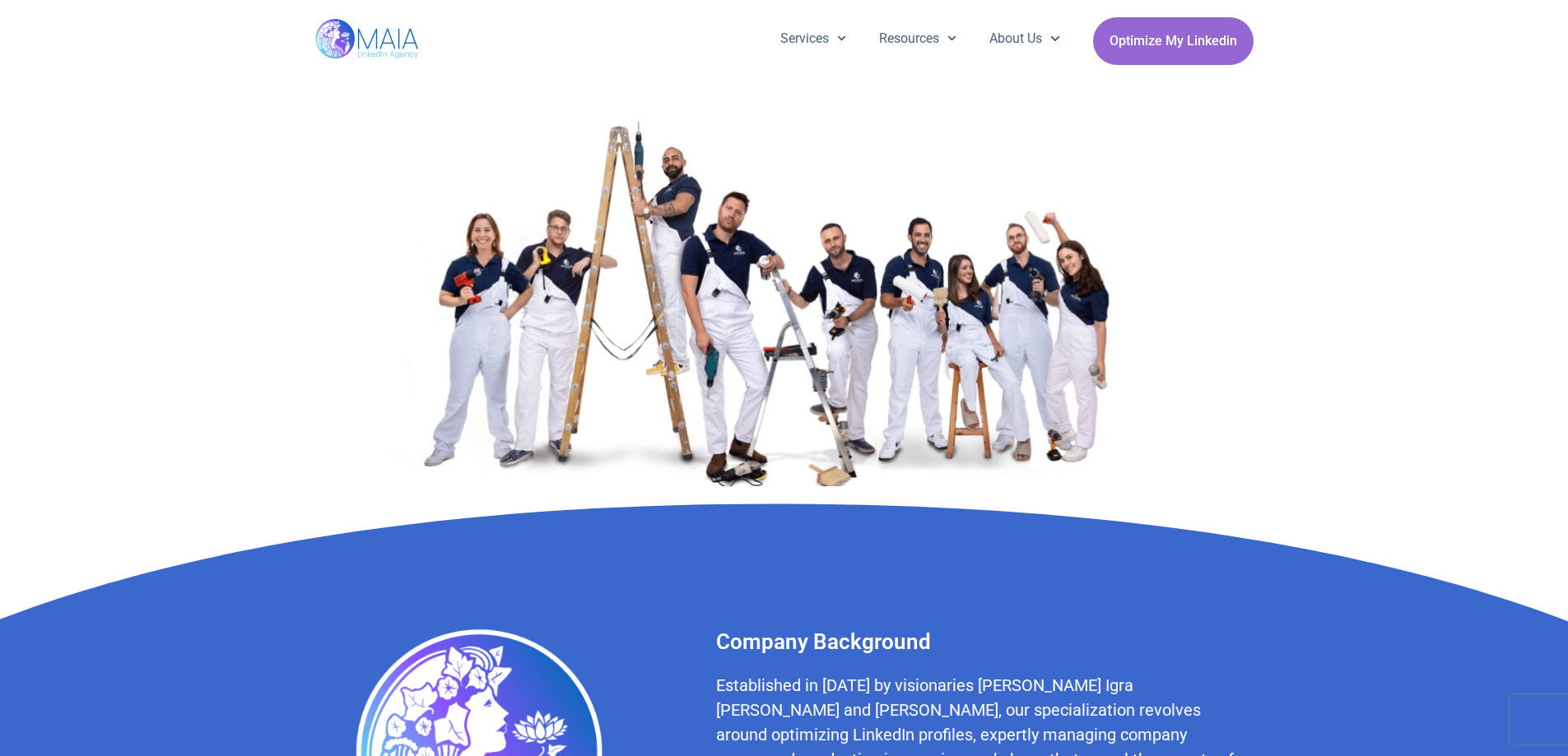
click at [592, 290] on img at bounding box center [784, 289] width 813 height 397
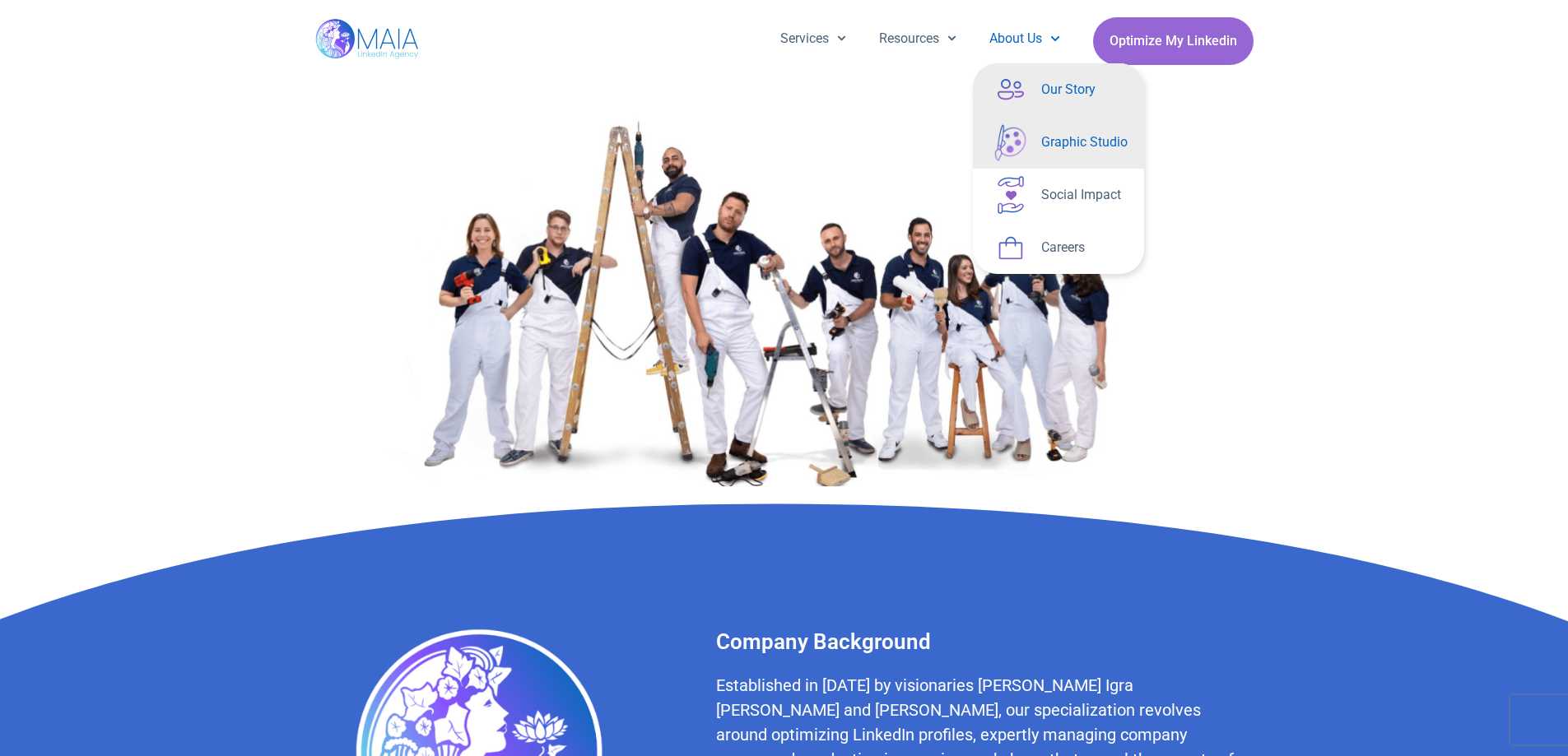
click at [1078, 149] on link "Graphic Studio" at bounding box center [1059, 142] width 172 height 53
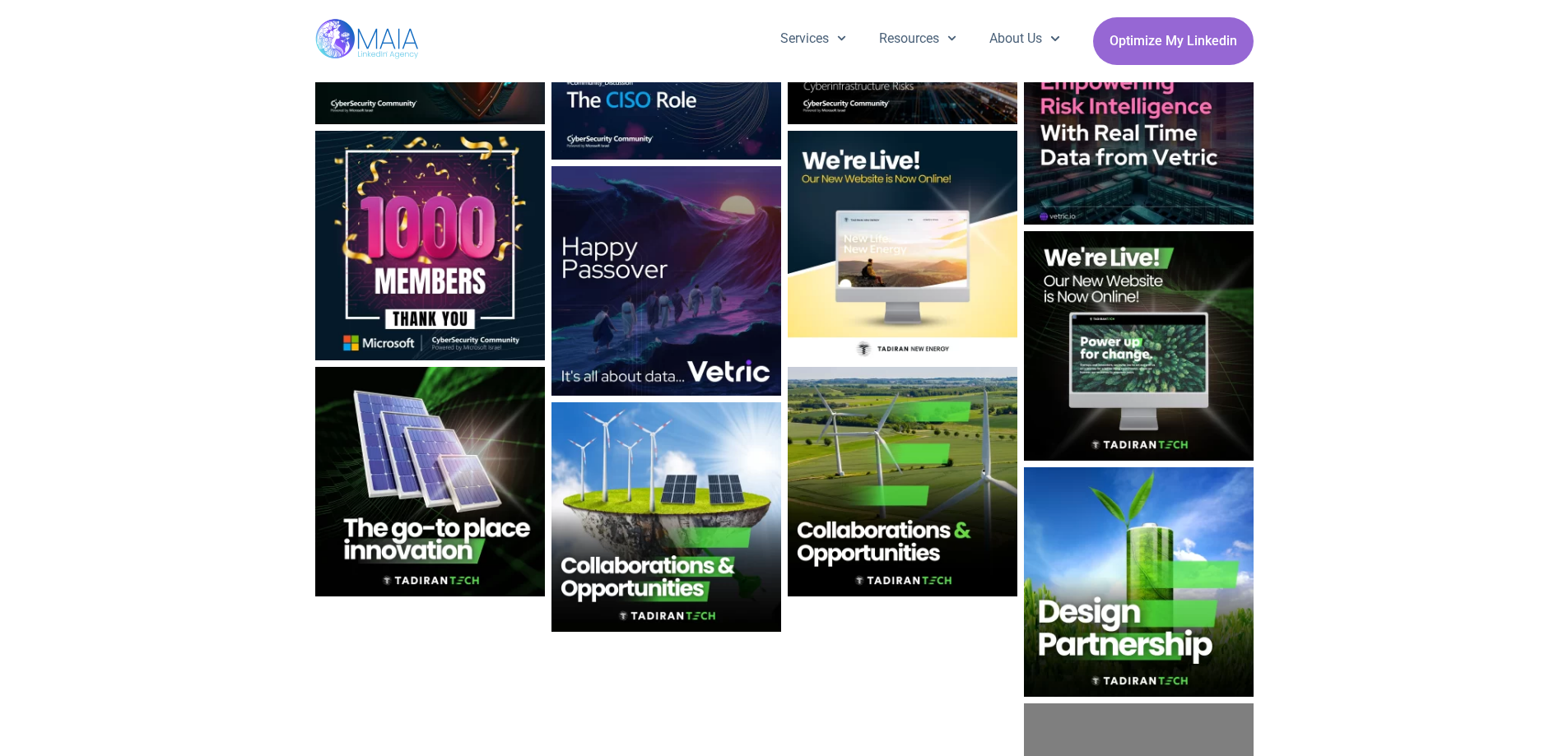
scroll to position [1317, 0]
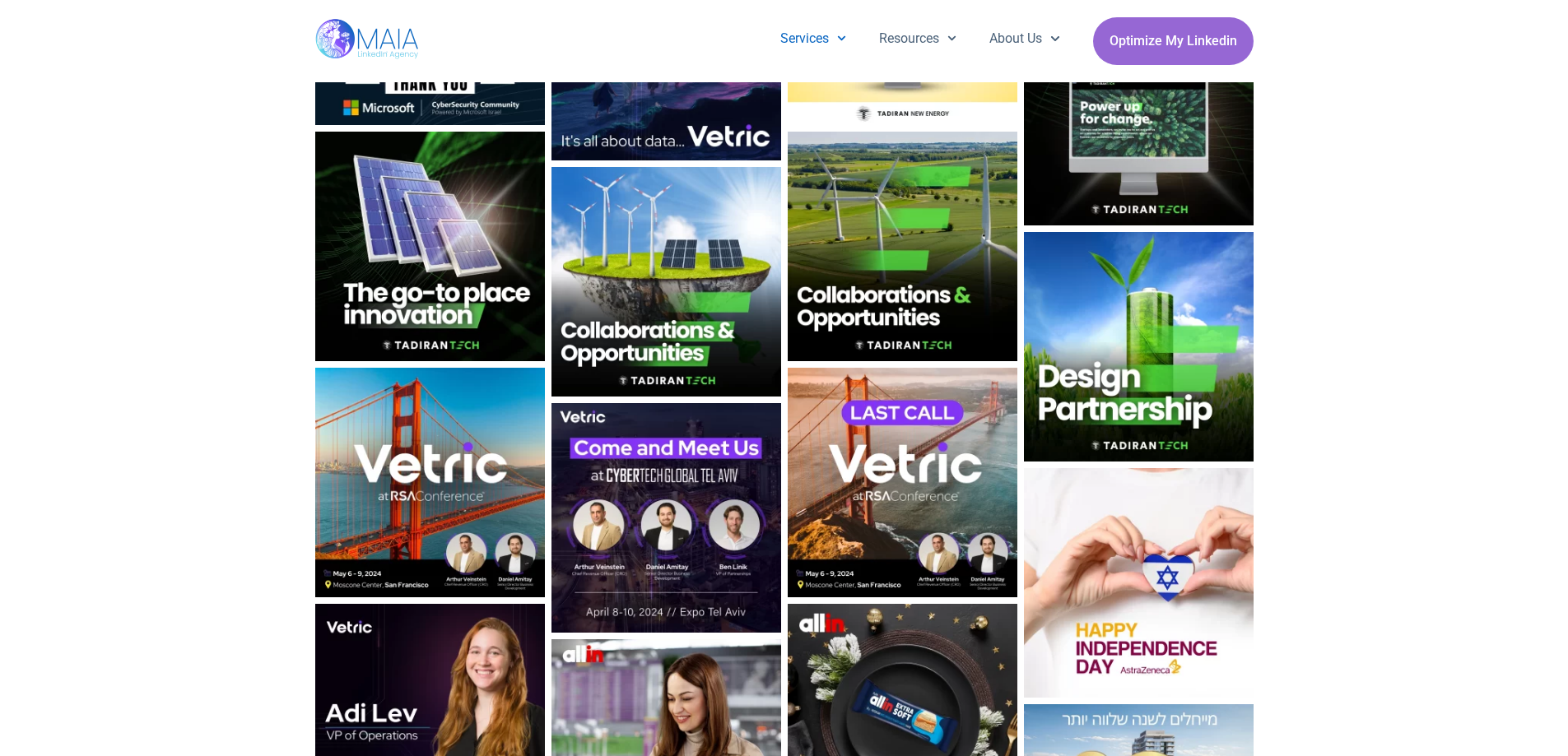
click at [811, 41] on link "Services" at bounding box center [813, 39] width 99 height 43
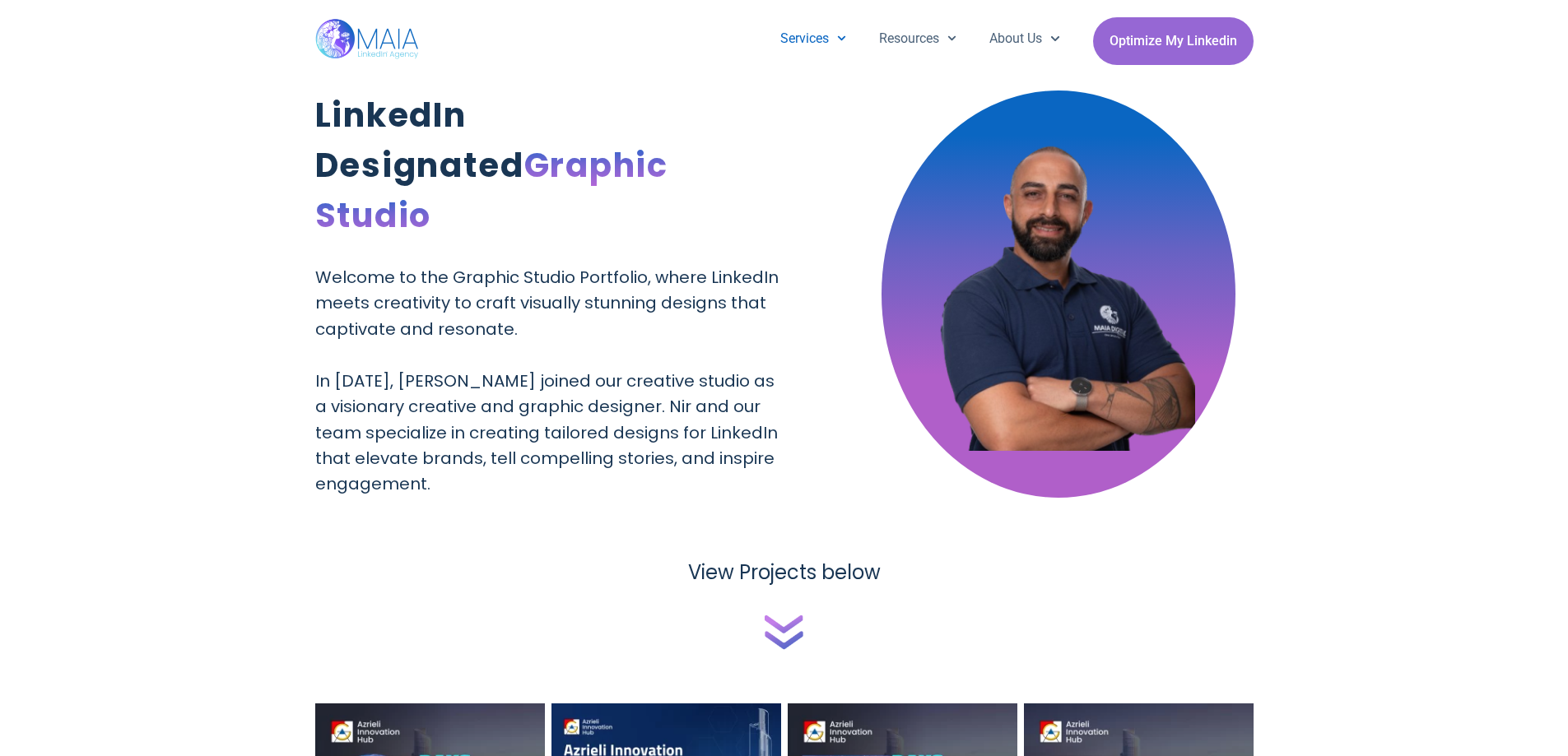
click at [825, 47] on link "Services" at bounding box center [813, 39] width 99 height 43
click at [355, 35] on img at bounding box center [368, 41] width 106 height 82
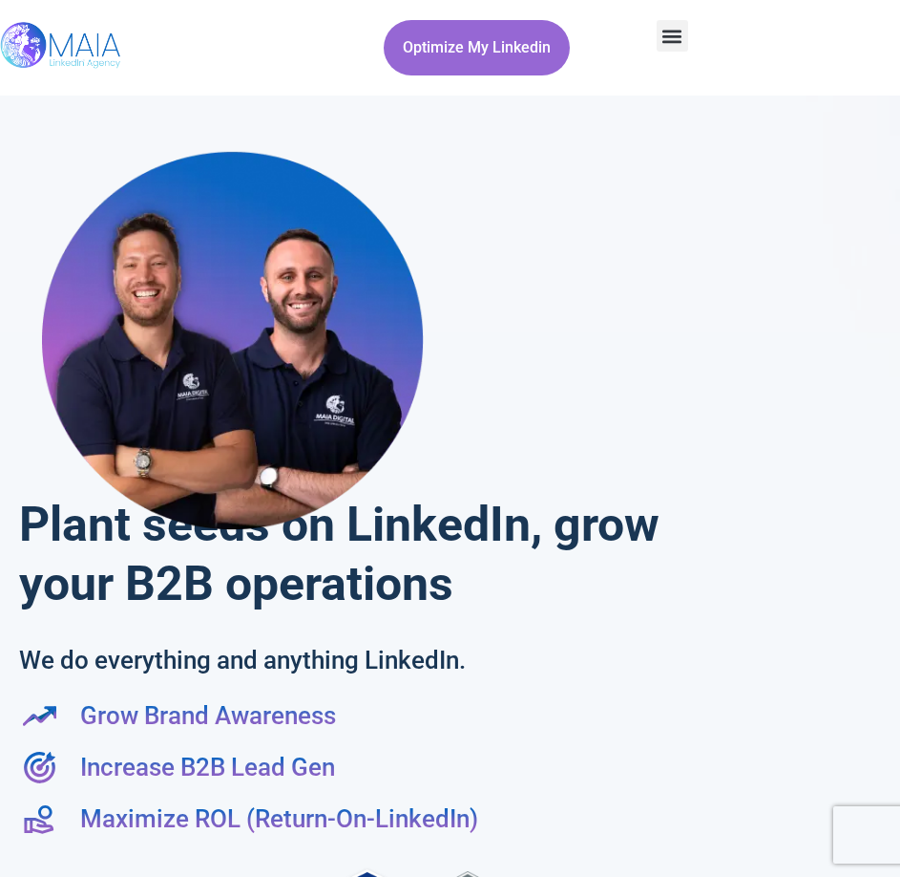
click at [568, 412] on div "Plant seeds on LinkedIn, grow your B2B operations We do everything and anything…" at bounding box center [450, 546] width 881 height 882
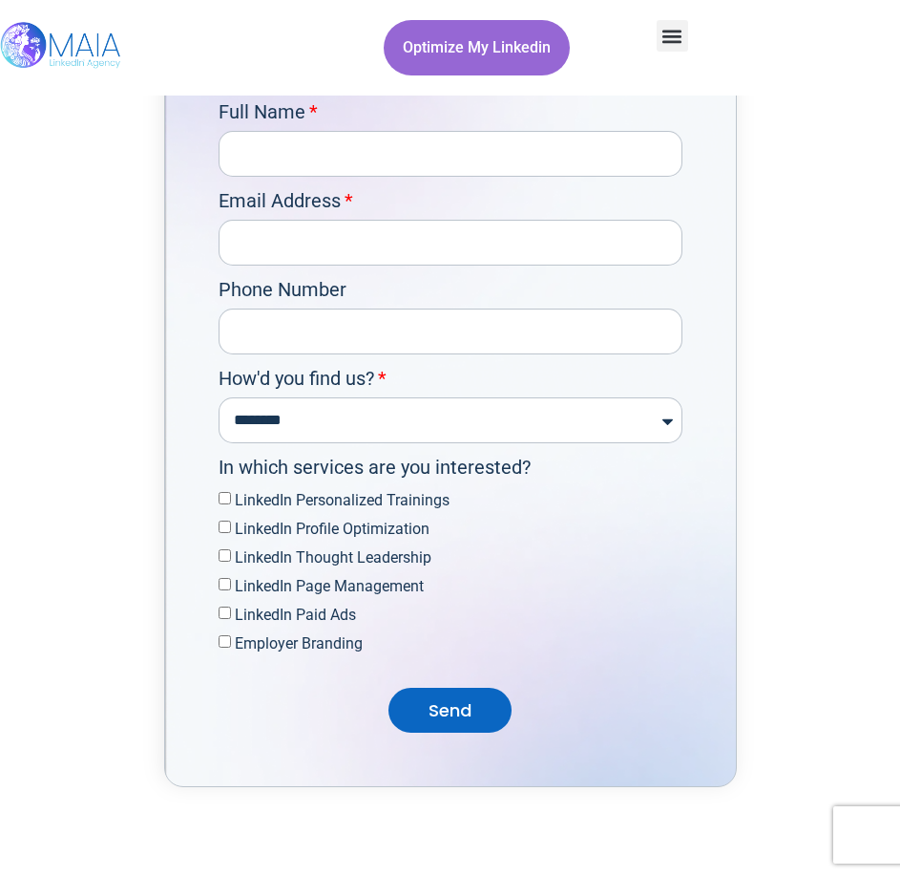
scroll to position [7359, 0]
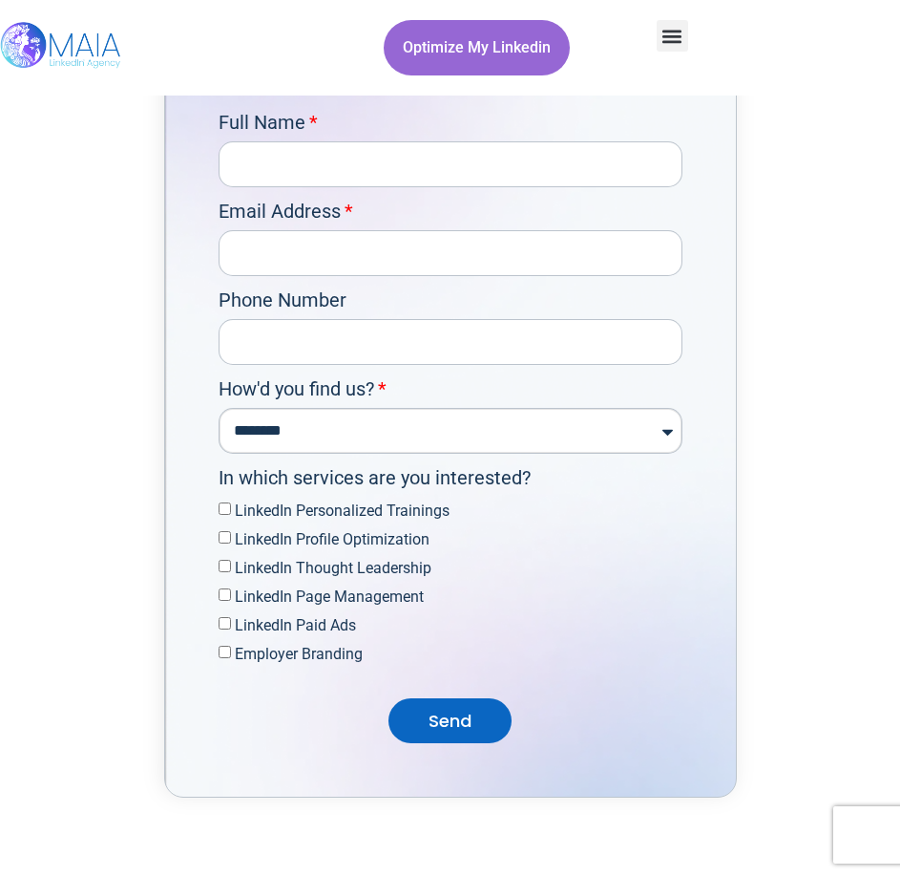
click at [340, 454] on select "**********" at bounding box center [451, 431] width 464 height 46
click at [338, 454] on select "**********" at bounding box center [451, 431] width 464 height 46
click at [446, 454] on select "**********" at bounding box center [451, 431] width 464 height 46
drag, startPoint x: 729, startPoint y: 596, endPoint x: 797, endPoint y: 628, distance: 75.2
click at [730, 599] on div "**********" at bounding box center [450, 387] width 573 height 820
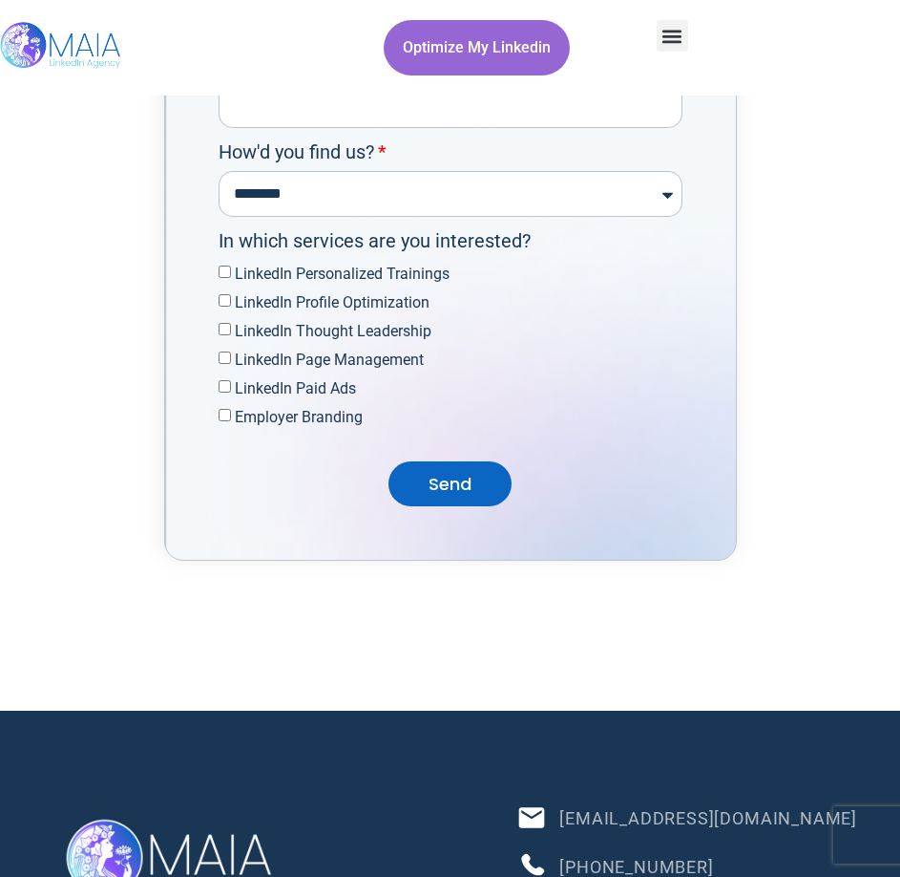
scroll to position [7493, 0]
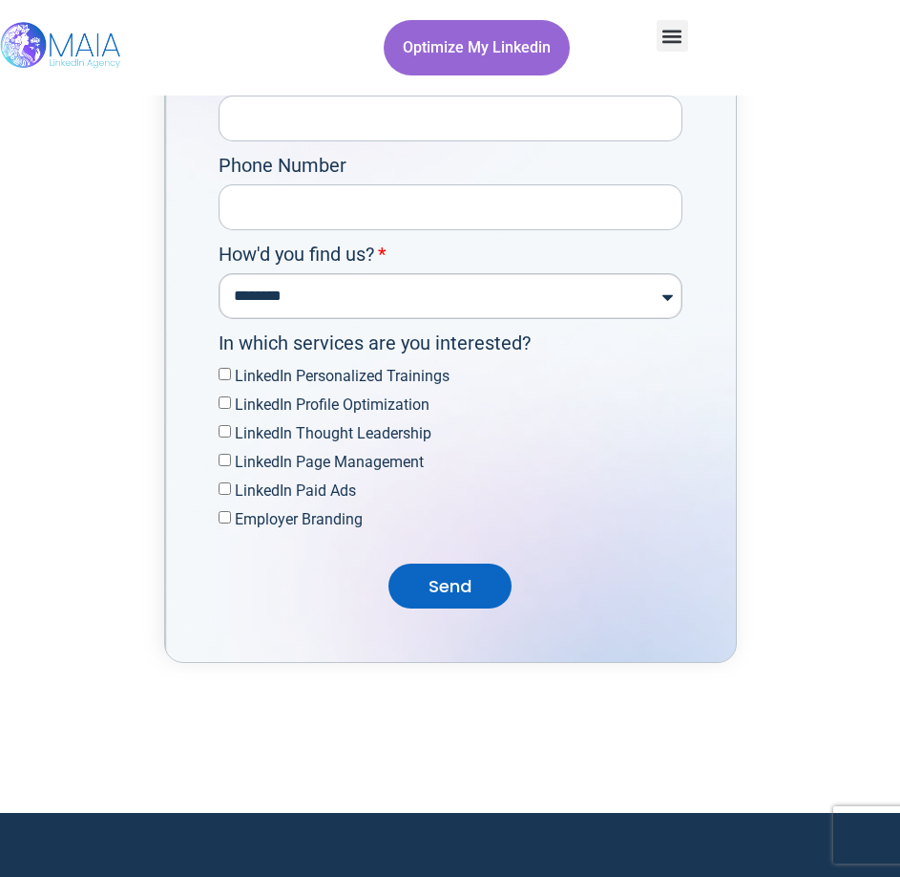
click at [500, 319] on select "**********" at bounding box center [451, 296] width 464 height 46
click at [505, 319] on select "**********" at bounding box center [451, 296] width 464 height 46
drag, startPoint x: 756, startPoint y: 418, endPoint x: 802, endPoint y: 434, distance: 48.6
click at [756, 418] on div "**********" at bounding box center [450, 252] width 900 height 820
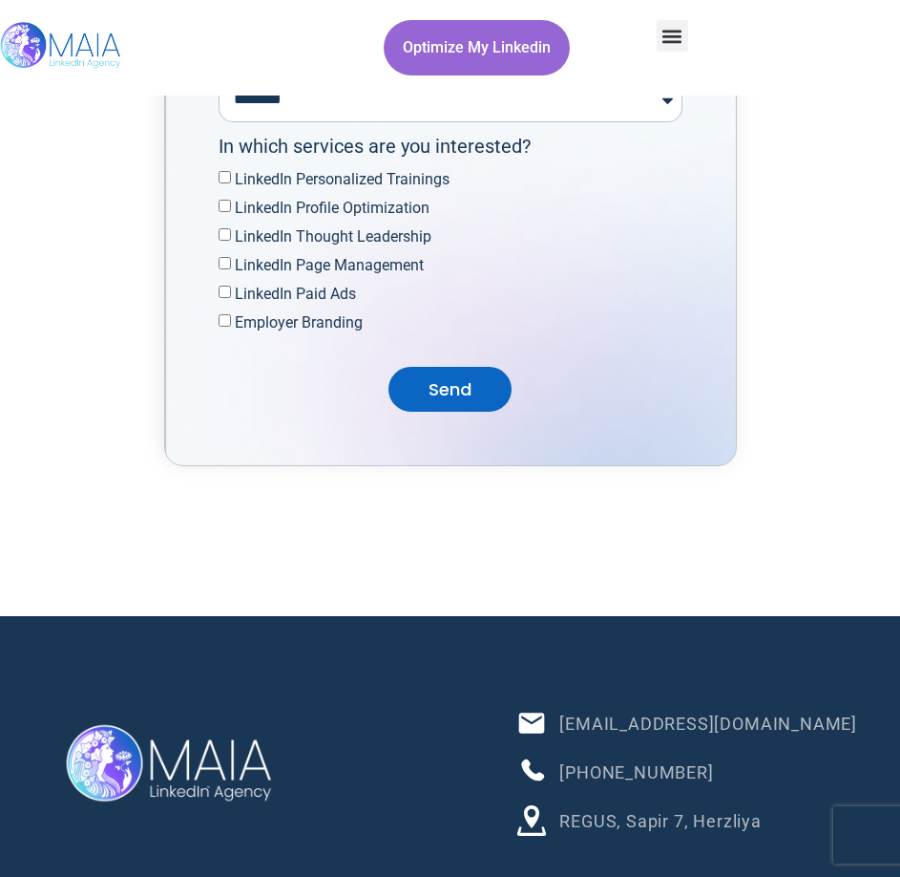
scroll to position [7589, 0]
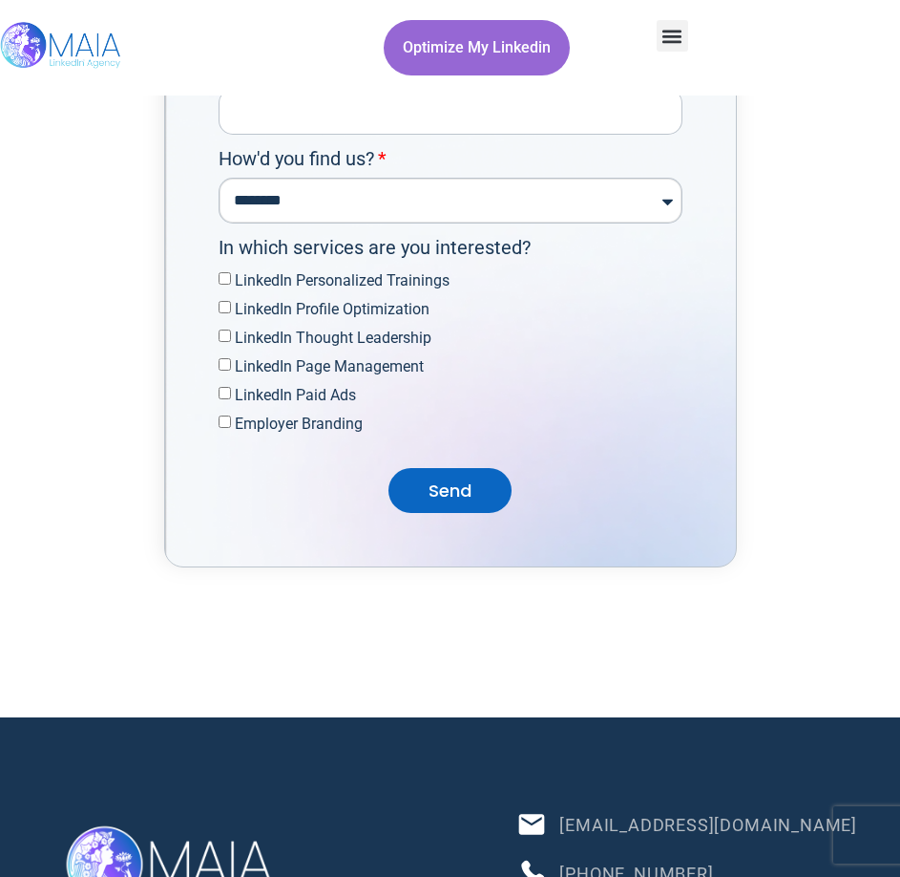
click at [385, 223] on select "**********" at bounding box center [451, 201] width 464 height 46
click at [769, 400] on div "**********" at bounding box center [450, 157] width 900 height 820
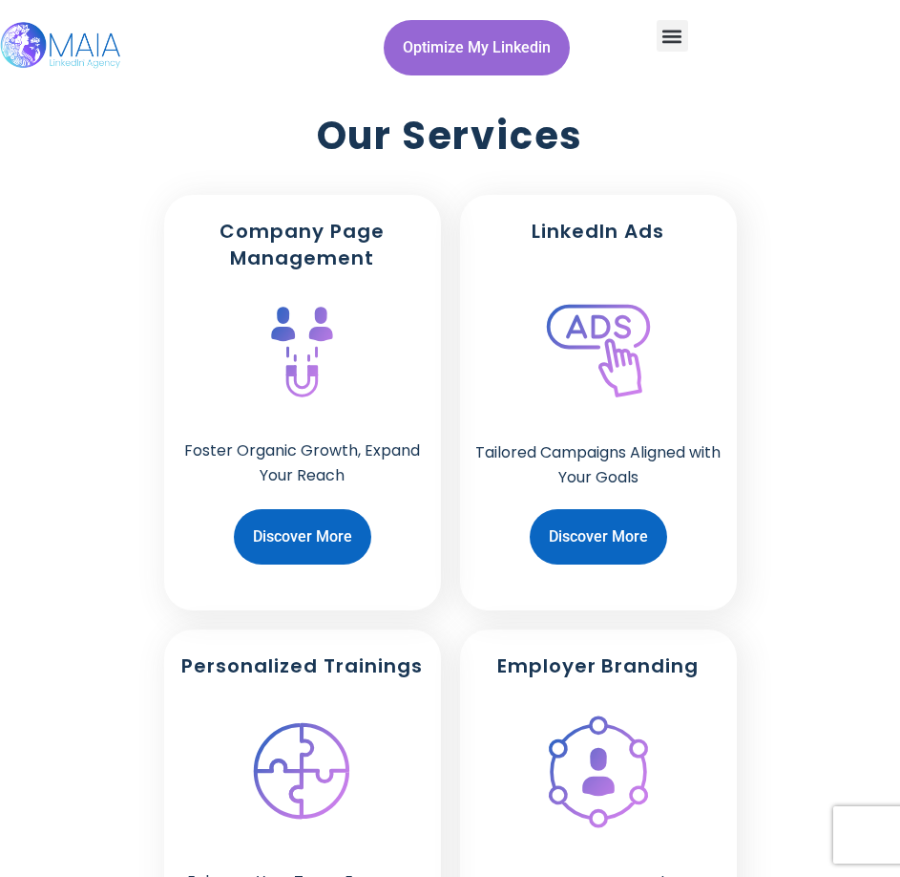
scroll to position [1851, 0]
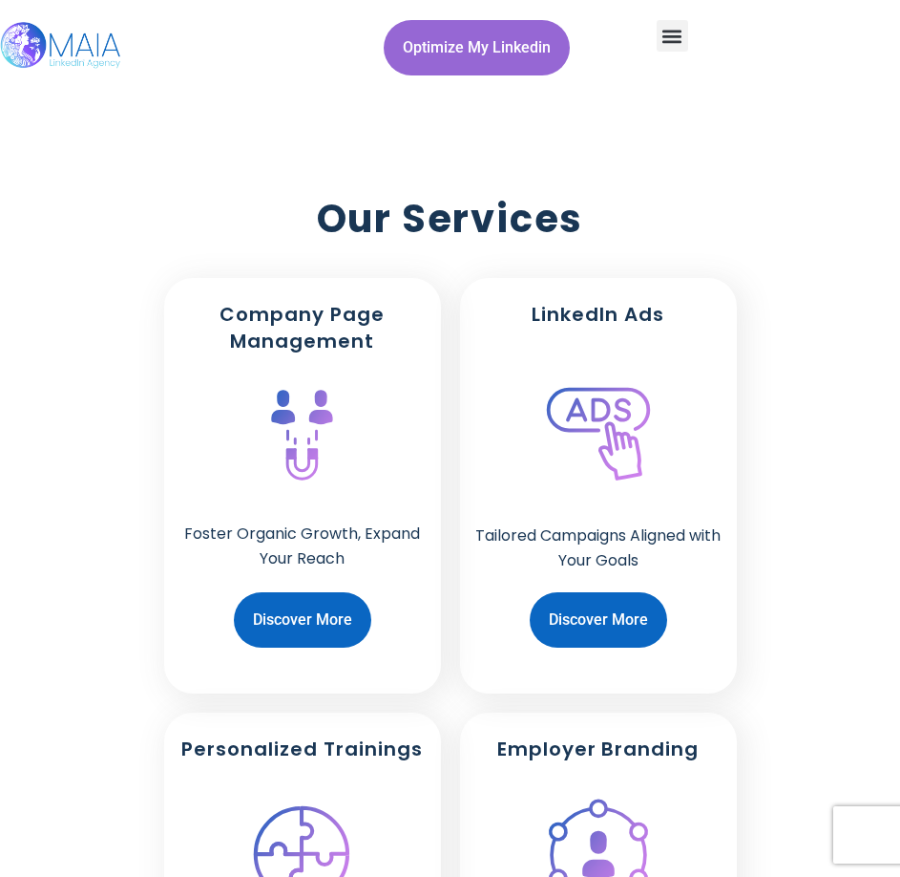
drag, startPoint x: 786, startPoint y: 440, endPoint x: 756, endPoint y: 584, distance: 147.2
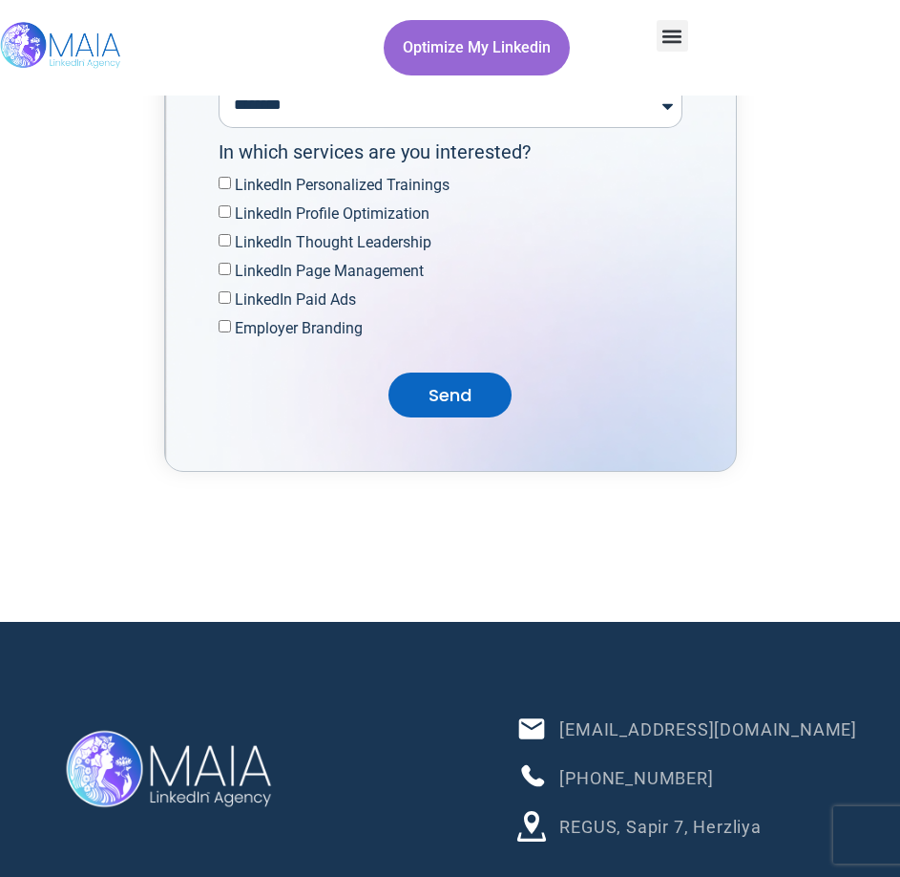
scroll to position [7302, 0]
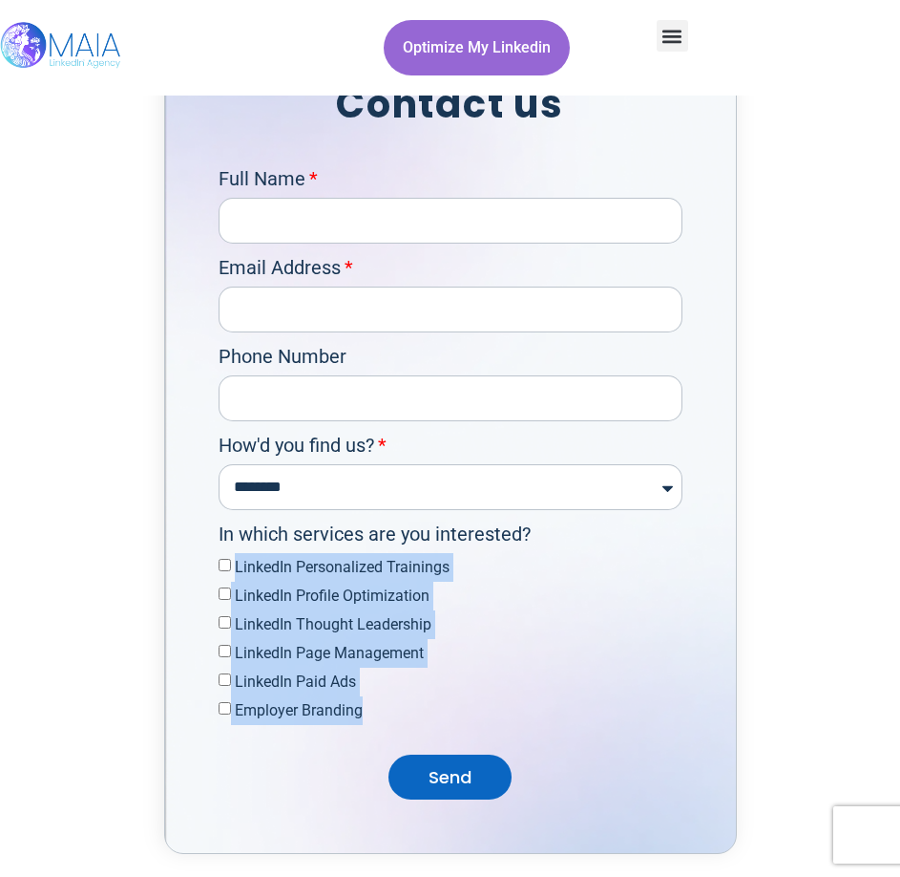
drag, startPoint x: 242, startPoint y: 626, endPoint x: 370, endPoint y: 765, distance: 189.2
click at [370, 765] on div "**********" at bounding box center [451, 486] width 474 height 645
copy div "LinkedIn Personalized Trainings LinkedIn Profile Optimization LinkedIn Thought …"
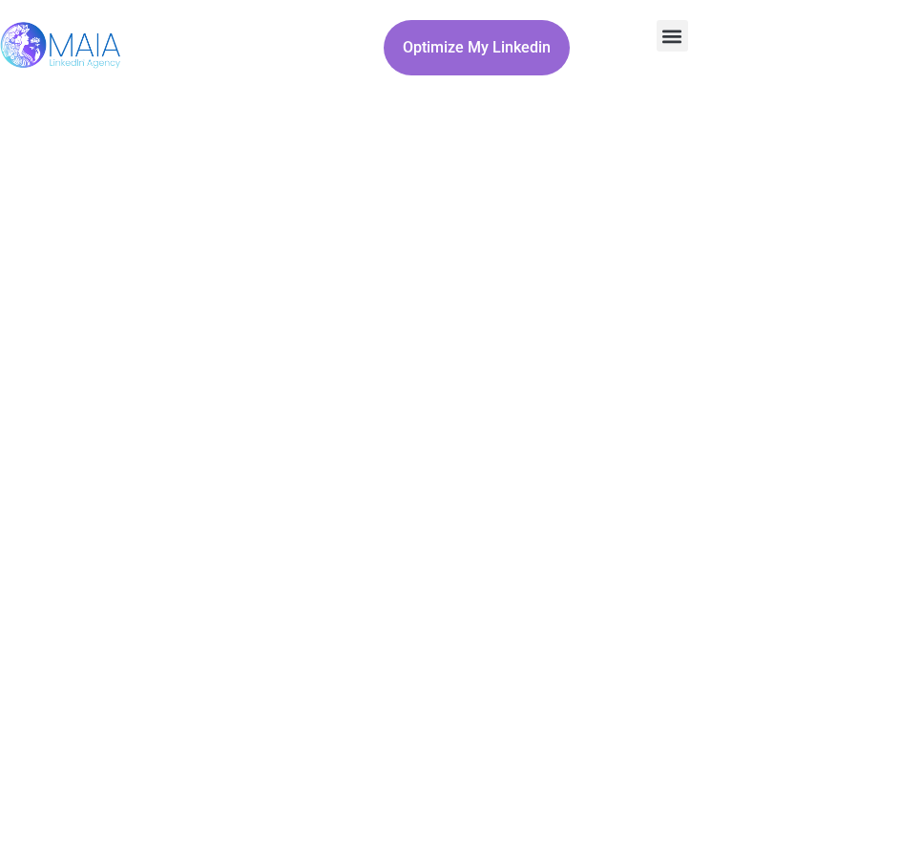
click at [67, 28] on img at bounding box center [61, 47] width 123 height 95
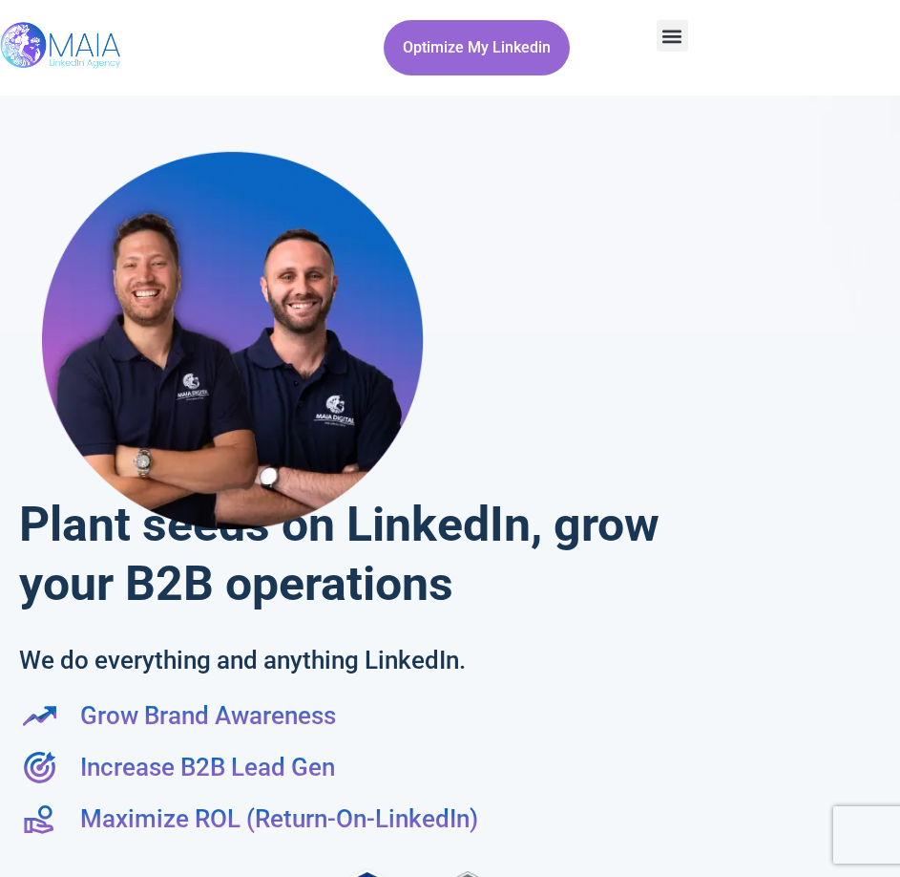
scroll to position [4650, 0]
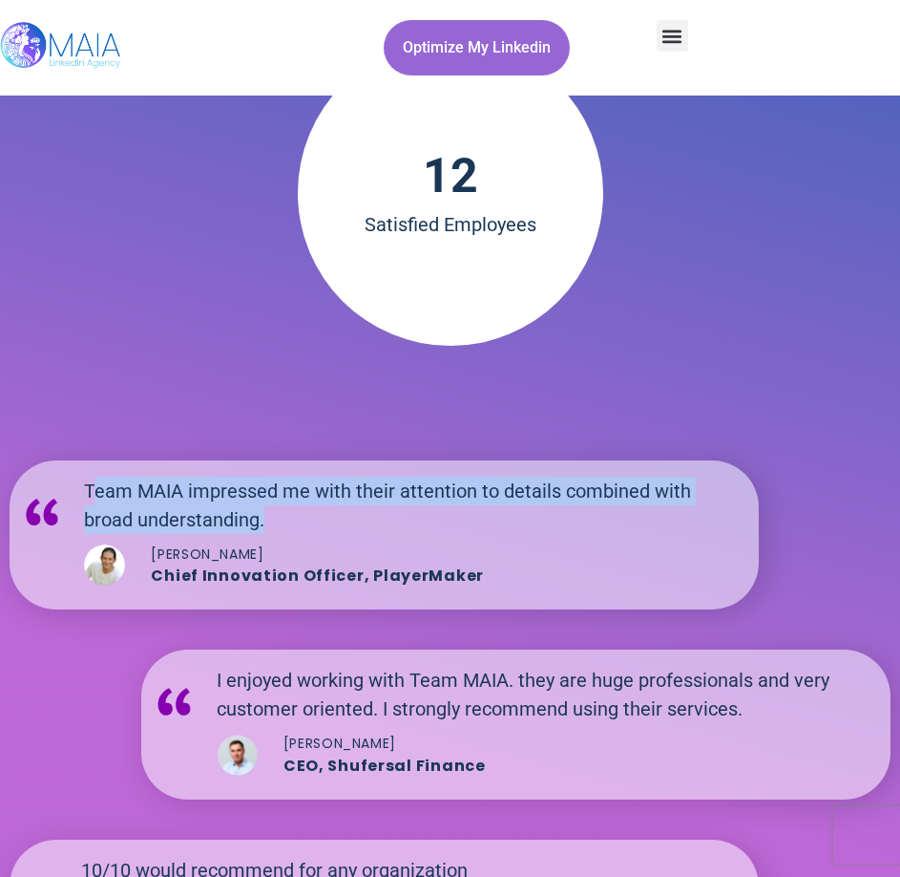
drag, startPoint x: 120, startPoint y: 499, endPoint x: 254, endPoint y: 510, distance: 134.1
click at [254, 510] on h2 "Team MAIA impressed me with their attention to details combined with broad unde…" at bounding box center [412, 504] width 656 height 57
click at [257, 510] on h2 "Team MAIA impressed me with their attention to details combined with broad unde…" at bounding box center [412, 504] width 656 height 57
drag, startPoint x: 210, startPoint y: 510, endPoint x: 143, endPoint y: 488, distance: 70.4
click at [143, 488] on h2 "Team MAIA impressed me with their attention to details combined with broad unde…" at bounding box center [412, 504] width 656 height 57
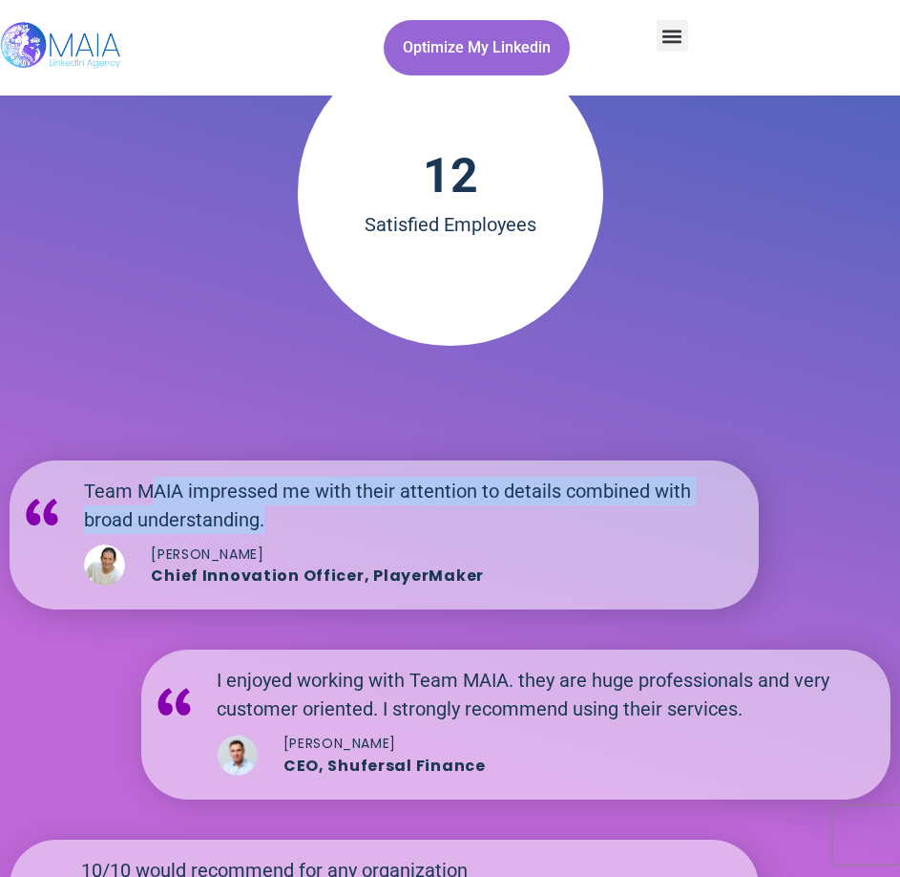
click at [294, 486] on h2 "Team MAIA impressed me with their attention to details combined with broad unde…" at bounding box center [412, 504] width 656 height 57
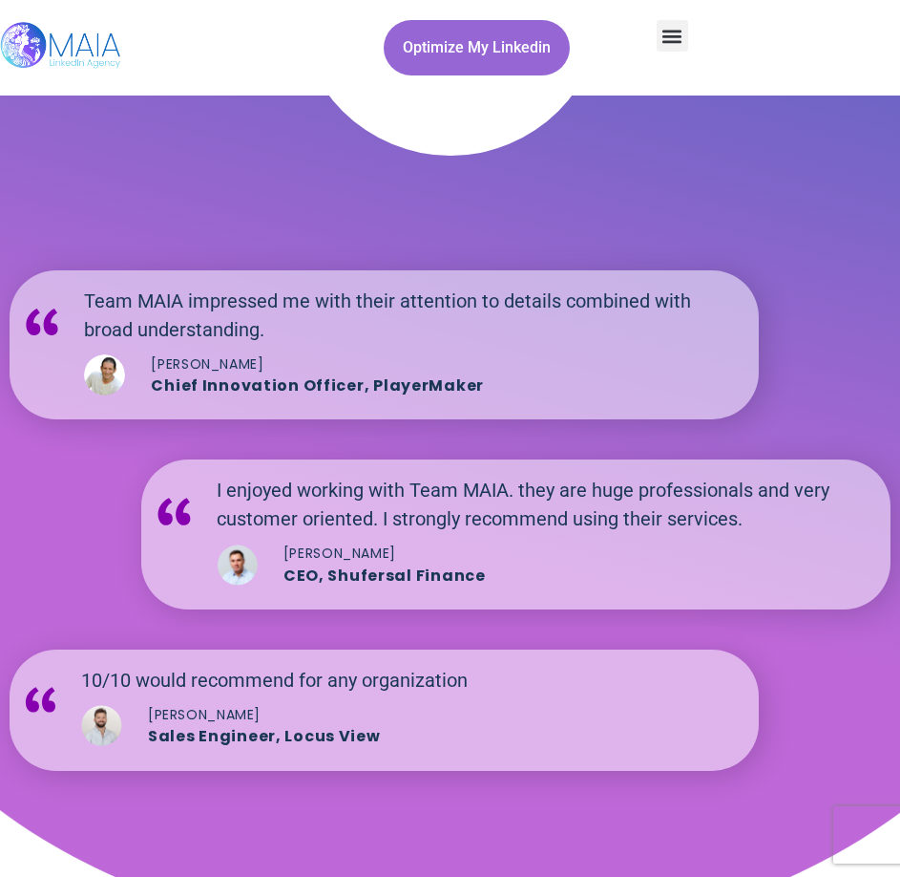
scroll to position [4841, 0]
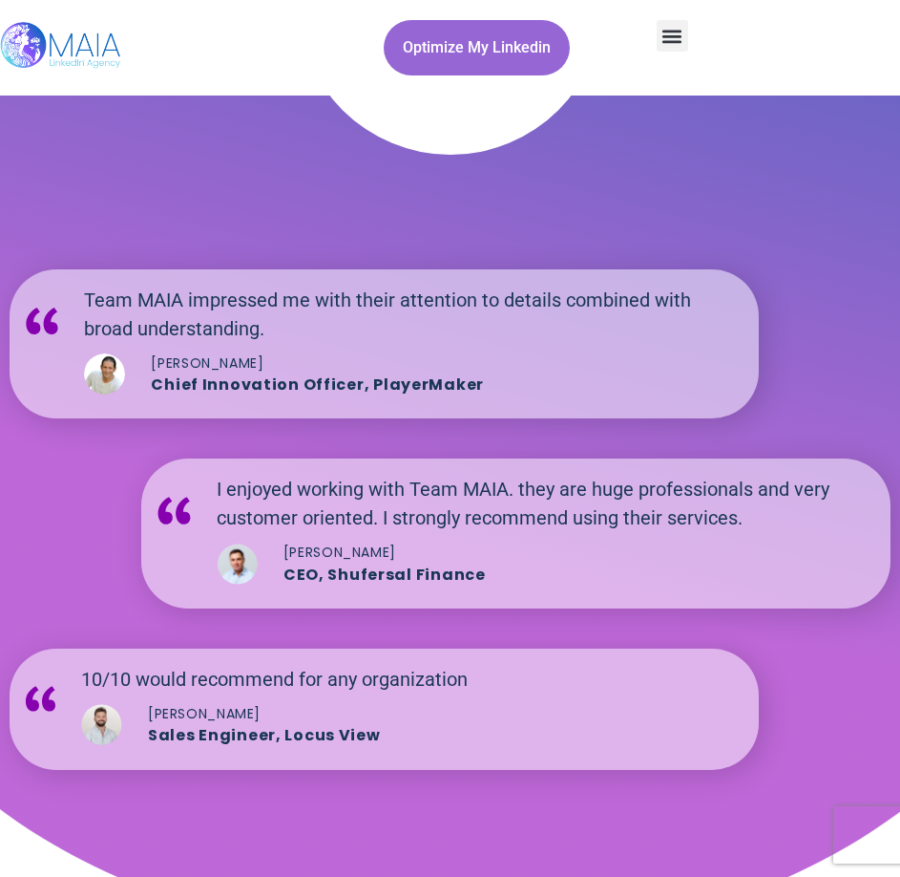
click at [610, 509] on h2 "I enjoyed working with Team MAIA. they are huge professionals and very customer…" at bounding box center [545, 503] width 656 height 57
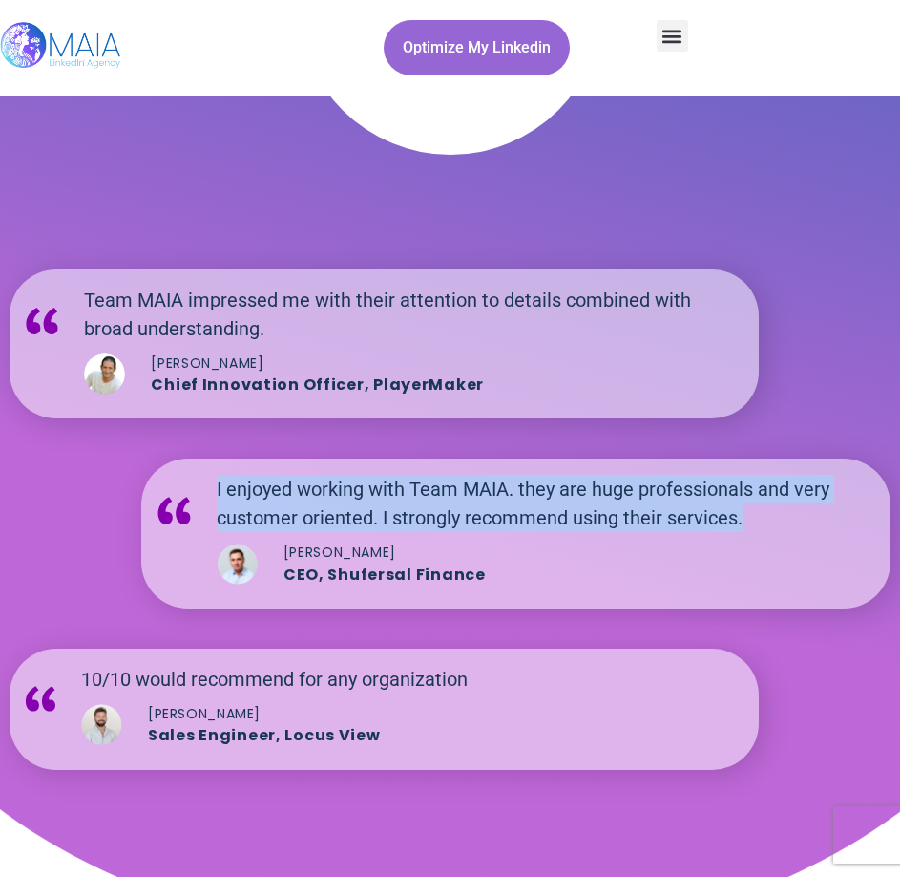
click at [610, 509] on h2 "I enjoyed working with Team MAIA. they are huge professionals and very customer…" at bounding box center [545, 503] width 656 height 57
click at [459, 522] on h2 "I enjoyed working with Team MAIA. they are huge professionals and very customer…" at bounding box center [545, 503] width 656 height 57
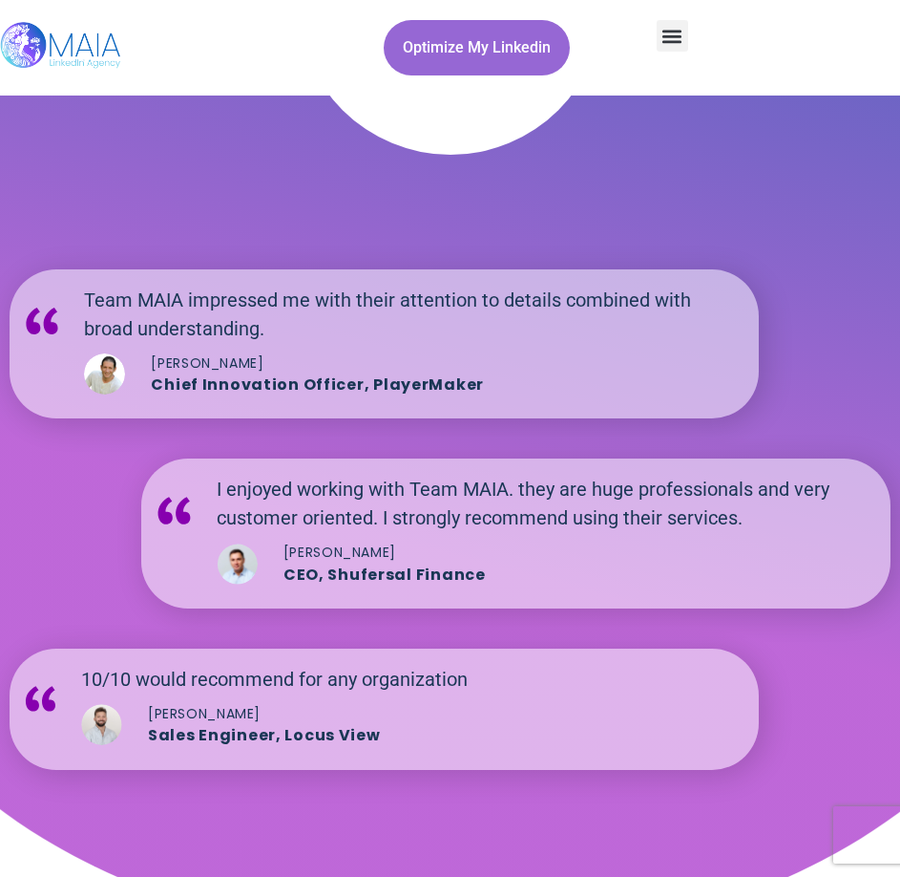
click at [434, 649] on div "10/10 would recommend for any organization Anshel Axelbaum Sales Engineer, Locu…" at bounding box center [385, 708] width 750 height 121
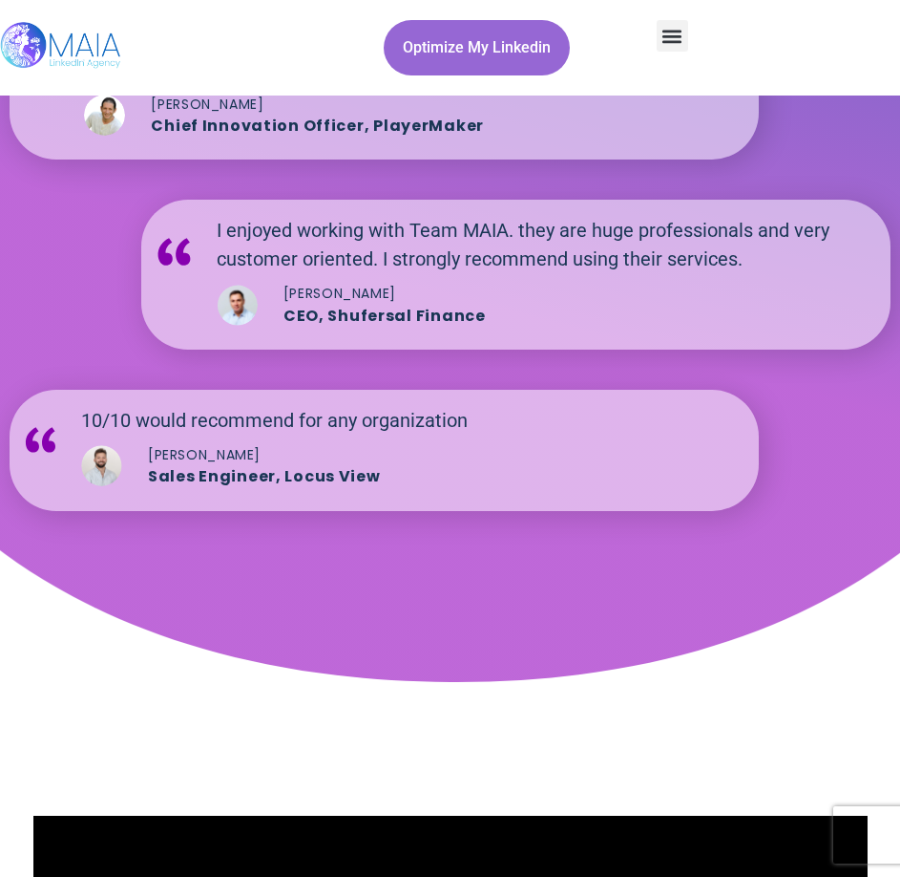
scroll to position [4554, 0]
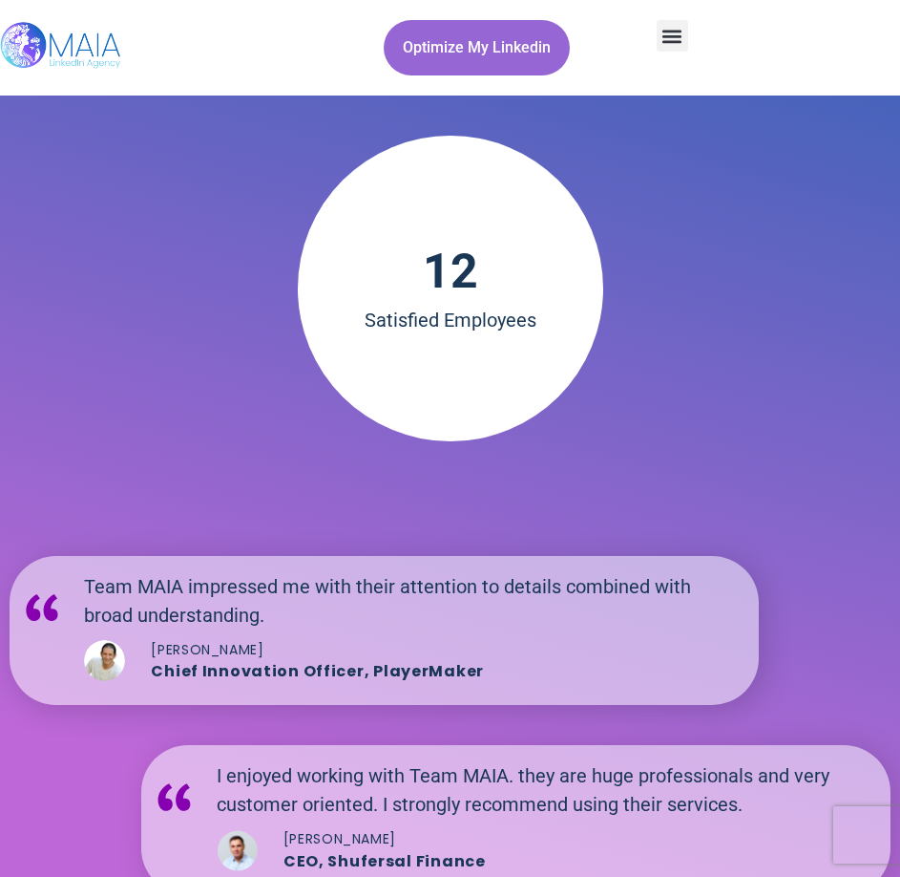
click at [83, 38] on img at bounding box center [61, 47] width 123 height 95
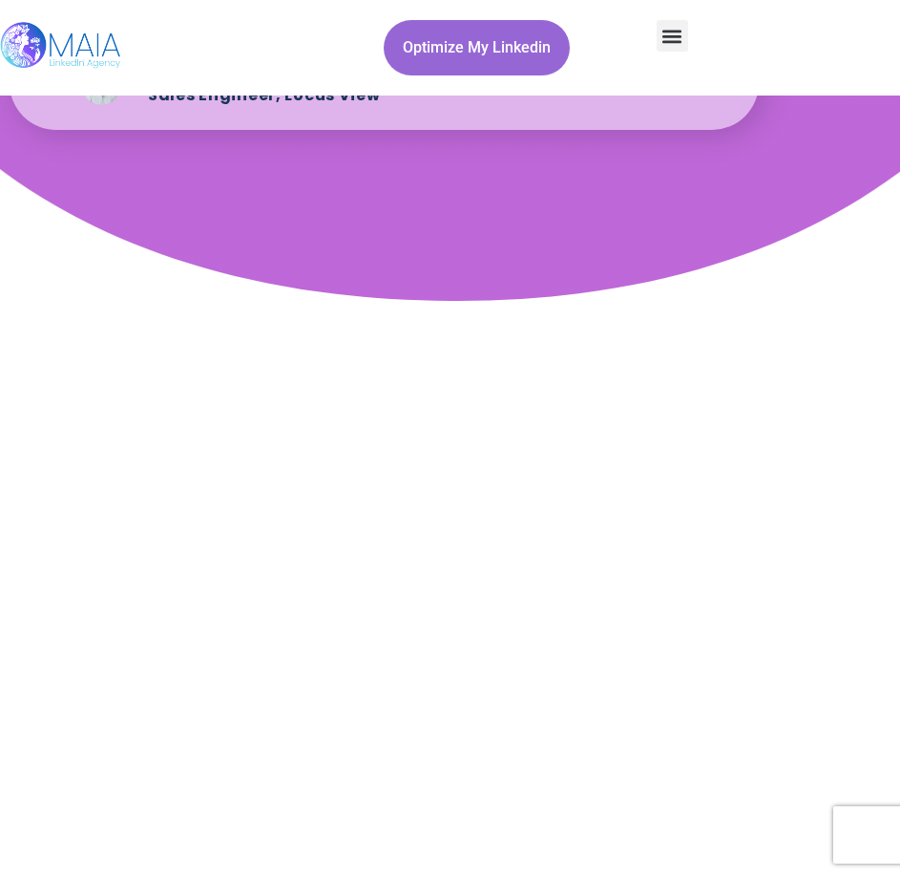
scroll to position [8257, 0]
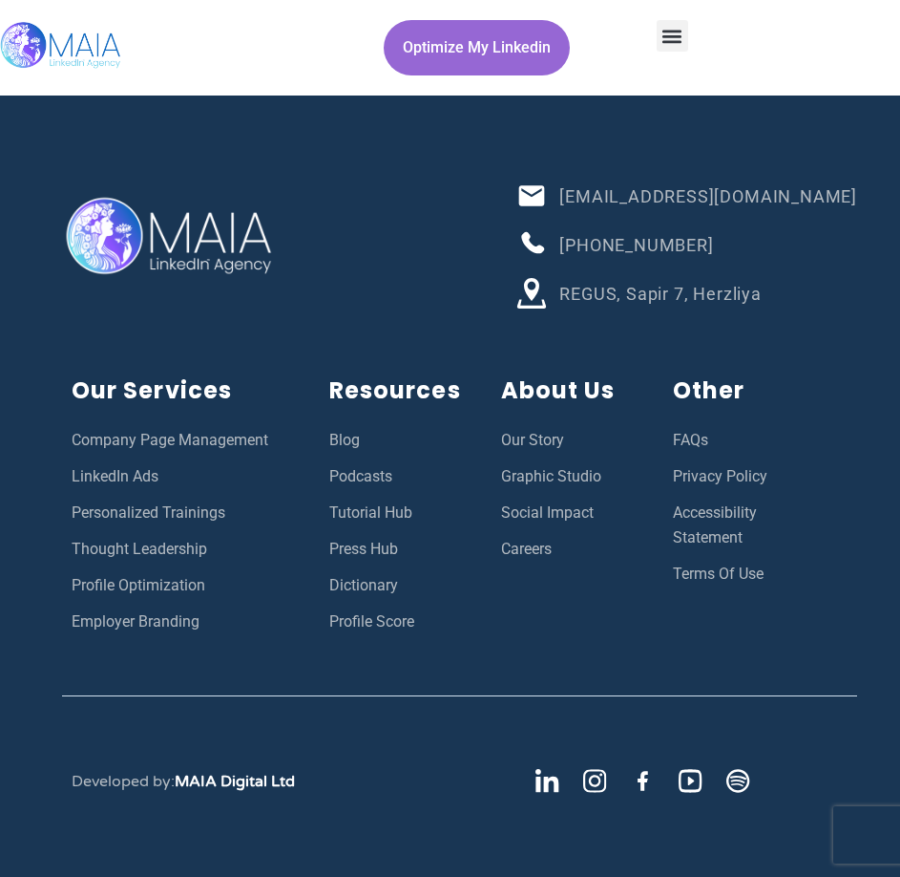
click at [385, 789] on div "Developed by: MAIA Digital Ltd" at bounding box center [243, 781] width 363 height 67
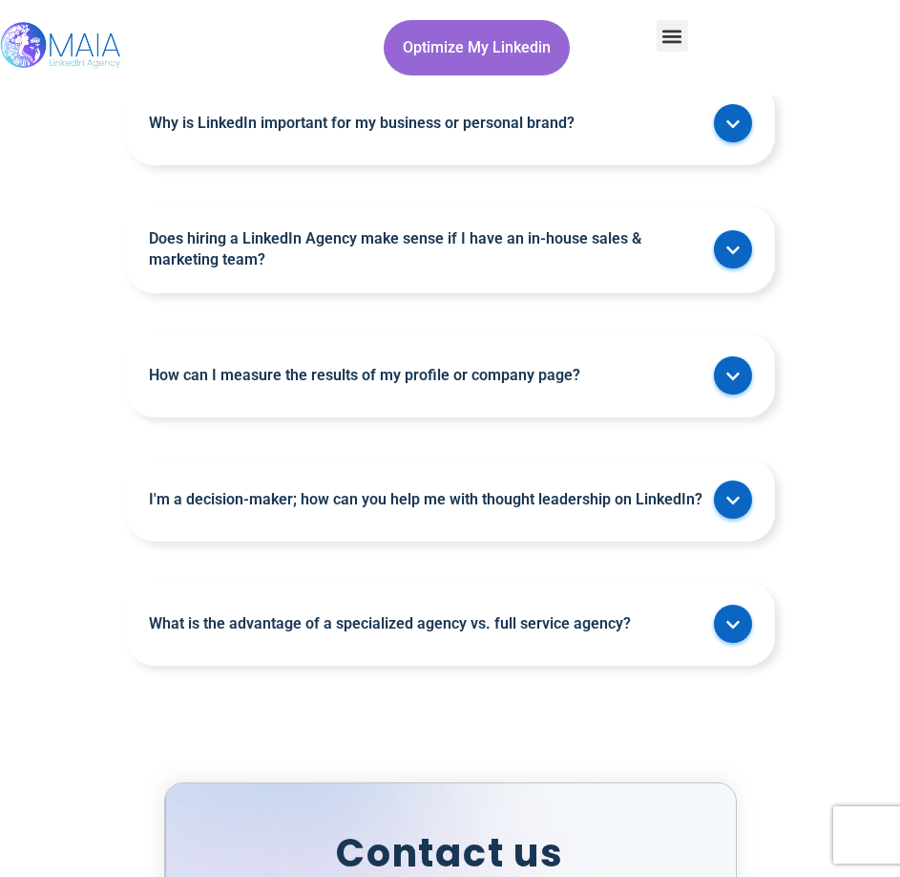
scroll to position [6539, 0]
